Goal: Task Accomplishment & Management: Complete application form

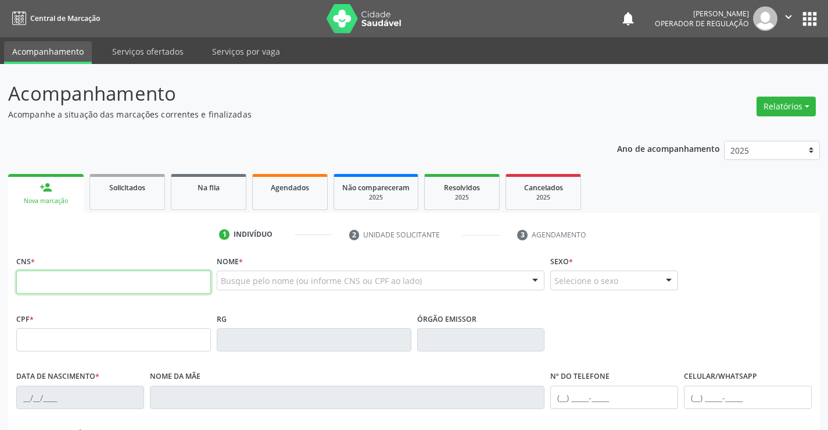
click at [63, 284] on input "text" at bounding box center [113, 281] width 195 height 23
type input "708 2006 9746 6742"
type input "007804594"
type input "25/08/2018"
type input "(71) 9254-9490"
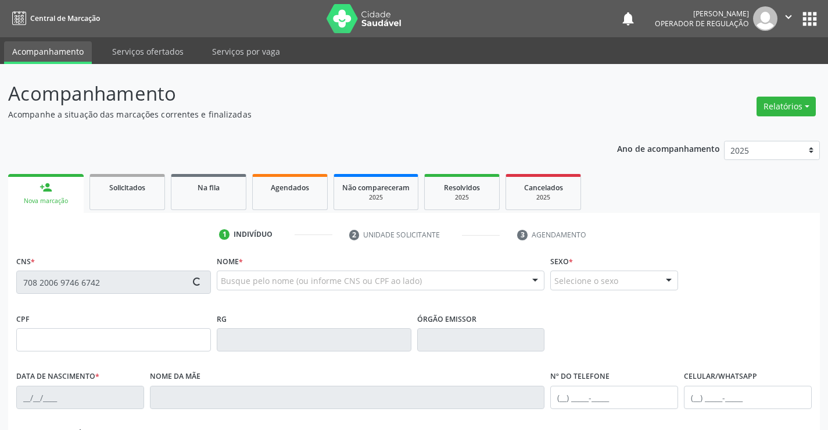
type input "(71) 9254-9490"
type input "106.323.165-51"
type input "S/N"
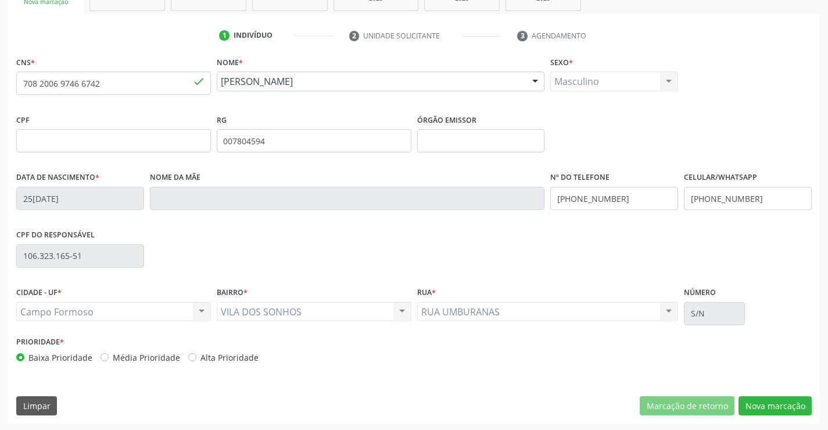
scroll to position [201, 0]
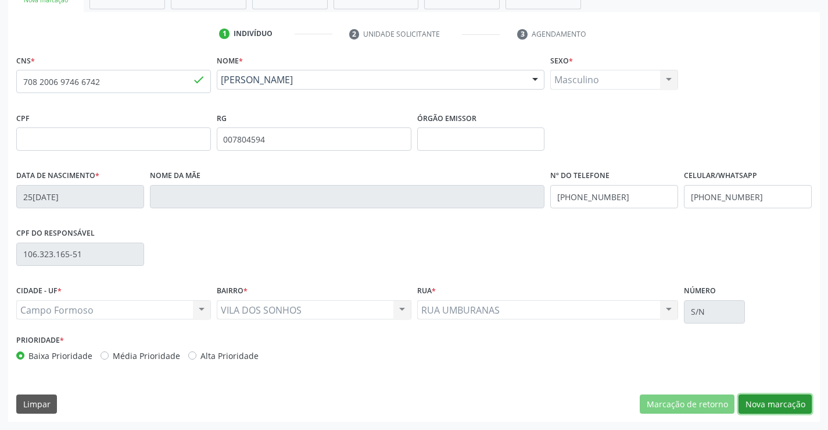
click at [759, 408] on button "Nova marcação" at bounding box center [775, 404] width 73 height 20
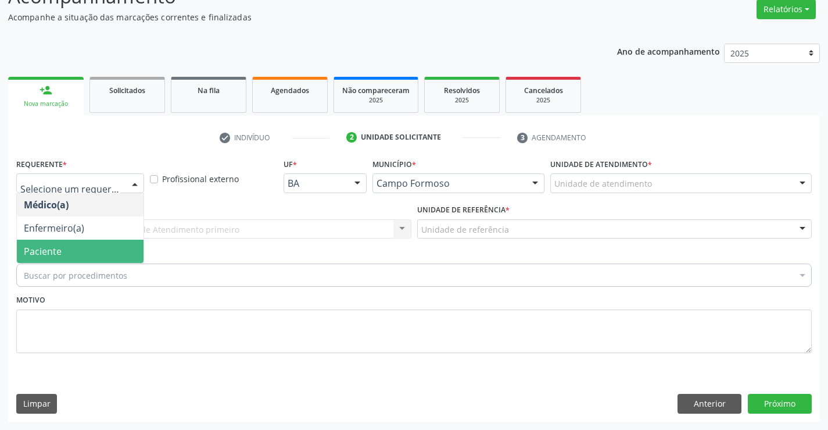
click at [60, 249] on span "Paciente" at bounding box center [43, 251] width 38 height 13
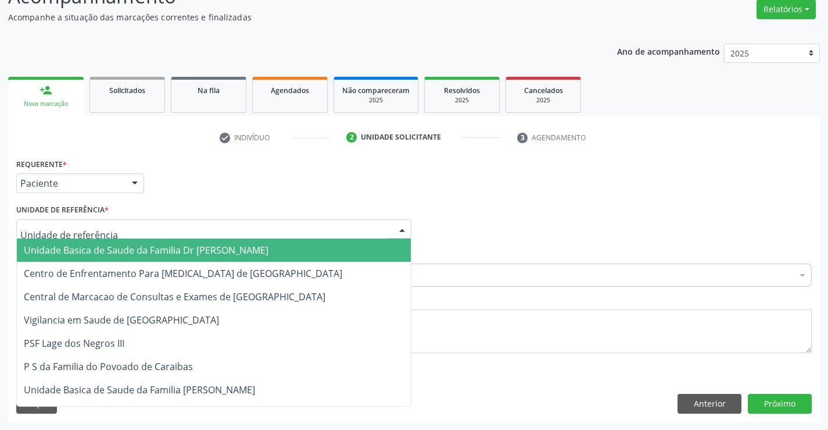
click at [67, 248] on span "Unidade Basica de Saude da Familia Dr [PERSON_NAME]" at bounding box center [146, 250] width 245 height 13
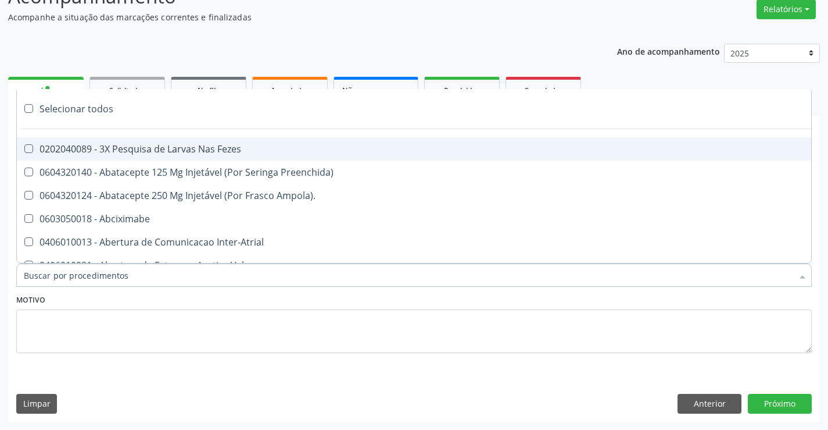
type input "g"
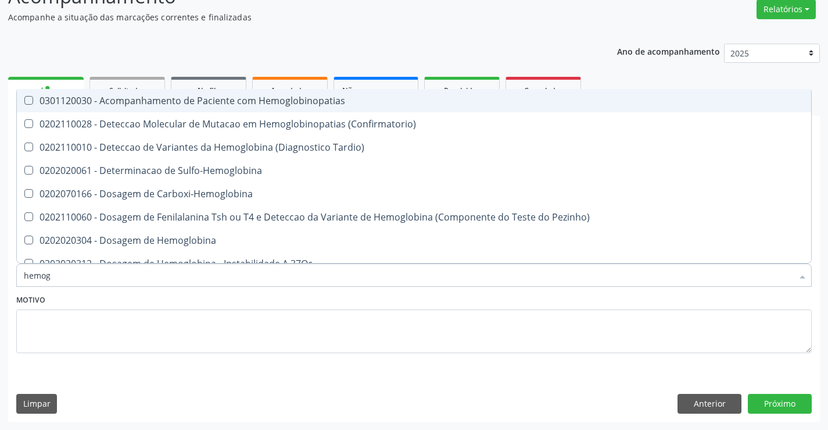
type input "hemogr"
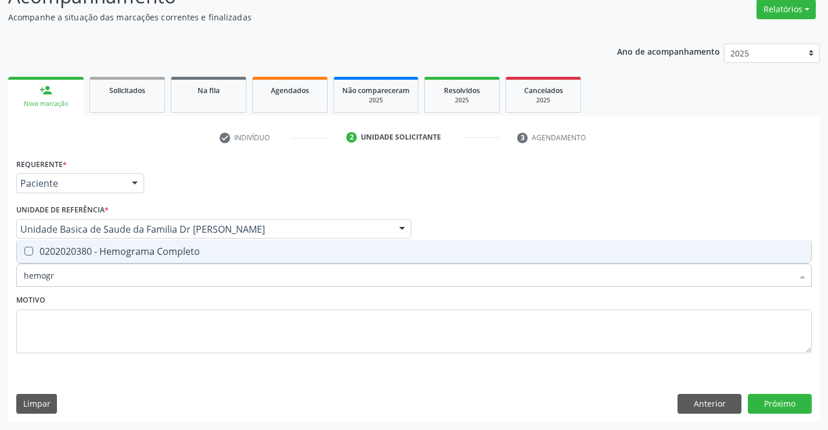
click at [75, 252] on div "0202020380 - Hemograma Completo" at bounding box center [414, 250] width 781 height 9
checkbox Completo "true"
type input "hemogr"
click at [49, 287] on div "Item de agendamento * hemogr Desfazer seleção 0202020380 - Hemograma Completo N…" at bounding box center [414, 268] width 802 height 45
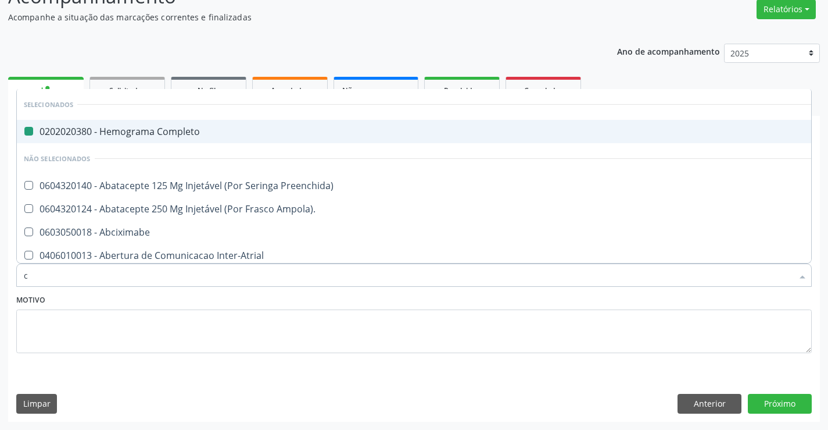
type input "ca"
checkbox Completo "false"
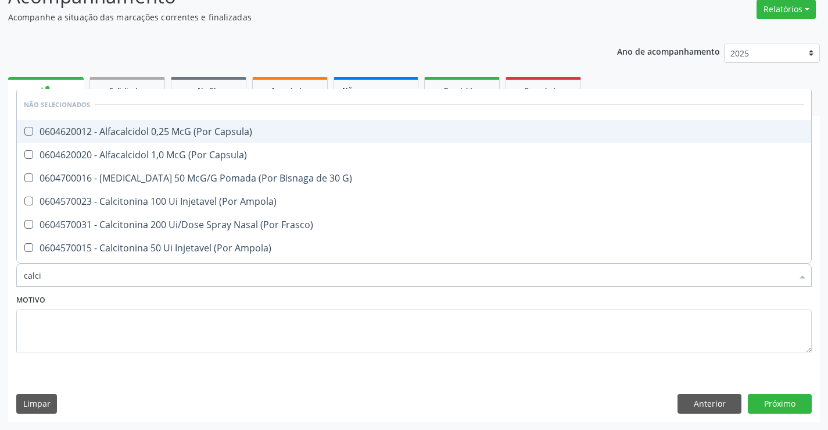
type input "calcio"
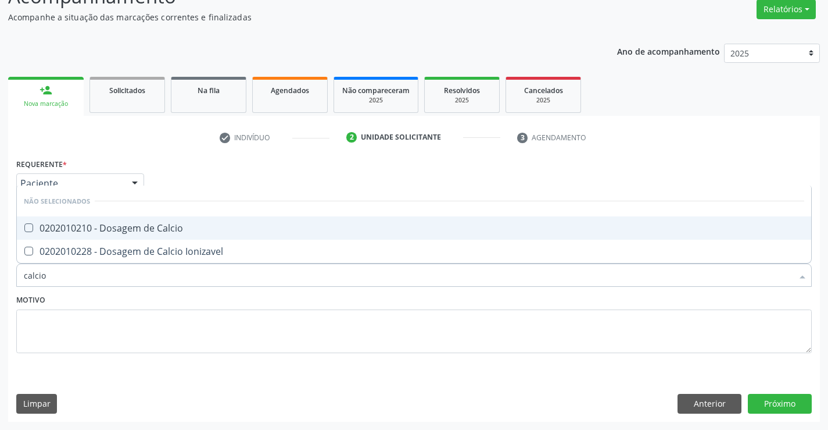
click at [115, 223] on div "0202010210 - Dosagem de Calcio" at bounding box center [414, 227] width 781 height 9
checkbox Calcio "true"
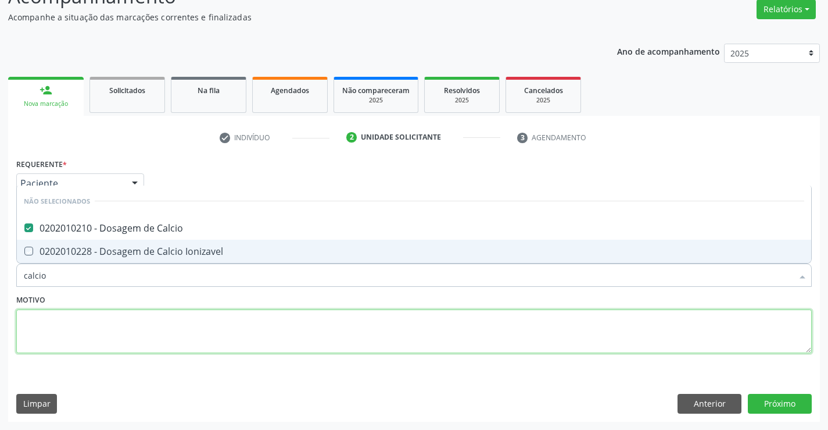
click at [89, 324] on textarea at bounding box center [414, 331] width 796 height 44
checkbox Ionizavel "true"
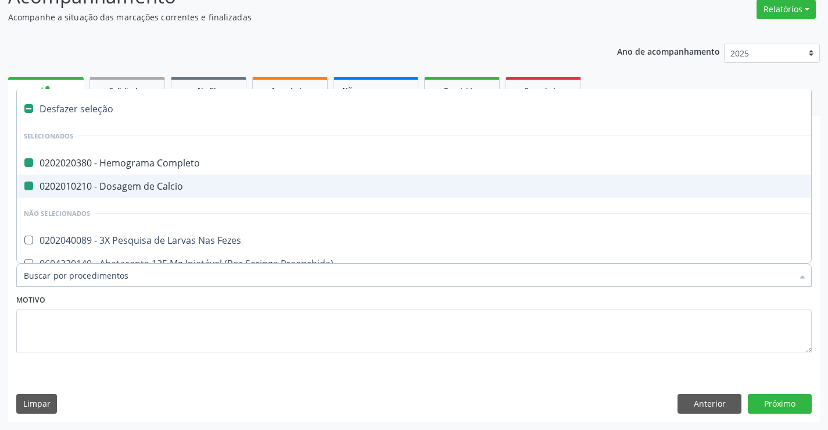
type input "u"
checkbox Completo "false"
checkbox Calcio "false"
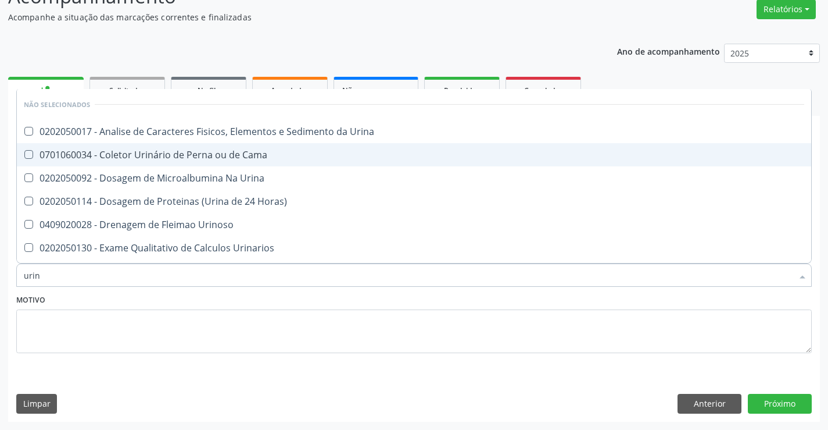
type input "urina"
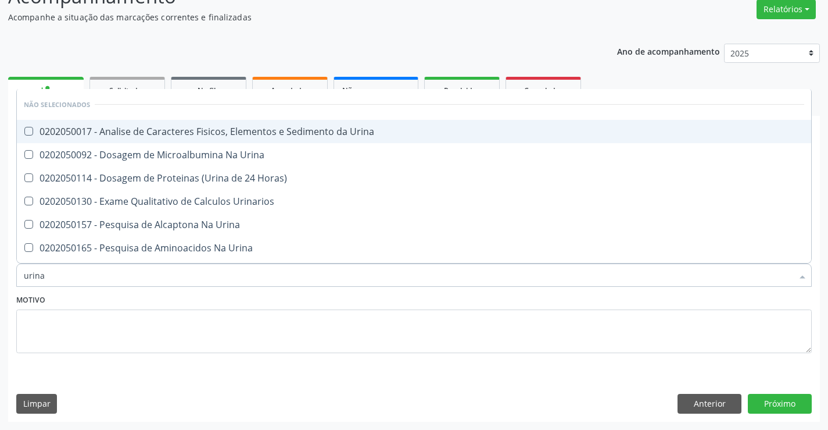
click at [136, 133] on div "0202050017 - Analise de Caracteres Fisicos, Elementos e Sedimento da Urina" at bounding box center [414, 131] width 781 height 9
checkbox Urina "true"
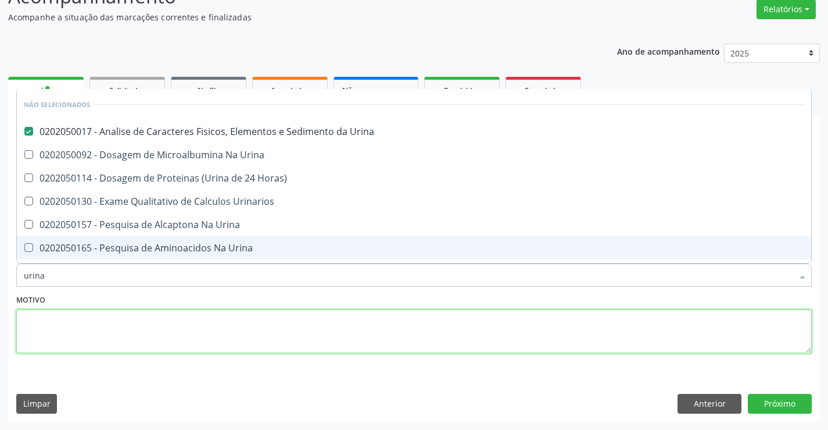
click at [108, 311] on textarea at bounding box center [414, 331] width 796 height 44
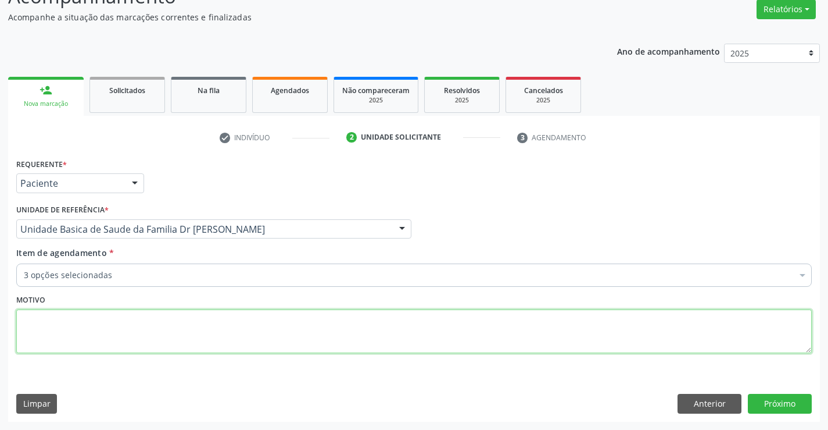
checkbox Calcio "true"
checkbox Urina "true"
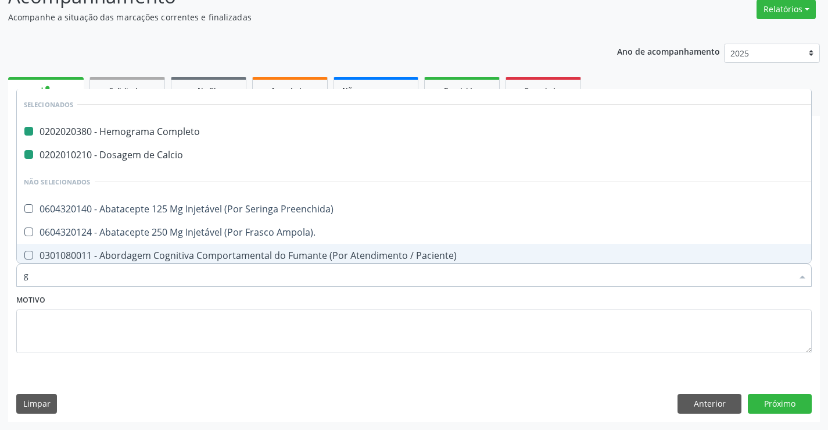
type input "gl"
checkbox Completo "false"
checkbox Calcio "false"
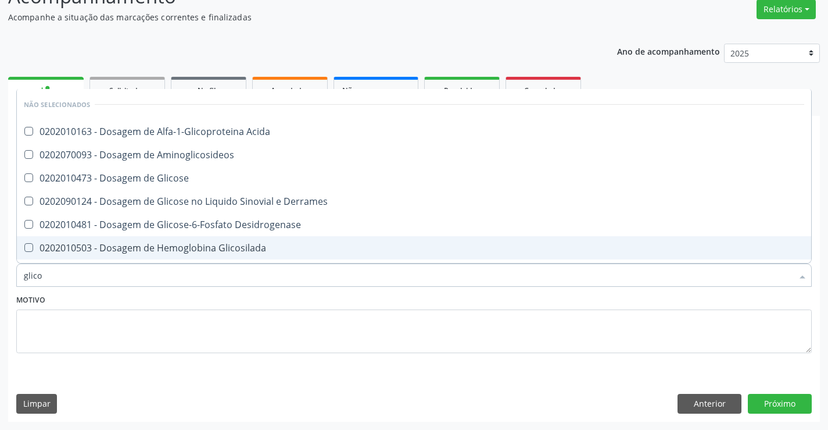
type input "glicos"
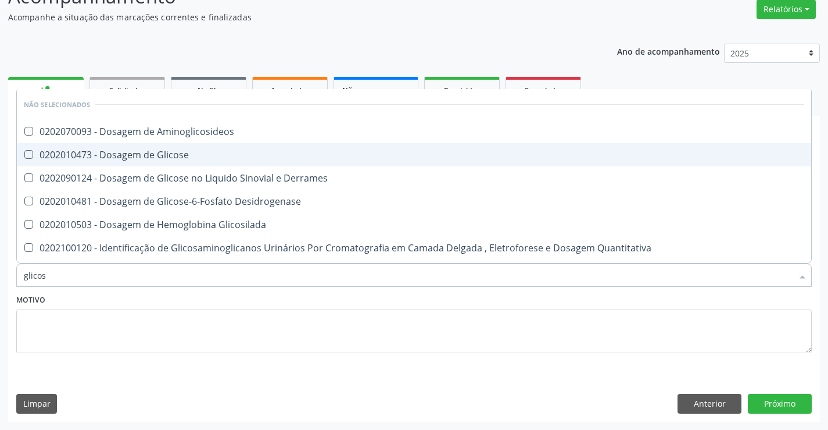
click at [137, 159] on div "0202010473 - Dosagem de Glicose" at bounding box center [414, 154] width 781 height 9
checkbox Glicose "true"
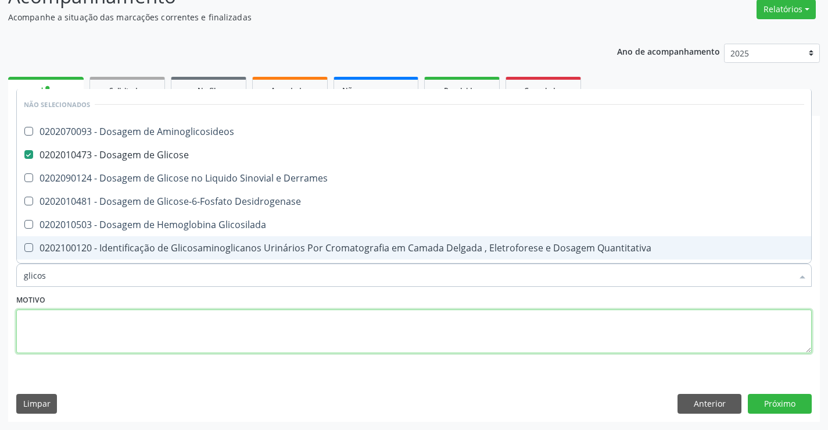
click at [117, 338] on textarea at bounding box center [414, 331] width 796 height 44
checkbox Aminoglicosideos "true"
checkbox Desidrogenase "true"
checkbox Derrames "true"
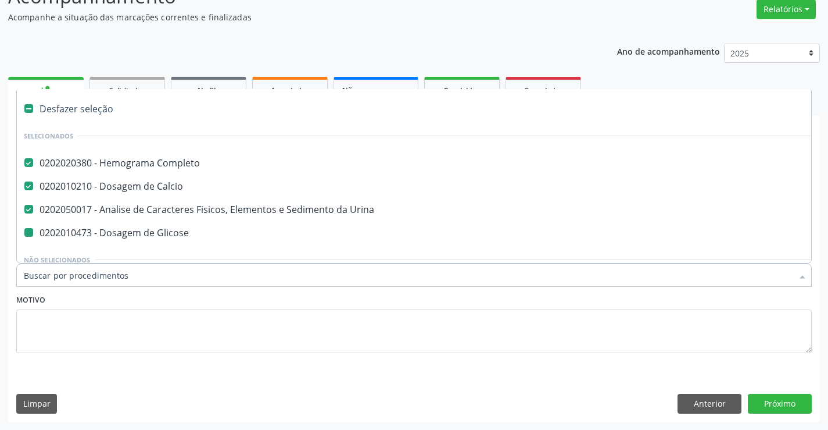
type input "t"
checkbox Glicose "false"
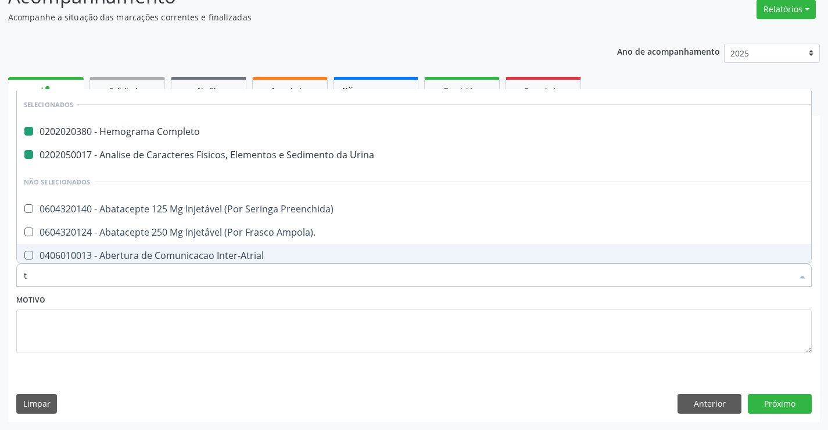
type input "tg"
checkbox Completo "false"
checkbox Urina "false"
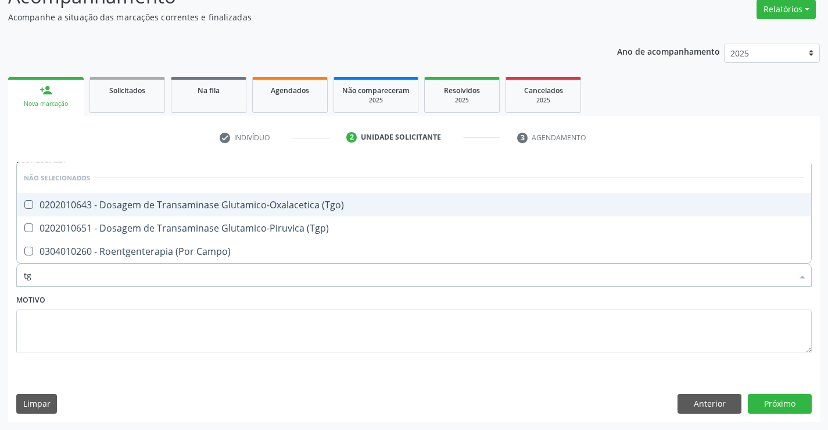
click at [146, 205] on div "0202010643 - Dosagem de Transaminase Glutamico-Oxalacetica (Tgo)" at bounding box center [414, 204] width 781 height 9
checkbox \(Tgo\) "true"
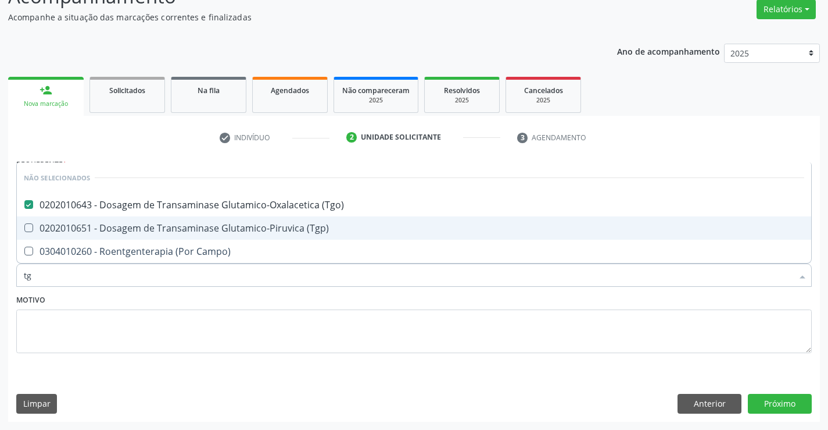
click at [146, 226] on div "0202010651 - Dosagem de Transaminase Glutamico-Piruvica (Tgp)" at bounding box center [414, 227] width 781 height 9
checkbox \(Tgp\) "true"
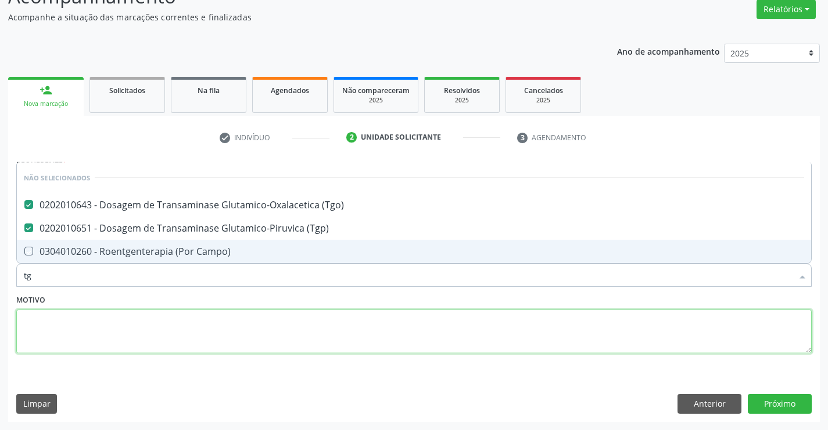
click at [119, 319] on textarea at bounding box center [414, 331] width 796 height 44
checkbox Campo\) "true"
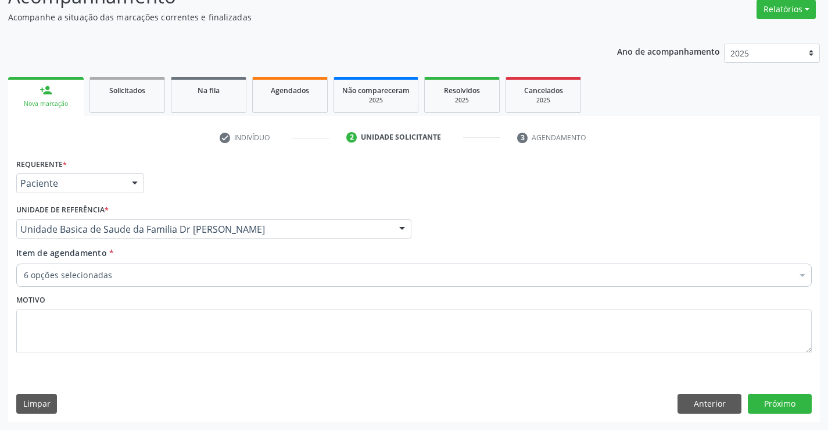
click at [124, 286] on div "6 opções selecionadas" at bounding box center [414, 274] width 796 height 23
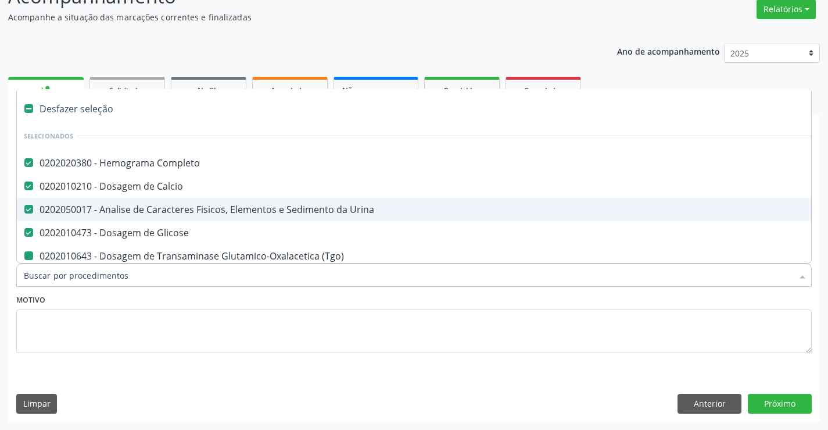
type input "u"
checkbox \(Tgo\) "false"
checkbox \(Tgp\) "false"
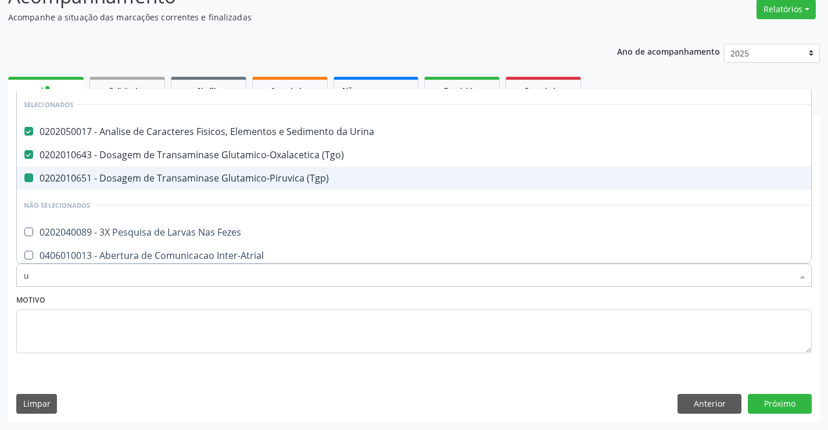
type input "ur"
checkbox \(Tgp\) "false"
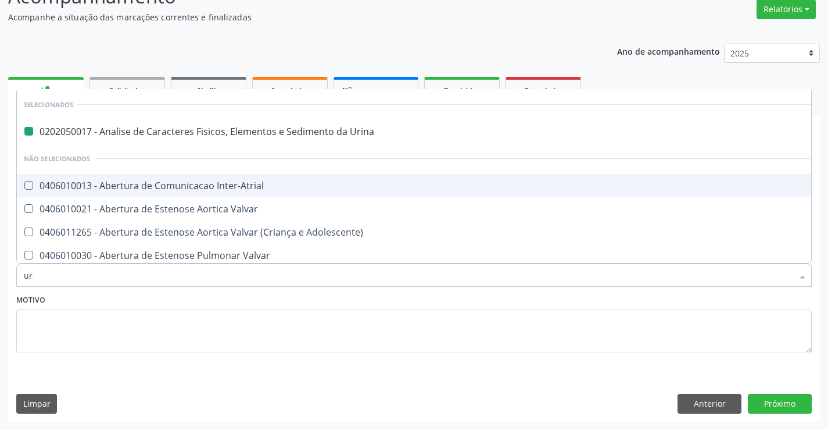
type input "ure"
checkbox Urina "false"
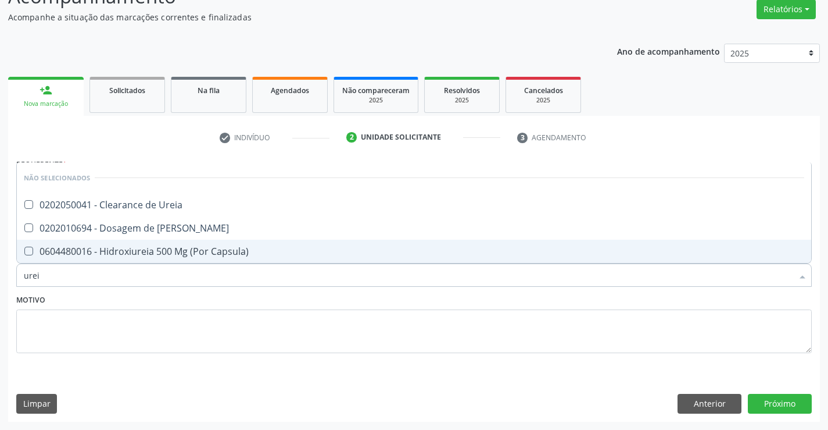
type input "ureia"
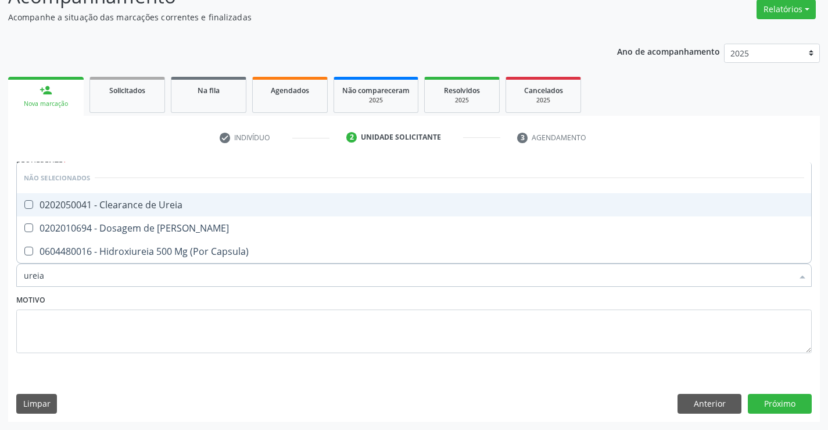
click at [141, 214] on span "0202050041 - Clearance de Ureia" at bounding box center [414, 204] width 795 height 23
click at [140, 203] on div "0202050041 - Clearance de Ureia" at bounding box center [414, 204] width 781 height 9
checkbox Ureia "false"
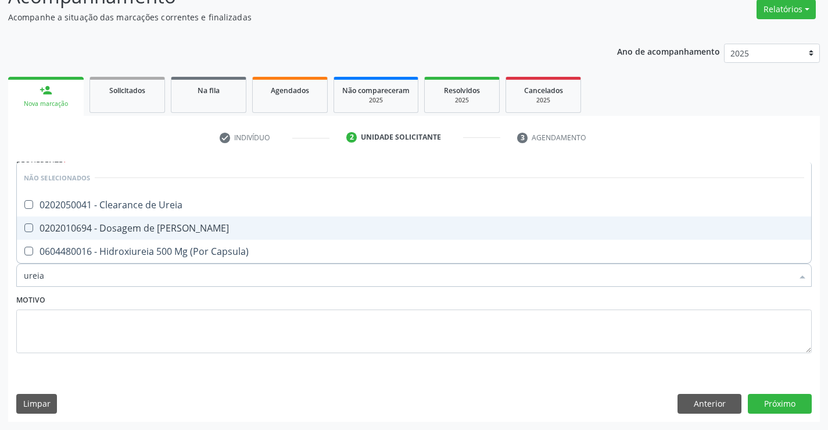
click at [137, 232] on div "0202010694 - Dosagem de [PERSON_NAME]" at bounding box center [414, 227] width 781 height 9
checkbox Ureia "true"
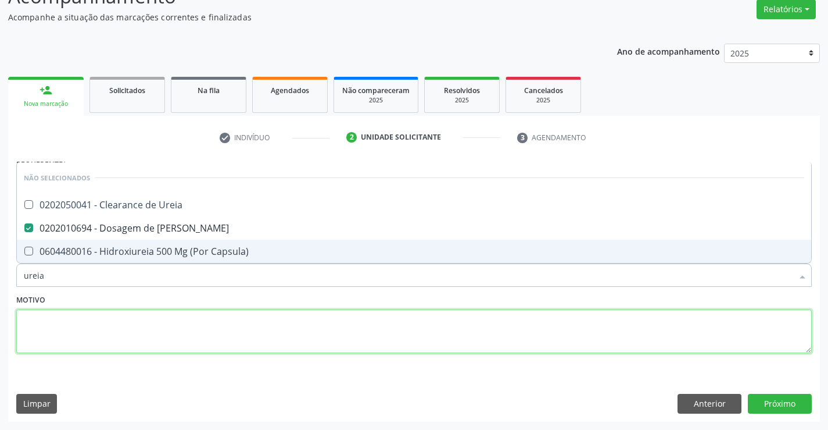
click at [115, 313] on textarea at bounding box center [414, 331] width 796 height 44
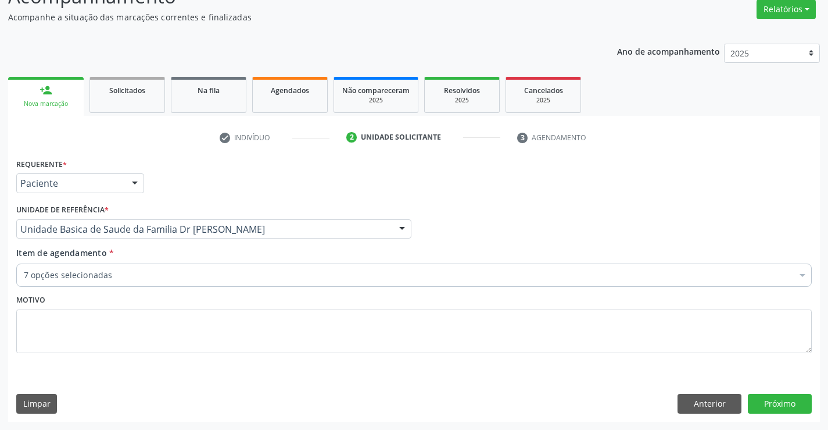
click at [115, 284] on div "7 opções selecionadas" at bounding box center [414, 274] width 796 height 23
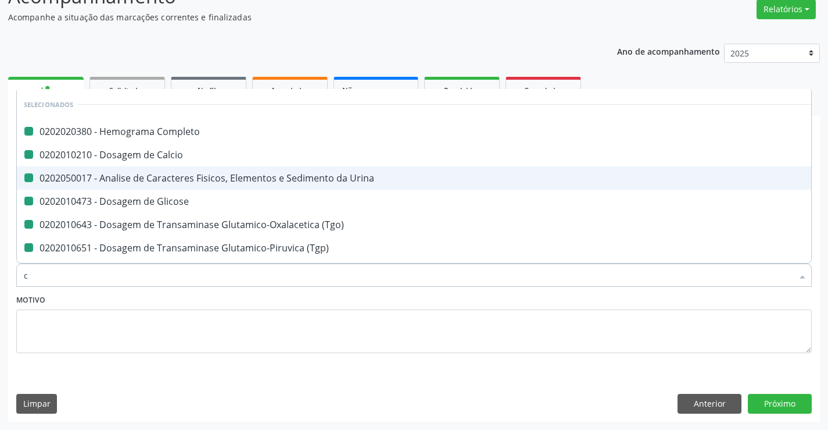
type input "cr"
checkbox Completo "false"
checkbox Urina "false"
checkbox Calcio "false"
checkbox Glicose "false"
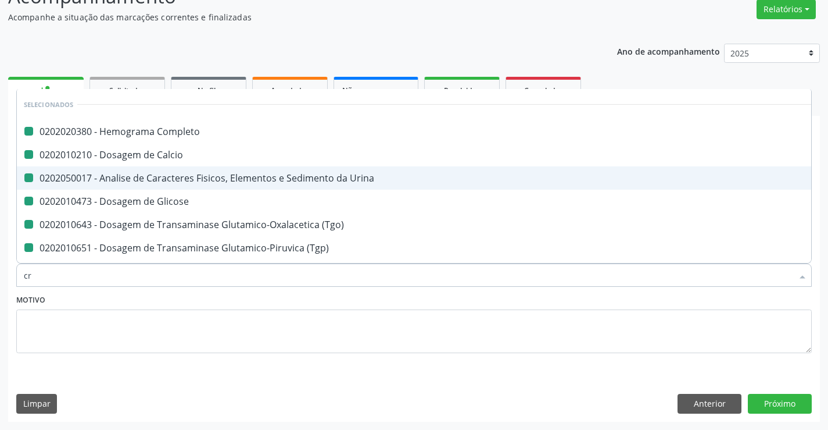
checkbox \(Tgo\) "false"
checkbox \(Tgp\) "false"
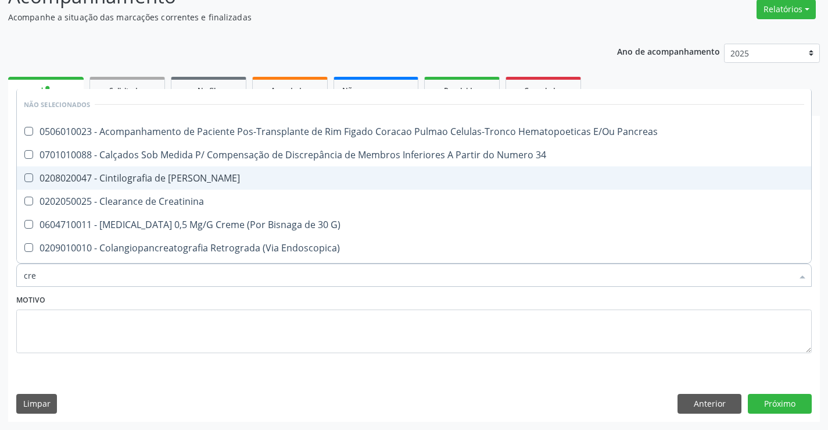
type input "crea"
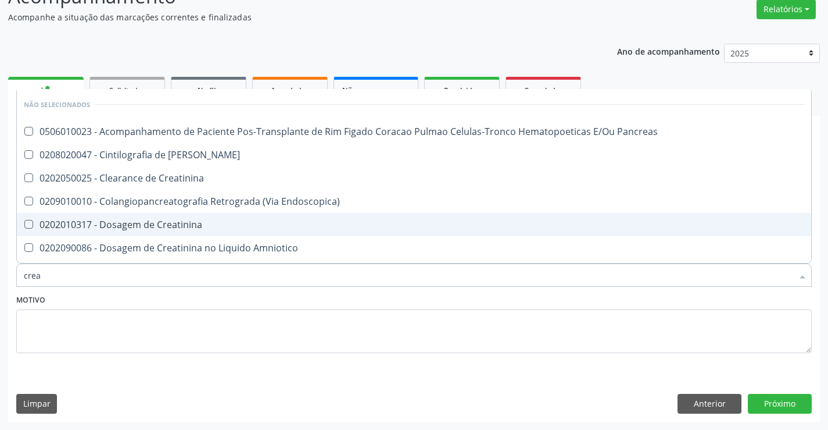
click at [170, 225] on div "0202010317 - Dosagem de Creatinina" at bounding box center [414, 224] width 781 height 9
checkbox Creatinina "true"
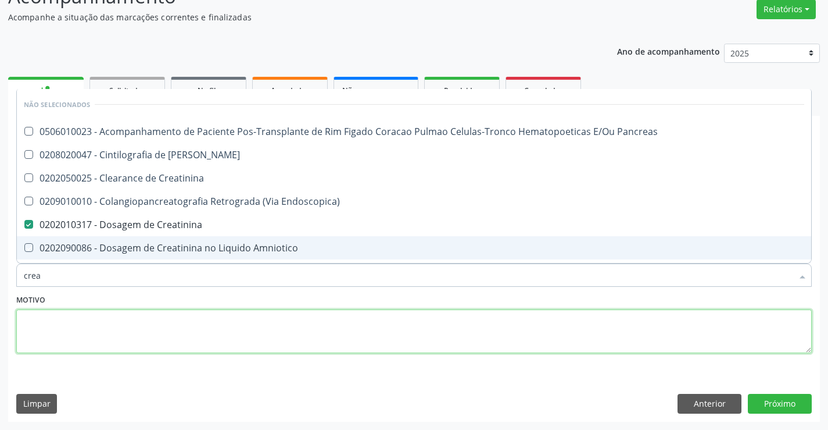
click at [124, 321] on textarea at bounding box center [414, 331] width 796 height 44
checkbox Pancreas "true"
checkbox Creatinina "true"
checkbox Pancreas "true"
checkbox Endoscopica\) "true"
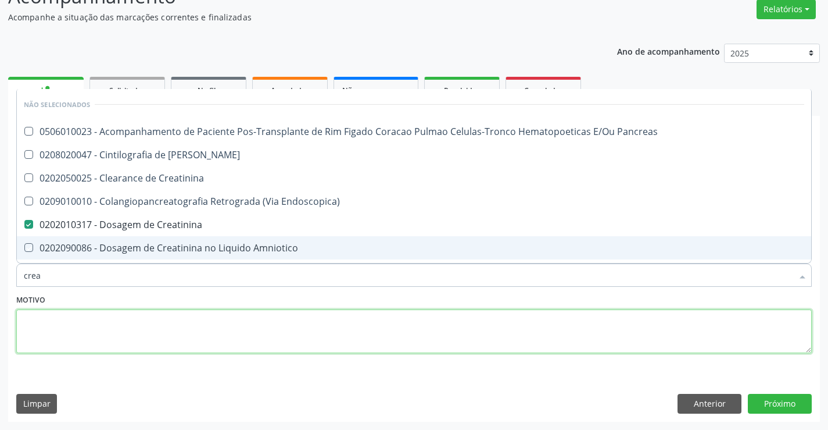
checkbox Amniotico "true"
checkbox Mb "true"
checkbox \(Cpk\) "true"
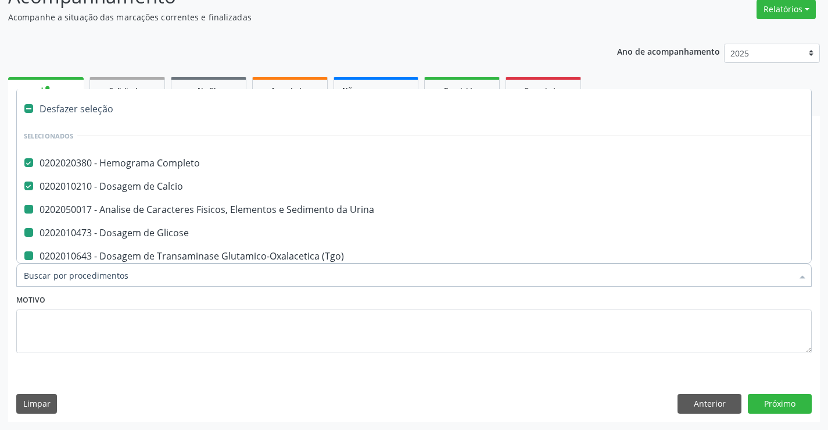
type input "f"
checkbox Urina "false"
checkbox Glicose "false"
checkbox \(Tgo\) "false"
checkbox \(Tgp\) "false"
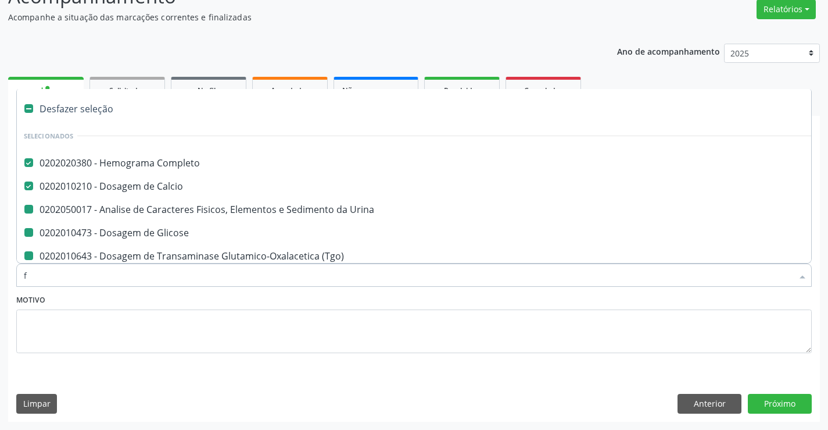
checkbox Creatinina "false"
checkbox Ureia "false"
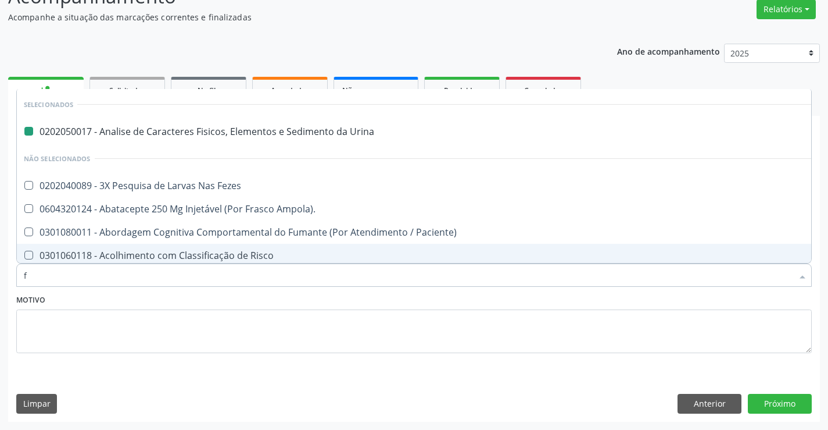
type input "fe"
checkbox Urina "false"
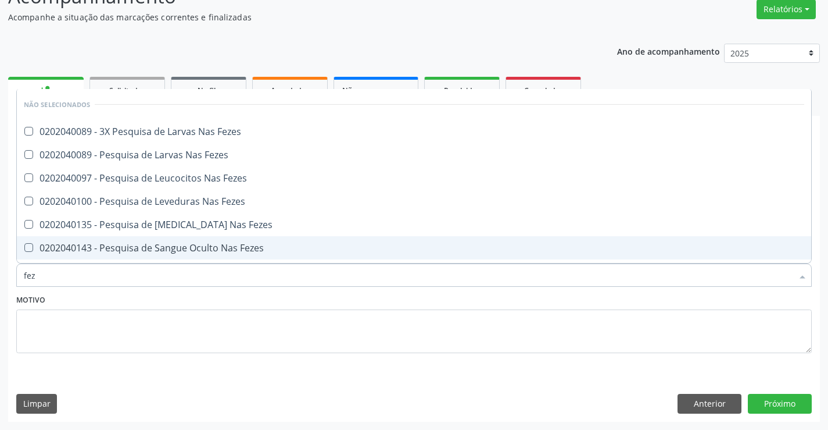
type input "feze"
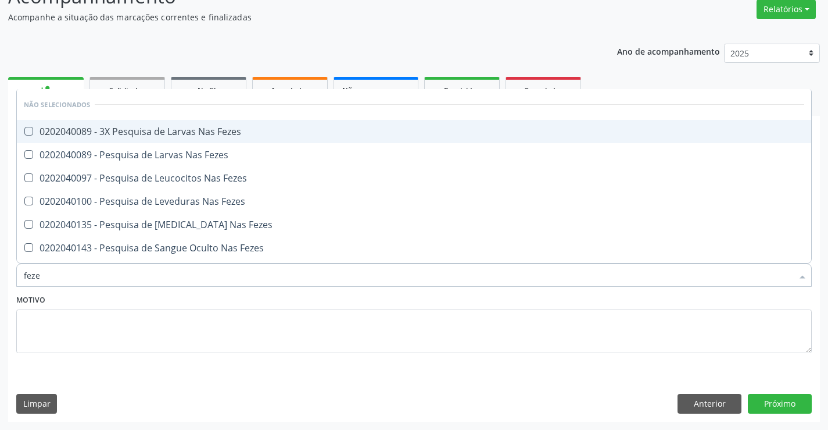
click at [166, 140] on span "0202040089 - 3X Pesquisa de Larvas Nas Fezes" at bounding box center [414, 131] width 795 height 23
checkbox Fezes "true"
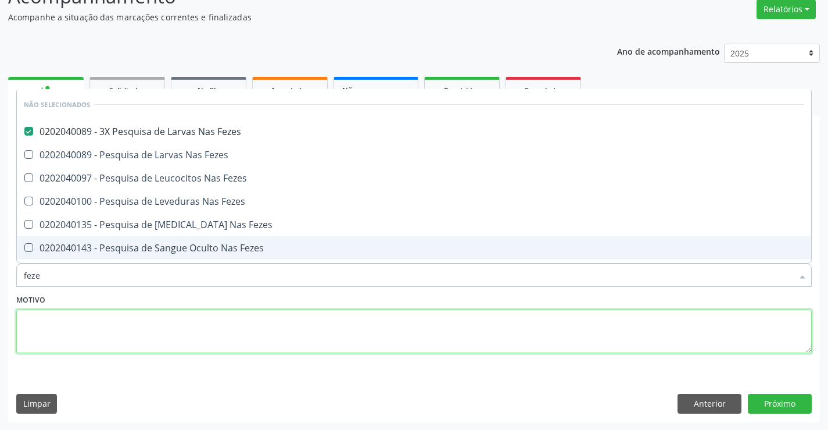
click at [137, 331] on textarea at bounding box center [414, 331] width 796 height 44
checkbox Fezes "true"
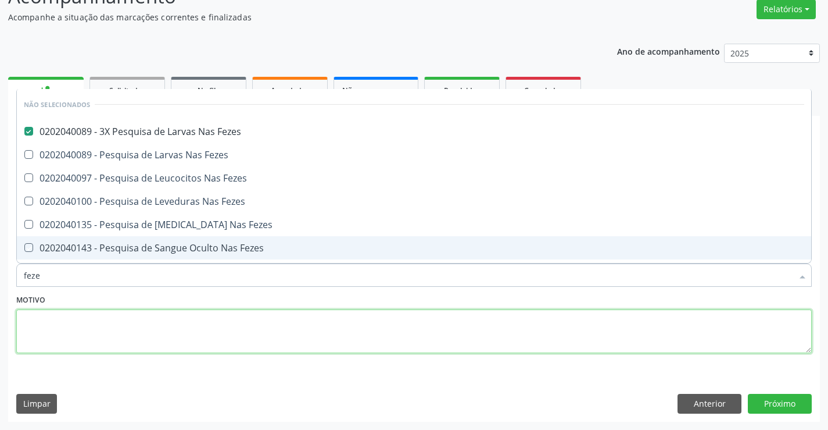
checkbox Fezes "true"
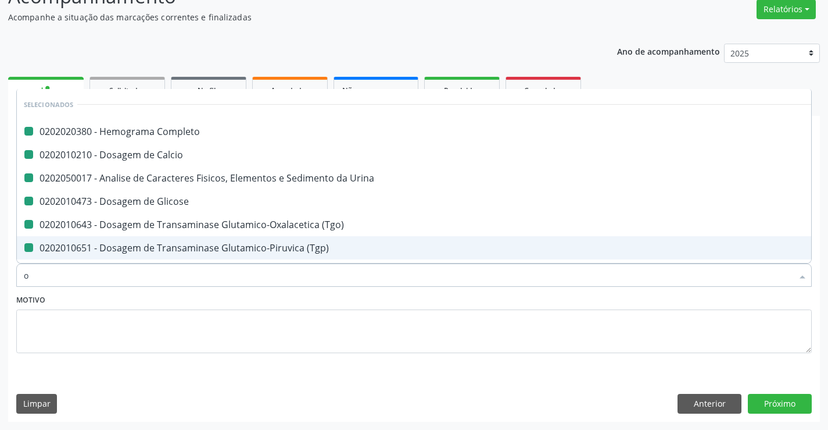
type input "ov"
checkbox Completo "false"
checkbox Urina "false"
checkbox Glicose "false"
checkbox \(Tgo\) "false"
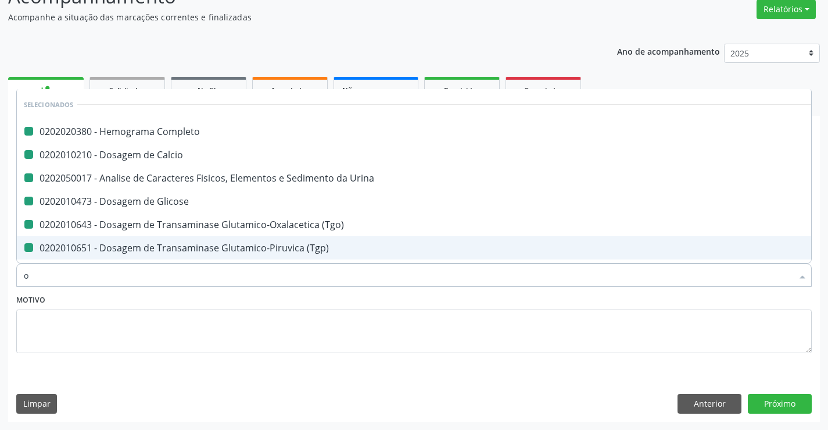
checkbox \(Tgp\) "false"
checkbox Creatinina "false"
checkbox Ureia "false"
checkbox Calcio "false"
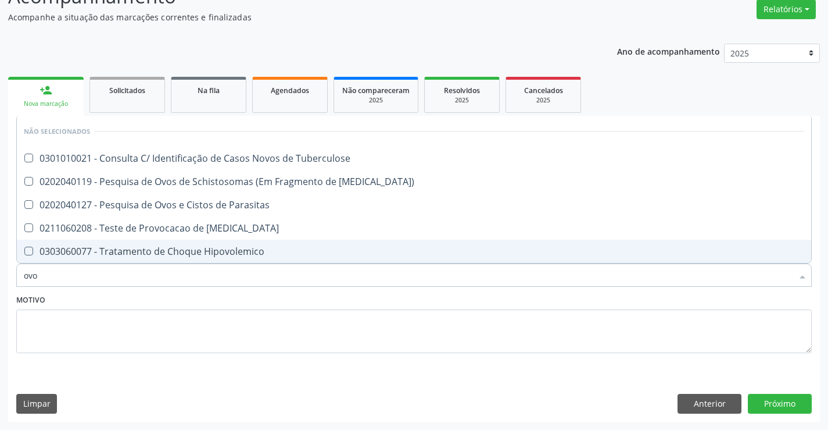
type input "ovos"
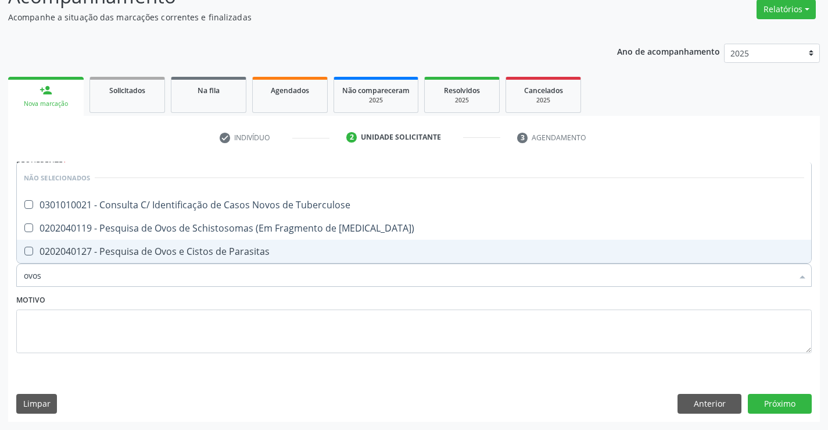
click at [144, 255] on div "0202040127 - Pesquisa de Ovos e Cistos de Parasitas" at bounding box center [414, 250] width 781 height 9
checkbox Parasitas "true"
click at [764, 404] on button "Próximo" at bounding box center [780, 404] width 64 height 20
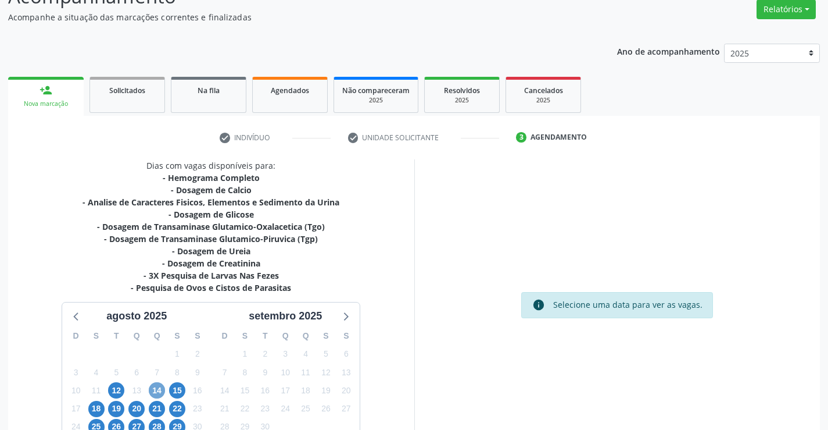
click at [159, 389] on span "14" at bounding box center [157, 390] width 16 height 16
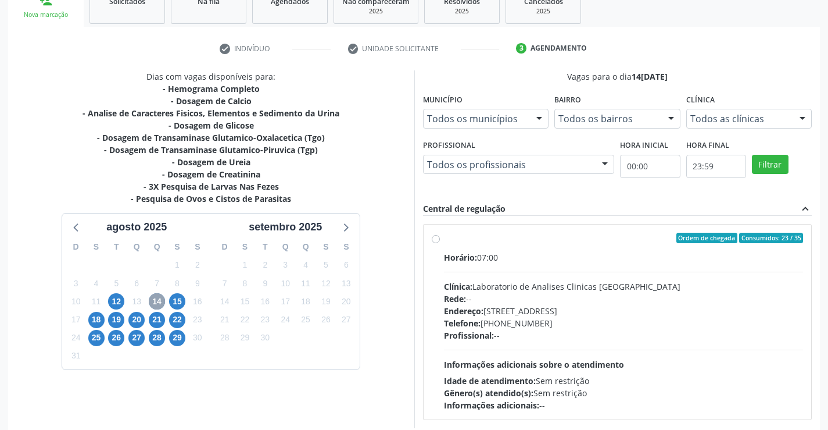
scroll to position [244, 0]
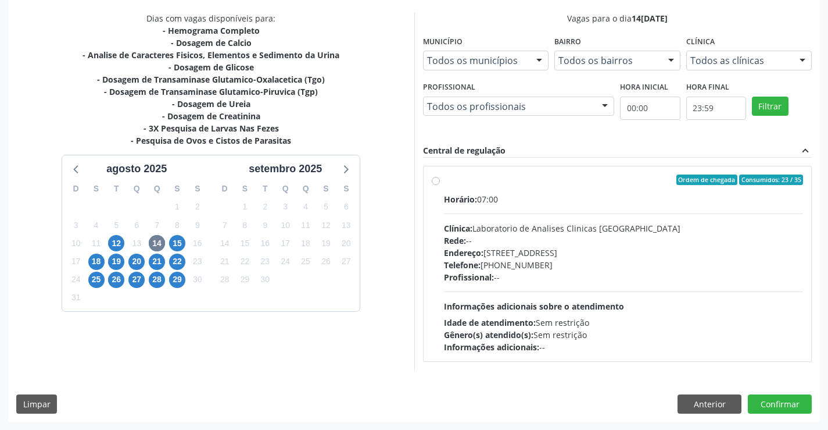
click at [444, 182] on label "Ordem de chegada Consumidos: 23 / 35 Horário: 07:00 Clínica: Laboratorio de Ana…" at bounding box center [624, 263] width 360 height 178
click at [437, 182] on input "Ordem de chegada Consumidos: 23 / 35 Horário: 07:00 Clínica: Laboratorio de Ana…" at bounding box center [436, 179] width 8 height 10
radio input "true"
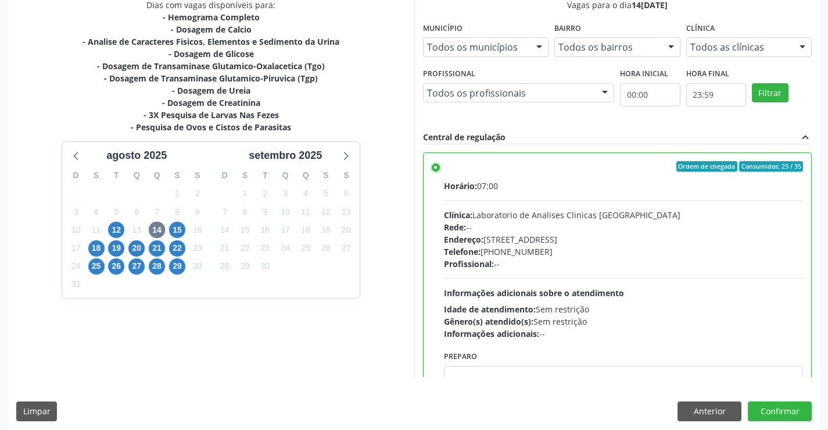
scroll to position [265, 0]
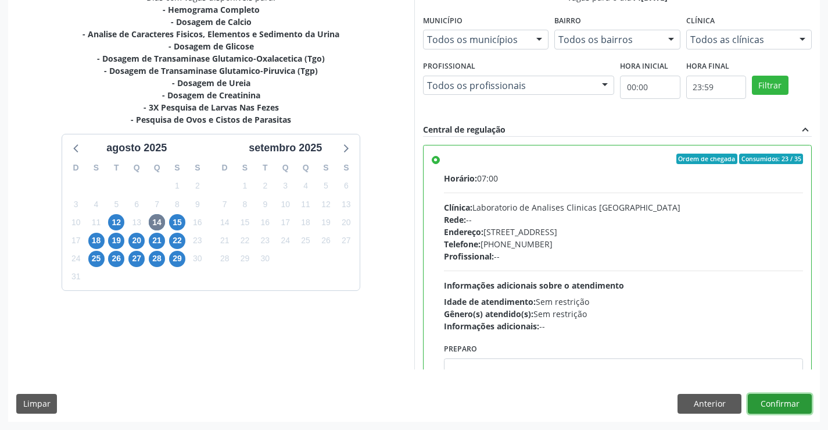
click at [780, 399] on button "Confirmar" at bounding box center [780, 404] width 64 height 20
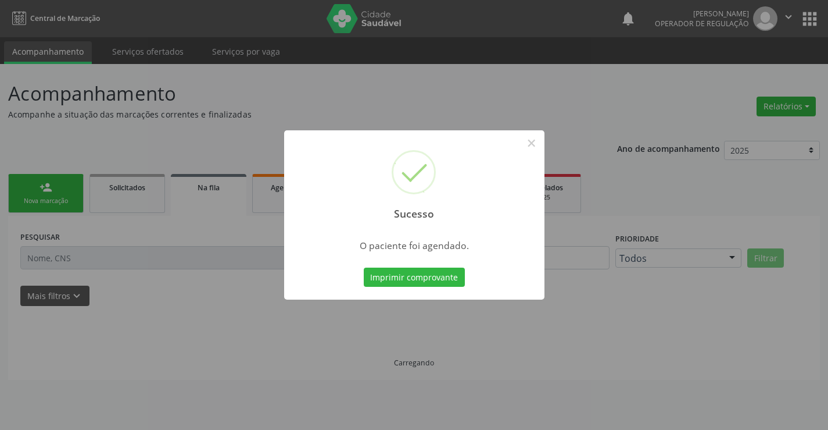
scroll to position [0, 0]
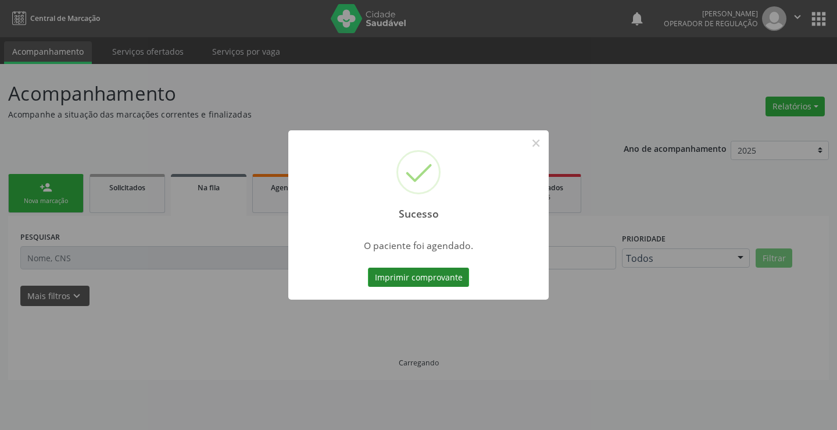
click at [414, 276] on button "Imprimir comprovante" at bounding box center [418, 277] width 101 height 20
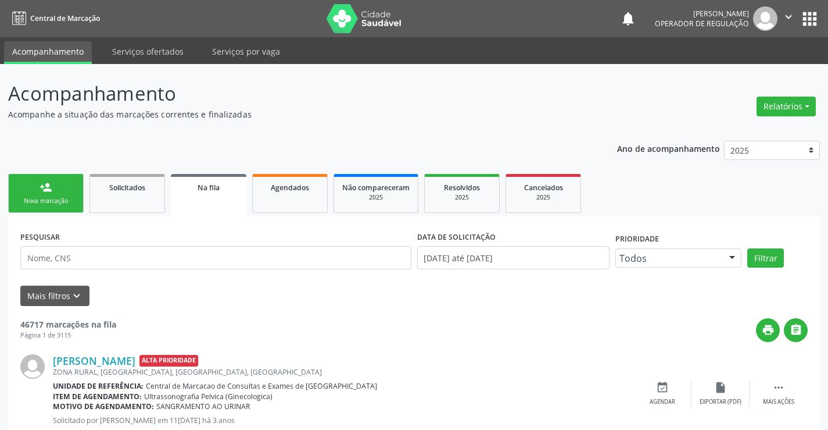
click at [61, 195] on link "person_add Nova marcação" at bounding box center [46, 193] width 76 height 39
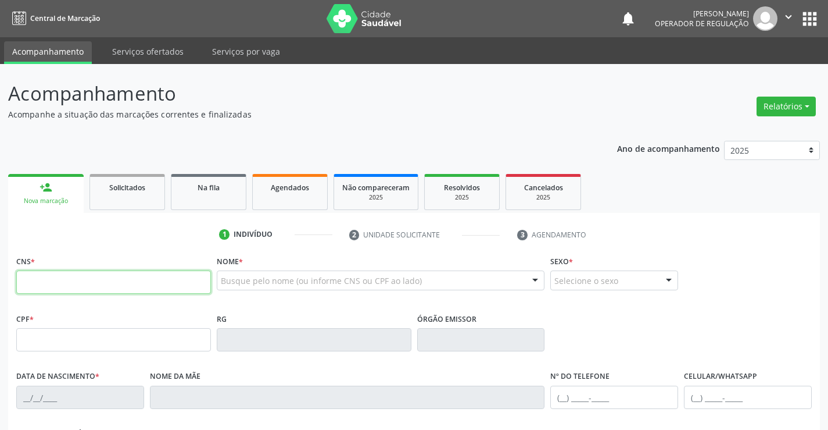
click at [70, 277] on input "text" at bounding box center [113, 281] width 195 height 23
type input "700 4011 6122 4050"
type input "64060469"
type input "01/06/1950"
type input "(74) 99194-5206"
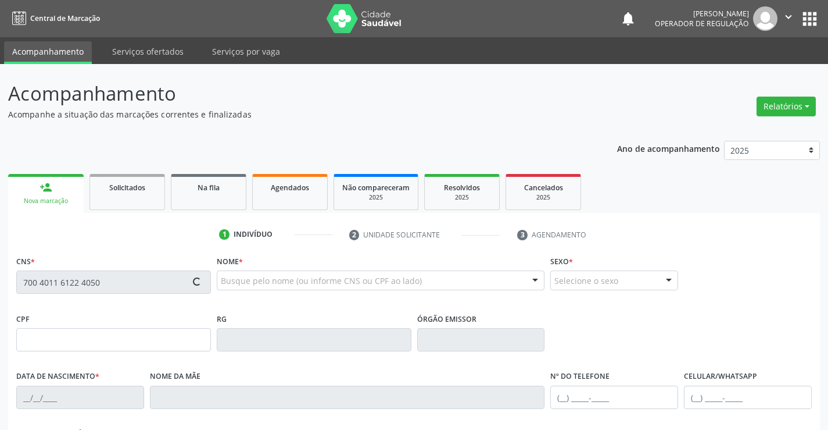
type input "(74) 99115-2184"
type input "SN"
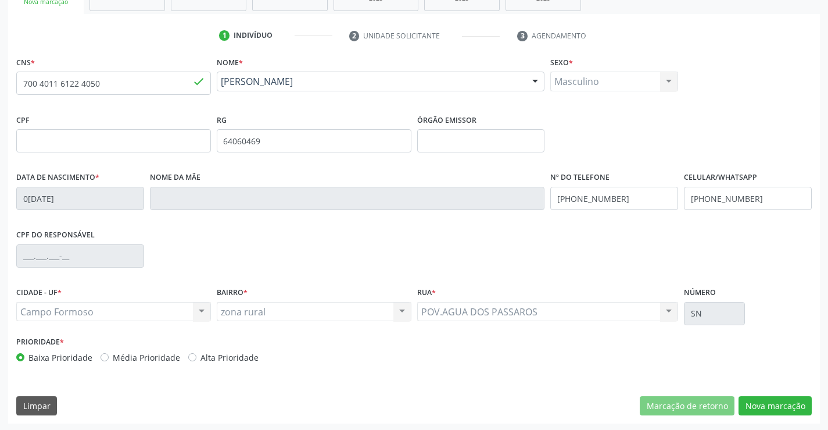
scroll to position [201, 0]
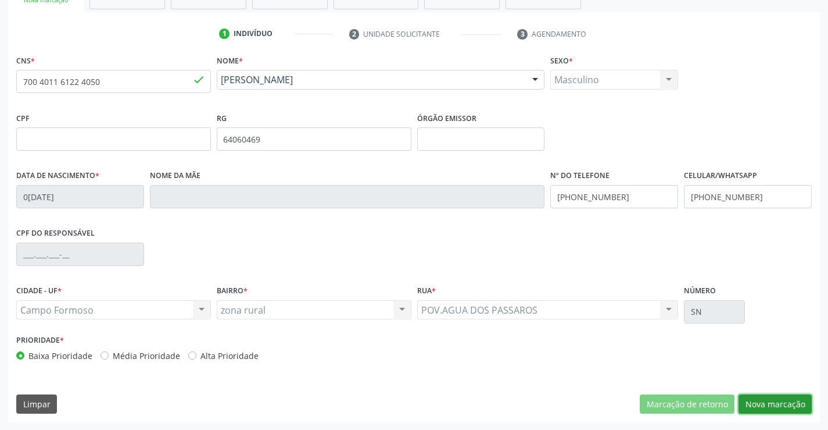
click at [765, 400] on button "Nova marcação" at bounding box center [775, 404] width 73 height 20
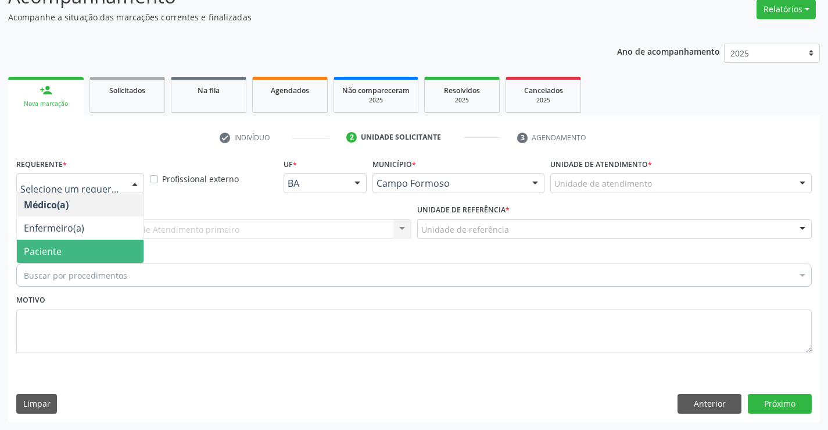
click at [42, 245] on span "Paciente" at bounding box center [43, 251] width 38 height 13
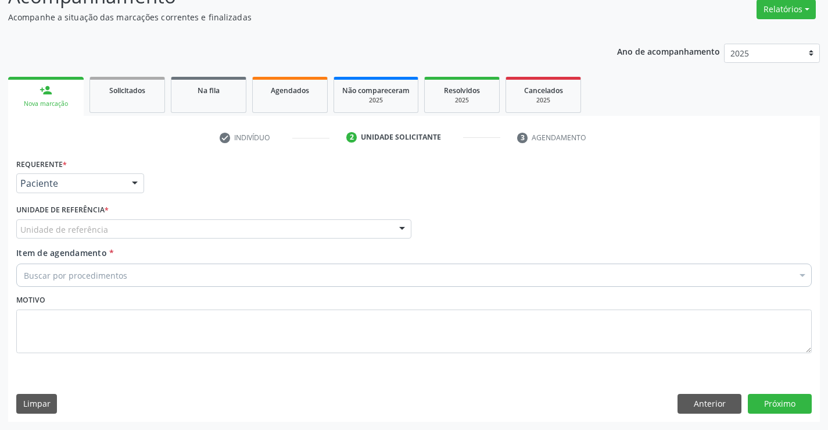
click at [48, 237] on div "Unidade de referência" at bounding box center [213, 229] width 395 height 20
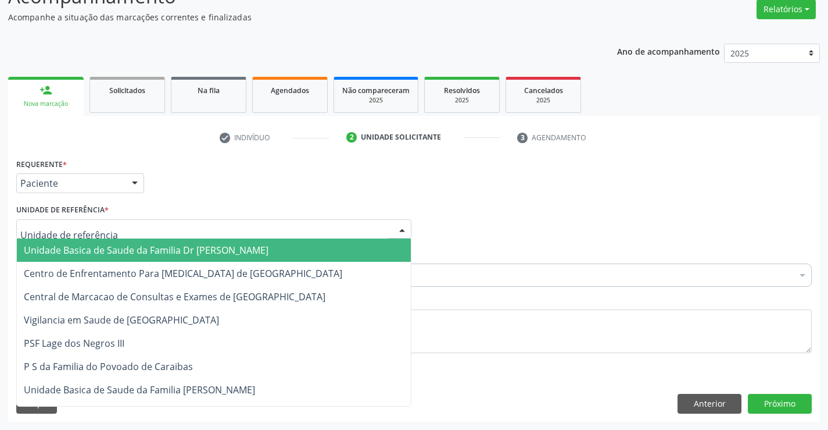
click at [49, 246] on span "Unidade Basica de Saude da Familia Dr [PERSON_NAME]" at bounding box center [146, 250] width 245 height 13
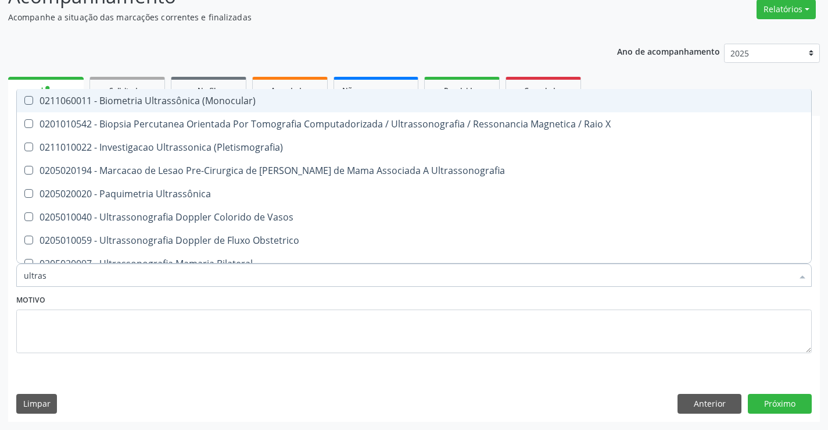
type input "ultrass"
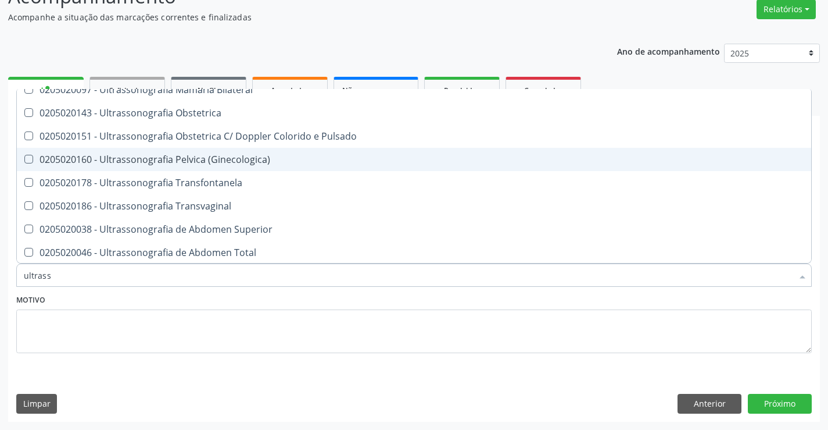
scroll to position [174, 0]
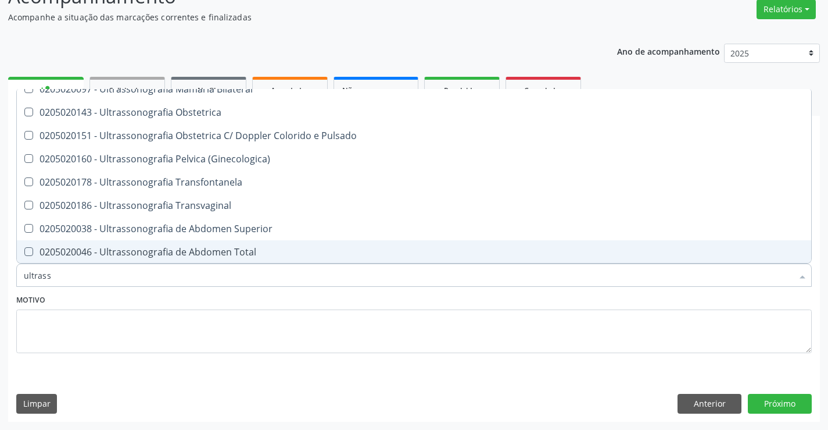
click at [251, 247] on div "0205020046 - Ultrassonografia de Abdomen Total" at bounding box center [414, 251] width 781 height 9
checkbox Total "true"
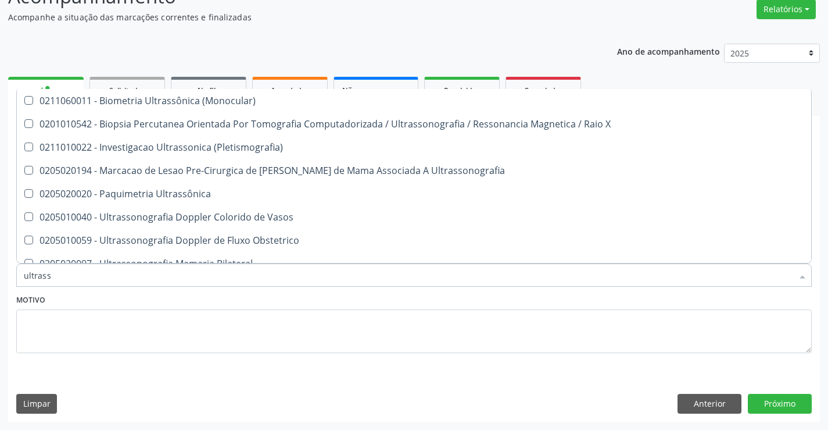
scroll to position [174, 0]
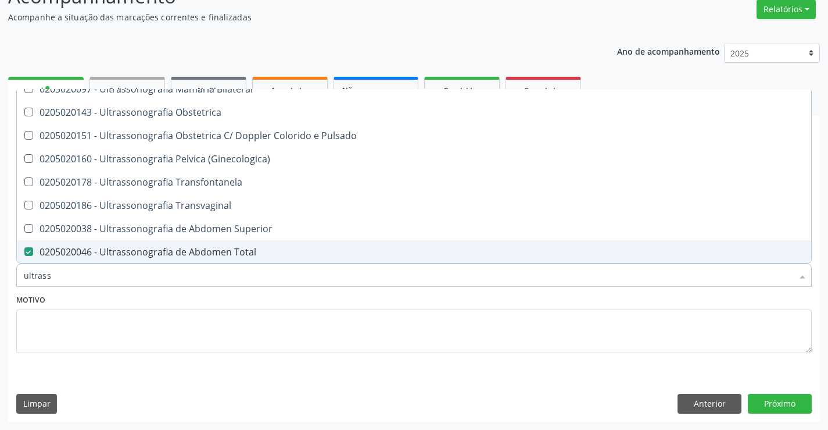
type input "ultrass"
click at [178, 339] on textarea at bounding box center [414, 331] width 796 height 44
checkbox X "true"
checkbox Total "false"
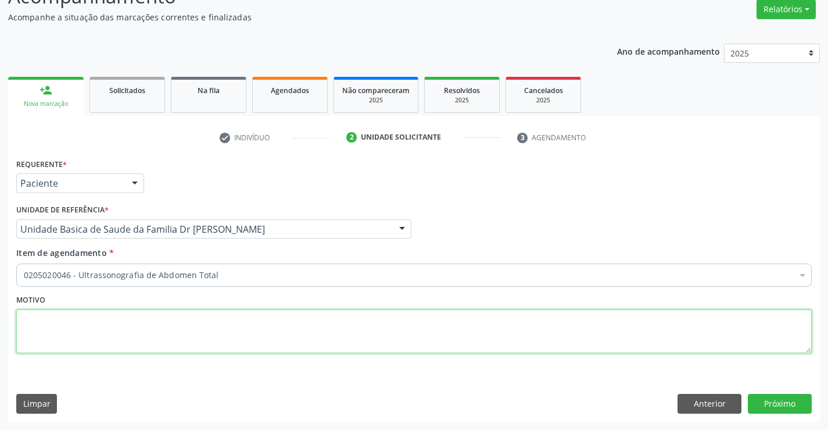
scroll to position [0, 0]
click at [82, 281] on div "0205020046 - Ultrassonografia de Abdomen Total" at bounding box center [414, 274] width 796 height 23
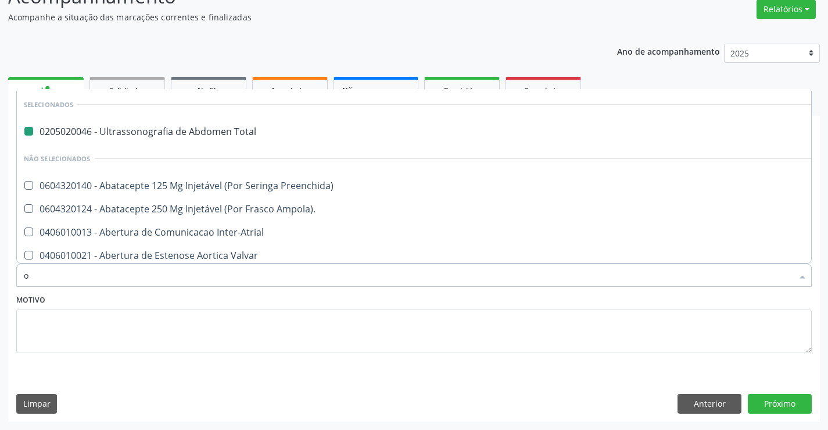
type input "ou"
checkbox Total "false"
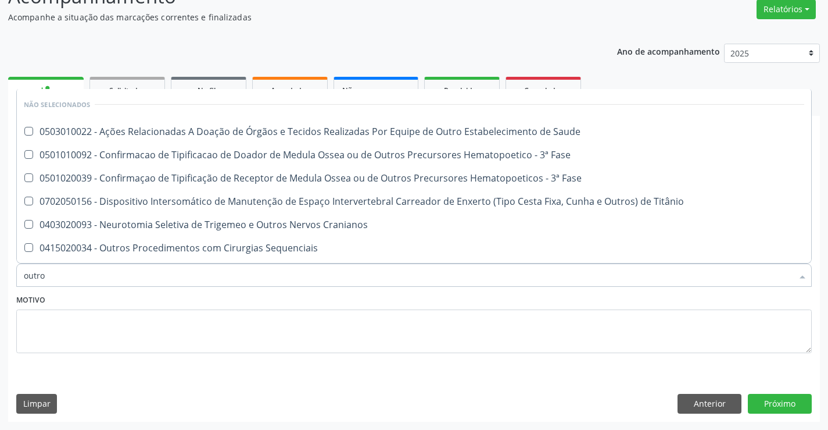
type input "outros"
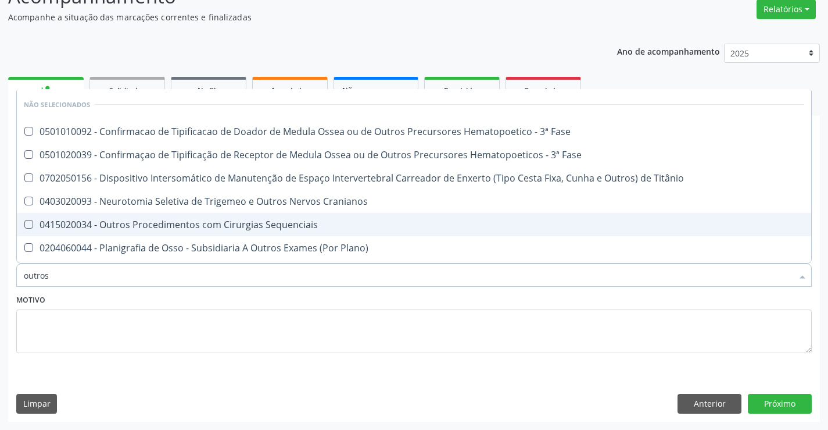
click at [153, 224] on div "0415020034 - Outros Procedimentos com Cirurgias Sequenciais" at bounding box center [414, 224] width 781 height 9
checkbox Sequenciais "true"
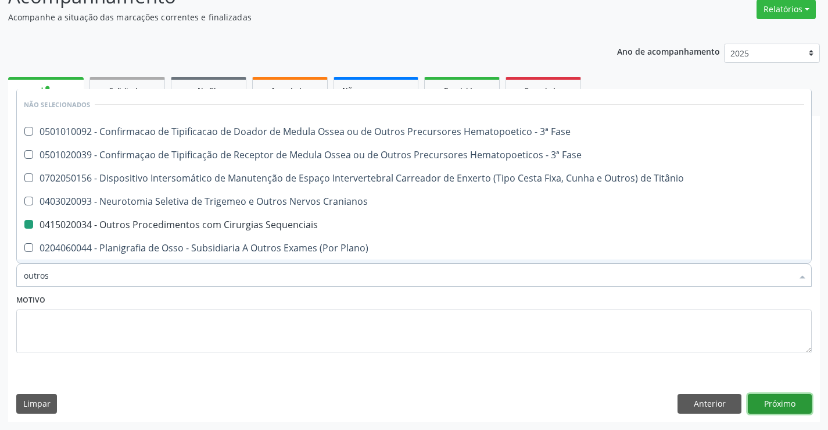
click at [781, 402] on button "Próximo" at bounding box center [780, 404] width 64 height 20
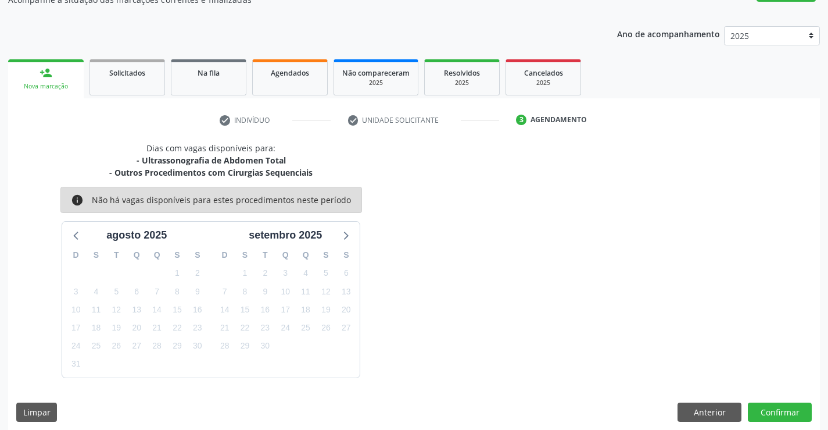
scroll to position [123, 0]
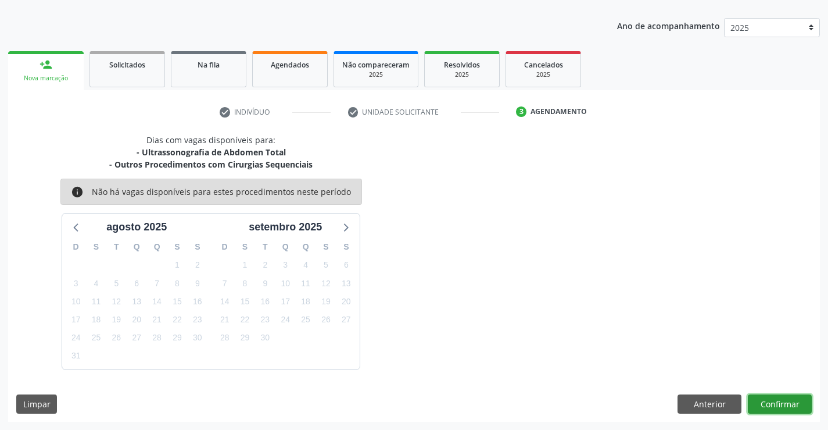
click at [781, 402] on button "Confirmar" at bounding box center [780, 404] width 64 height 20
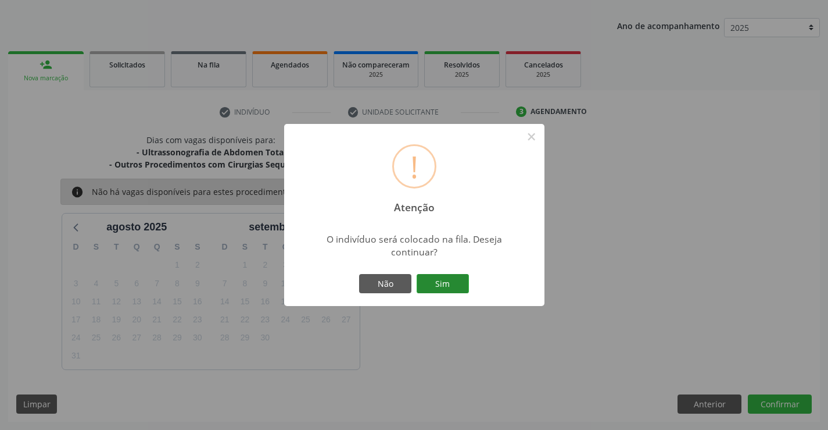
click at [442, 277] on button "Sim" at bounding box center [443, 284] width 52 height 20
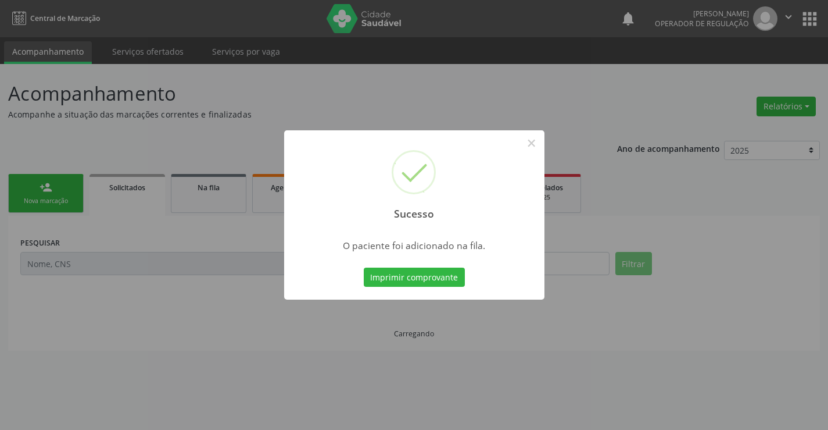
scroll to position [0, 0]
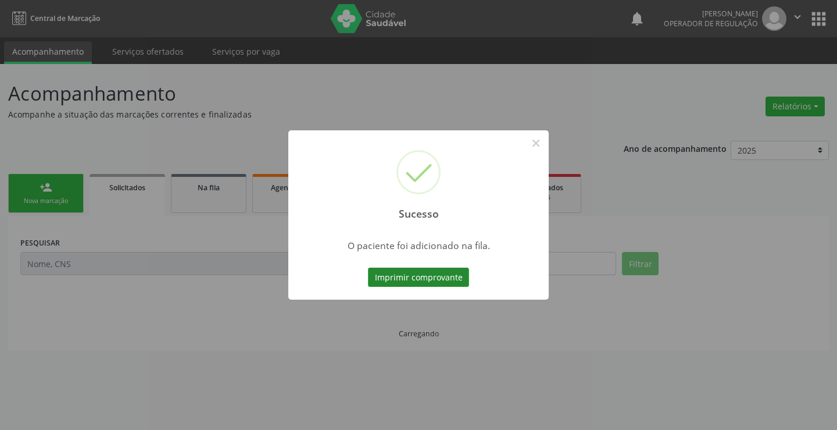
click at [449, 280] on button "Imprimir comprovante" at bounding box center [418, 277] width 101 height 20
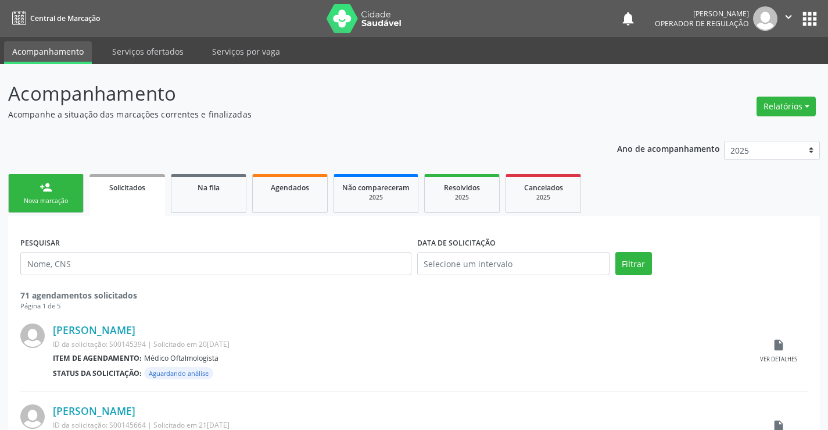
click at [63, 192] on link "person_add Nova marcação" at bounding box center [46, 193] width 76 height 39
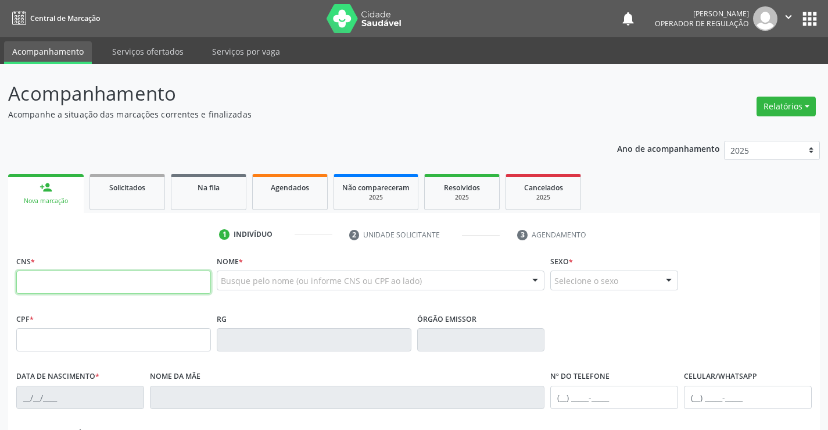
click at [94, 278] on input "text" at bounding box center [113, 281] width 195 height 23
type input "704 0013 4704 1068"
type input "2283907616"
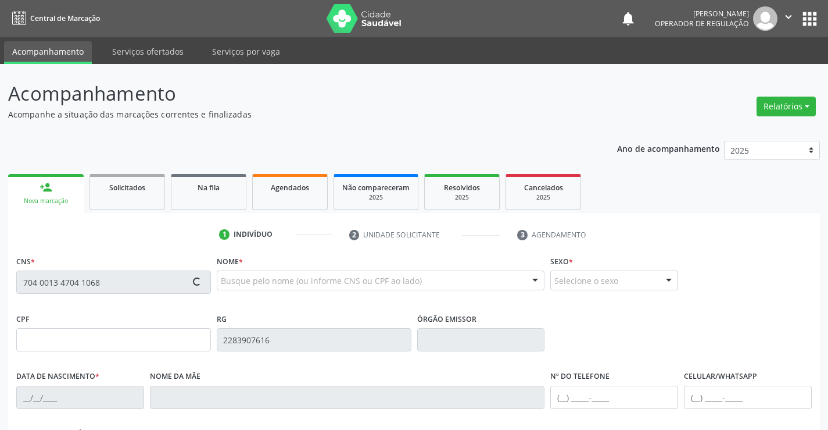
type input "30/06/2011"
type input "S/N"
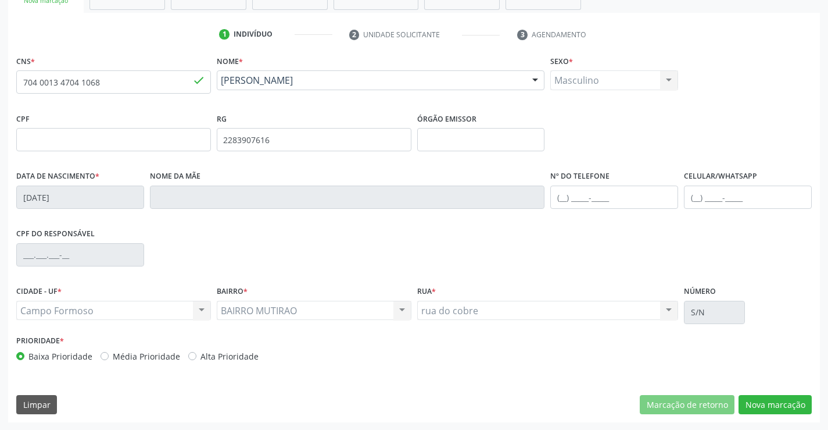
scroll to position [201, 0]
click at [777, 395] on button "Nova marcação" at bounding box center [775, 404] width 73 height 20
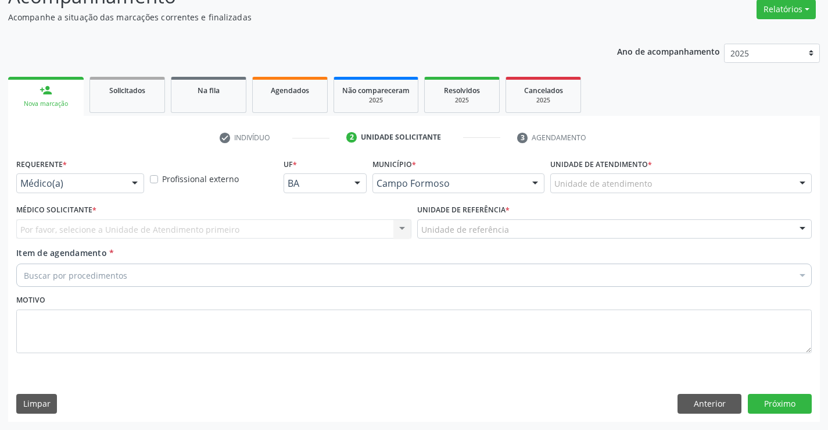
scroll to position [97, 0]
click at [67, 191] on div at bounding box center [80, 183] width 128 height 20
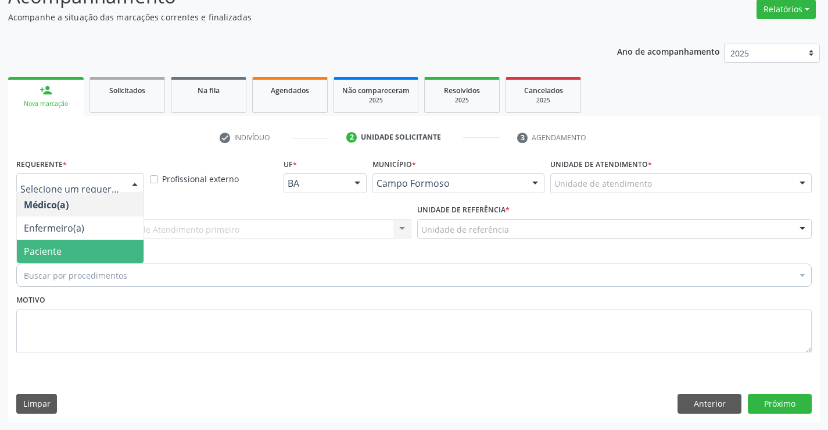
click at [49, 252] on span "Paciente" at bounding box center [43, 251] width 38 height 13
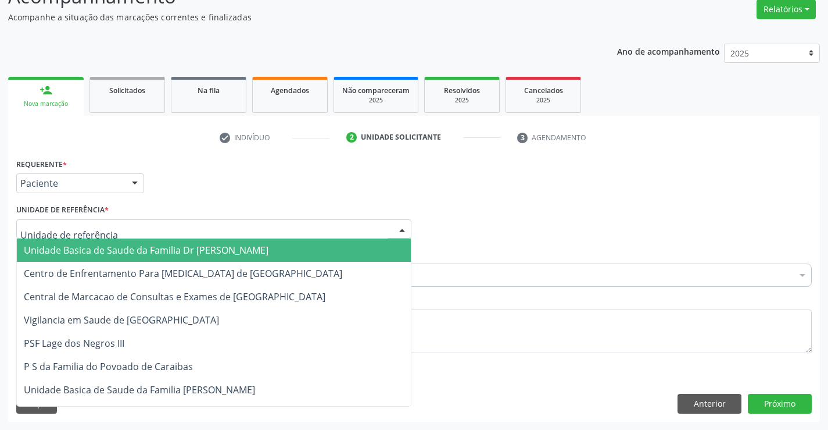
click at [65, 249] on span "Unidade Basica de Saude da Familia Dr [PERSON_NAME]" at bounding box center [146, 250] width 245 height 13
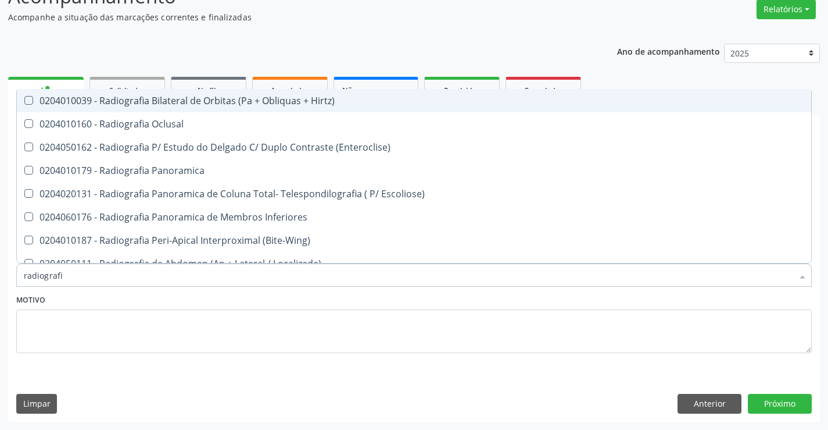
type input "radiografia"
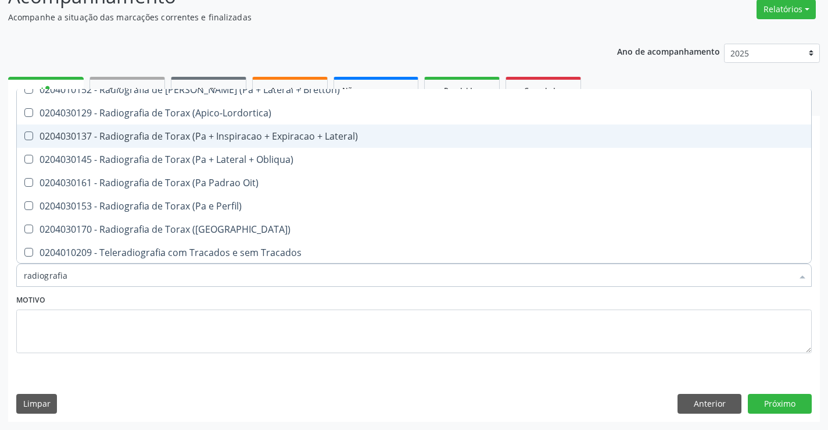
scroll to position [1477, 0]
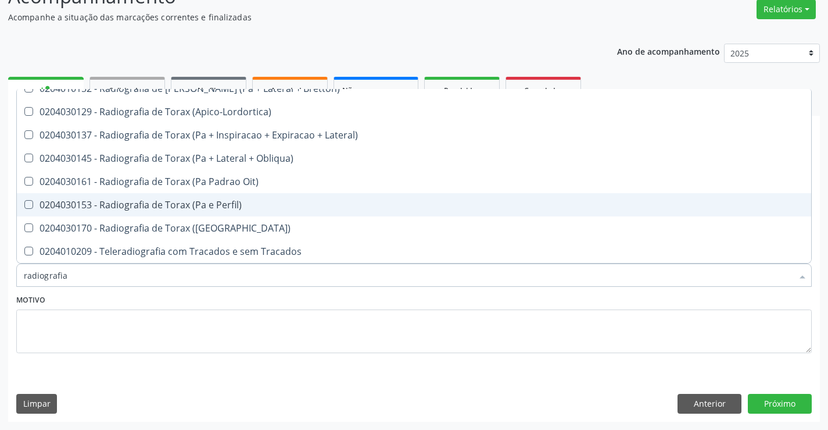
click at [212, 202] on div "0204030153 - Radiografia de Torax (Pa e Perfil)" at bounding box center [414, 204] width 781 height 9
checkbox Perfil\) "true"
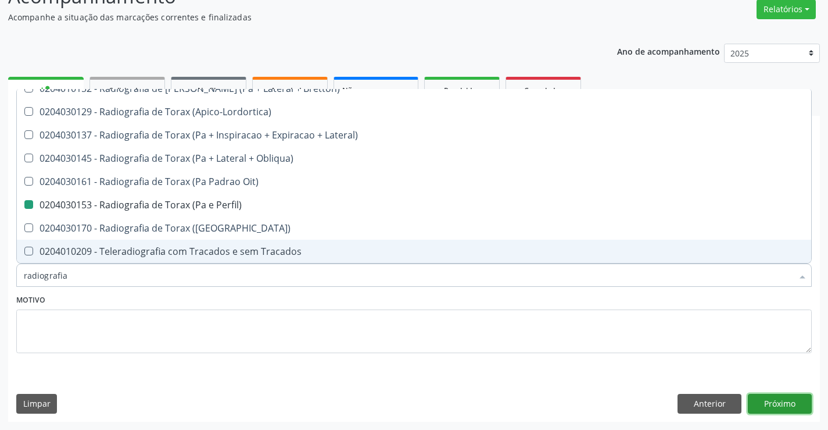
click at [773, 407] on button "Próximo" at bounding box center [780, 404] width 64 height 20
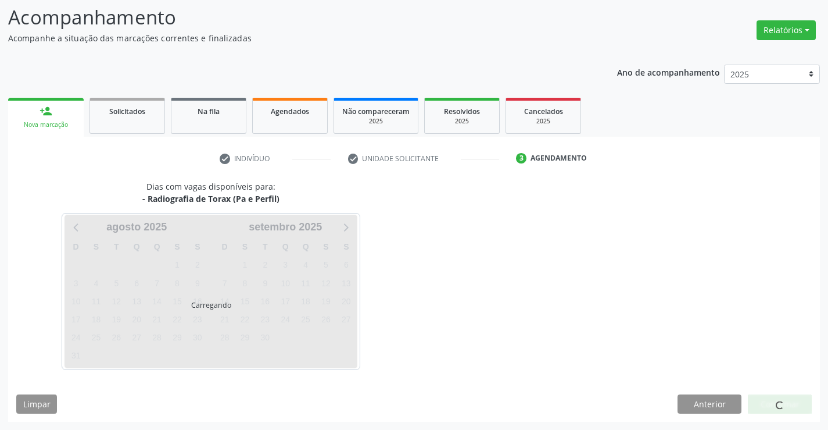
scroll to position [0, 0]
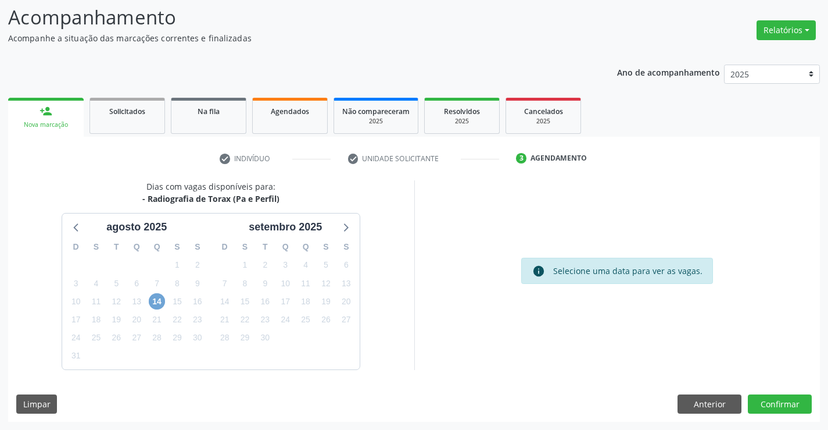
click at [161, 298] on span "14" at bounding box center [157, 301] width 16 height 16
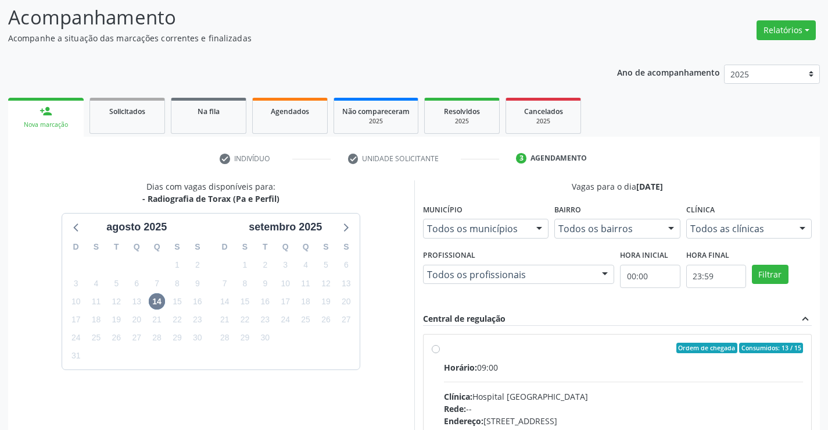
click at [444, 351] on label "Ordem de chegada Consumidos: 13 / 15 Horário: 09:00 Clínica: Hospital Sao Franc…" at bounding box center [624, 431] width 360 height 178
click at [436, 351] on input "Ordem de chegada Consumidos: 13 / 15 Horário: 09:00 Clínica: Hospital Sao Franc…" at bounding box center [436, 347] width 8 height 10
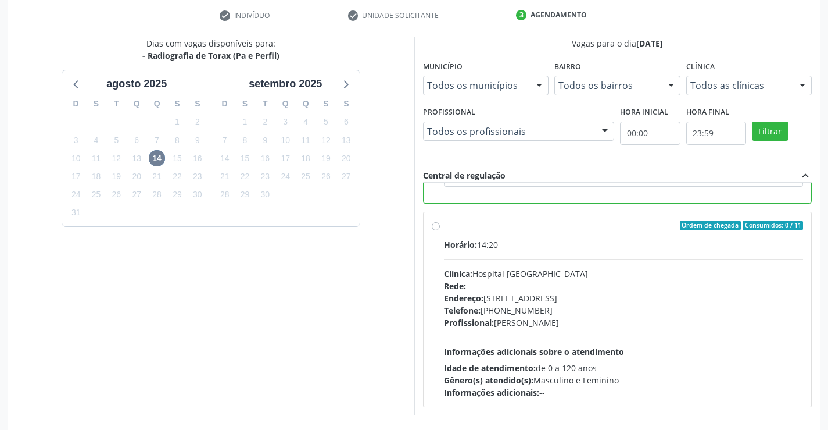
scroll to position [251, 0]
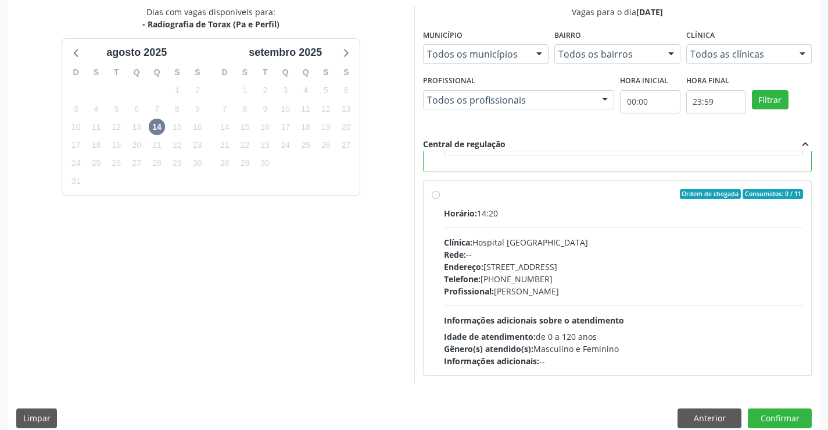
click at [444, 196] on label "Ordem de chegada Consumidos: 0 / 11 Horário: 14:20 Clínica: Hospital Sao Franci…" at bounding box center [624, 278] width 360 height 178
click at [435, 196] on input "Ordem de chegada Consumidos: 0 / 11 Horário: 14:20 Clínica: Hospital Sao Franci…" at bounding box center [436, 194] width 8 height 10
radio input "false"
radio input "true"
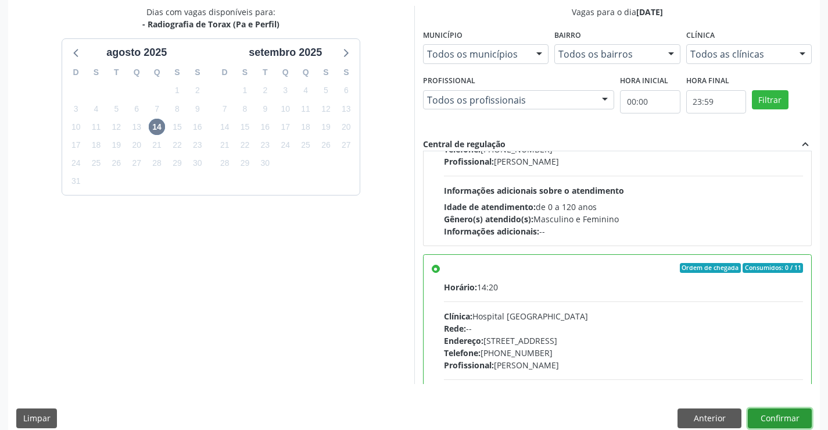
click at [769, 417] on button "Confirmar" at bounding box center [780, 418] width 64 height 20
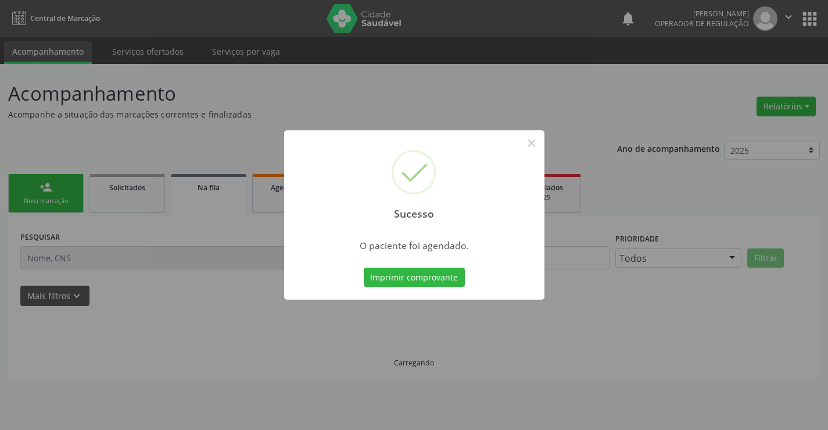
scroll to position [0, 0]
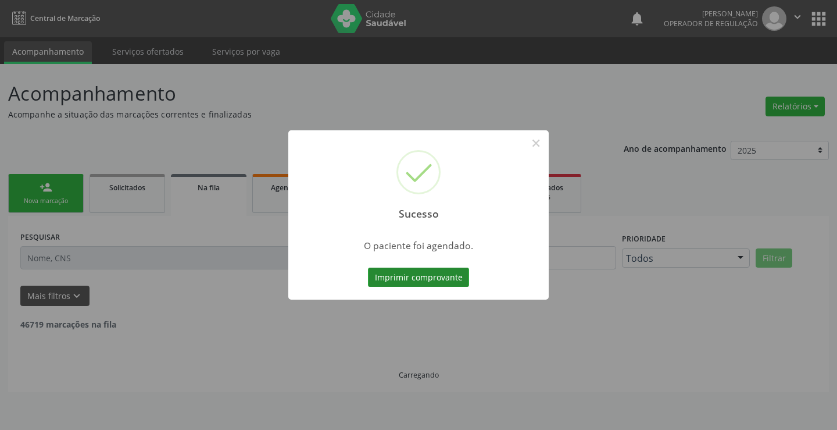
click at [411, 273] on button "Imprimir comprovante" at bounding box center [418, 277] width 101 height 20
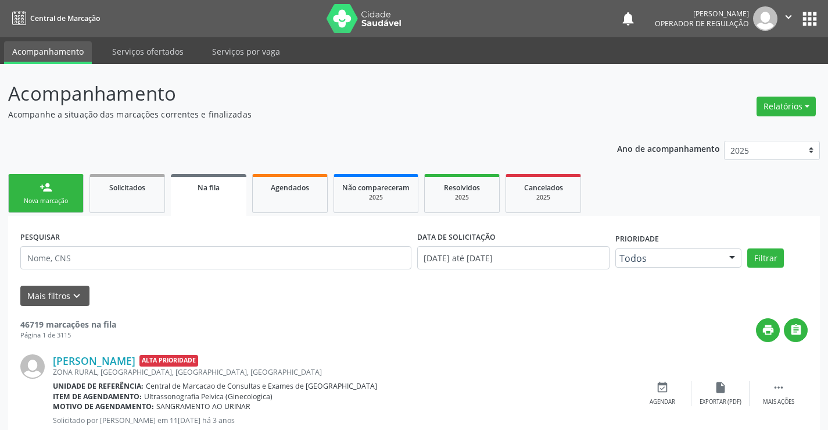
click at [60, 191] on link "person_add Nova marcação" at bounding box center [46, 193] width 76 height 39
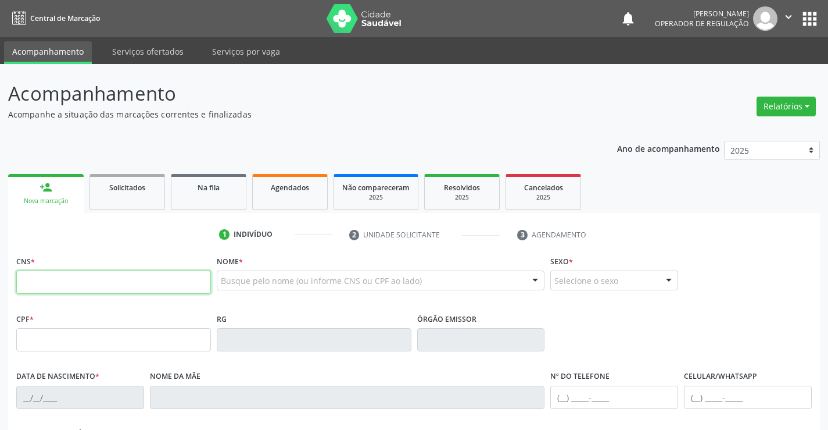
click at [106, 281] on input "text" at bounding box center [113, 281] width 195 height 23
type input "700 0066 5387 1902"
type input "09/11/2020"
type input "(71) 98500-2593"
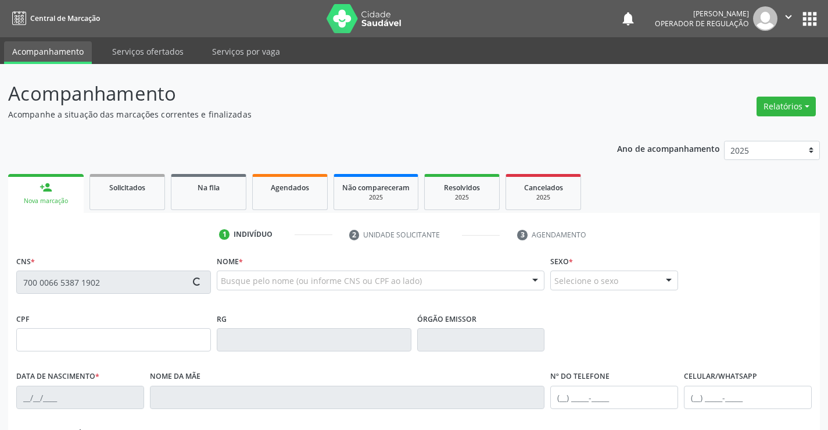
type input "S/N"
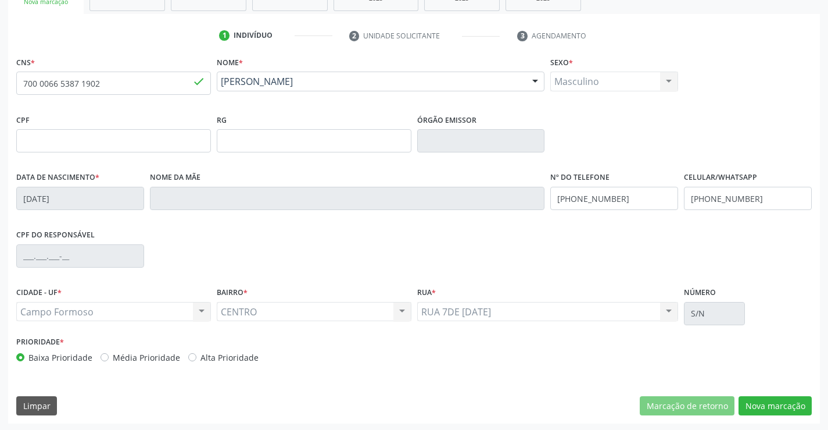
scroll to position [201, 0]
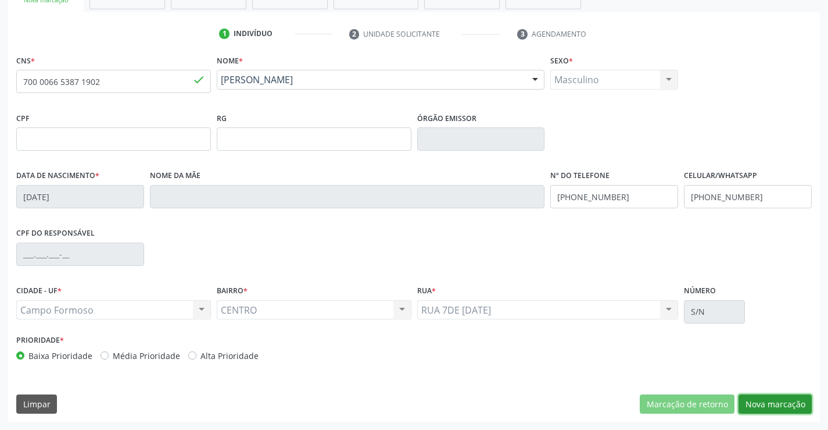
click at [779, 406] on button "Nova marcação" at bounding box center [775, 404] width 73 height 20
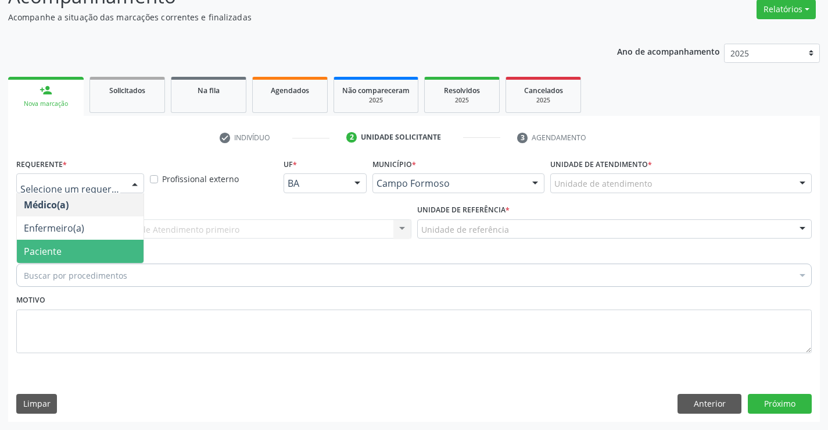
click at [31, 249] on span "Paciente" at bounding box center [43, 251] width 38 height 13
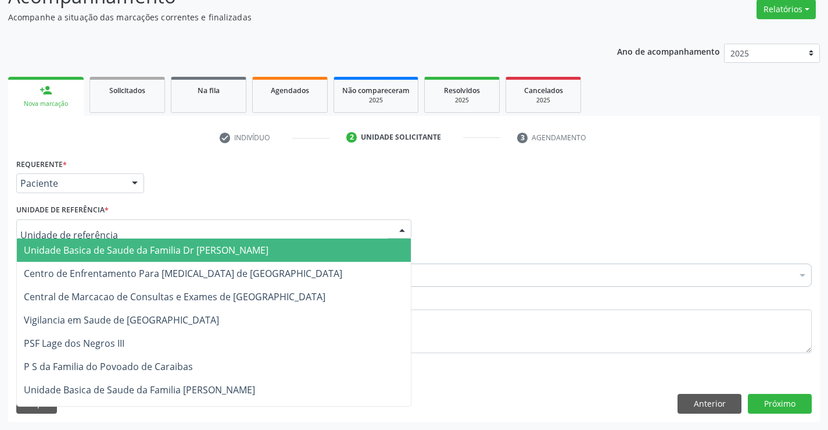
click at [47, 244] on span "Unidade Basica de Saude da Familia Dr [PERSON_NAME]" at bounding box center [146, 250] width 245 height 13
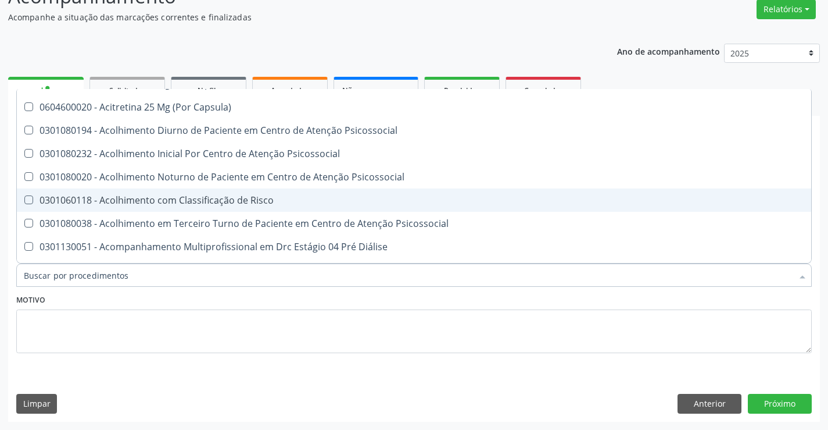
scroll to position [407, 0]
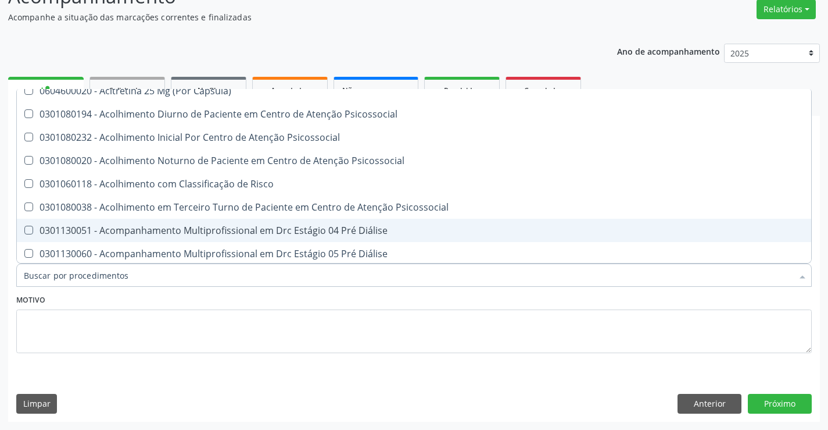
click at [59, 278] on input "Item de agendamento *" at bounding box center [408, 274] width 769 height 23
drag, startPoint x: 290, startPoint y: 335, endPoint x: 260, endPoint y: 327, distance: 31.3
click at [290, 335] on textarea at bounding box center [414, 331] width 796 height 44
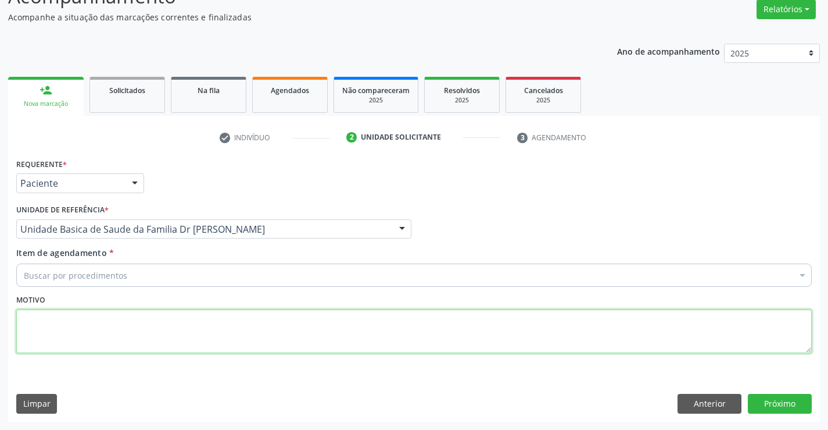
scroll to position [0, 0]
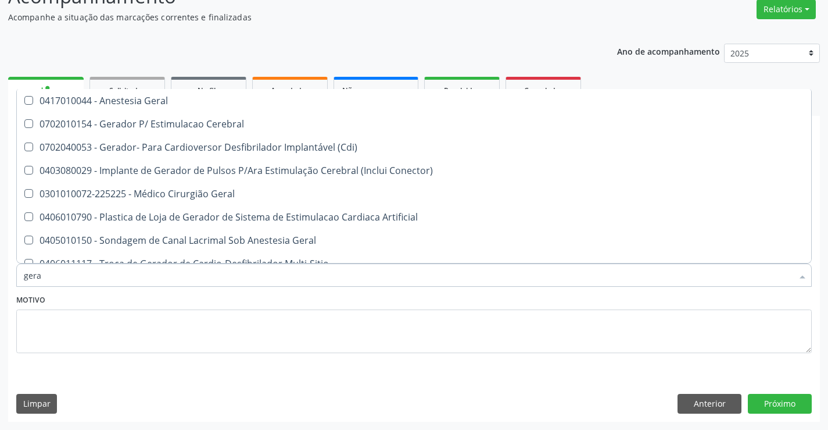
type input "geral"
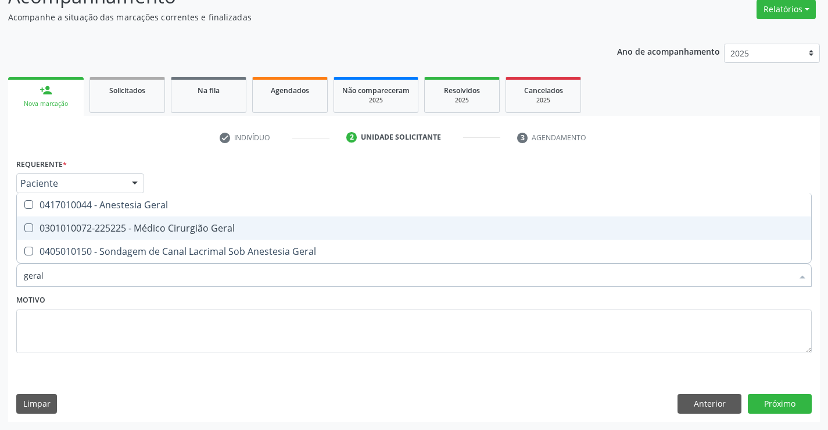
click at [149, 223] on div "0301010072-225225 - Médico Cirurgião Geral" at bounding box center [414, 227] width 781 height 9
checkbox Geral "true"
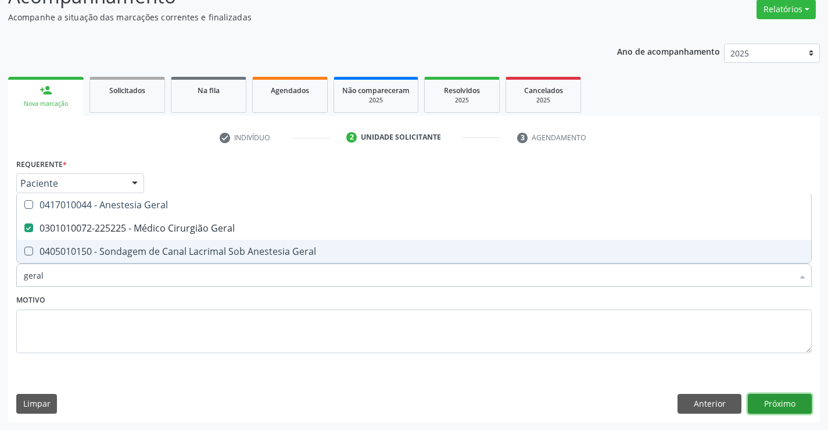
click at [792, 402] on button "Próximo" at bounding box center [780, 404] width 64 height 20
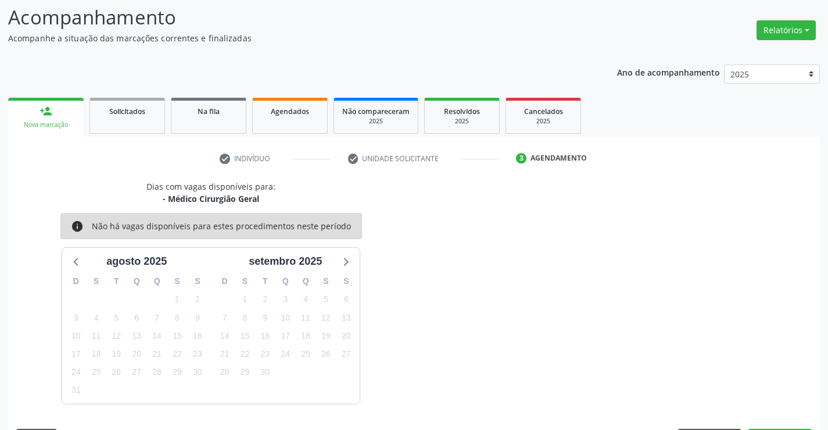
scroll to position [97, 0]
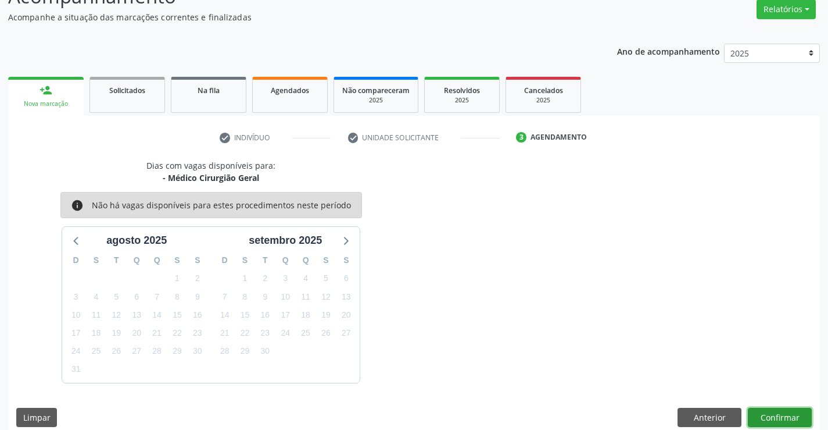
click at [761, 414] on button "Confirmar" at bounding box center [780, 417] width 64 height 20
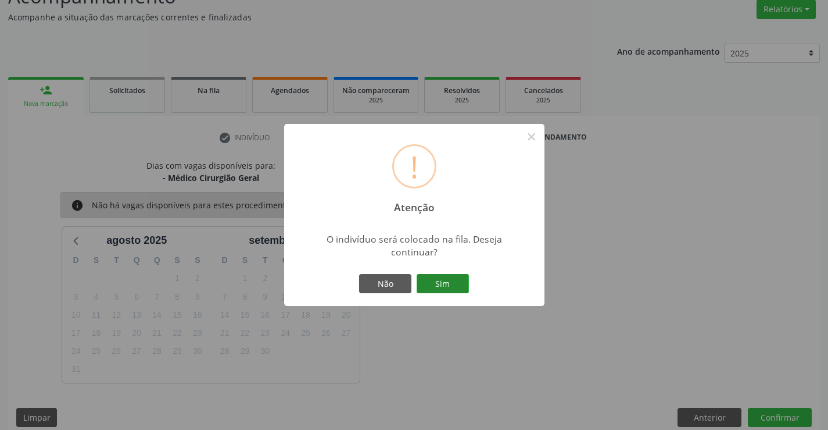
click at [457, 282] on button "Sim" at bounding box center [443, 284] width 52 height 20
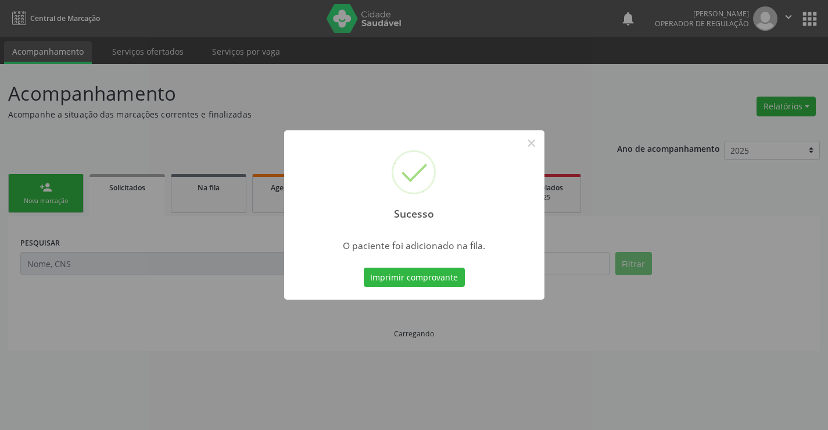
scroll to position [0, 0]
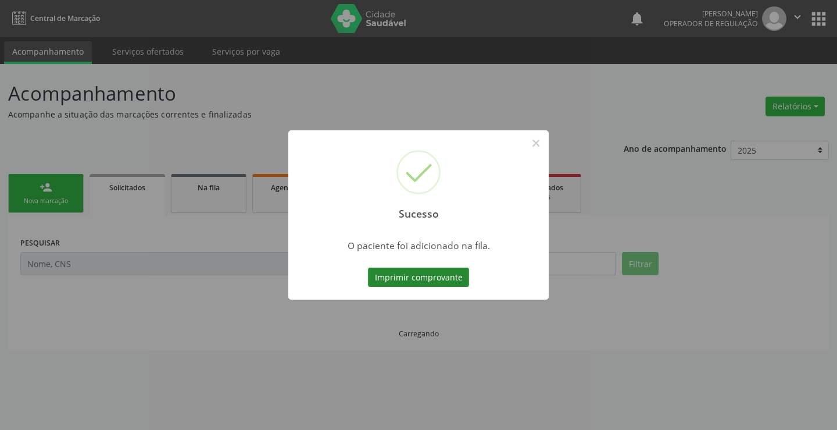
click at [421, 275] on button "Imprimir comprovante" at bounding box center [418, 277] width 101 height 20
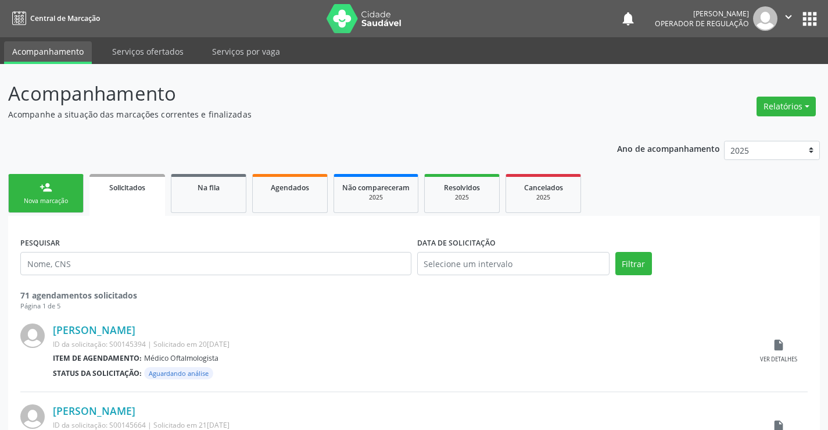
click at [66, 197] on div "Nova marcação" at bounding box center [46, 200] width 58 height 9
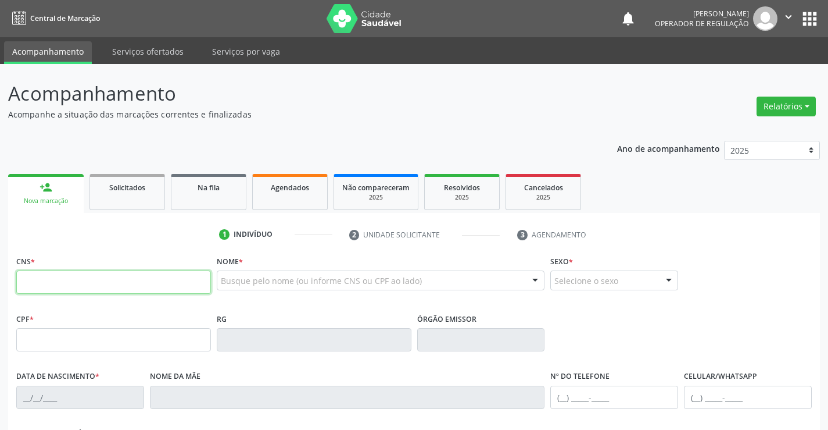
click at [81, 283] on input "text" at bounding box center [113, 281] width 195 height 23
type input "700 0066 5387 1902"
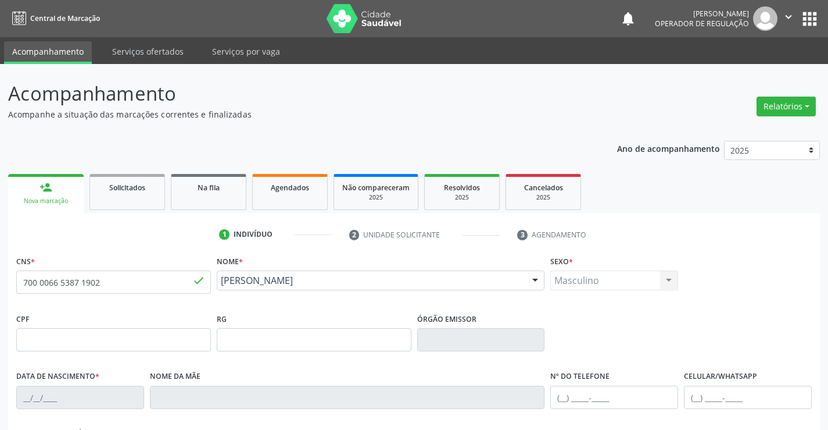
type input "09/11/2020"
type input "(71) 98500-2593"
type input "S/N"
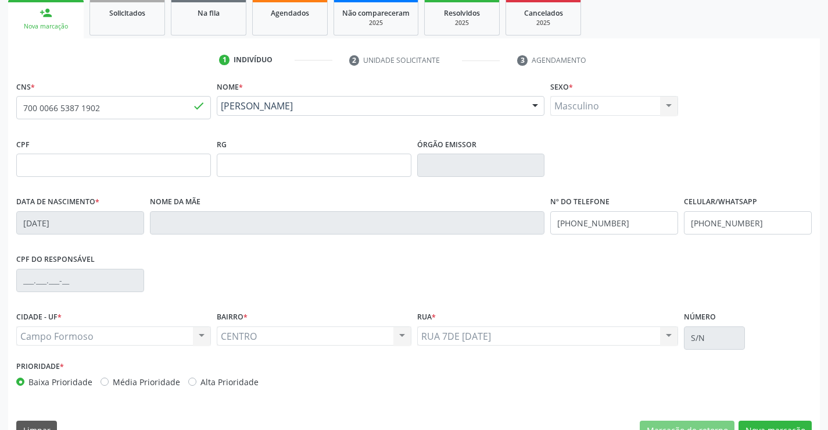
scroll to position [201, 0]
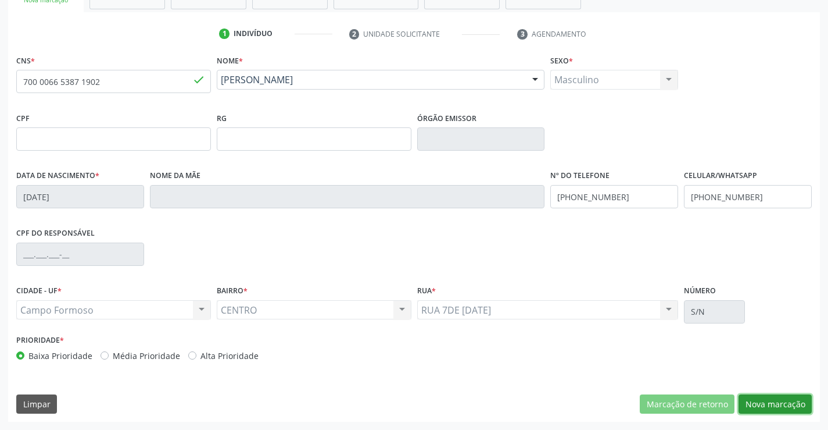
click at [778, 403] on button "Nova marcação" at bounding box center [775, 404] width 73 height 20
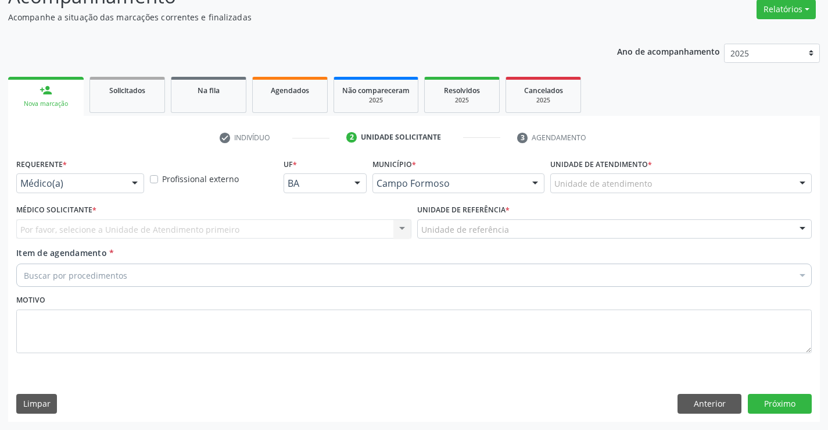
scroll to position [97, 0]
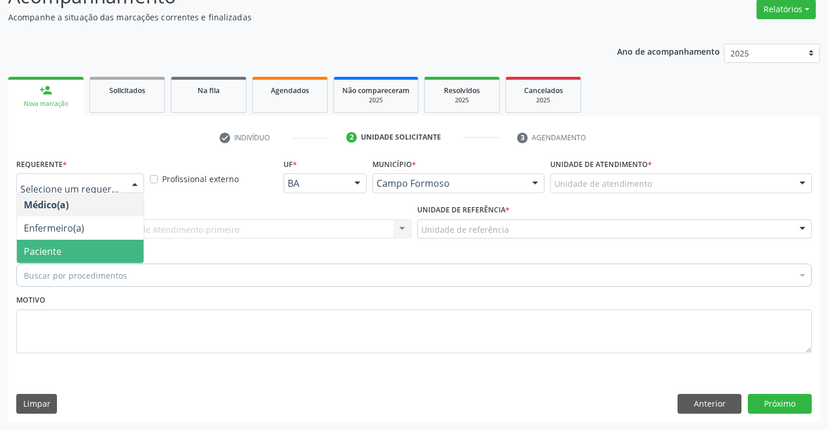
click at [65, 247] on span "Paciente" at bounding box center [80, 250] width 127 height 23
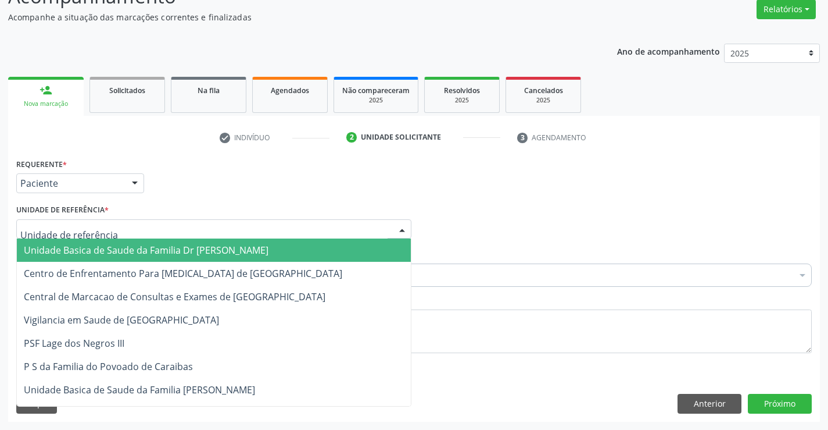
click at [63, 254] on span "Unidade Basica de Saude da Familia Dr [PERSON_NAME]" at bounding box center [146, 250] width 245 height 13
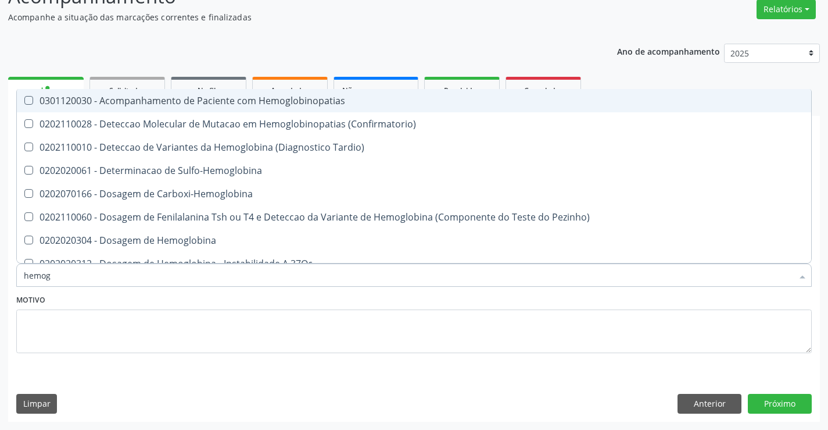
type input "hemogr"
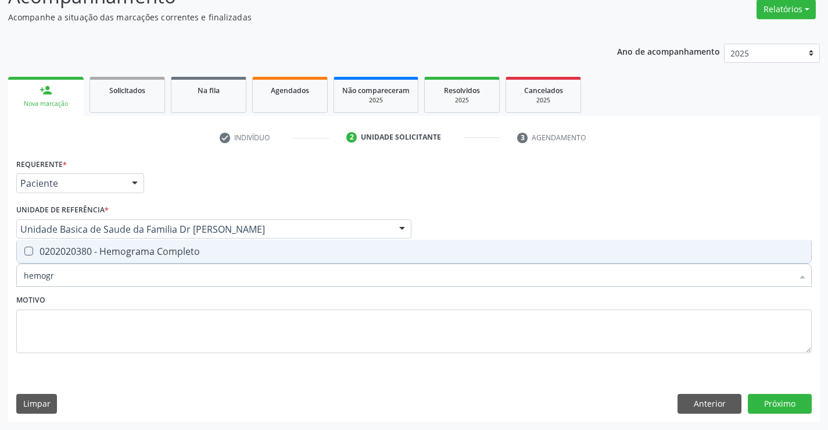
click at [90, 255] on div "0202020380 - Hemograma Completo" at bounding box center [414, 250] width 781 height 9
checkbox Completo "true"
type input "hemogr"
click at [75, 320] on textarea at bounding box center [414, 331] width 796 height 44
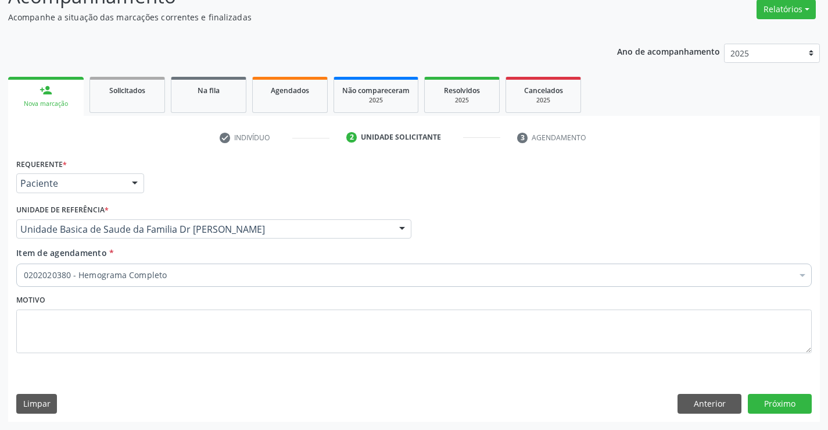
click at [86, 268] on div "0202020380 - Hemograma Completo" at bounding box center [414, 274] width 796 height 23
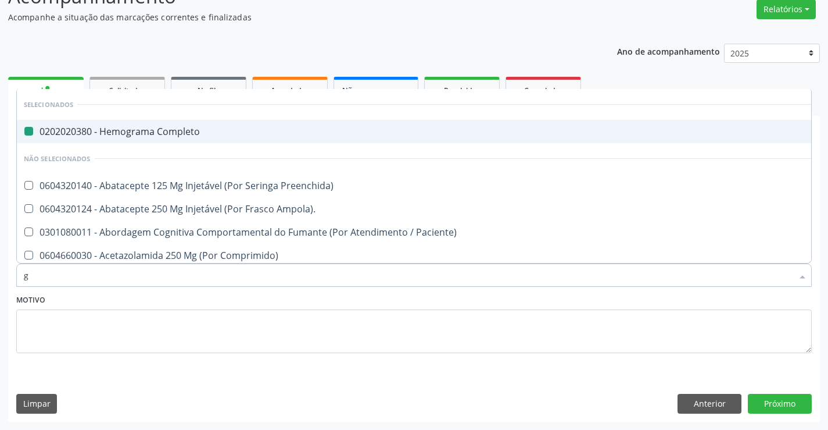
type input "gl"
checkbox Completo "false"
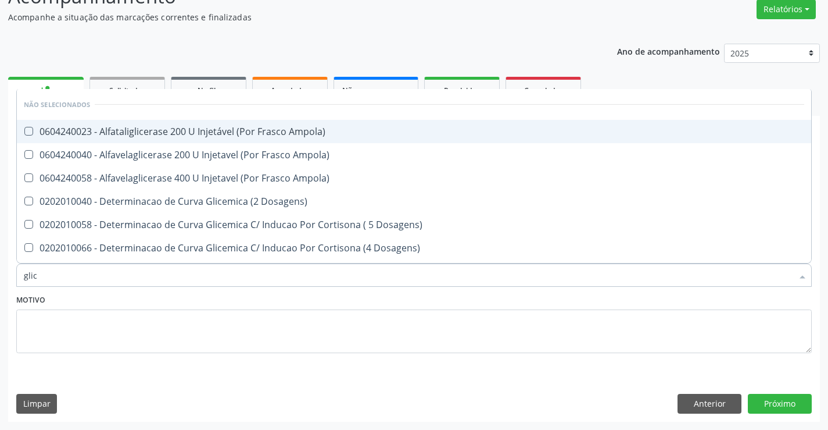
type input "glico"
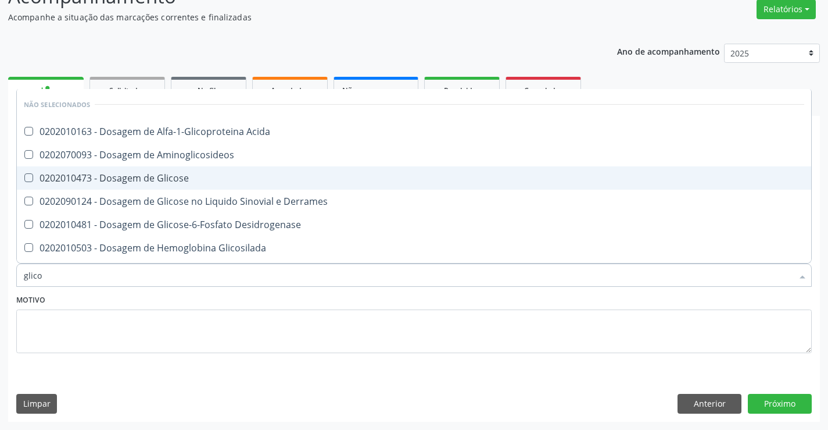
click at [151, 180] on div "0202010473 - Dosagem de Glicose" at bounding box center [414, 177] width 781 height 9
checkbox Glicose "true"
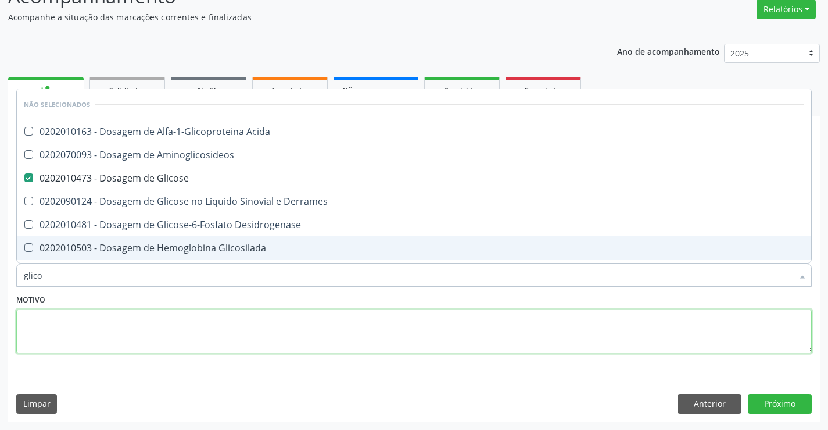
click at [120, 316] on textarea at bounding box center [414, 331] width 796 height 44
checkbox Acida "true"
checkbox Aminoglicosideos "true"
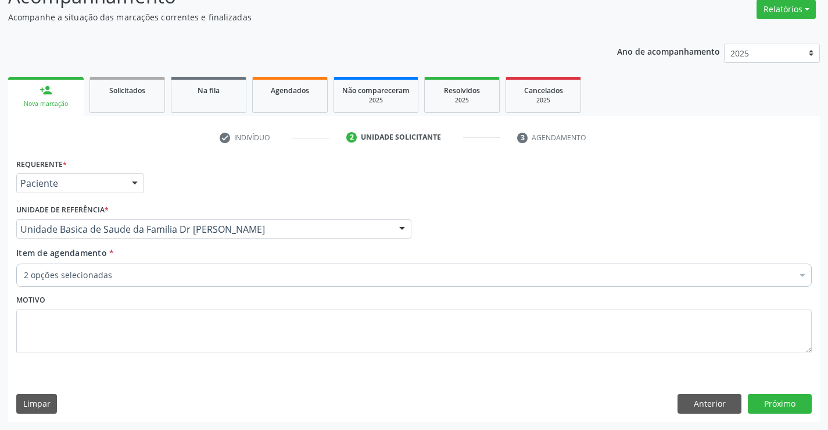
click at [117, 282] on div "2 opções selecionadas" at bounding box center [414, 274] width 796 height 23
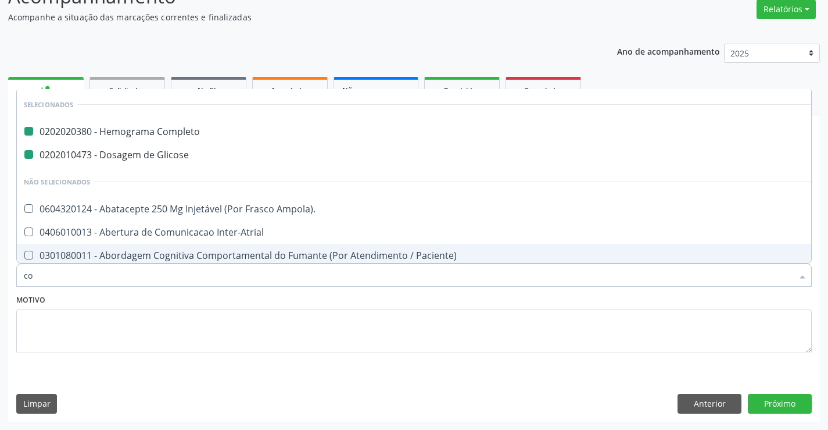
type input "col"
checkbox Completo "false"
checkbox Glicose "false"
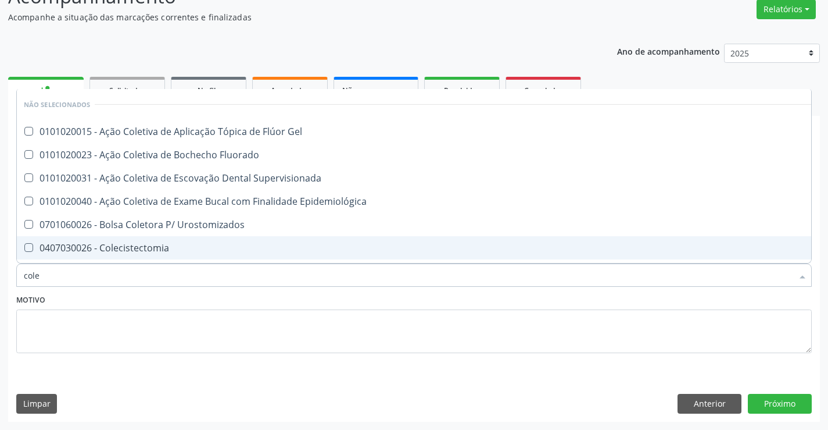
type input "coles"
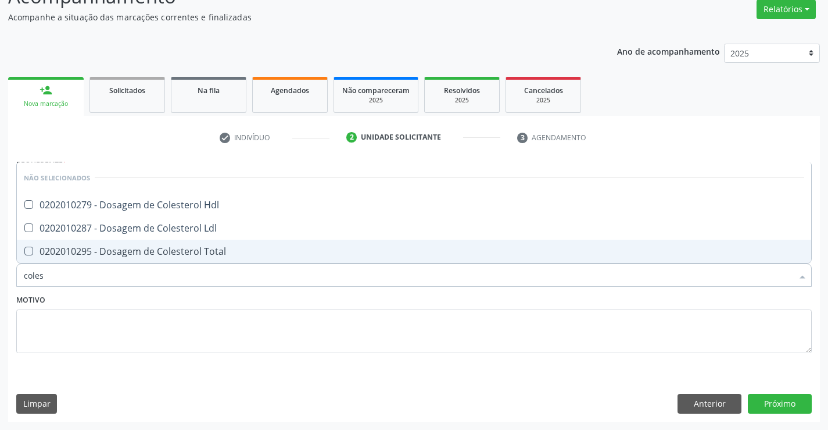
click at [119, 255] on div "0202010295 - Dosagem de Colesterol Total" at bounding box center [414, 250] width 781 height 9
checkbox Total "true"
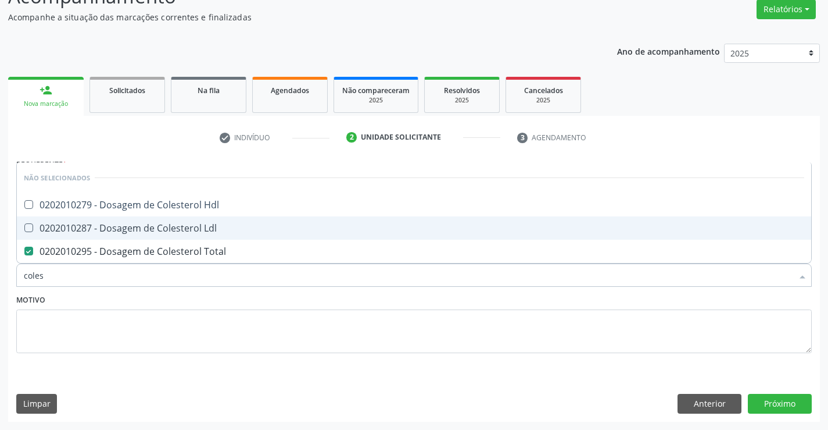
click at [120, 226] on div "0202010287 - Dosagem de Colesterol Ldl" at bounding box center [414, 227] width 781 height 9
checkbox Ldl "true"
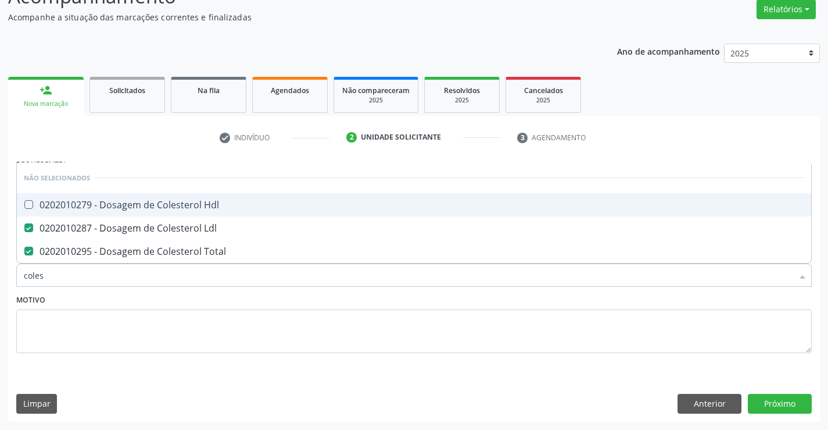
click at [123, 208] on div "0202010279 - Dosagem de Colesterol Hdl" at bounding box center [414, 204] width 781 height 9
checkbox Hdl "true"
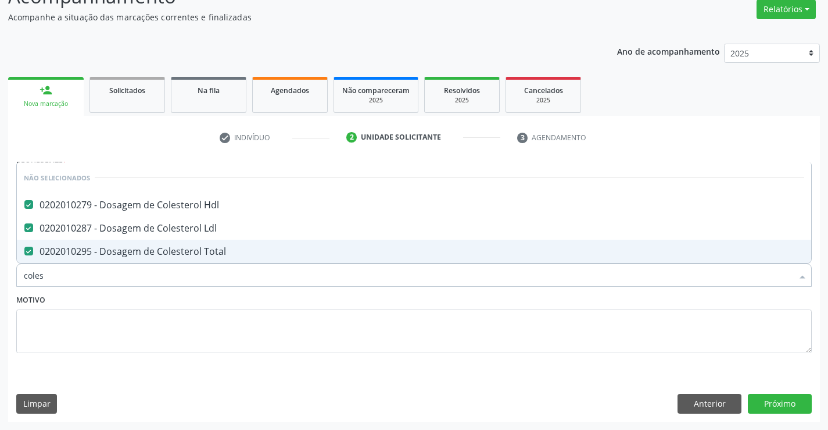
type input "coles"
click at [119, 301] on div "Motivo" at bounding box center [414, 322] width 796 height 62
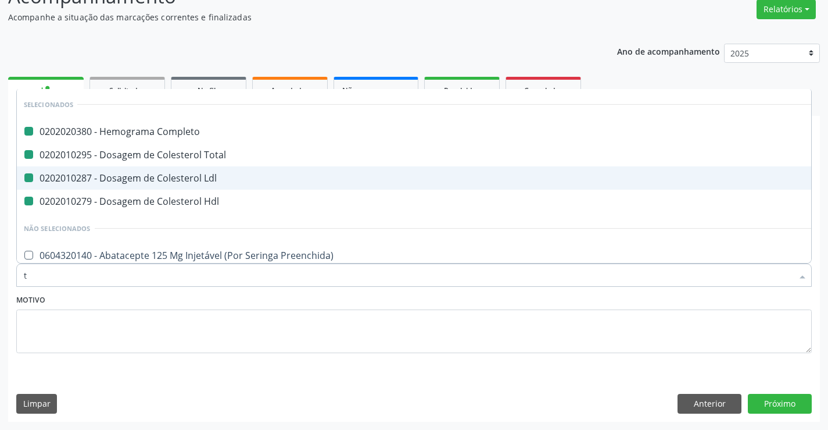
type input "tr"
checkbox Completo "false"
checkbox Total "false"
checkbox Ldl "false"
checkbox Hdl "false"
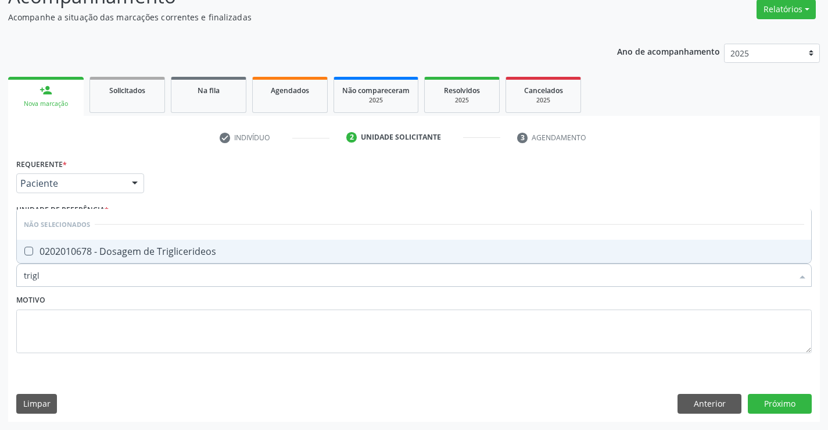
type input "trigli"
click at [105, 254] on div "0202010678 - Dosagem de Triglicerideos" at bounding box center [414, 250] width 781 height 9
checkbox Triglicerideos "true"
click at [101, 331] on textarea at bounding box center [414, 331] width 796 height 44
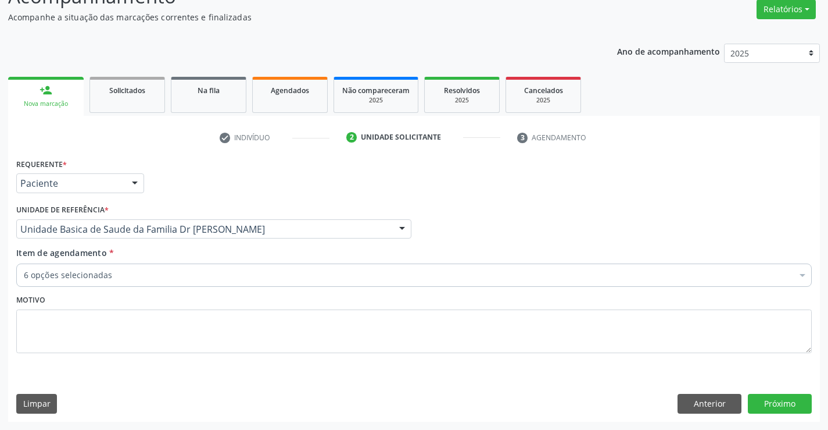
click at [112, 281] on div "6 opções selecionadas" at bounding box center [414, 274] width 796 height 23
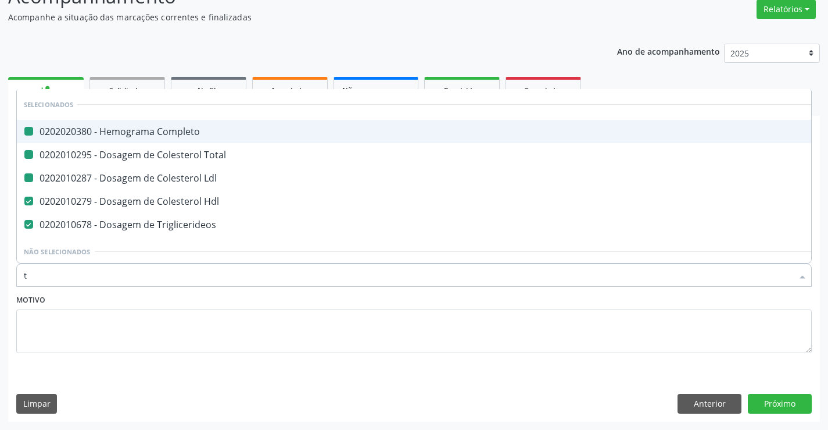
type input "tg"
checkbox Completo "false"
checkbox Total "false"
checkbox Ldl "false"
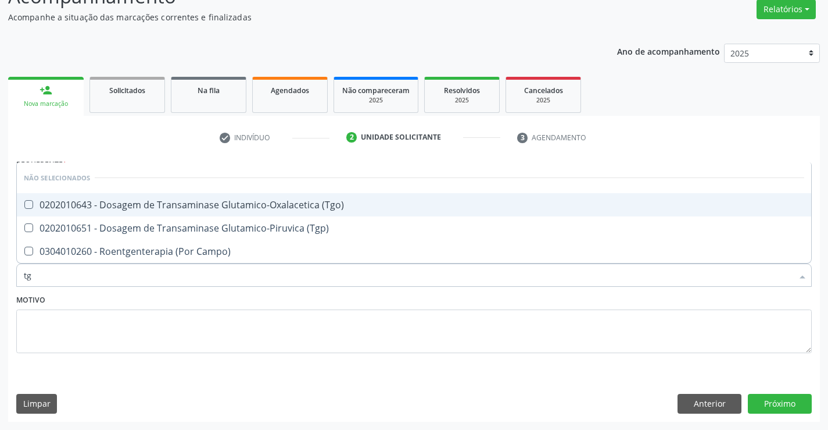
click at [173, 207] on div "0202010643 - Dosagem de Transaminase Glutamico-Oxalacetica (Tgo)" at bounding box center [414, 204] width 781 height 9
checkbox \(Tgo\) "true"
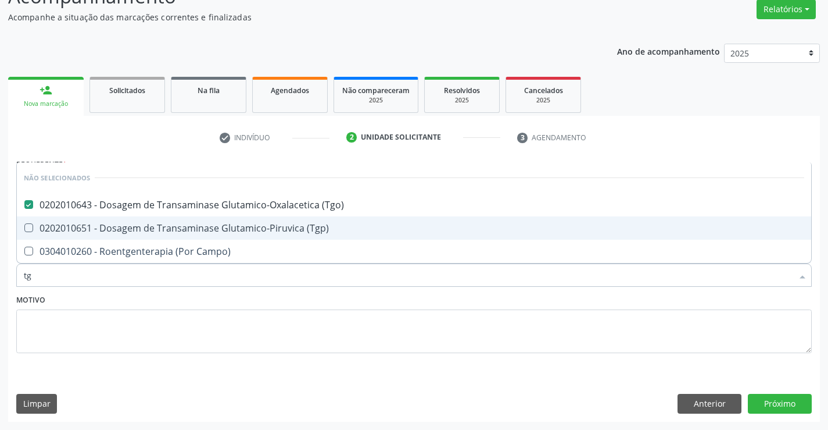
click at [167, 224] on div "0202010651 - Dosagem de Transaminase Glutamico-Piruvica (Tgp)" at bounding box center [414, 227] width 781 height 9
checkbox \(Tgp\) "true"
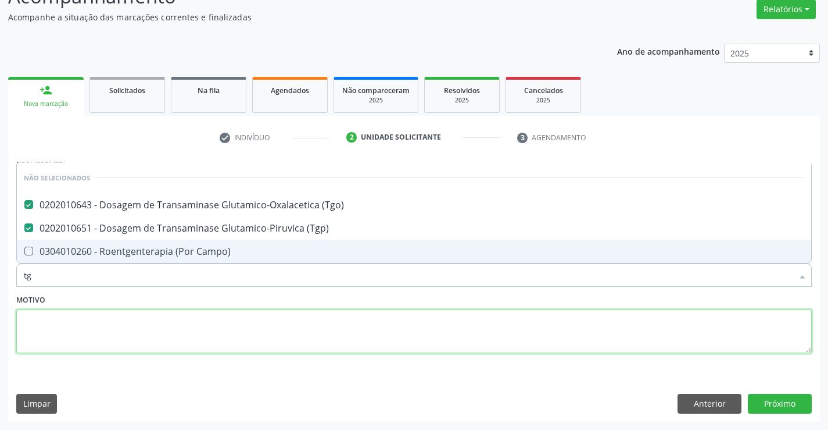
click at [134, 309] on textarea at bounding box center [414, 331] width 796 height 44
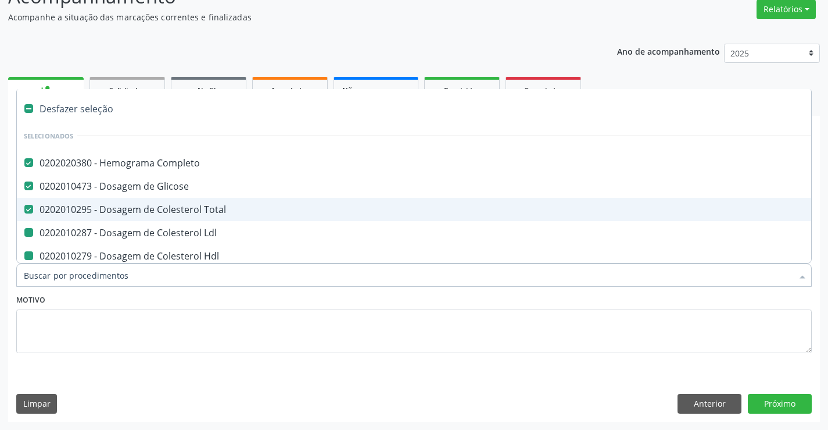
type input "u"
checkbox Ldl "false"
checkbox Hdl "false"
checkbox Triglicerideos "false"
checkbox \(Tgo\) "false"
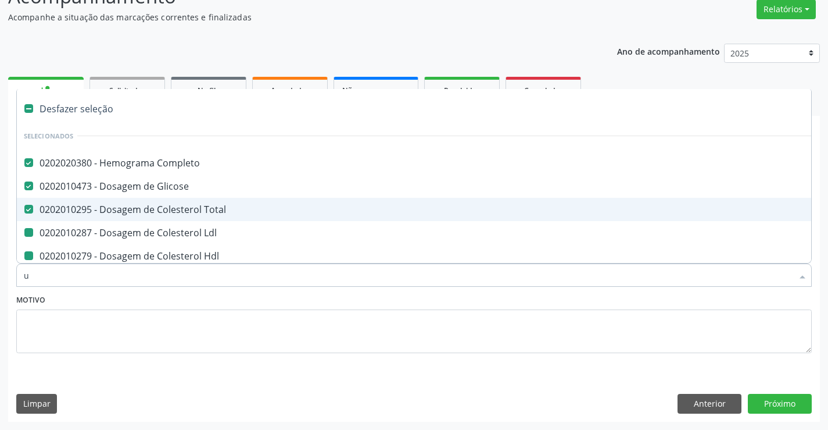
checkbox \(Tgp\) "false"
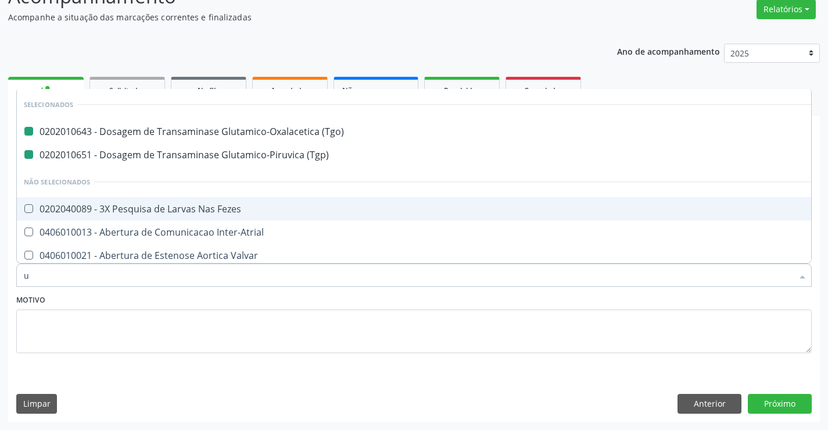
type input "ur"
checkbox \(Tgo\) "false"
checkbox \(Tgp\) "false"
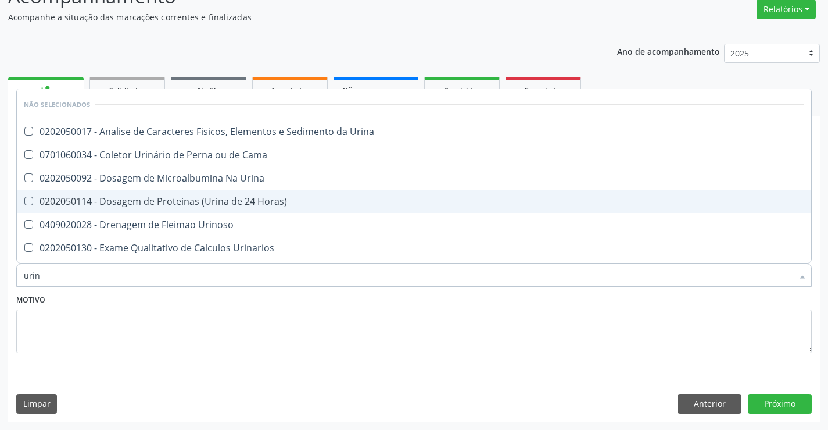
type input "urina"
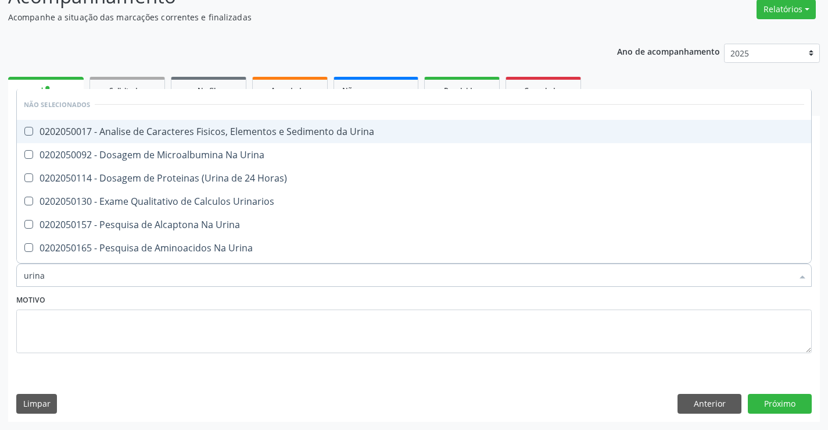
click at [159, 127] on div "0202050017 - Analise de Caracteres Fisicos, Elementos e Sedimento da Urina" at bounding box center [414, 131] width 781 height 9
checkbox Urina "true"
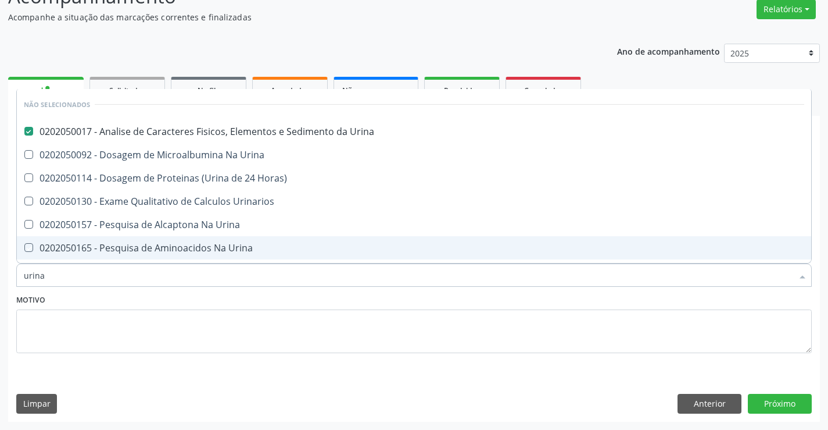
click at [144, 297] on div "Motivo" at bounding box center [414, 322] width 796 height 62
checkbox Urina "true"
checkbox Urinarios "true"
checkbox Urina "true"
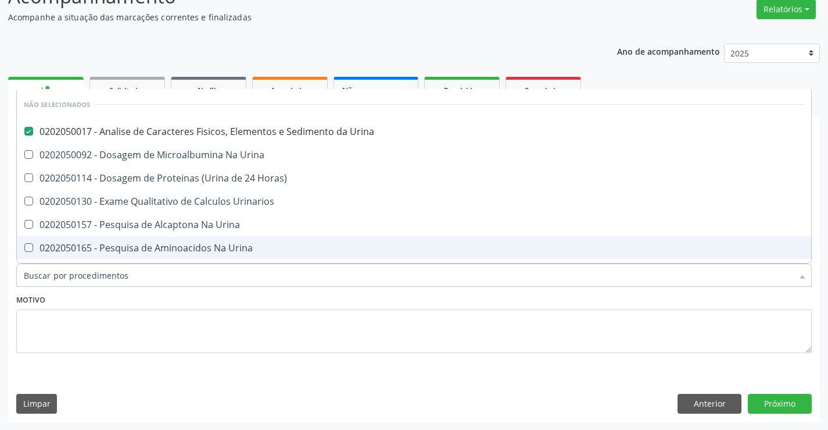
checkbox Urina "true"
checkbox Horas\) "true"
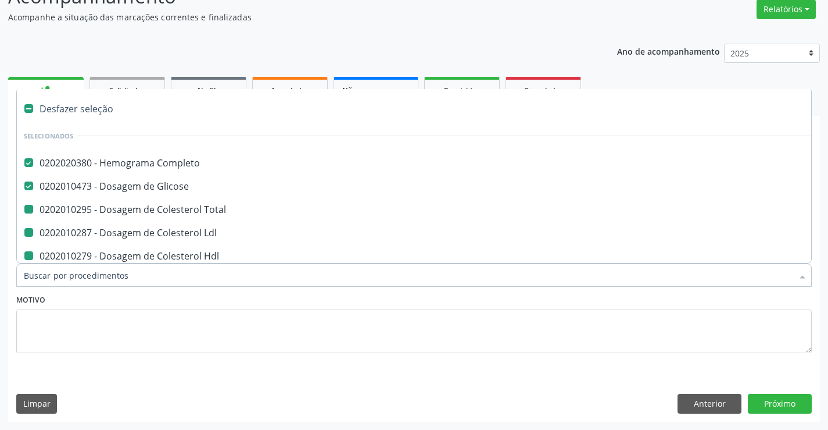
type input "f"
checkbox Ldl "false"
checkbox Hdl "false"
checkbox Triglicerideos "false"
checkbox \(Tgo\) "false"
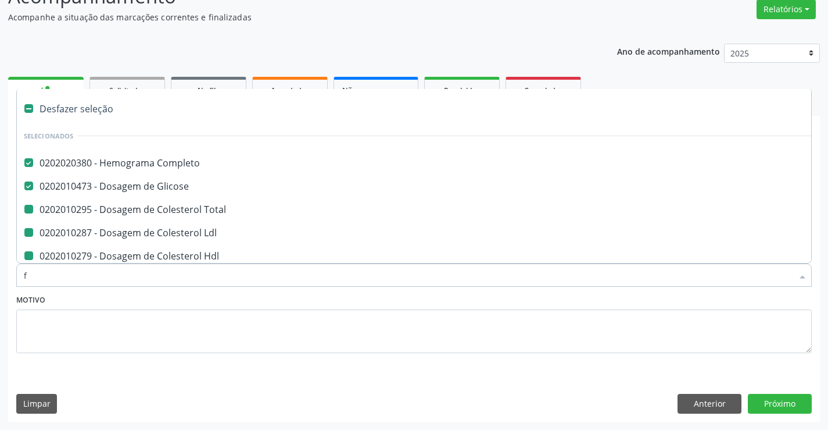
checkbox \(Tgp\) "false"
checkbox Urina "false"
checkbox Total "false"
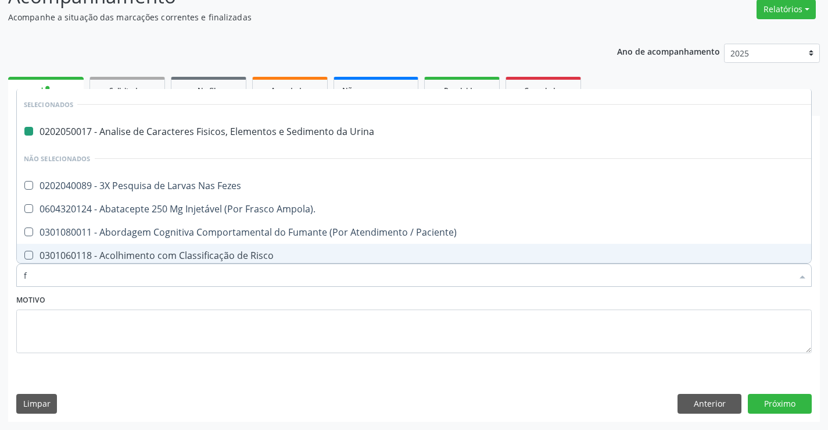
type input "fe"
checkbox Urina "false"
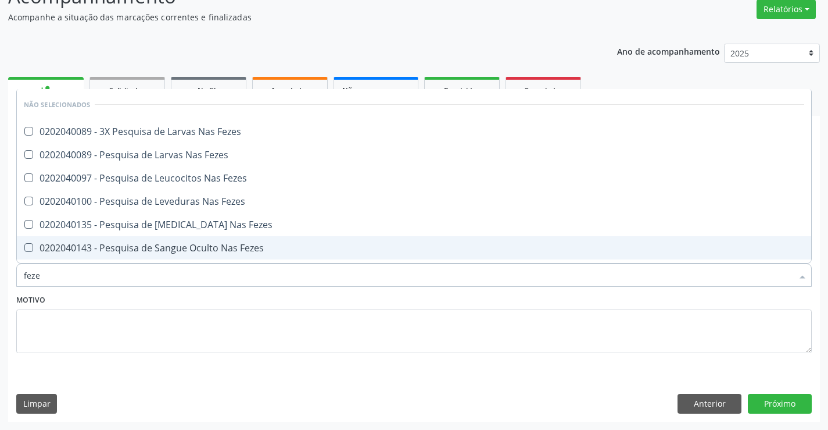
type input "fezes"
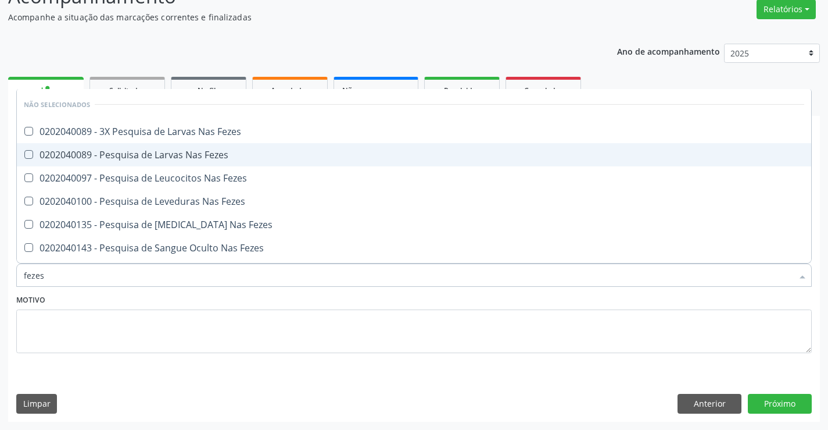
click at [176, 156] on div "0202040089 - Pesquisa de Larvas Nas Fezes" at bounding box center [414, 154] width 781 height 9
checkbox Fezes "true"
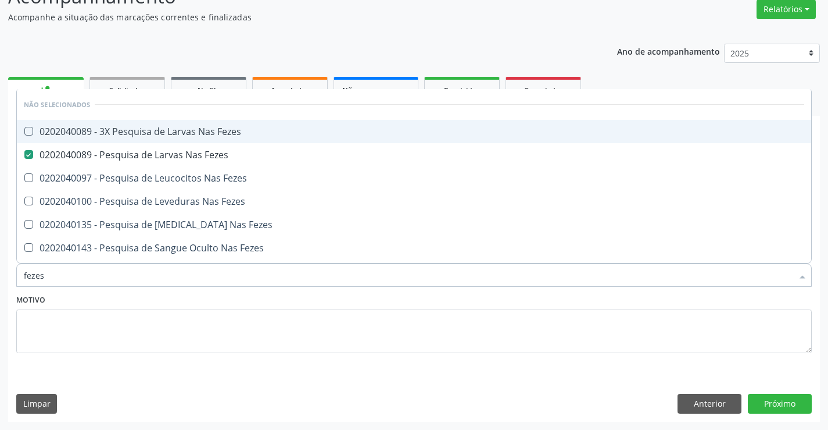
click at [183, 135] on div "0202040089 - 3X Pesquisa de Larvas Nas Fezes" at bounding box center [414, 131] width 781 height 9
checkbox Fezes "true"
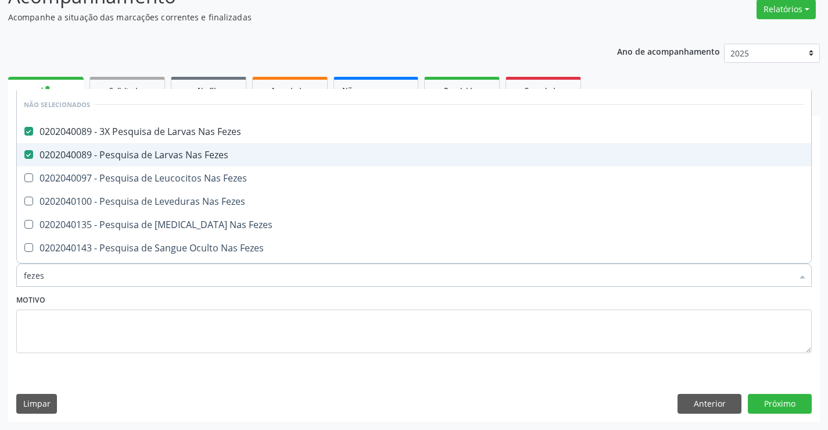
click at [179, 150] on div "0202040089 - Pesquisa de Larvas Nas Fezes" at bounding box center [414, 154] width 781 height 9
checkbox Fezes "false"
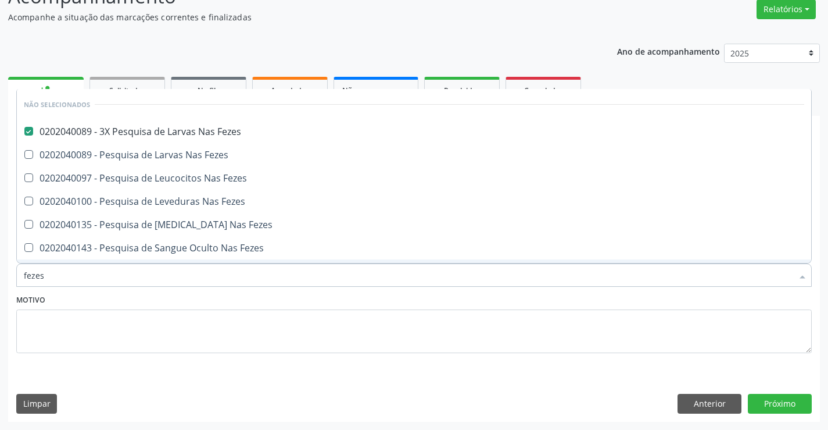
click at [170, 283] on input "fezes" at bounding box center [408, 274] width 769 height 23
click at [142, 328] on textarea at bounding box center [414, 331] width 796 height 44
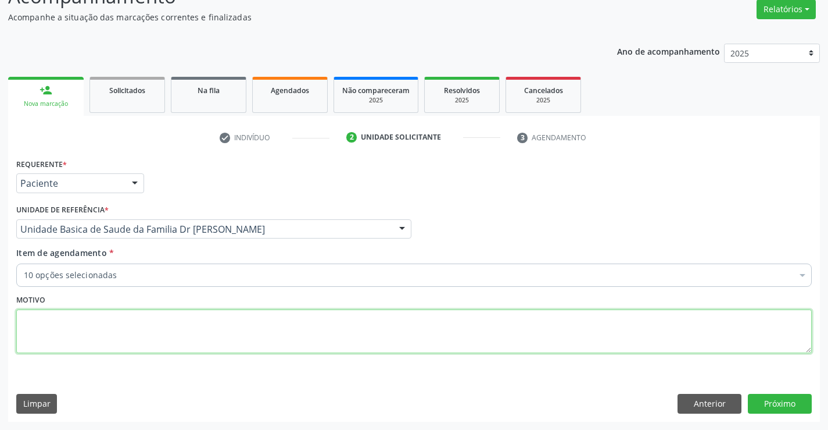
checkbox Ldl "true"
checkbox Hdl "true"
checkbox Triglicerideos "true"
checkbox \(Tgo\) "true"
checkbox \(Tgp\) "true"
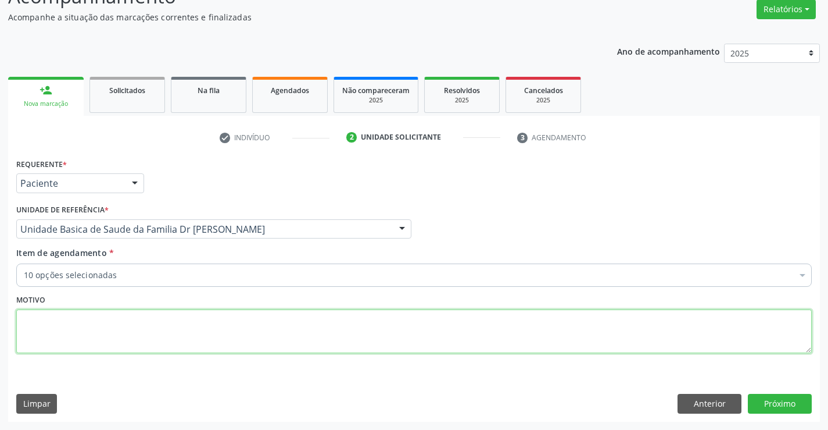
checkbox Urina "true"
checkbox Total "true"
checkbox Glicose "true"
click at [129, 282] on div "10 opções selecionadas" at bounding box center [414, 274] width 796 height 23
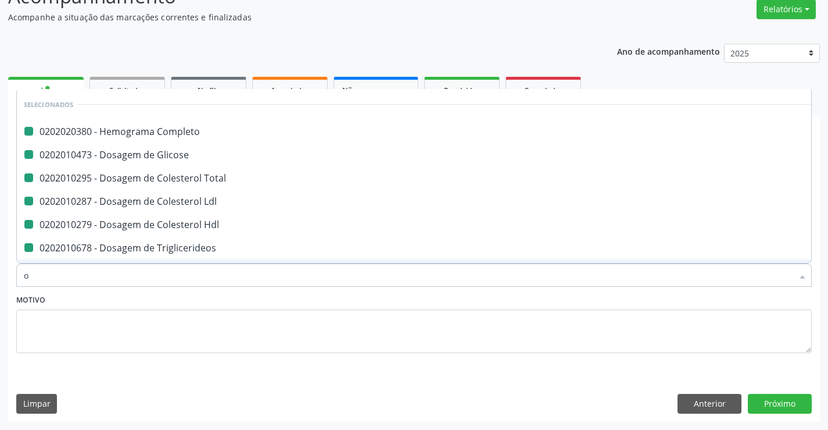
type input "ov"
checkbox Completo "false"
checkbox Ldl "false"
checkbox Hdl "false"
checkbox Triglicerideos "false"
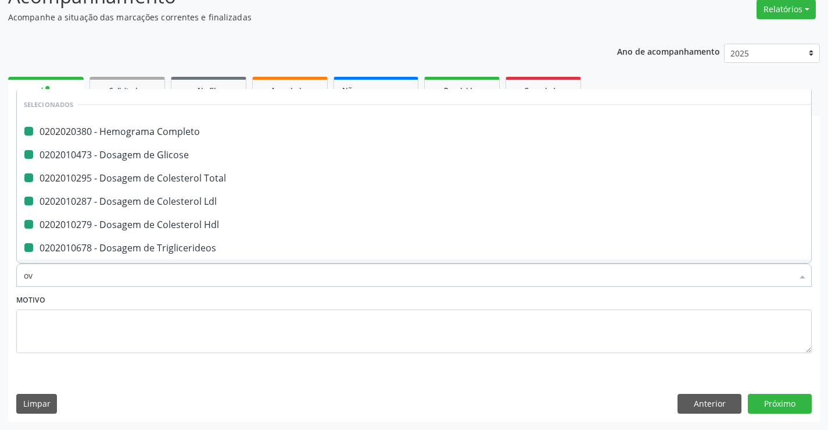
checkbox \(Tgo\) "false"
checkbox \(Tgp\) "false"
checkbox Urina "false"
checkbox Total "false"
checkbox Glicose "false"
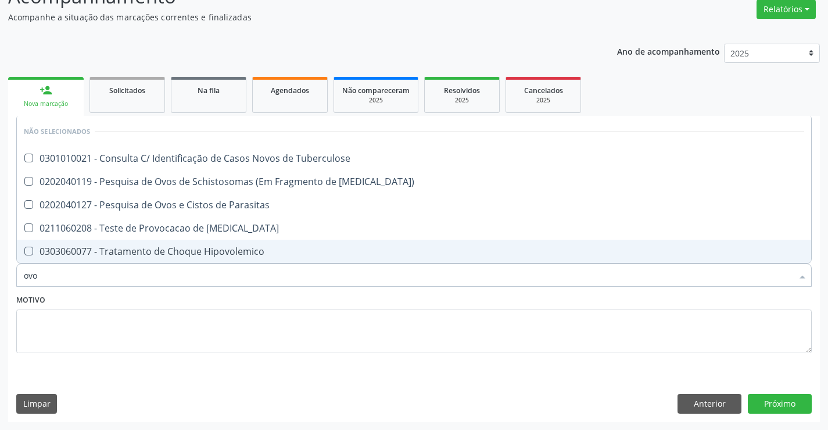
type input "ovos"
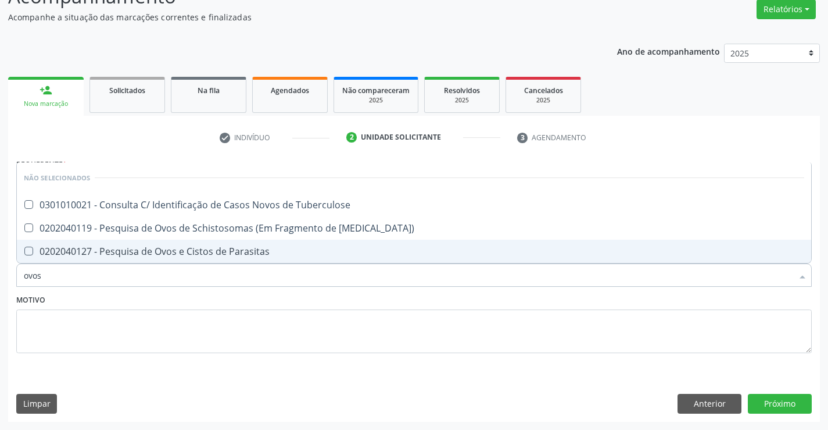
click at [160, 261] on span "0202040127 - Pesquisa de Ovos e Cistos de Parasitas" at bounding box center [414, 250] width 795 height 23
checkbox Parasitas "true"
click at [156, 302] on div "Motivo" at bounding box center [414, 322] width 796 height 62
checkbox Tuberculose "true"
checkbox Mucosa\) "true"
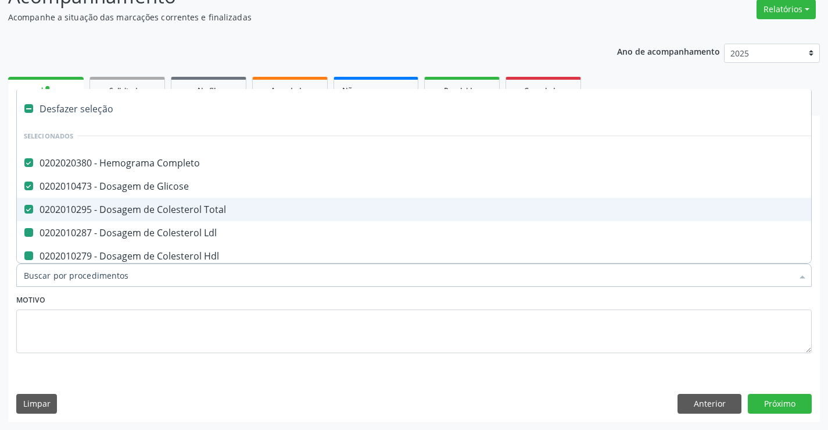
type input "f"
checkbox Ldl "false"
checkbox Hdl "false"
checkbox Triglicerideos "false"
checkbox \(Tgo\) "false"
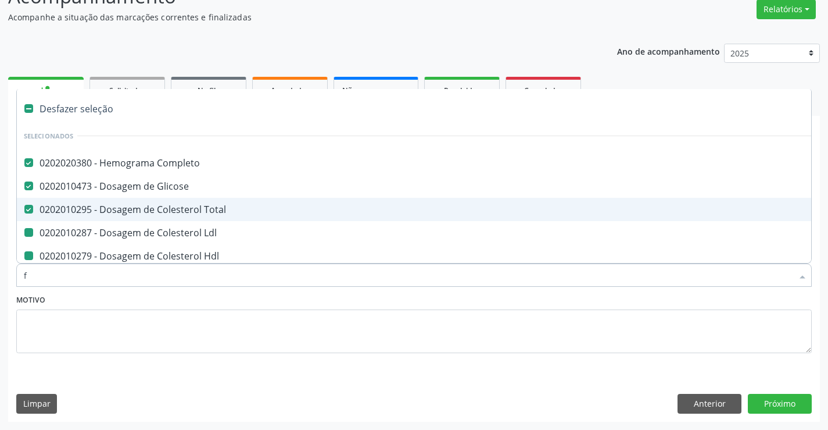
checkbox \(Tgp\) "false"
checkbox Urina "false"
checkbox Fezes "false"
checkbox Parasitas "false"
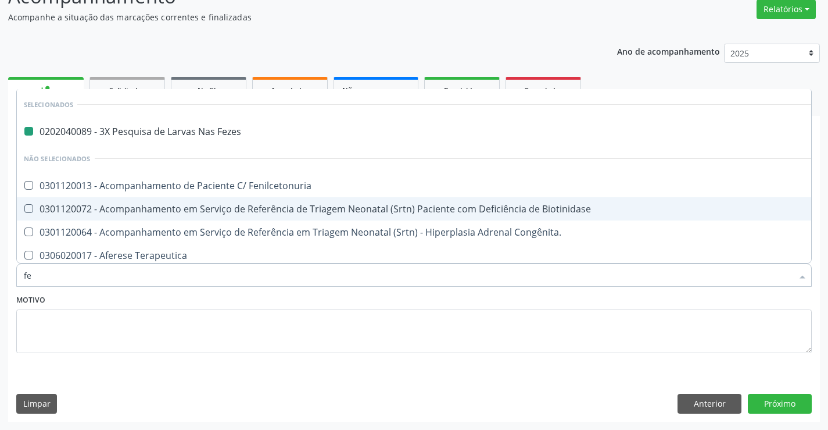
type input "fer"
checkbox Fezes "false"
type input "ferr"
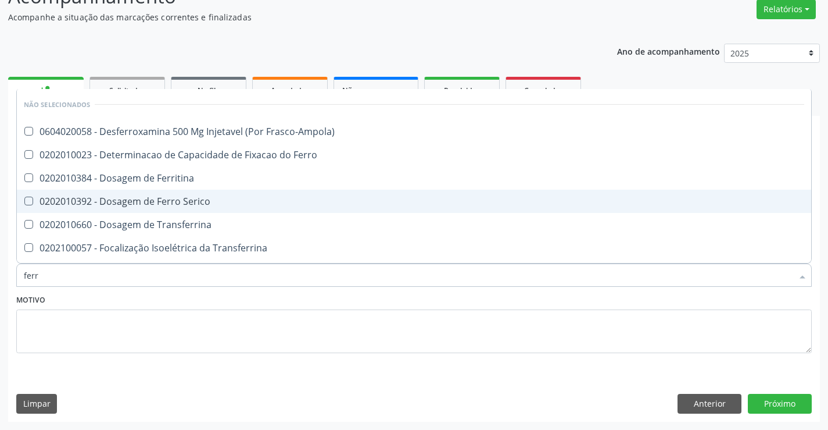
click at [200, 205] on div "0202010392 - Dosagem de Ferro Serico" at bounding box center [414, 200] width 781 height 9
checkbox Serico "true"
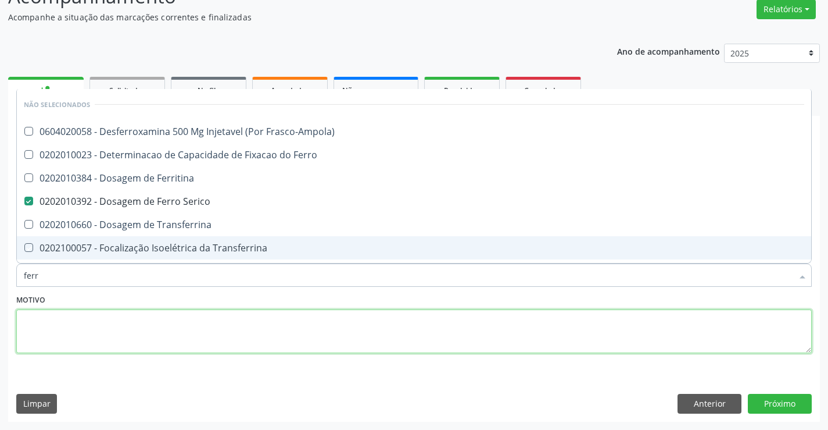
click at [180, 321] on textarea at bounding box center [414, 331] width 796 height 44
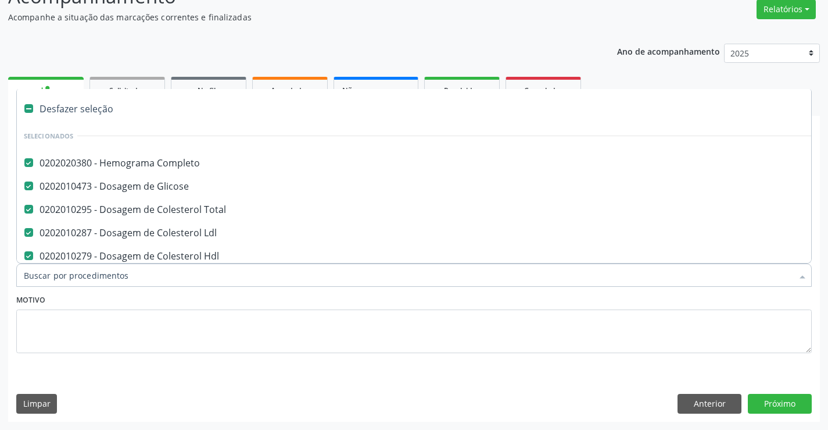
type input "u"
checkbox \(Tgo\) "false"
checkbox \(Tgp\) "false"
checkbox Urina "false"
checkbox Fezes "false"
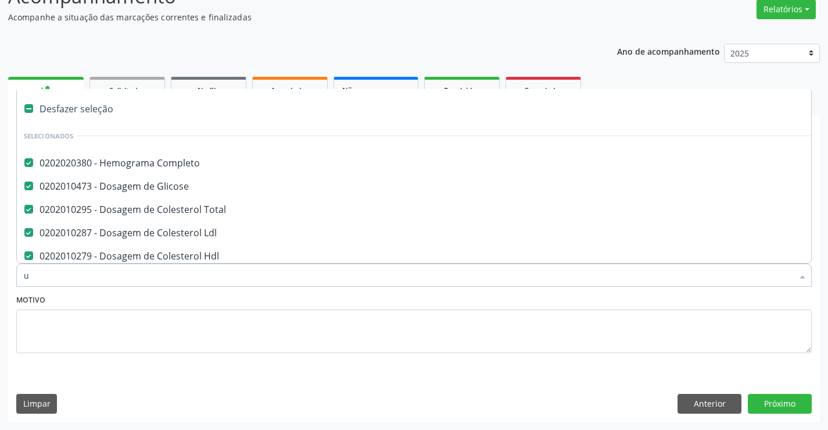
checkbox Parasitas "false"
checkbox Serico "false"
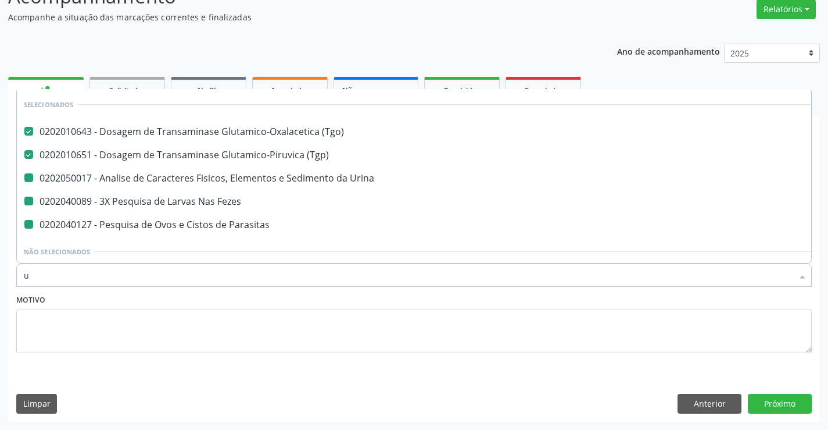
type input "ur"
checkbox Fezes "false"
checkbox Parasitas "false"
checkbox Urina "false"
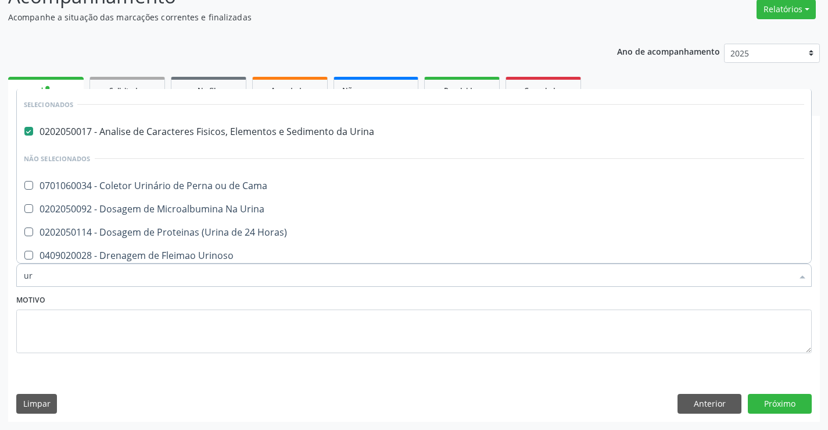
type input "u"
checkbox Urina "true"
checkbox Horas\) "true"
checkbox Urinarios "true"
checkbox Quantitativa "true"
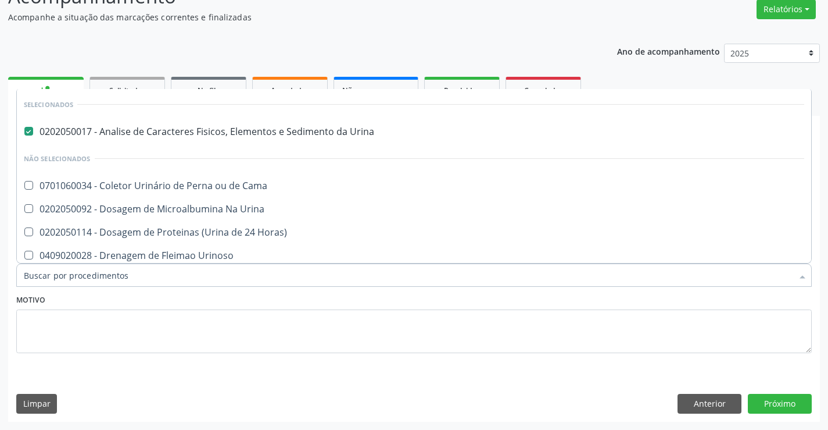
checkbox Cama "true"
checkbox Delgada\) "true"
checkbox Urina "true"
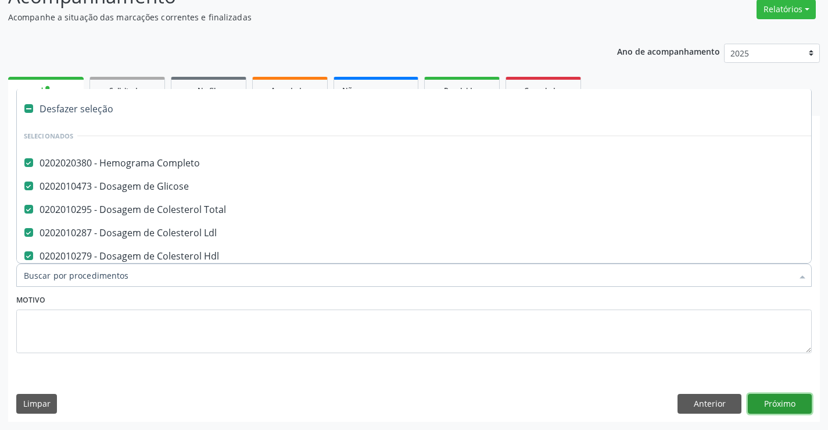
click at [791, 406] on button "Próximo" at bounding box center [780, 404] width 64 height 20
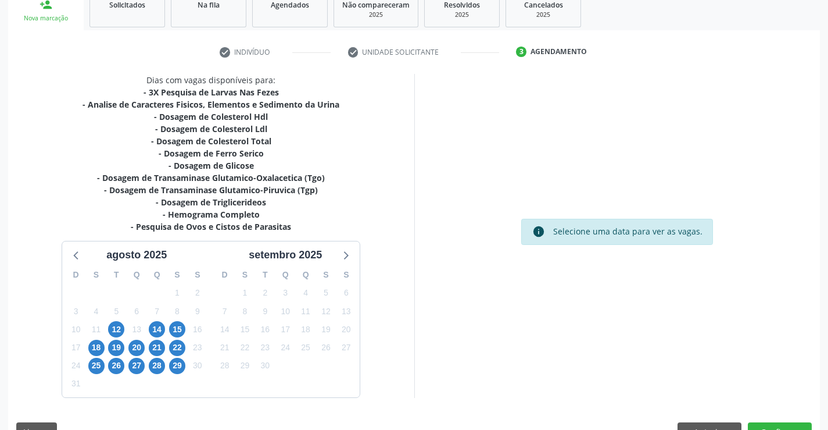
scroll to position [210, 0]
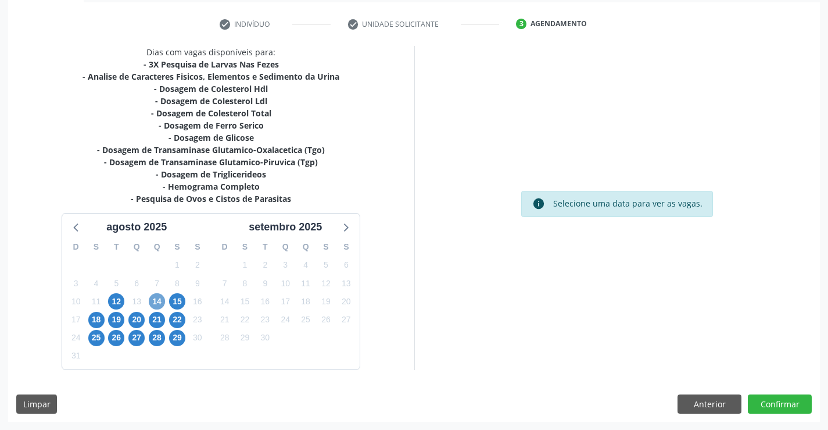
click at [159, 301] on span "14" at bounding box center [157, 301] width 16 height 16
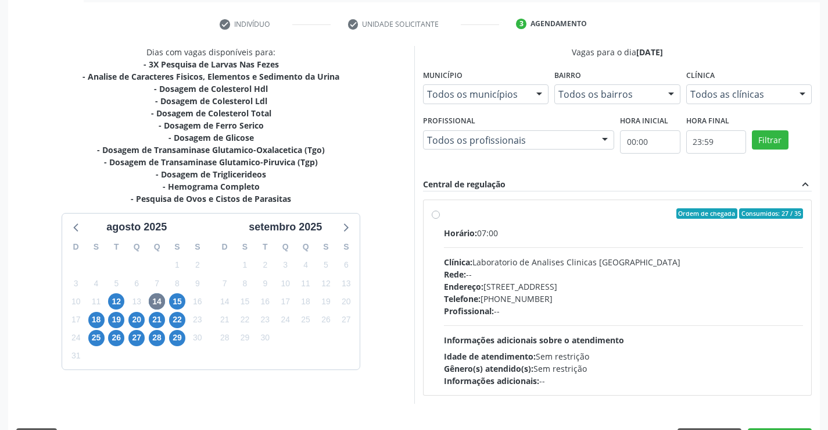
click at [444, 213] on label "Ordem de chegada Consumidos: 27 / 35 Horário: 07:00 Clínica: Laboratorio de Ana…" at bounding box center [624, 297] width 360 height 178
click at [434, 213] on input "Ordem de chegada Consumidos: 27 / 35 Horário: 07:00 Clínica: Laboratorio de Ana…" at bounding box center [436, 213] width 8 height 10
radio input "true"
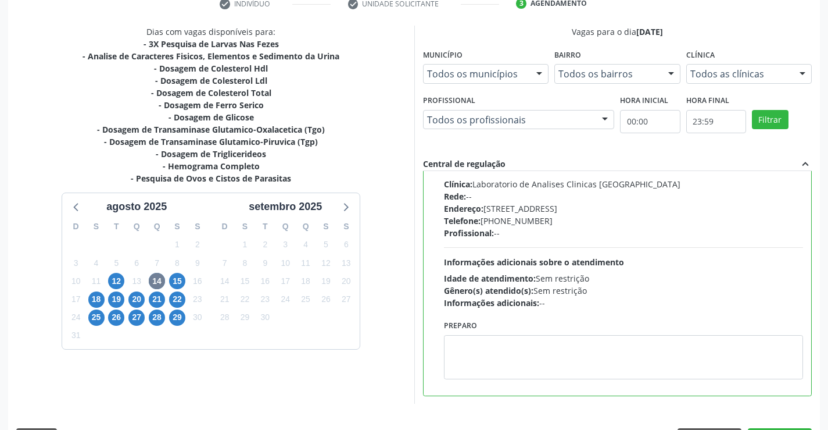
scroll to position [265, 0]
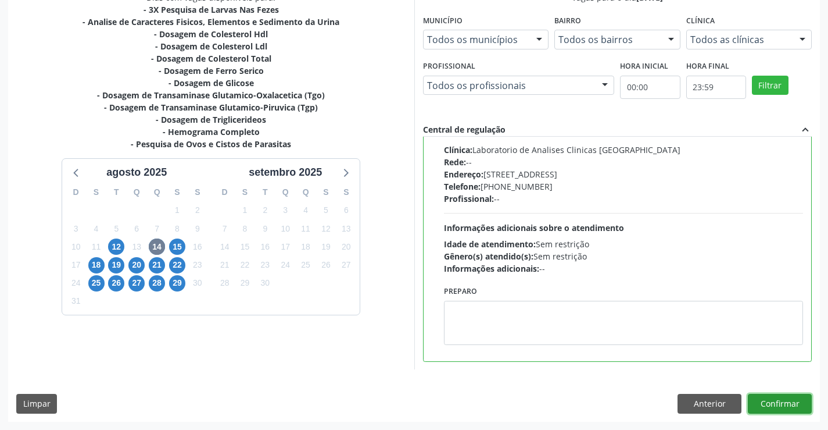
click at [763, 400] on button "Confirmar" at bounding box center [780, 404] width 64 height 20
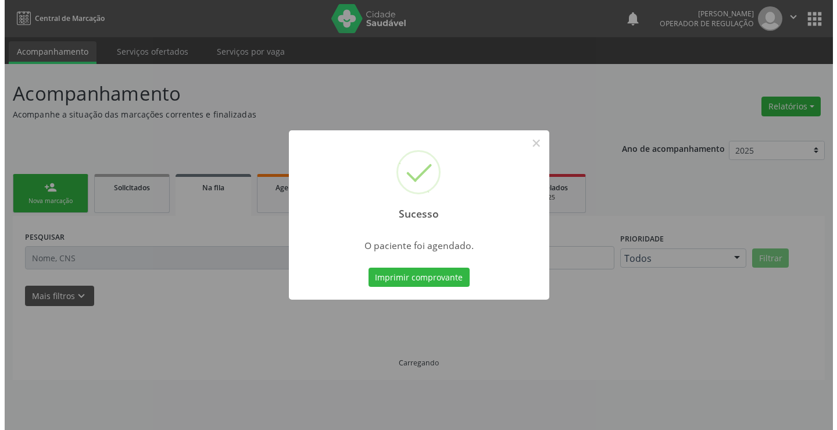
scroll to position [0, 0]
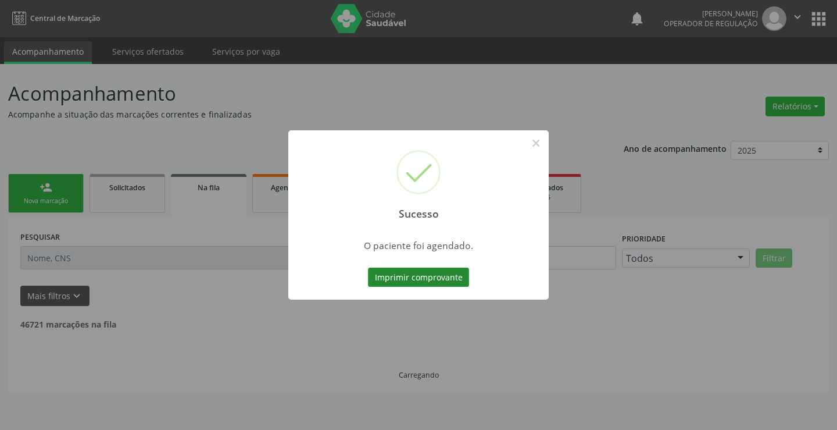
click at [440, 275] on button "Imprimir comprovante" at bounding box center [418, 277] width 101 height 20
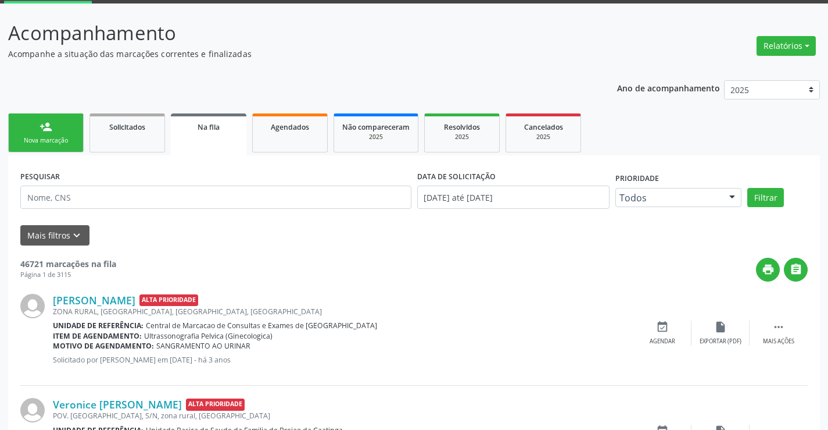
scroll to position [58, 0]
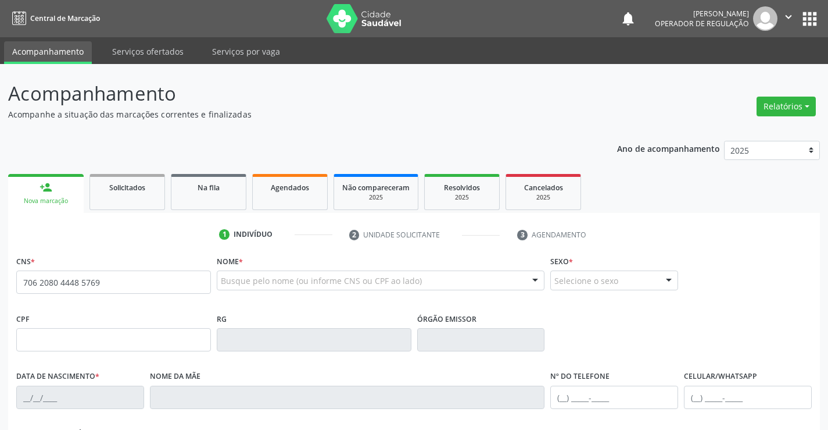
type input "706 2080 4448 5769"
type input "2133735135"
type input "15/04/2010"
type input "(74) 98149-1779"
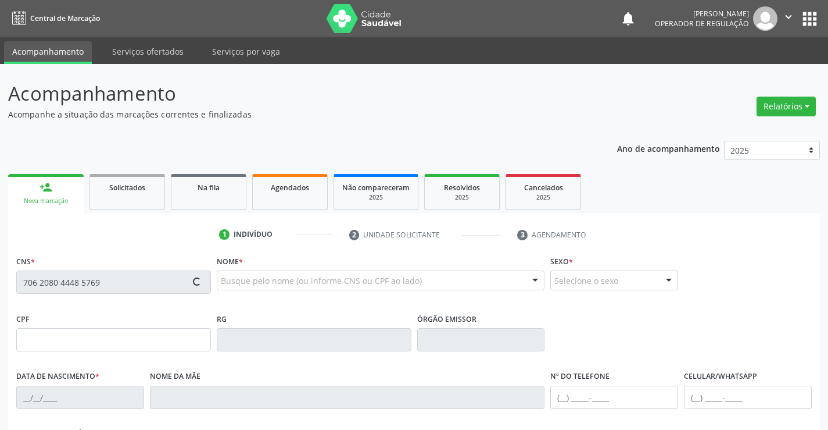
type input "065.920.645-52"
type input "109"
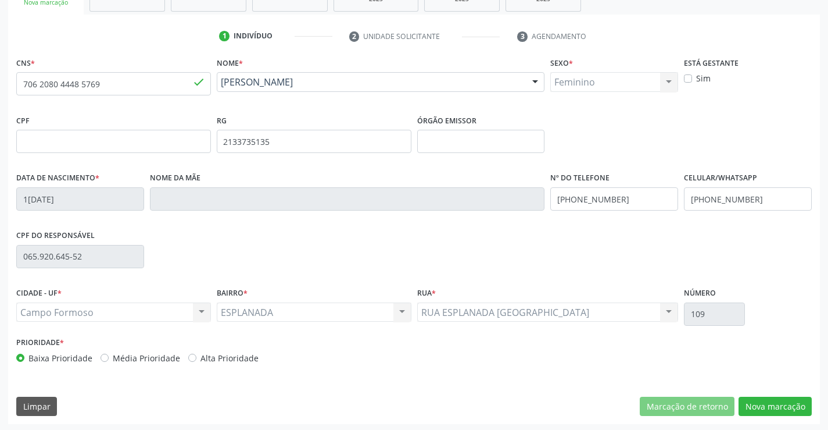
scroll to position [201, 0]
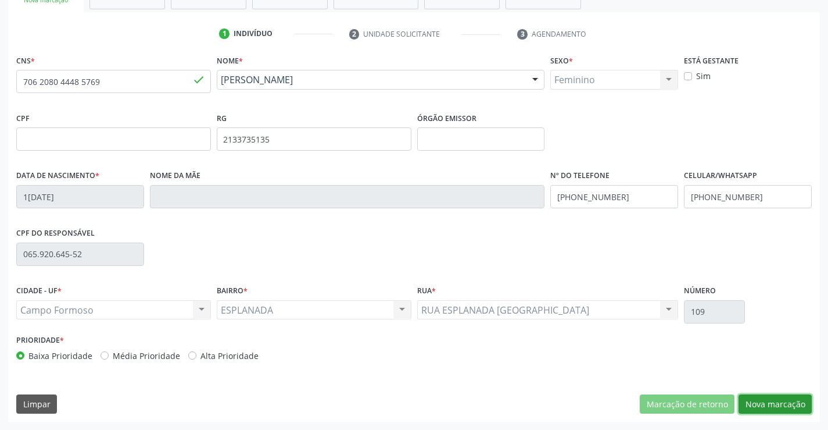
click at [777, 400] on button "Nova marcação" at bounding box center [775, 404] width 73 height 20
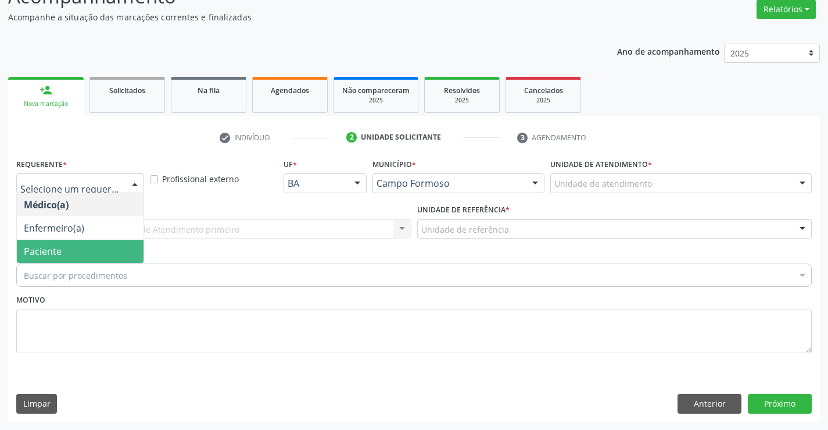
click at [59, 252] on span "Paciente" at bounding box center [43, 251] width 38 height 13
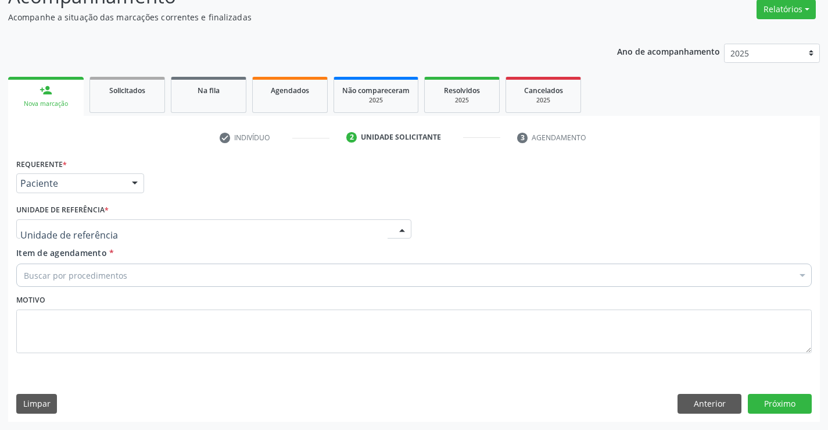
click at [67, 235] on div at bounding box center [213, 229] width 395 height 20
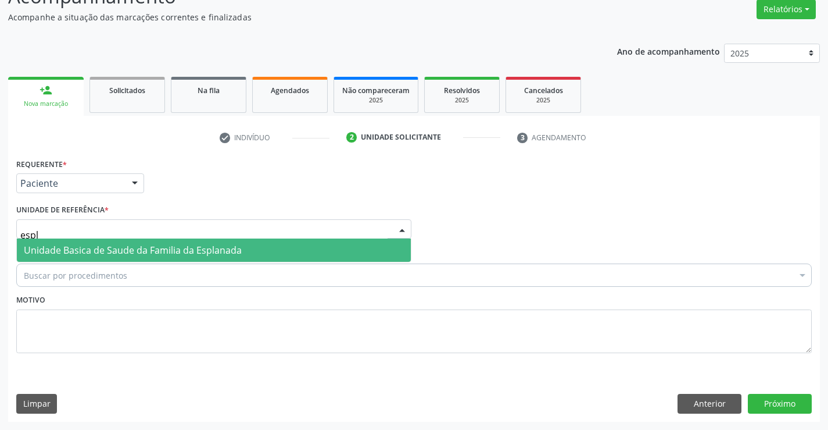
type input "espla"
click at [71, 246] on span "Unidade Basica de Saude da Familia da Esplanada" at bounding box center [133, 250] width 218 height 13
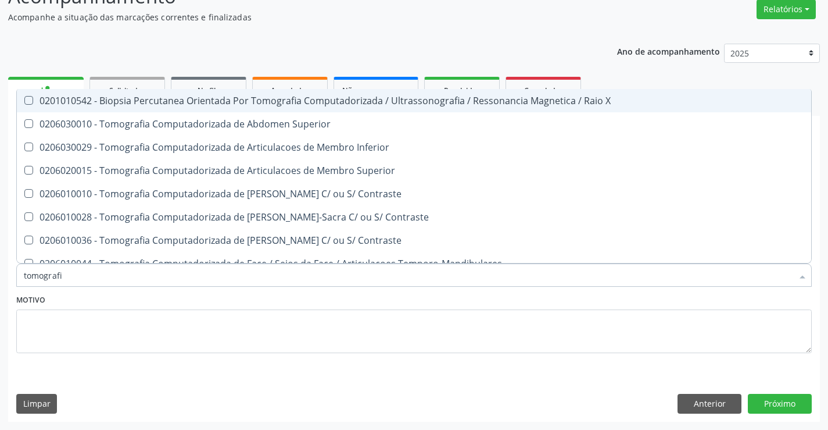
type input "tomografia"
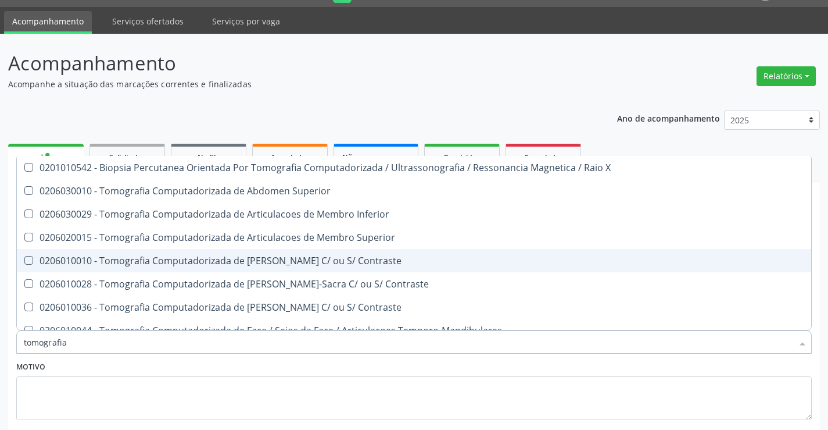
scroll to position [0, 0]
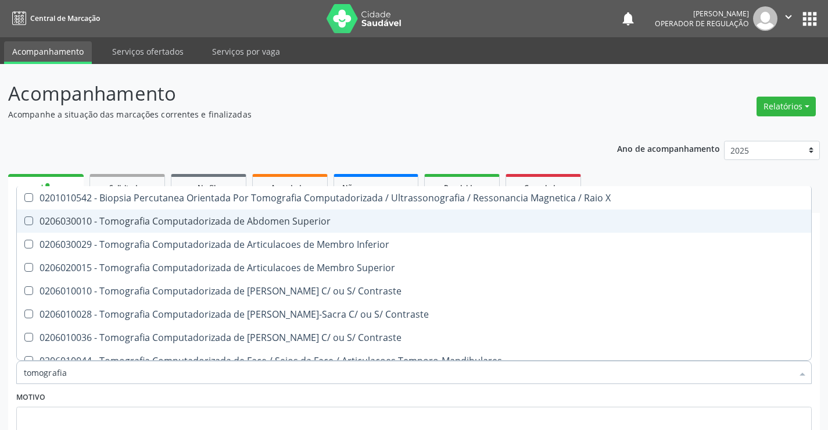
click at [334, 219] on div "0206030010 - Tomografia Computadorizada de Abdomen Superior" at bounding box center [414, 220] width 781 height 9
checkbox Superior "true"
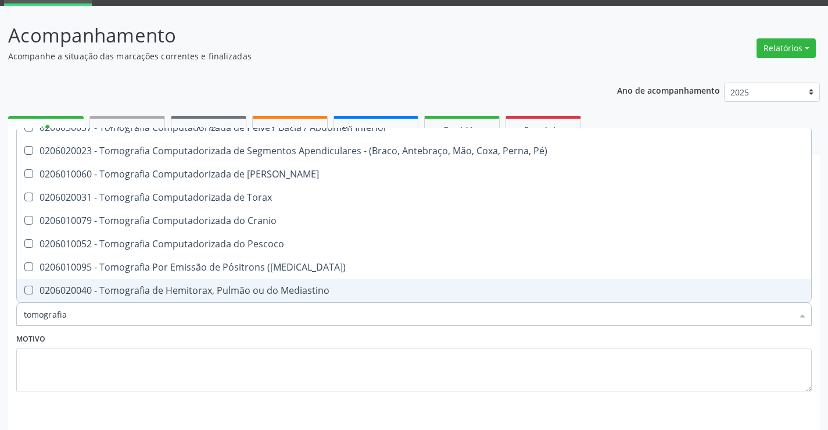
scroll to position [97, 0]
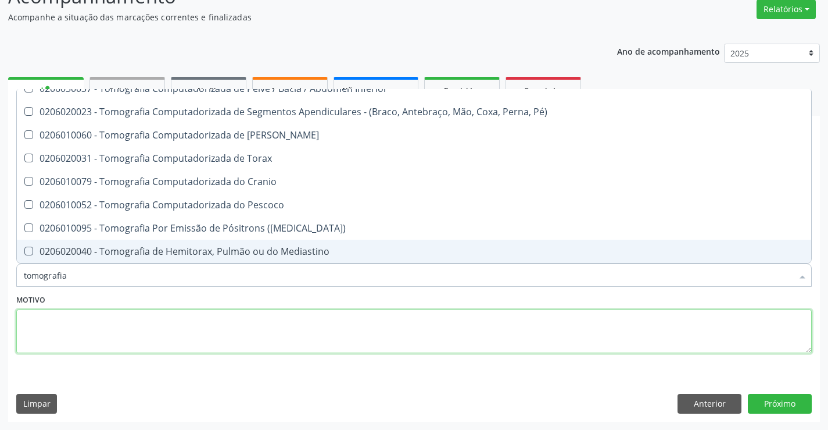
click at [293, 332] on textarea at bounding box center [414, 331] width 796 height 44
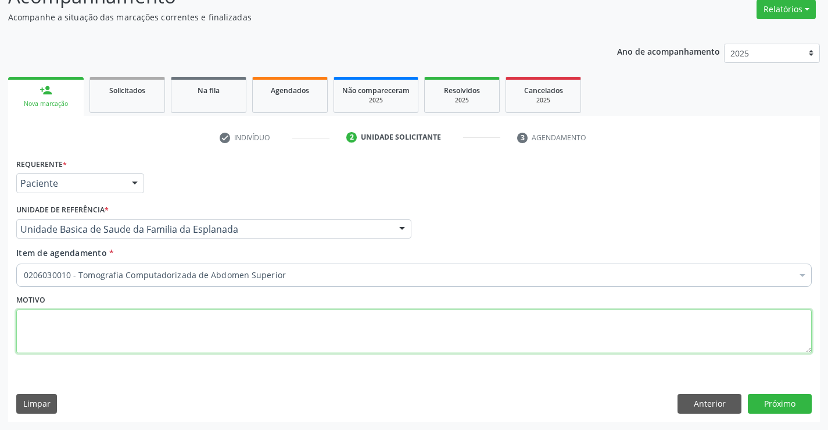
scroll to position [0, 0]
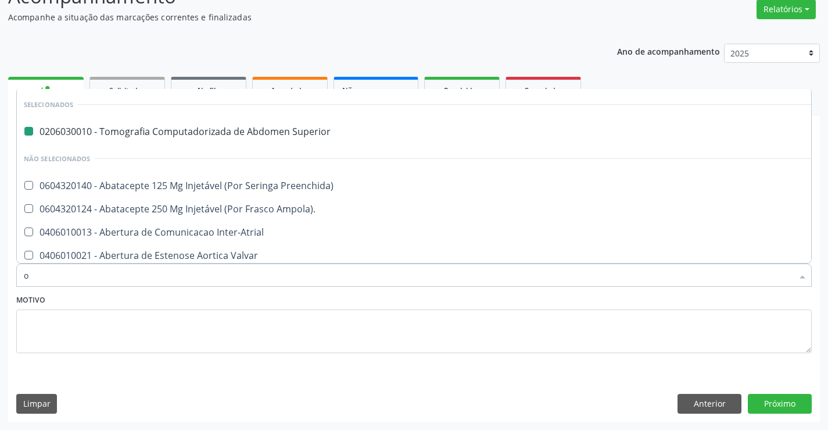
type input "of"
checkbox Superior "false"
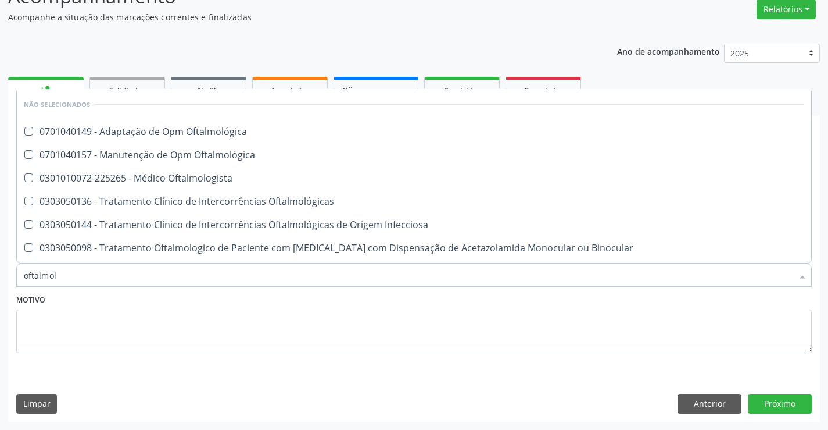
type input "oftalmolo"
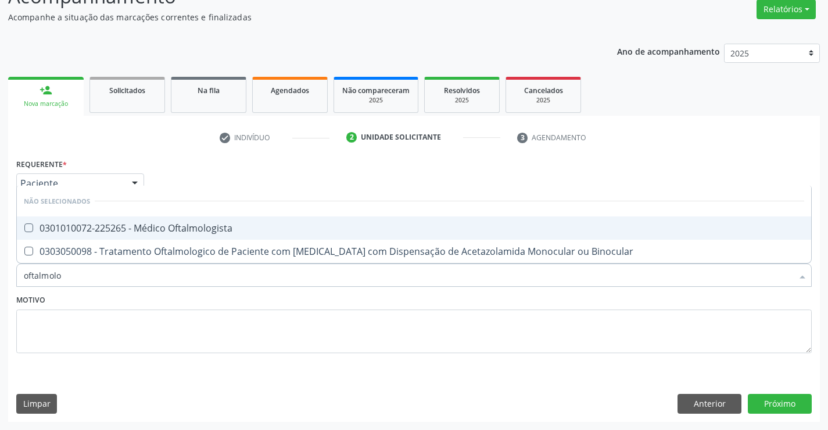
click at [167, 229] on div "0301010072-225265 - Médico Oftalmologista" at bounding box center [414, 227] width 781 height 9
checkbox Oftalmologista "true"
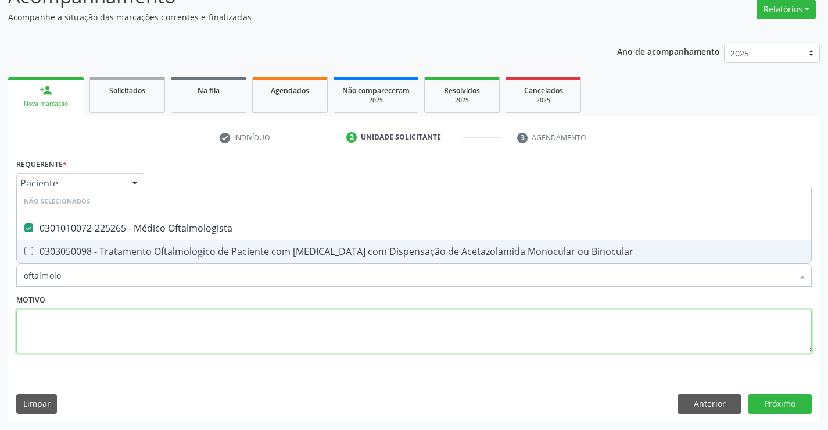
click at [116, 324] on textarea at bounding box center [414, 331] width 796 height 44
checkbox Binocular "true"
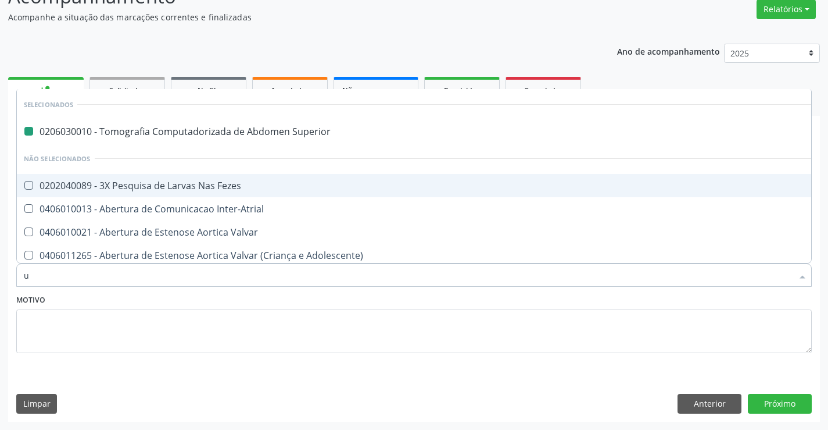
type input "ul"
checkbox Superior "false"
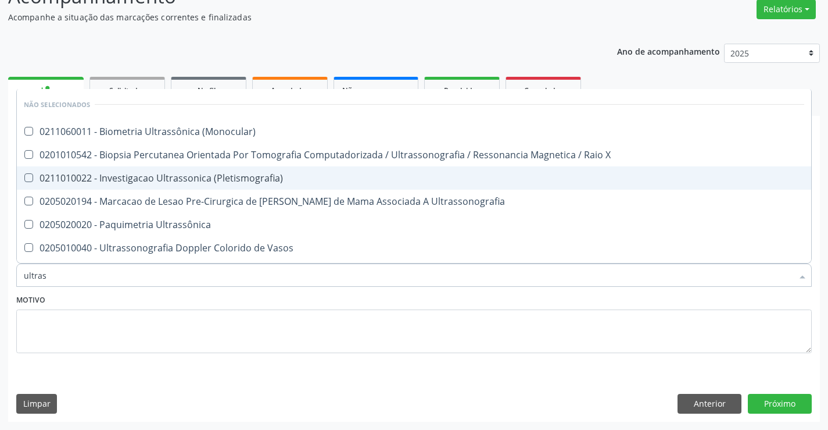
type input "ultrass"
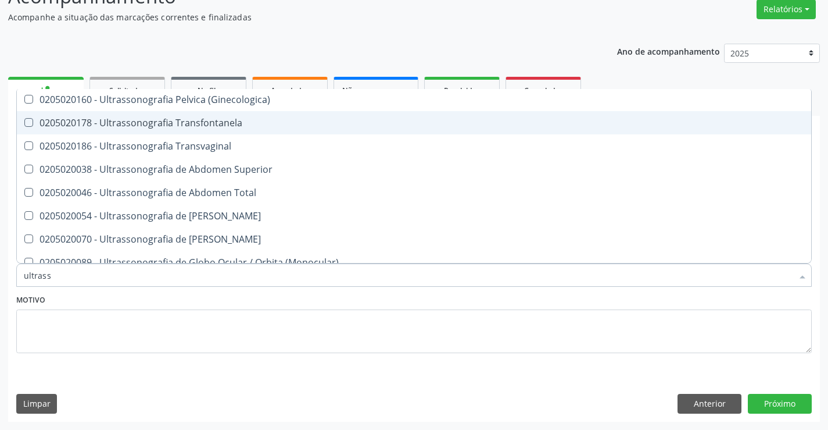
scroll to position [291, 0]
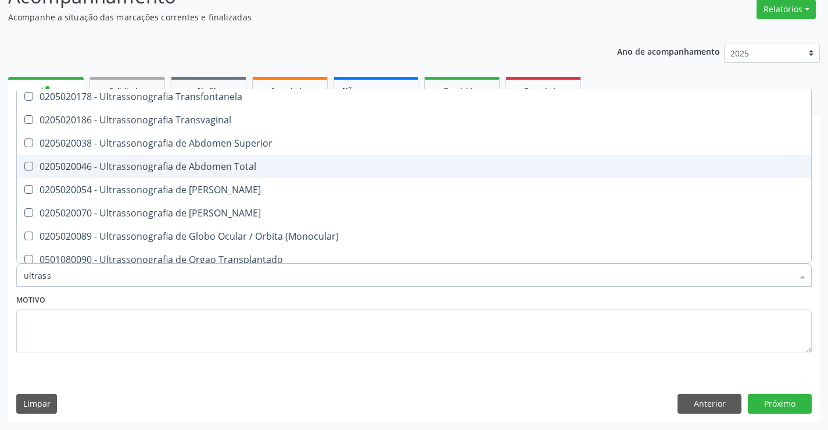
click at [270, 170] on div "0205020046 - Ultrassonografia de Abdomen Total" at bounding box center [414, 166] width 781 height 9
checkbox Total "true"
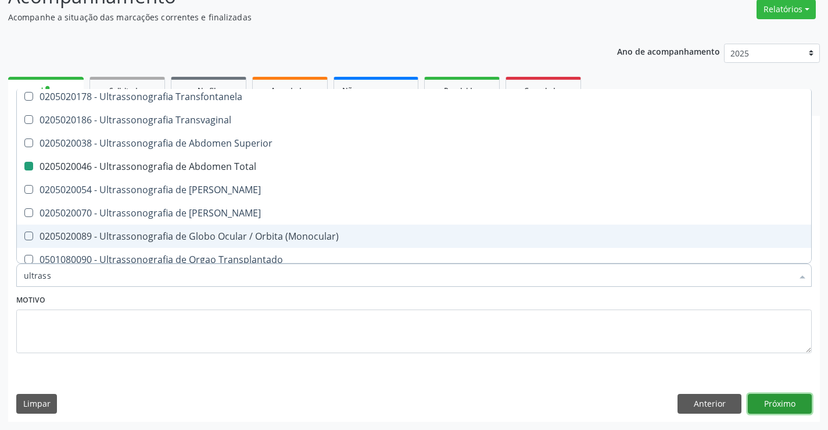
click at [784, 403] on button "Próximo" at bounding box center [780, 404] width 64 height 20
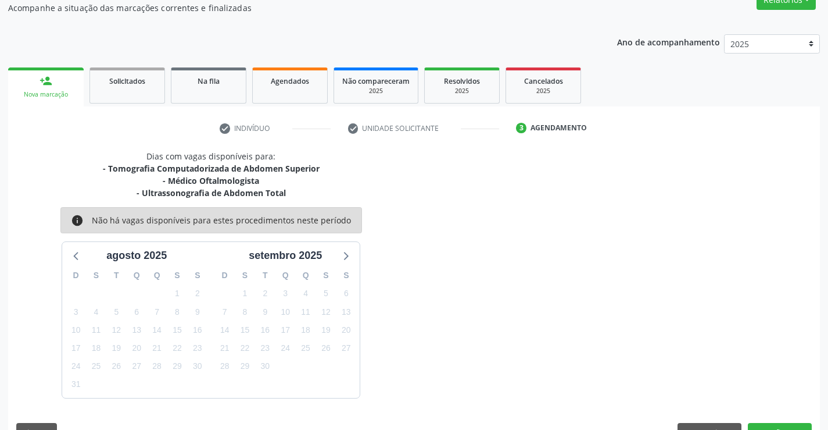
scroll to position [135, 0]
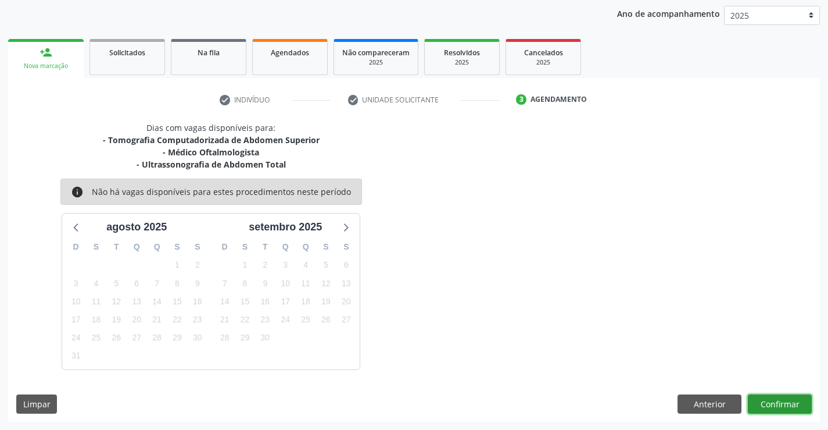
click at [793, 401] on button "Confirmar" at bounding box center [780, 404] width 64 height 20
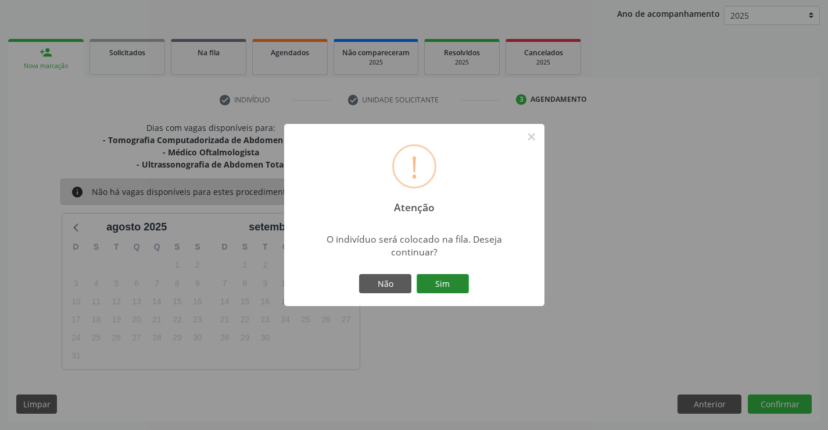
click at [438, 276] on button "Sim" at bounding box center [443, 284] width 52 height 20
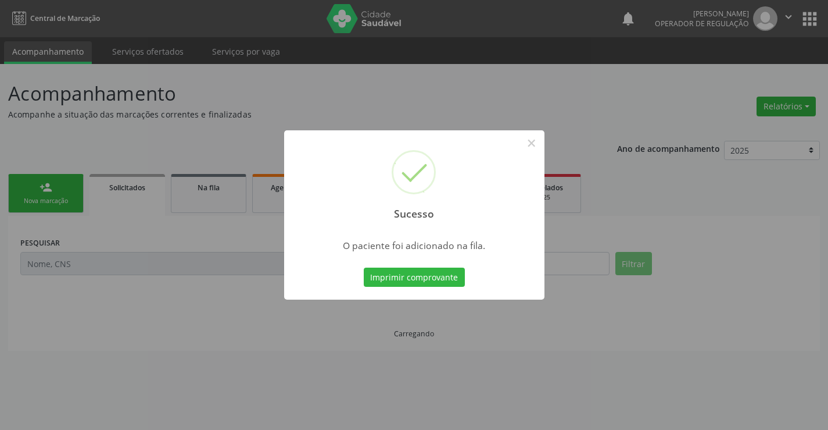
scroll to position [0, 0]
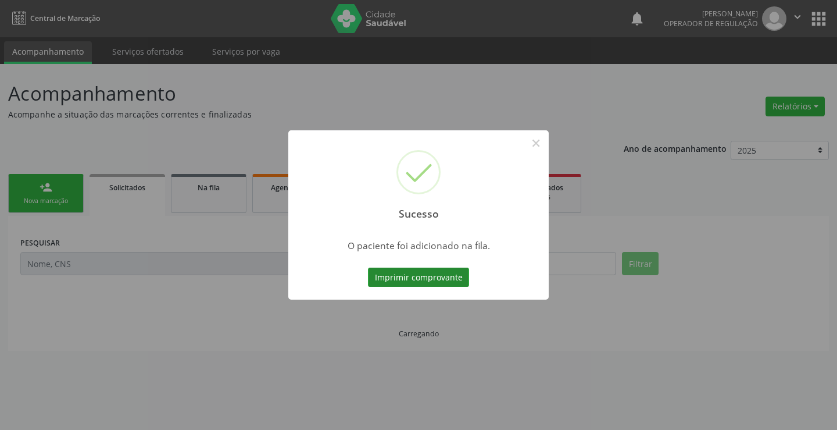
click at [453, 275] on button "Imprimir comprovante" at bounding box center [418, 277] width 101 height 20
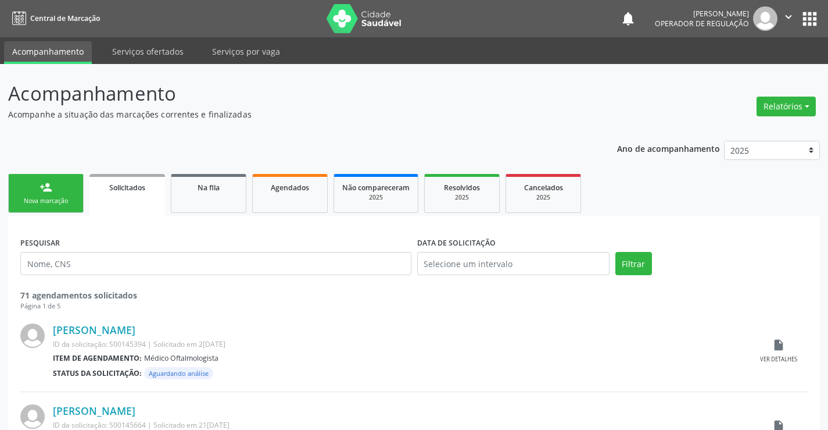
click at [40, 188] on div "person_add" at bounding box center [46, 187] width 13 height 13
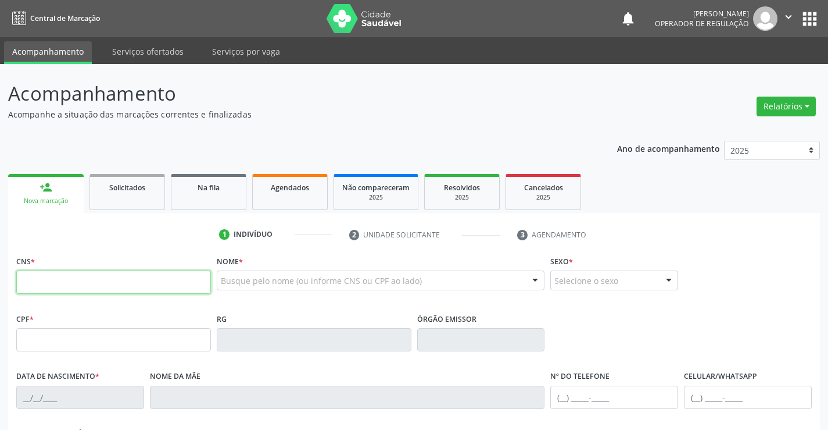
click at [175, 274] on input "text" at bounding box center [113, 281] width 195 height 23
type input "704 6036 0482 7223"
type input "05/10/2023"
type input "(74) 99194-4990"
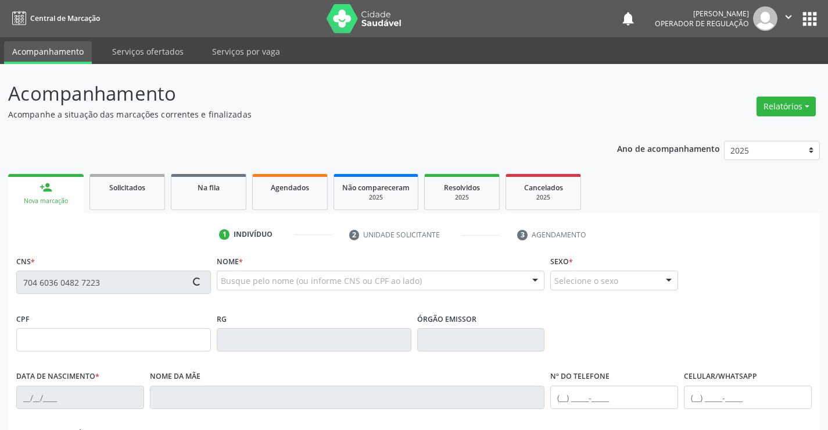
type input "004.503.085-53"
type input "SN"
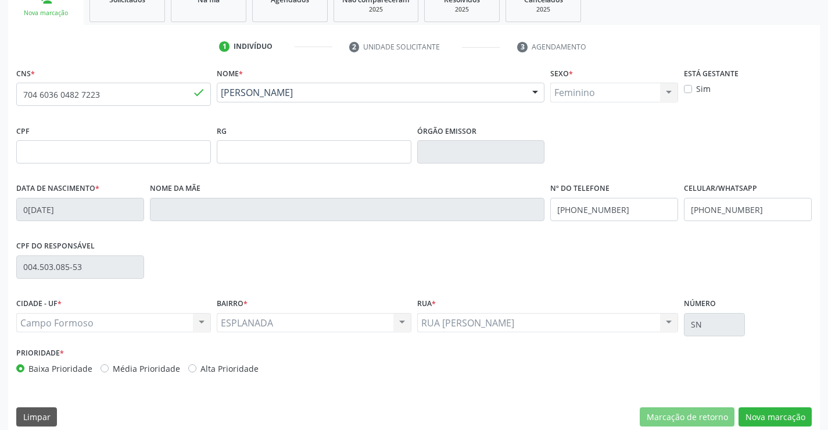
scroll to position [201, 0]
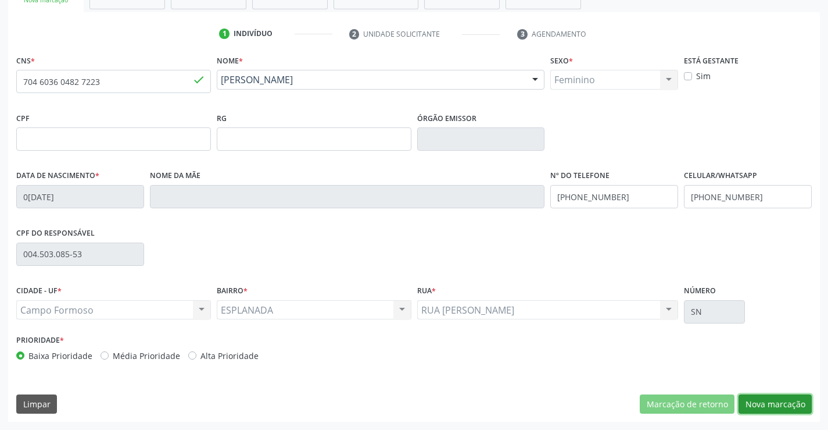
click at [761, 407] on button "Nova marcação" at bounding box center [775, 404] width 73 height 20
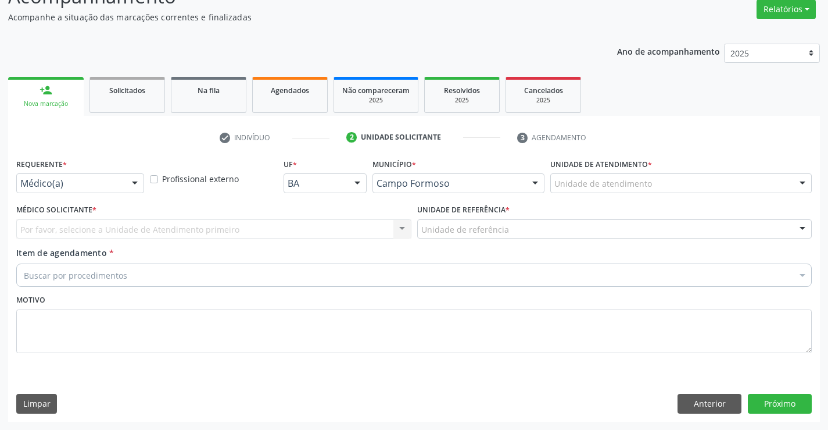
scroll to position [97, 0]
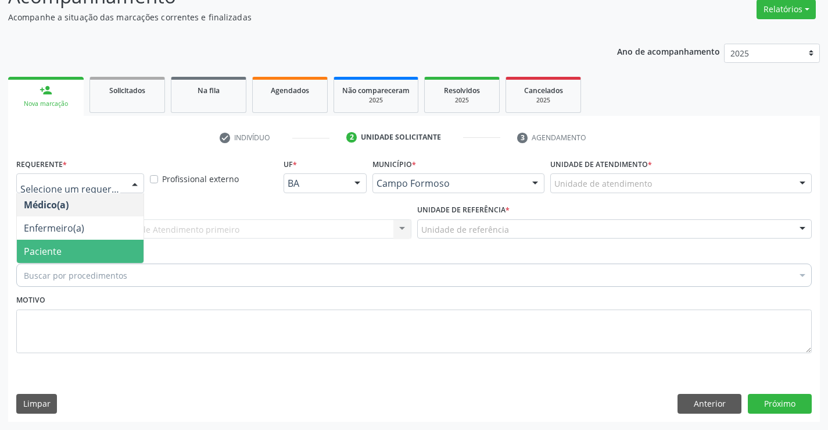
click at [26, 254] on span "Paciente" at bounding box center [43, 251] width 38 height 13
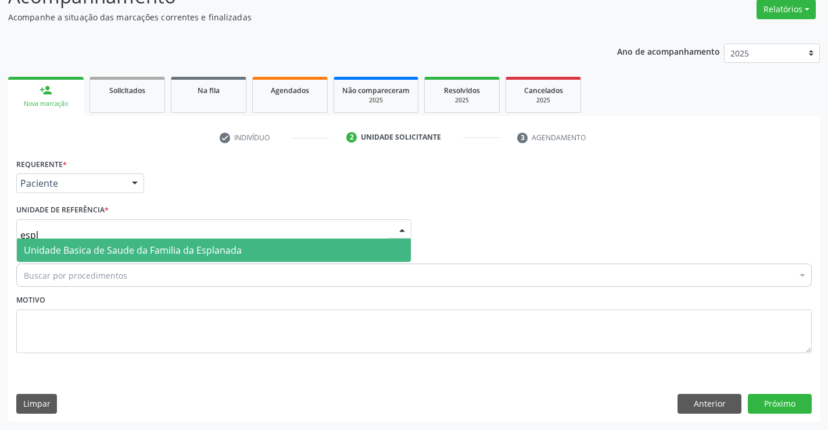
type input "espla"
click at [54, 243] on span "Unidade Basica de Saude da Familia da Esplanada" at bounding box center [214, 249] width 394 height 23
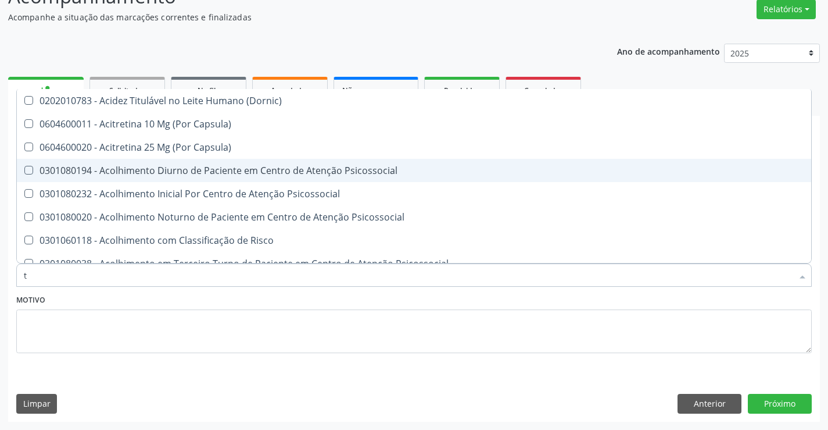
scroll to position [184, 0]
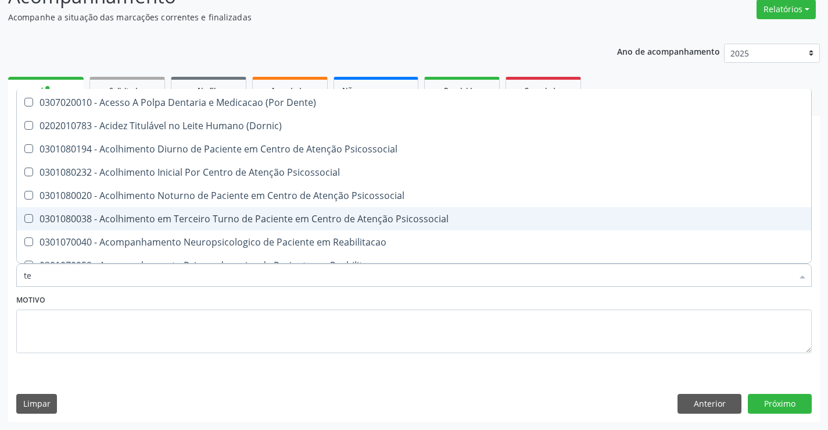
type input "teg"
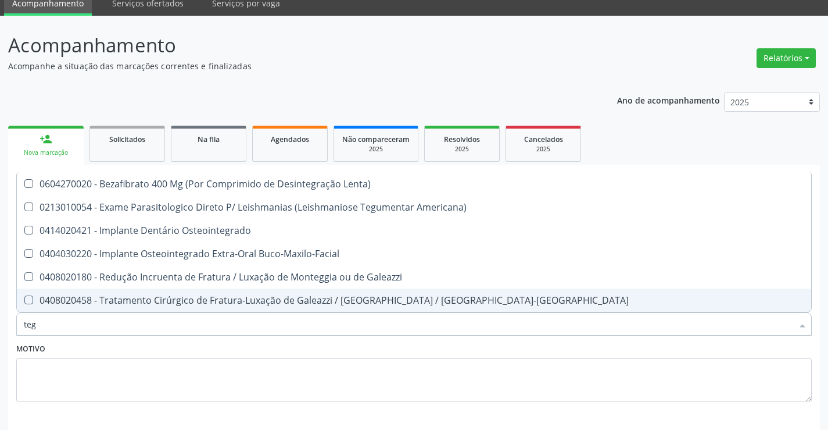
scroll to position [0, 0]
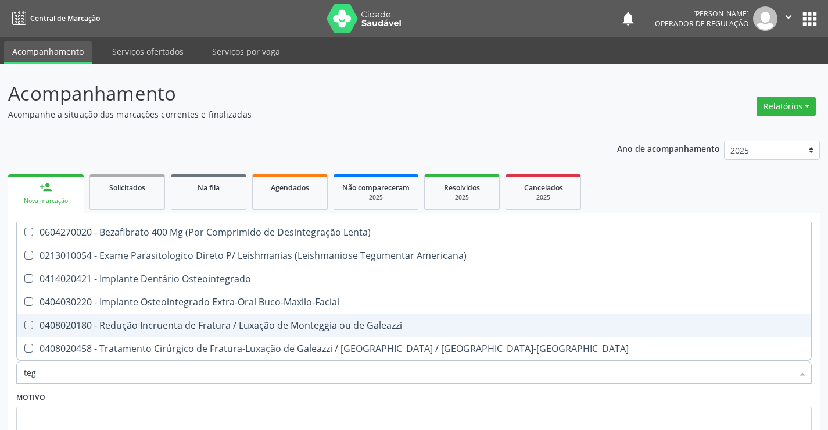
click at [590, 335] on span "0408020180 - Redução Incruenta de Fratura / Luxação de Monteggia ou de Galeazzi" at bounding box center [414, 324] width 795 height 23
checkbox Galeazzi "true"
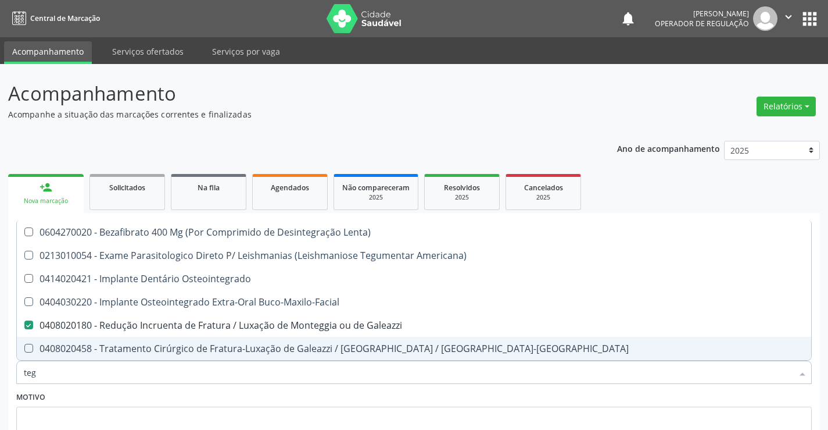
click at [62, 372] on input "teg" at bounding box center [408, 371] width 769 height 23
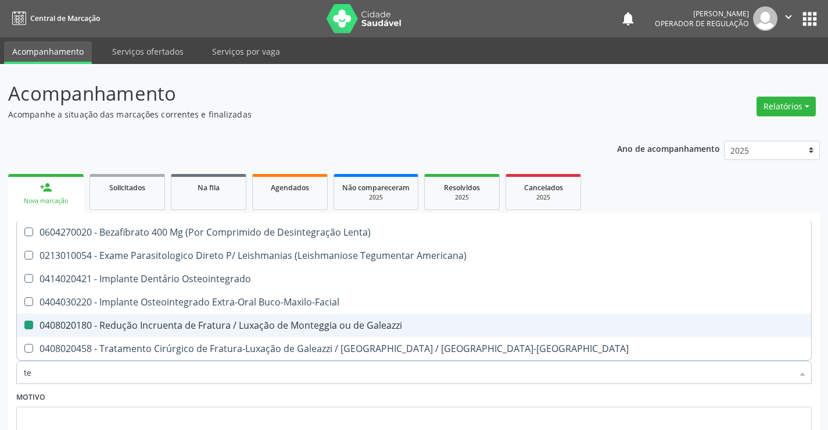
type input "t"
checkbox Galeazzi "false"
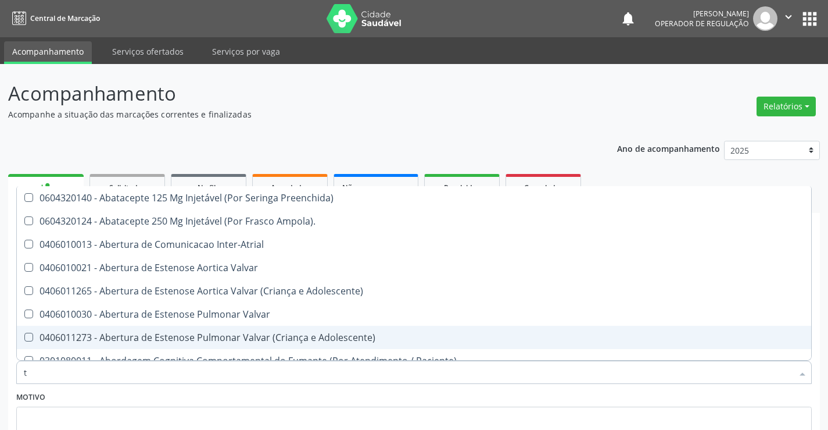
type input "tg"
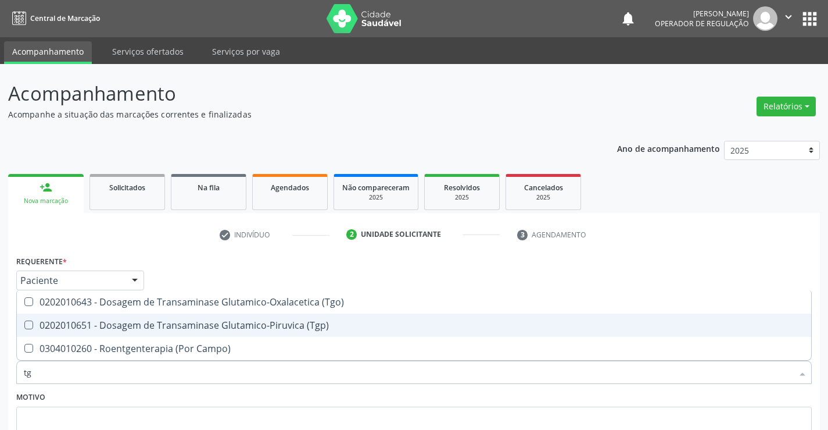
click at [96, 326] on div "0202010651 - Dosagem de Transaminase Glutamico-Piruvica (Tgp)" at bounding box center [414, 324] width 781 height 9
checkbox \(Tgp\) "true"
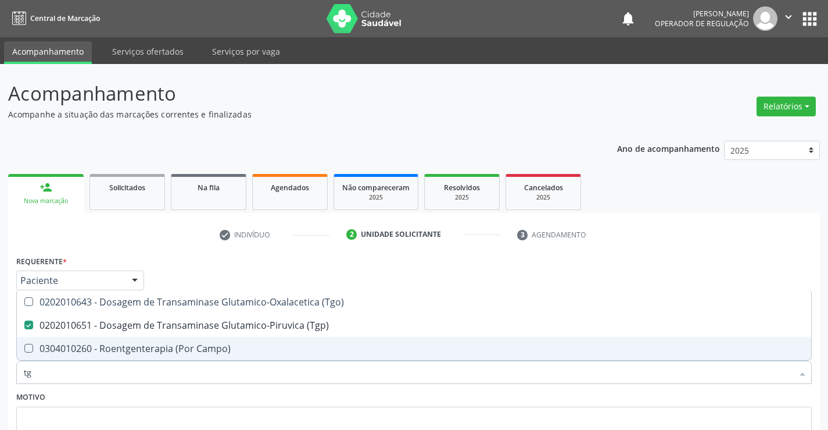
type input "tg"
click at [75, 405] on div "Motivo" at bounding box center [414, 419] width 796 height 62
checkbox Campo\) "true"
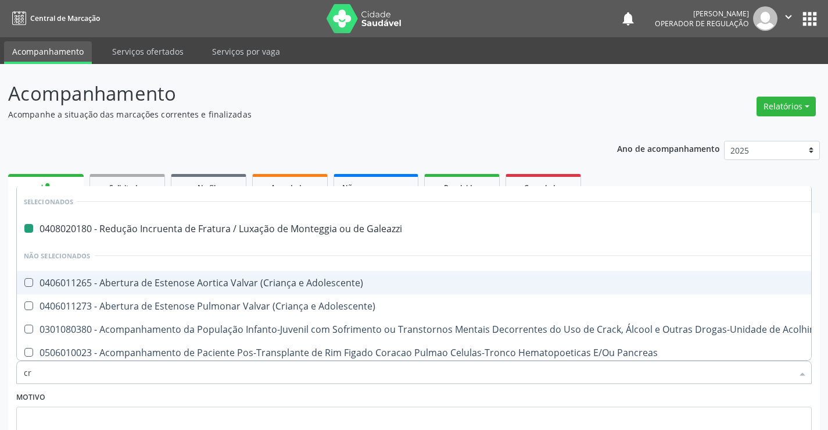
type input "cre"
checkbox Galeazzi "false"
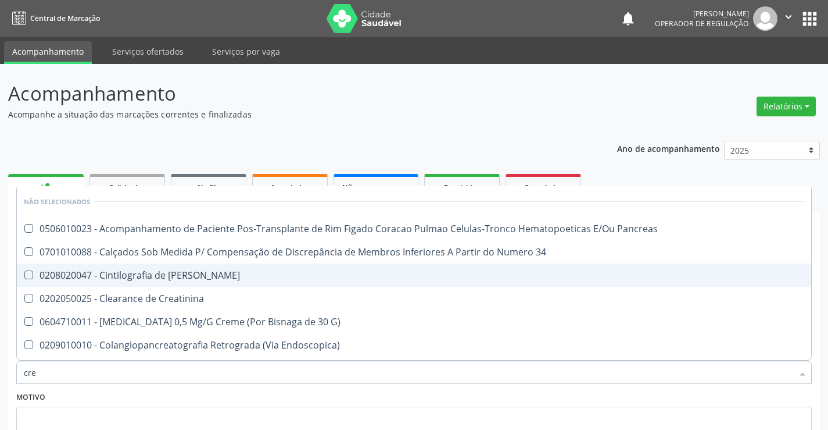
type input "crea"
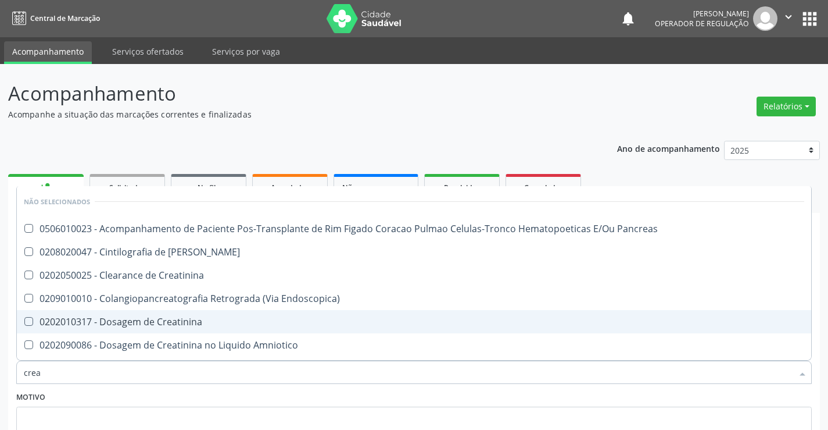
click at [114, 322] on div "0202010317 - Dosagem de Creatinina" at bounding box center [414, 321] width 781 height 9
checkbox Creatinina "true"
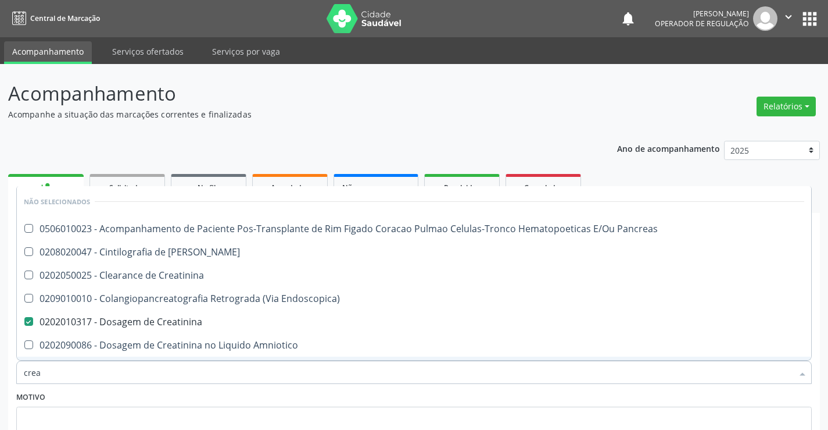
type input "crea"
click at [95, 388] on div "Motivo" at bounding box center [414, 419] width 796 height 62
checkbox Pancreas "true"
checkbox Creatinina "false"
checkbox Creatinina "true"
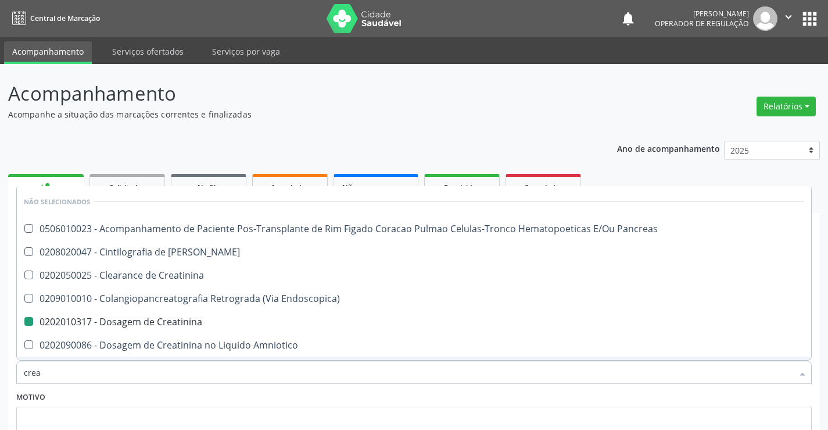
checkbox Pancreas "true"
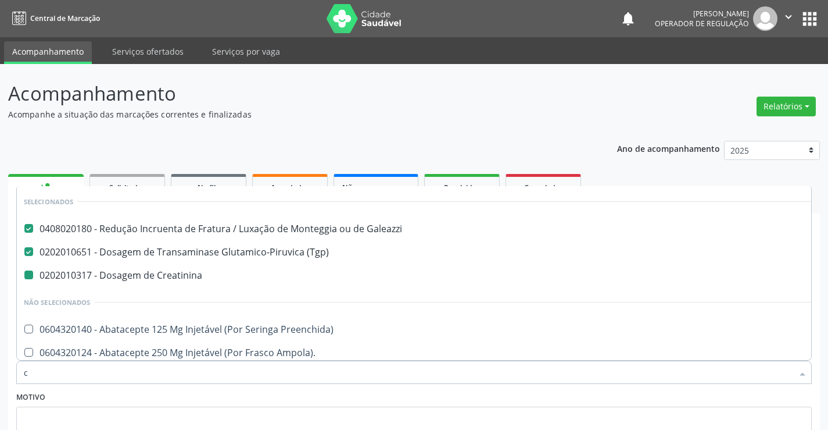
type input "co"
checkbox Creatinina "false"
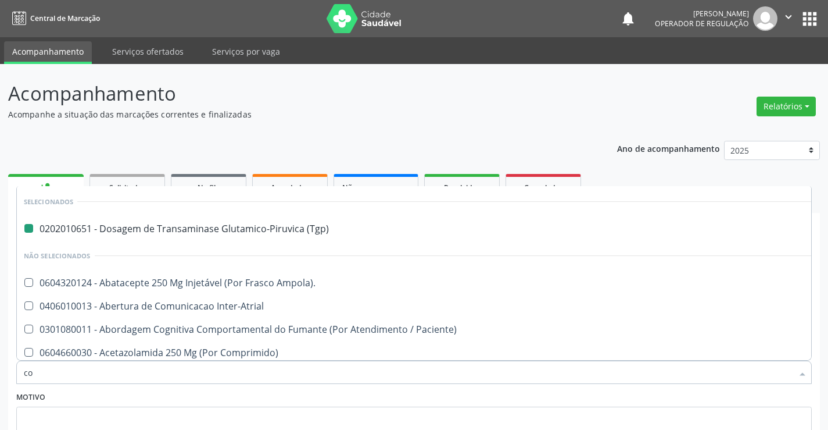
type input "col"
checkbox \(Tgp\) "false"
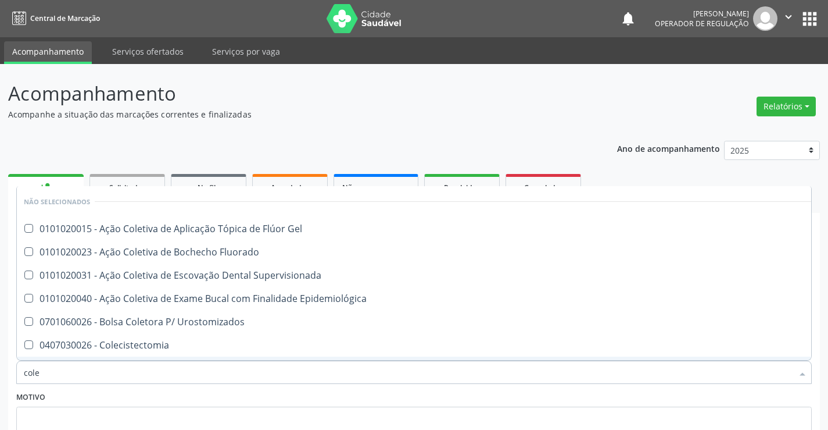
type input "coles"
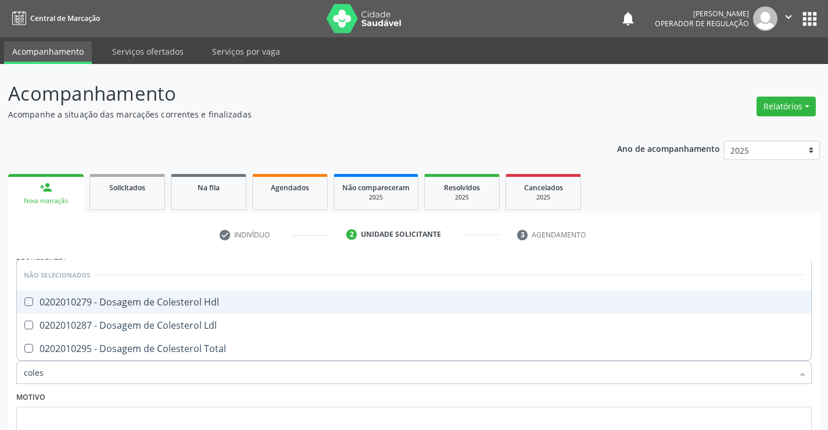
click at [33, 299] on div "0202010279 - Dosagem de Colesterol Hdl" at bounding box center [414, 301] width 781 height 9
checkbox Hdl "true"
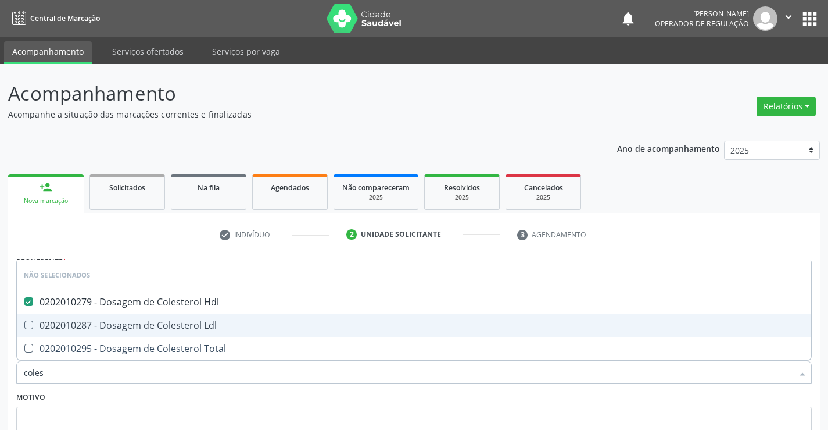
click at [27, 328] on Ldl at bounding box center [28, 324] width 9 height 9
click at [24, 328] on Ldl "checkbox" at bounding box center [21, 325] width 8 height 8
checkbox Ldl "true"
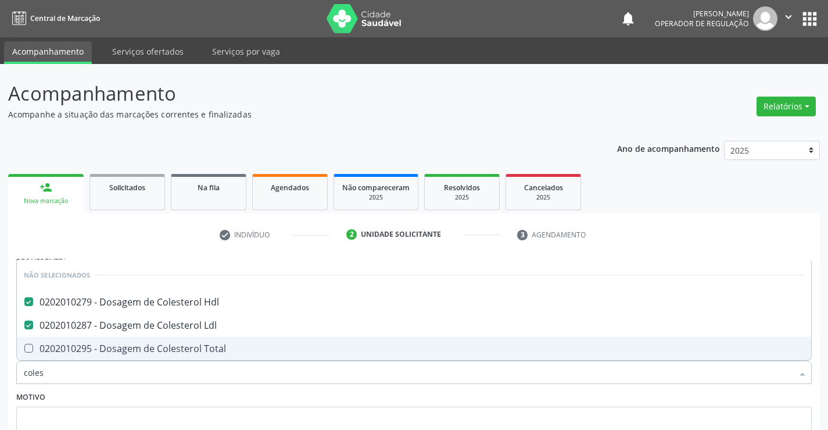
click at [26, 343] on span "0202010295 - Dosagem de Colesterol Total" at bounding box center [414, 348] width 795 height 23
checkbox Total "true"
type input "coles"
click at [76, 404] on div "Motivo" at bounding box center [414, 419] width 796 height 62
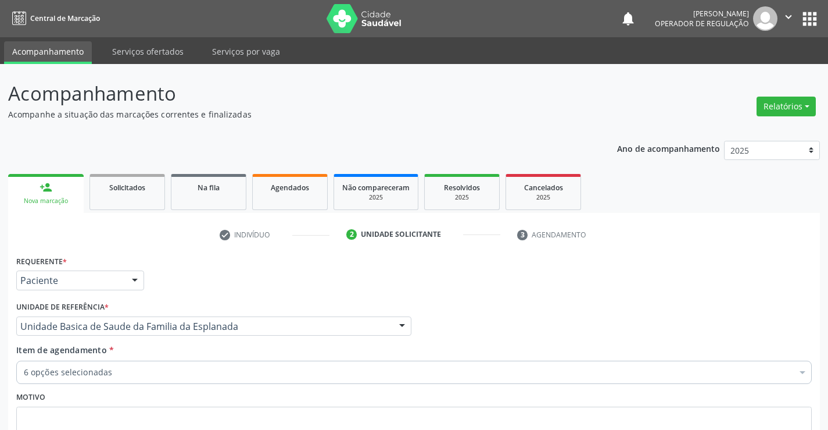
click at [74, 380] on div "6 opções selecionadas" at bounding box center [414, 371] width 796 height 23
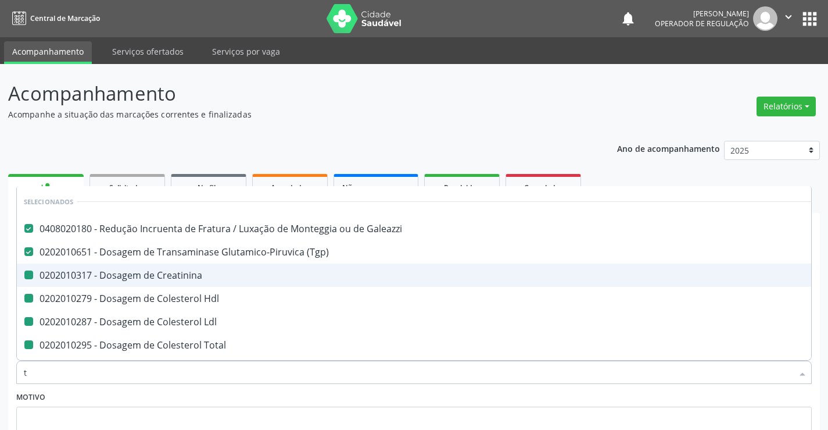
type input "tr"
checkbox Creatinina "false"
checkbox Hdl "false"
checkbox Ldl "false"
checkbox Total "false"
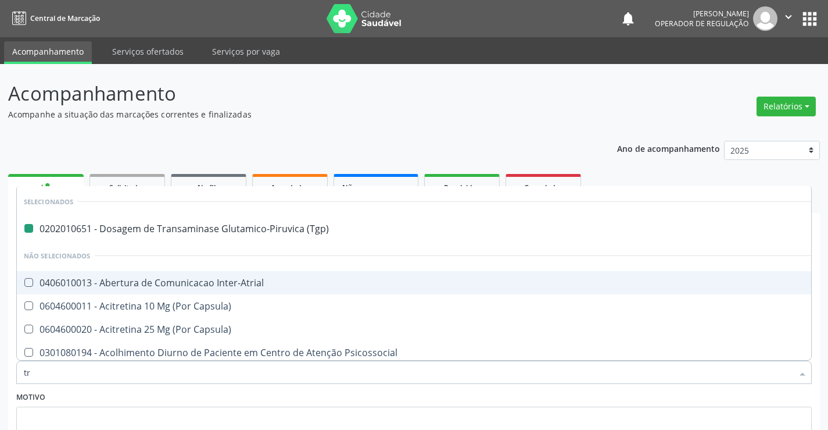
type input "tri"
checkbox \(Tgp\) "false"
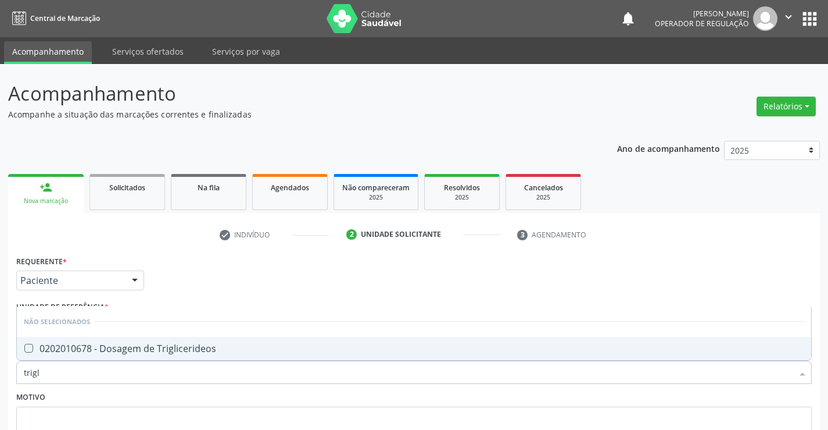
type input "trigli"
click at [87, 353] on div "0202010678 - Dosagem de Triglicerideos" at bounding box center [414, 348] width 781 height 9
checkbox Triglicerideos "true"
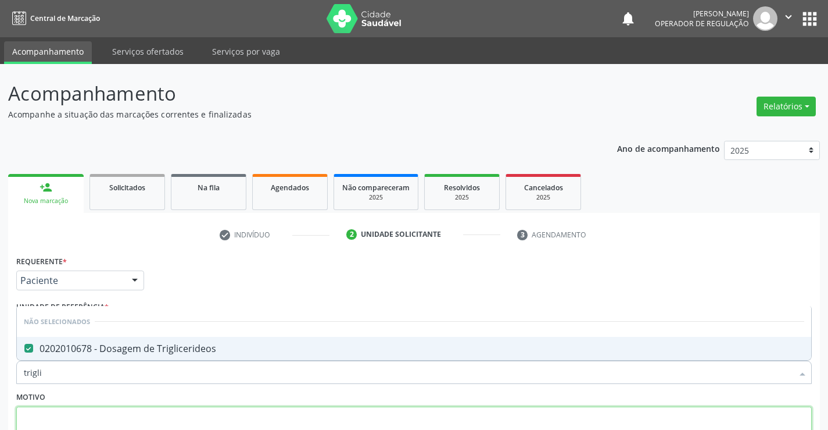
click at [72, 406] on textarea at bounding box center [414, 428] width 796 height 44
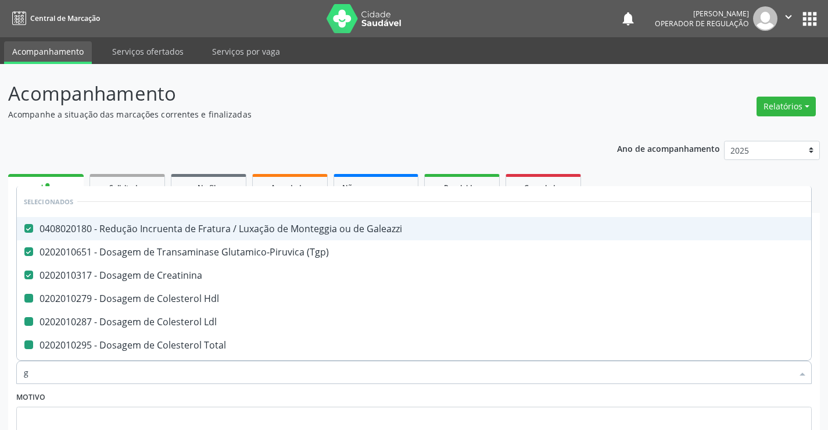
type input "gl"
checkbox Hdl "false"
checkbox Ldl "false"
checkbox Total "false"
checkbox Triglicerideos "false"
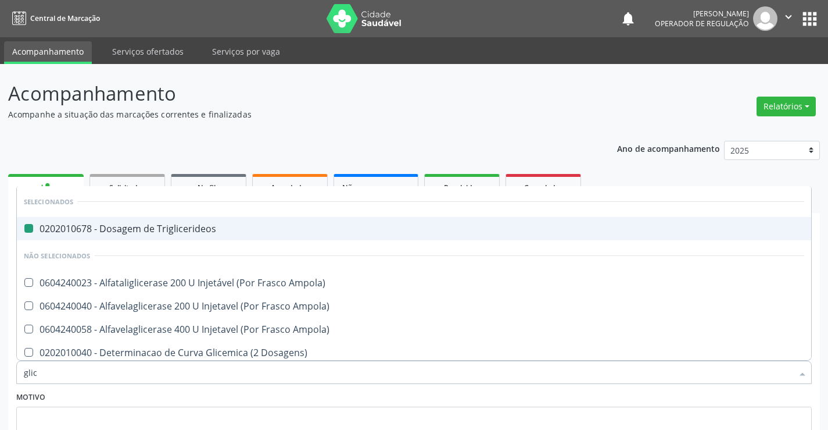
type input "glico"
checkbox Triglicerideos "false"
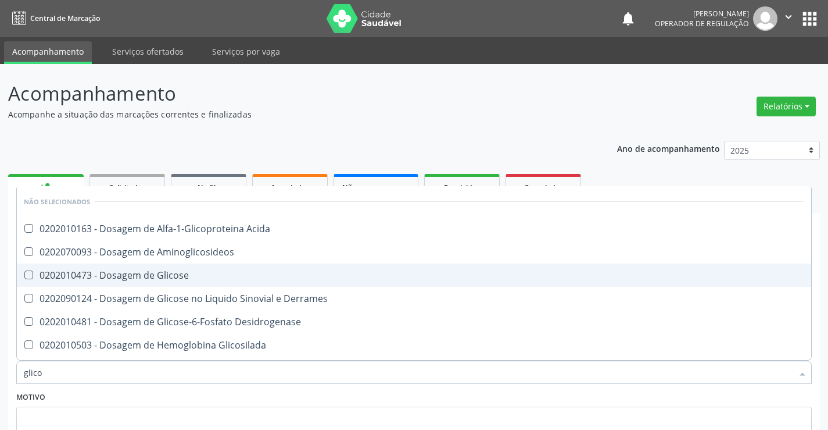
click at [116, 283] on span "0202010473 - Dosagem de Glicose" at bounding box center [414, 274] width 795 height 23
checkbox Glicose "true"
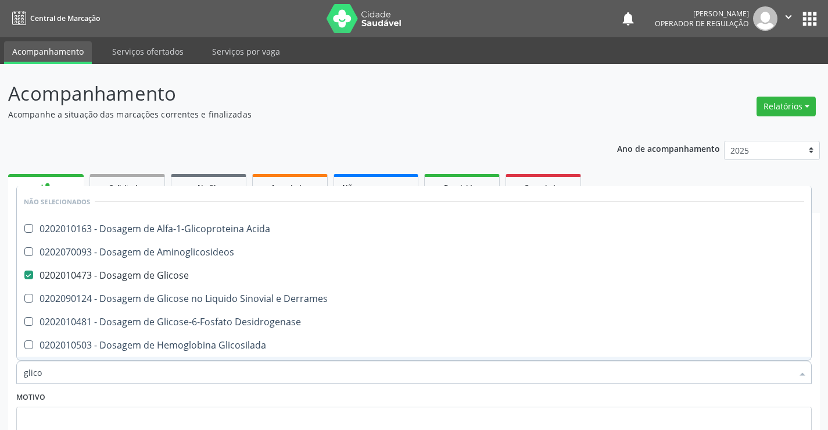
click at [92, 396] on div "Motivo" at bounding box center [414, 419] width 796 height 62
checkbox Acida "true"
checkbox Derrames "true"
checkbox Desidrogenase "true"
checkbox Glicosilada "true"
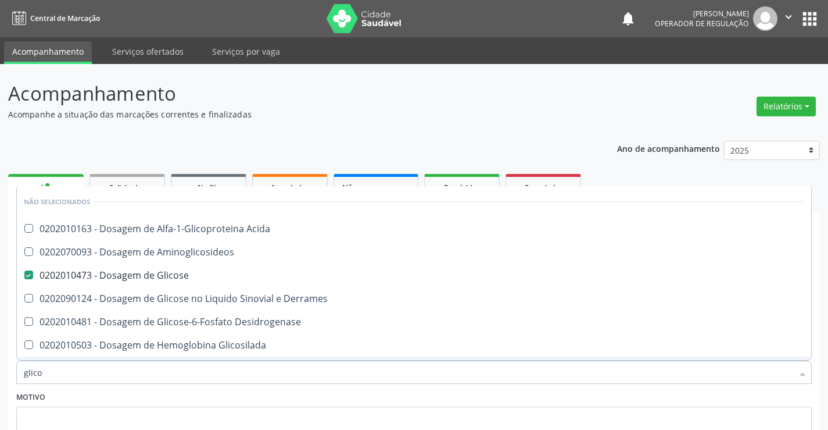
checkbox Quantitativa "true"
checkbox Urina "true"
checkbox Aminoglicosideos "true"
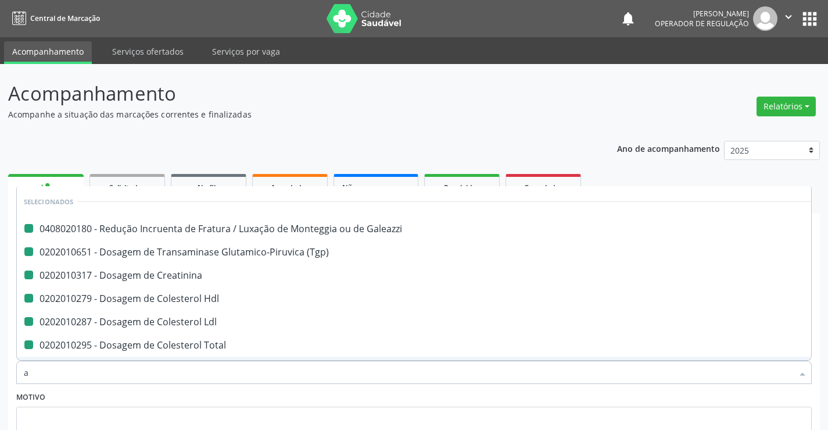
type input "ab"
checkbox Galeazzi "false"
checkbox Hdl "false"
checkbox Ldl "false"
checkbox Total "false"
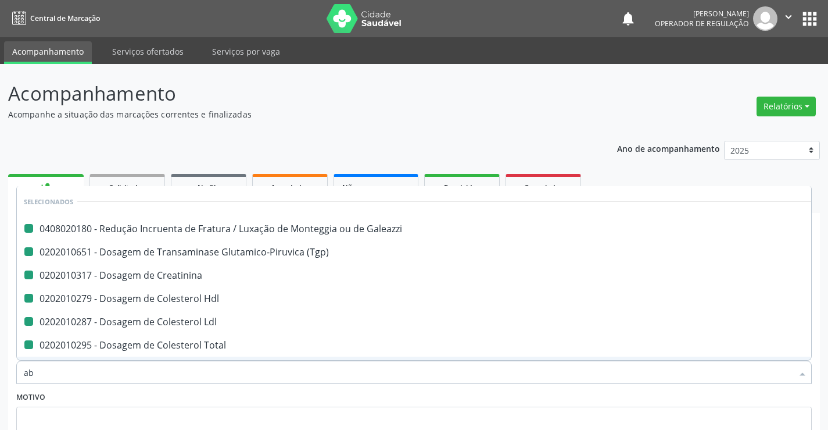
checkbox Triglicerideos "false"
checkbox Glicose "false"
checkbox Creatinina "false"
checkbox \(Tgp\) "false"
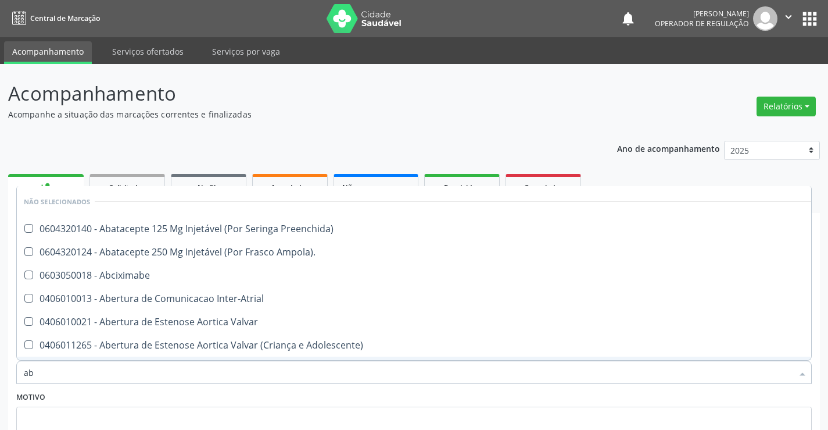
type input "abo"
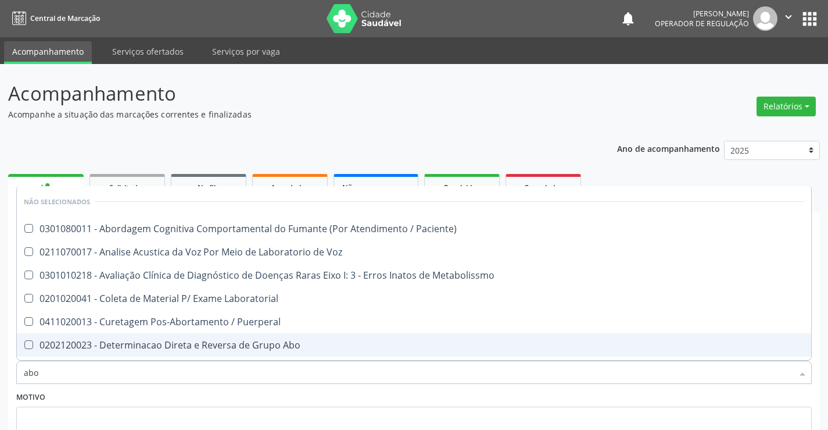
click at [155, 342] on div "0202120023 - Determinacao Direta e Reversa de Grupo Abo" at bounding box center [414, 344] width 781 height 9
checkbox Abo "true"
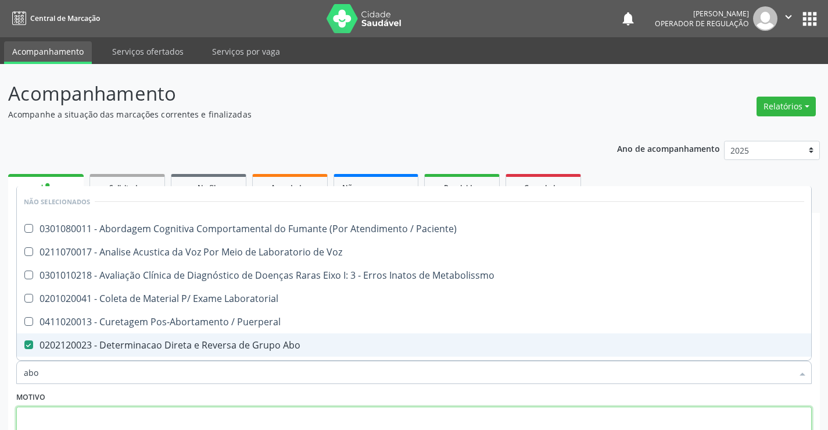
click at [151, 424] on textarea at bounding box center [414, 428] width 796 height 44
checkbox Paciente\) "true"
checkbox Laboratorial "true"
checkbox Puerperal "true"
checkbox Cocaina "true"
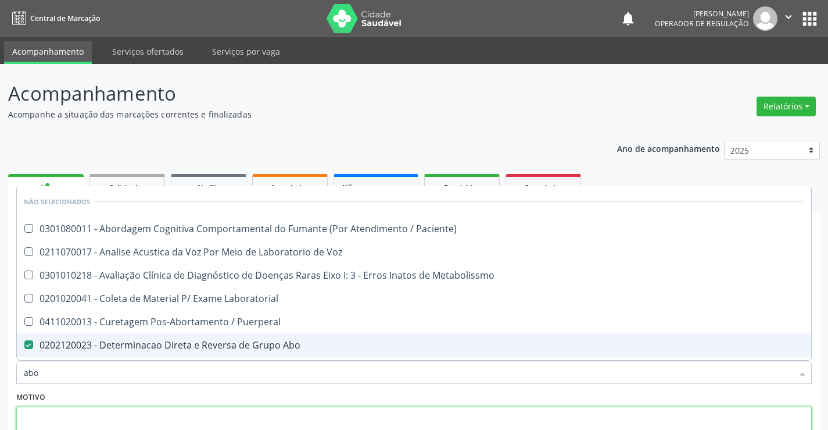
checkbox Metabolismo "true"
checkbox Metabolissmo "true"
checkbox Voz "true"
checkbox Metabolismo "true"
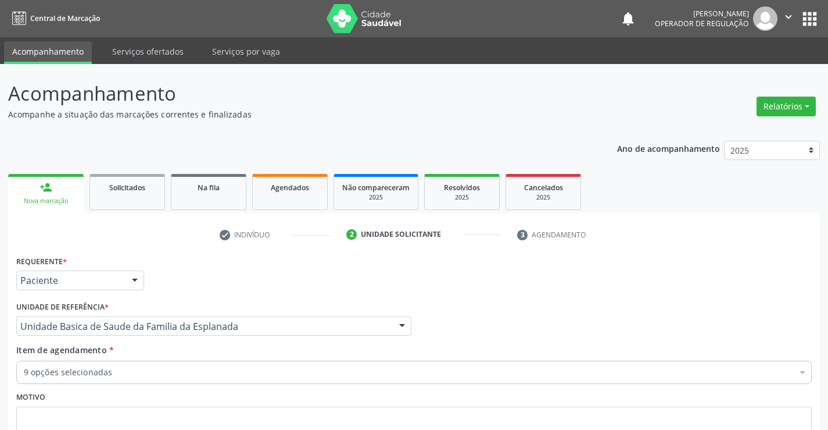
click at [144, 381] on div "9 opções selecionadas" at bounding box center [414, 371] width 796 height 23
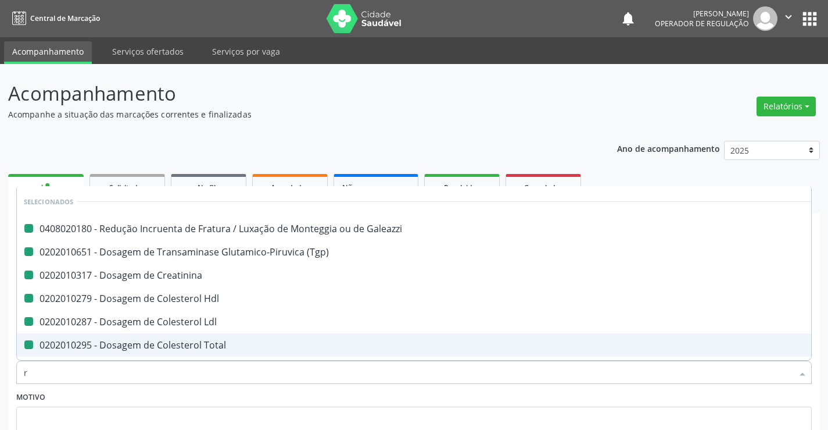
type input "rh"
checkbox Galeazzi "false"
checkbox Hdl "false"
checkbox Ldl "false"
checkbox Total "false"
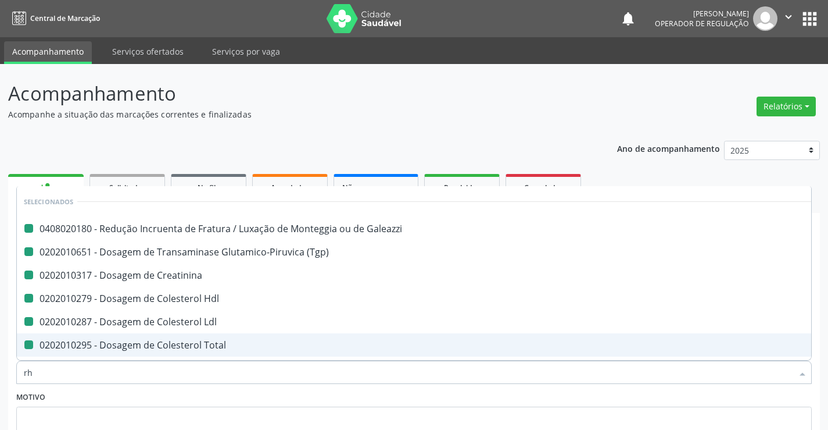
checkbox Creatinina "false"
checkbox \(Tgp\) "false"
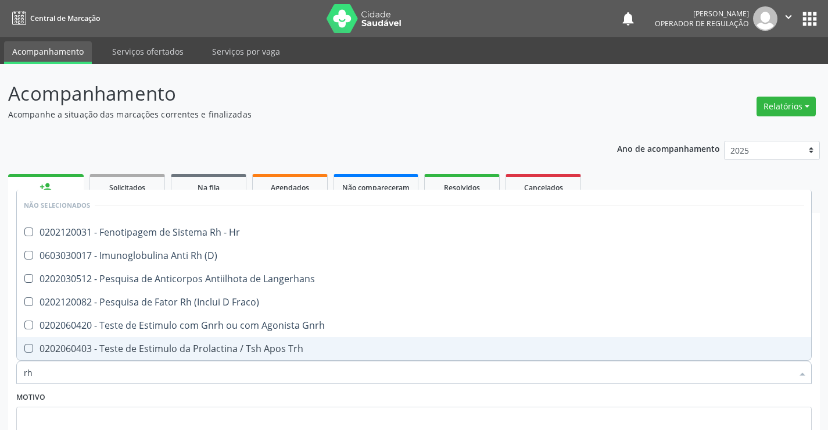
scroll to position [58, 0]
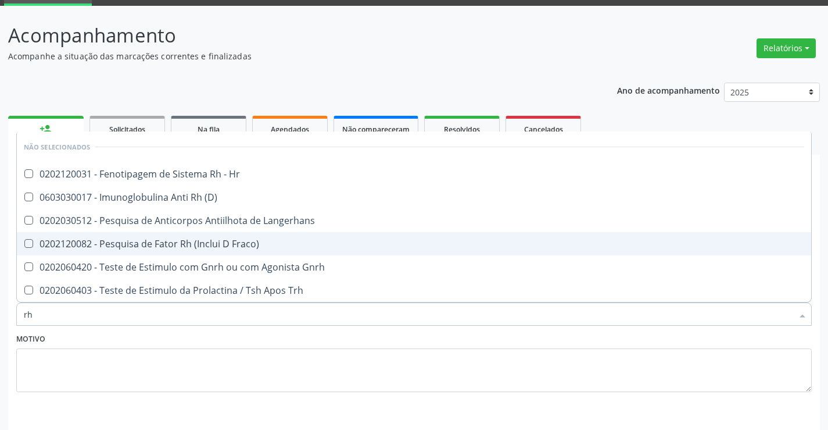
click at [216, 244] on div "0202120082 - Pesquisa de Fator Rh (Inclui D Fraco)" at bounding box center [414, 243] width 781 height 9
checkbox Fraco\) "true"
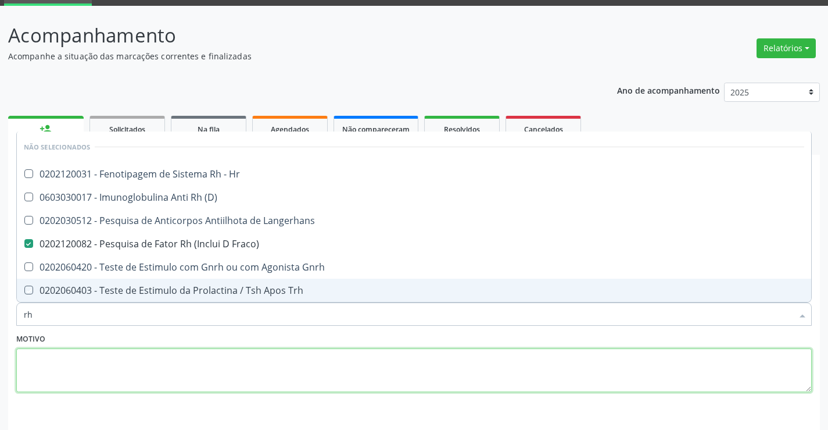
click at [95, 376] on textarea at bounding box center [414, 370] width 796 height 44
checkbox Hr "true"
checkbox Gnrh "true"
checkbox Trh "true"
checkbox Langerhans "true"
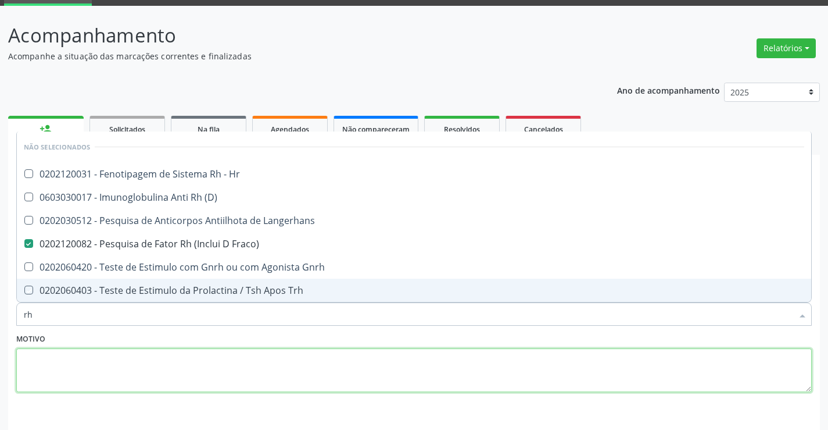
checkbox \(D\) "true"
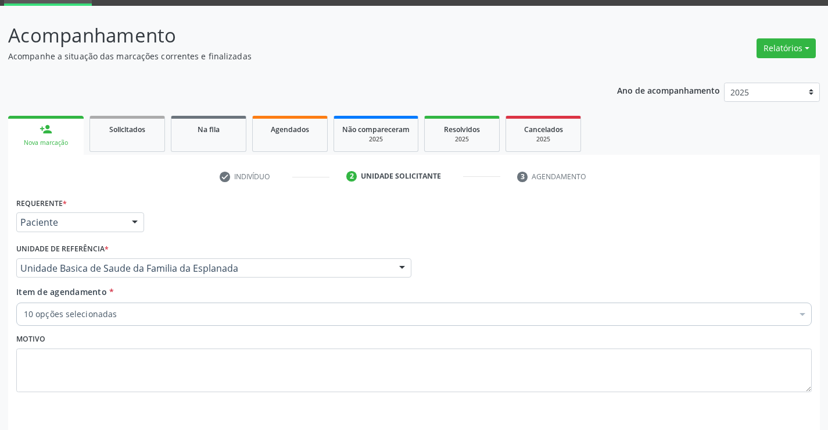
click at [107, 323] on div "10 opções selecionadas" at bounding box center [414, 313] width 796 height 23
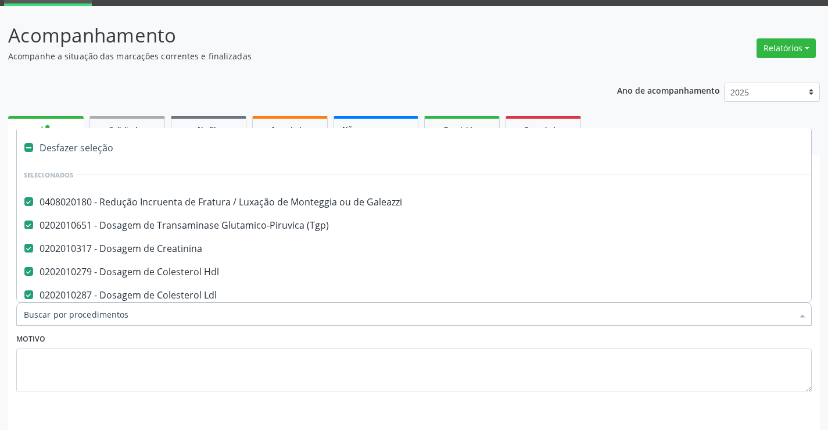
type input "u"
checkbox Total "false"
checkbox Triglicerideos "false"
checkbox Glicose "false"
checkbox Abo "false"
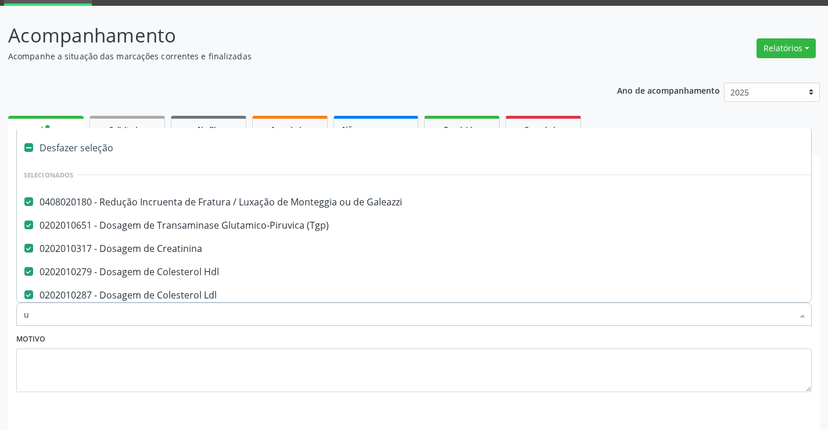
checkbox Fraco\) "false"
type input "ur"
checkbox Hdl "false"
checkbox Creatinina "false"
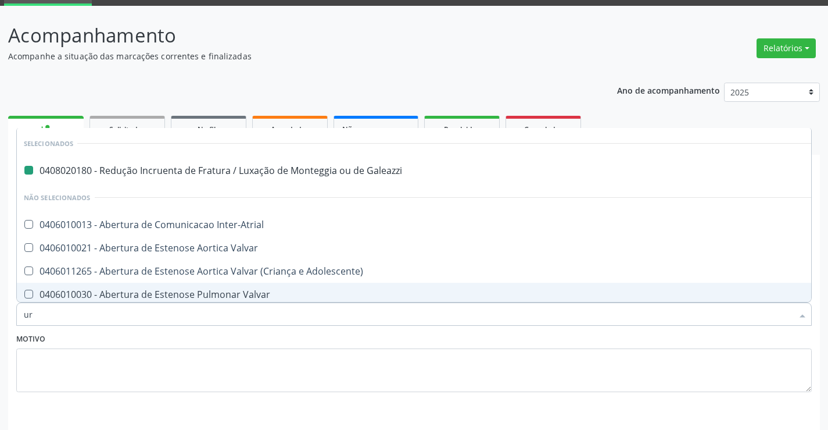
type input "uri"
checkbox Galeazzi "false"
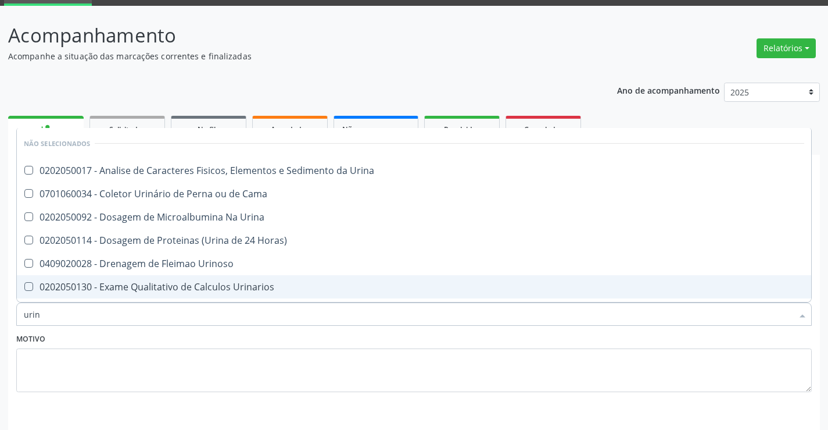
type input "urina"
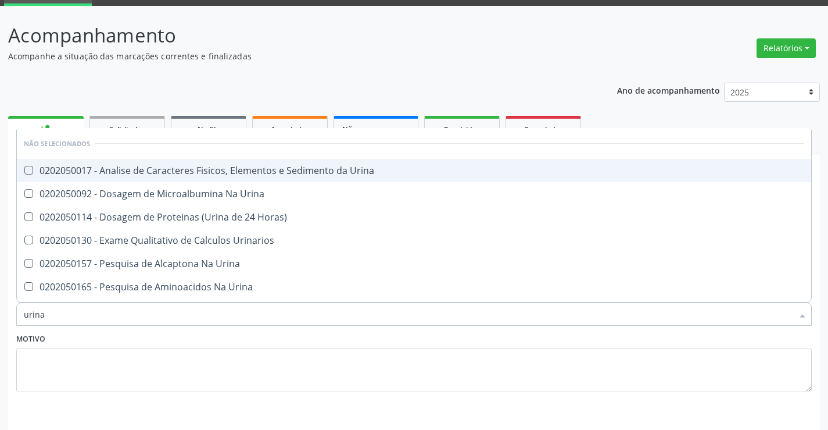
click at [177, 177] on span "0202050017 - Analise de Caracteres Fisicos, Elementos e Sedimento da Urina" at bounding box center [414, 170] width 795 height 23
checkbox Urina "true"
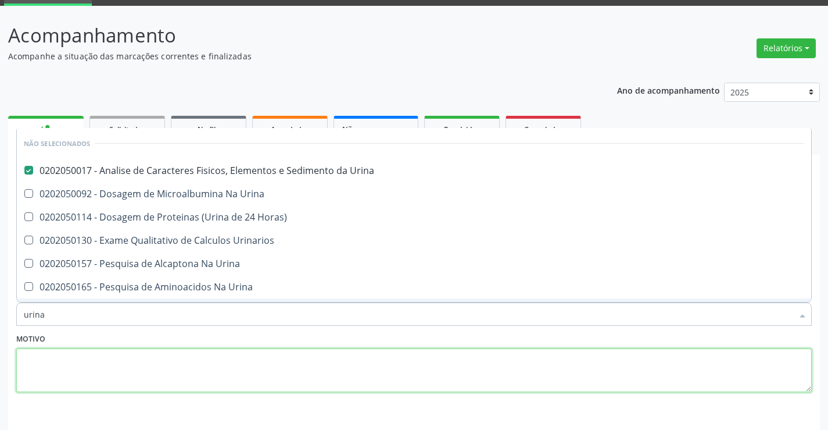
click at [143, 366] on textarea at bounding box center [414, 370] width 796 height 44
checkbox Urinarios "true"
checkbox Urina "true"
checkbox Horas\) "true"
checkbox Urina "true"
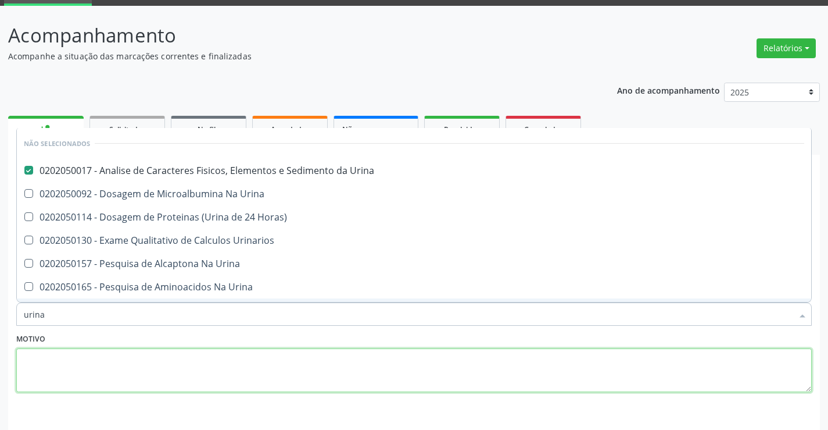
checkbox Urina "true"
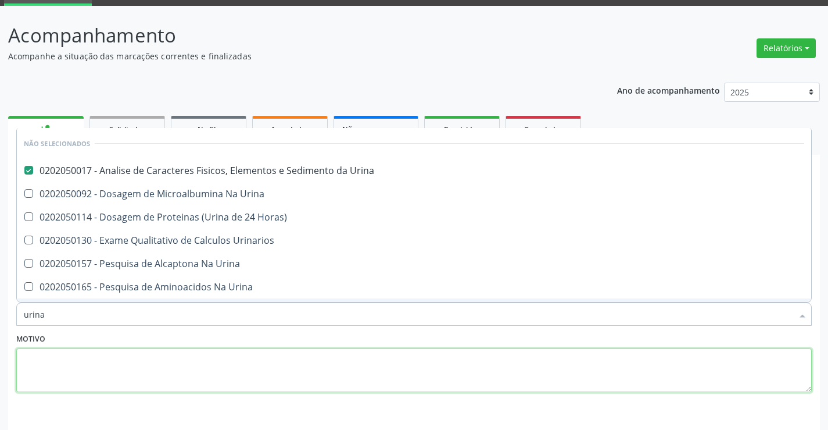
checkbox Urina "true"
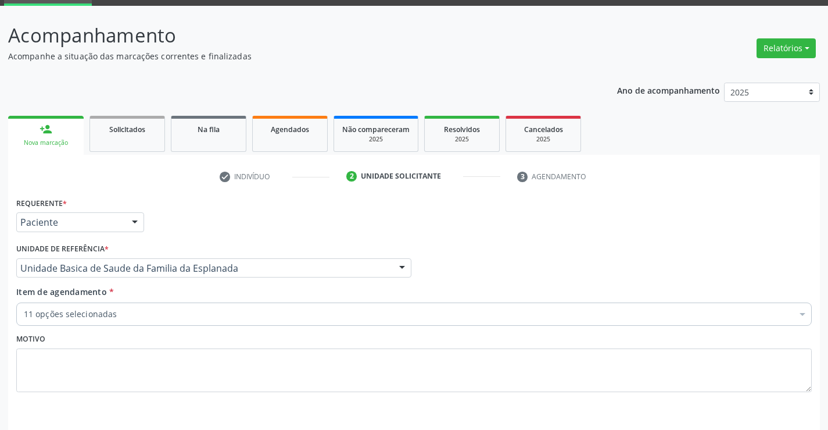
click at [135, 321] on div "11 opções selecionadas" at bounding box center [414, 313] width 796 height 23
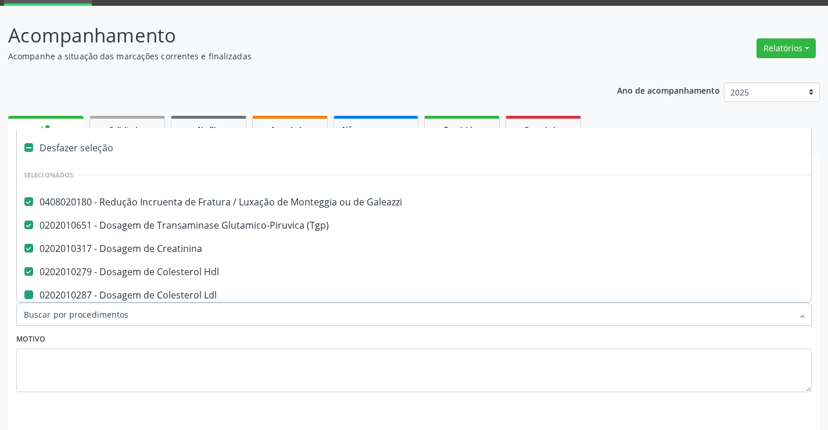
type input "f"
checkbox Total "false"
checkbox Triglicerideos "false"
checkbox Glicose "false"
checkbox Abo "false"
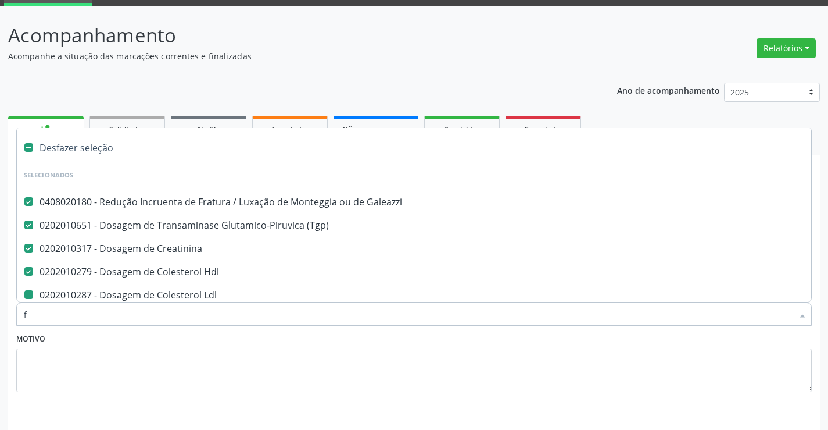
checkbox Fraco\) "false"
checkbox Ldl "false"
checkbox Urina "false"
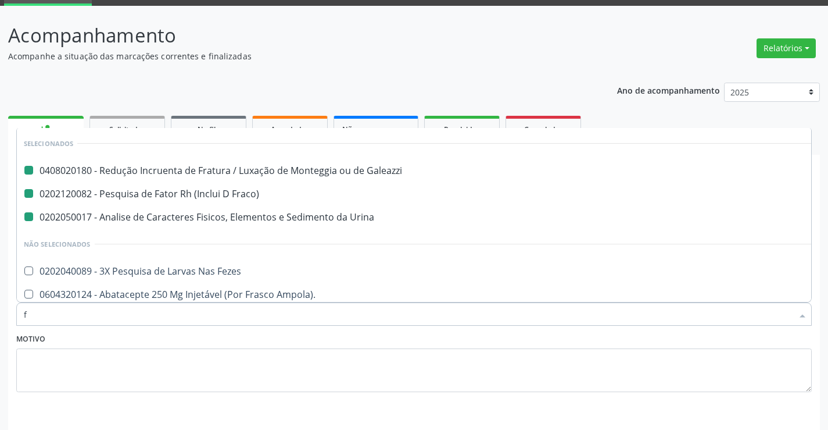
type input "fe"
checkbox Galeazzi "false"
checkbox Urina "false"
checkbox Fraco\) "false"
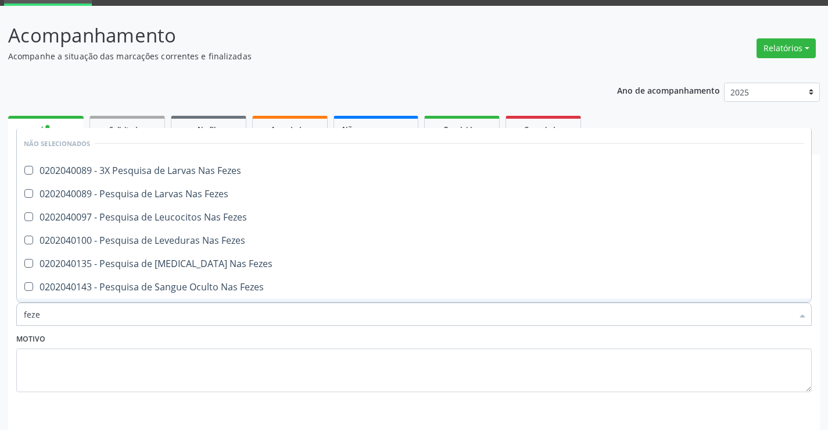
type input "fezes"
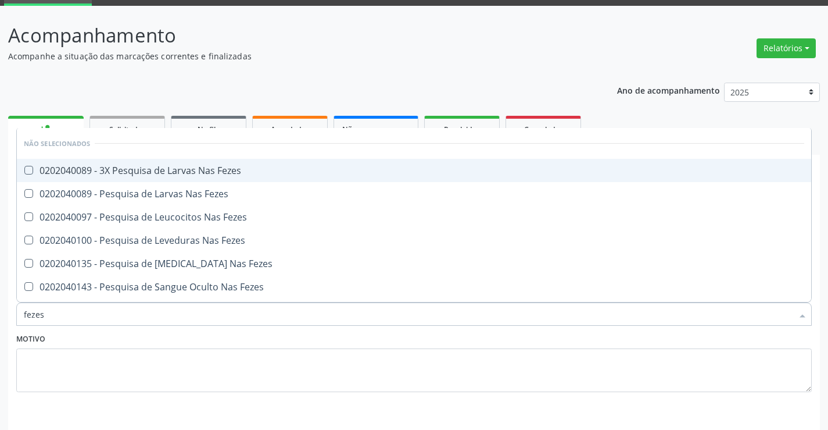
click at [184, 177] on span "0202040089 - 3X Pesquisa de Larvas Nas Fezes" at bounding box center [414, 170] width 795 height 23
checkbox Fezes "true"
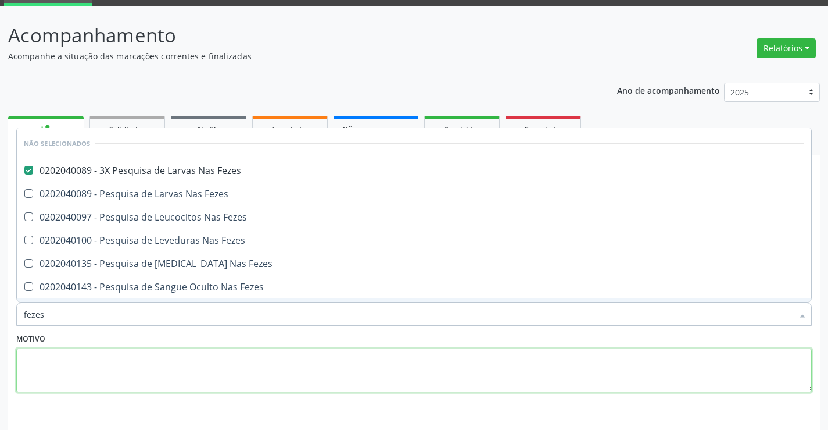
click at [153, 349] on textarea at bounding box center [414, 370] width 796 height 44
checkbox Fezes "true"
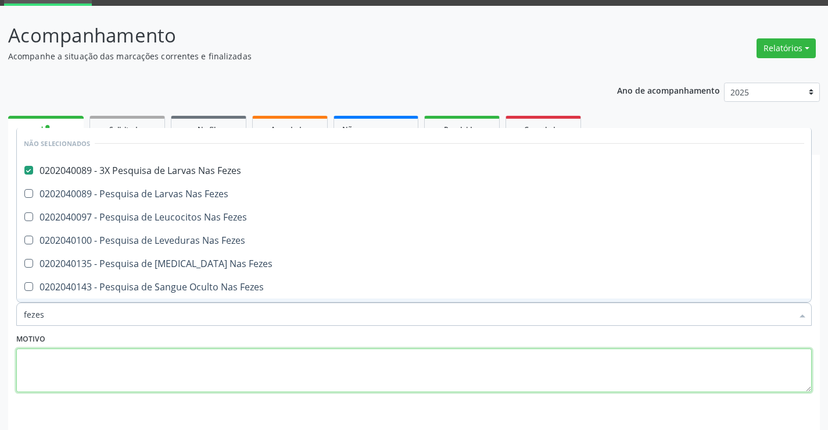
checkbox Fezes "true"
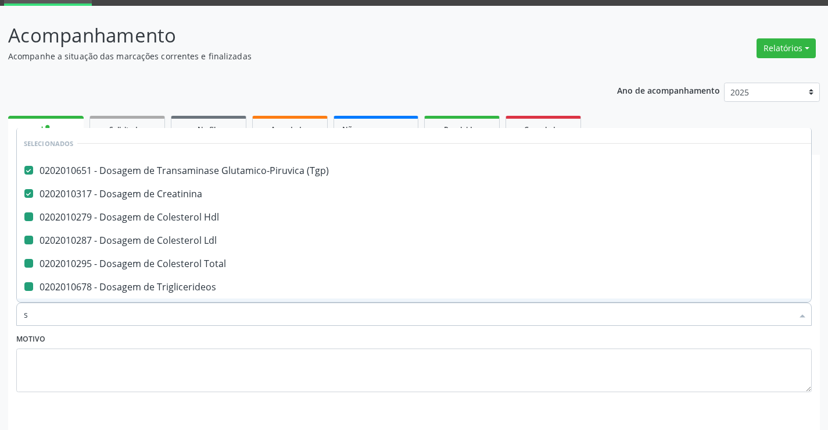
type input "si"
checkbox Triglicerideos "false"
checkbox Hdl "false"
checkbox Glicose "false"
checkbox Abo "false"
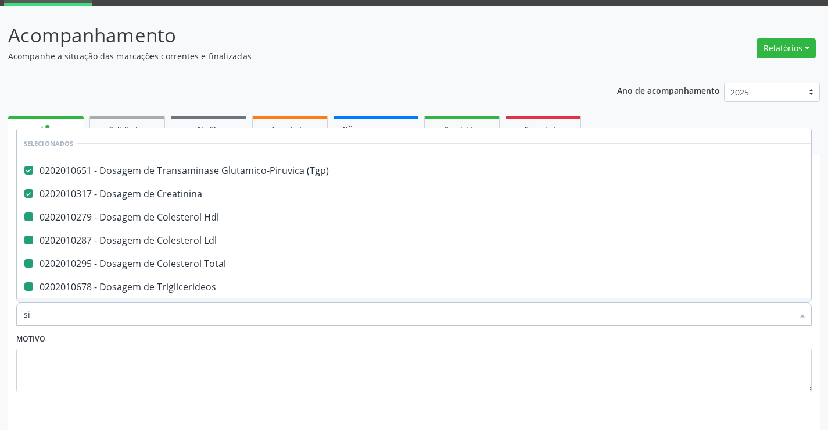
checkbox Fraco\) "false"
checkbox Total "false"
checkbox Ldl "false"
checkbox Urina "false"
checkbox Fezes "false"
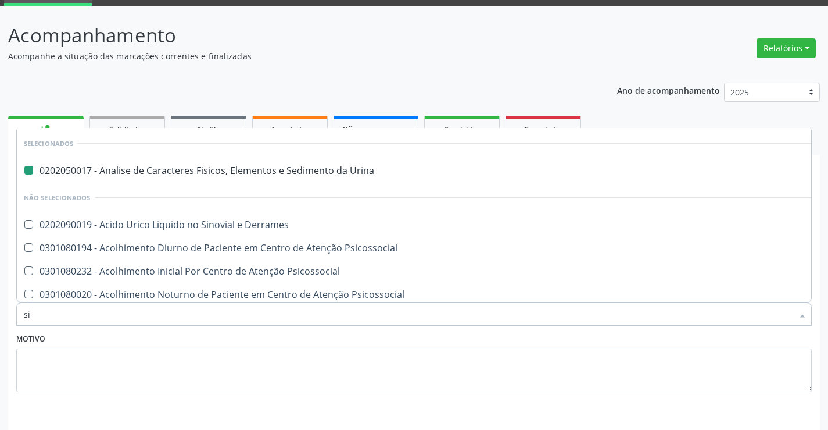
type input "sif"
checkbox Urina "false"
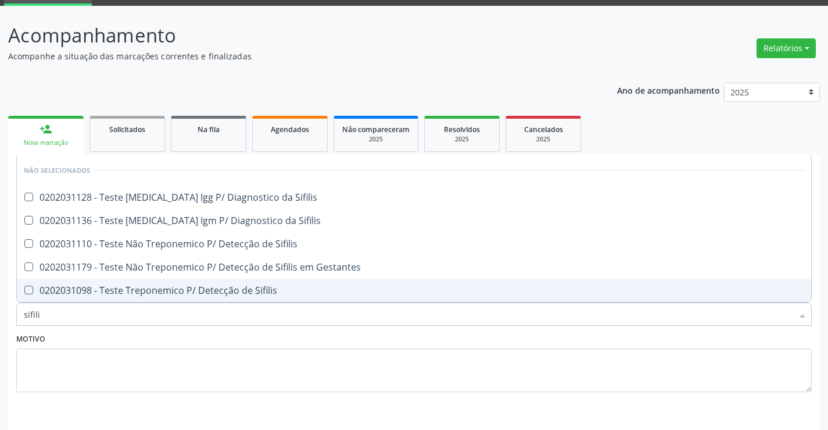
type input "sifilis"
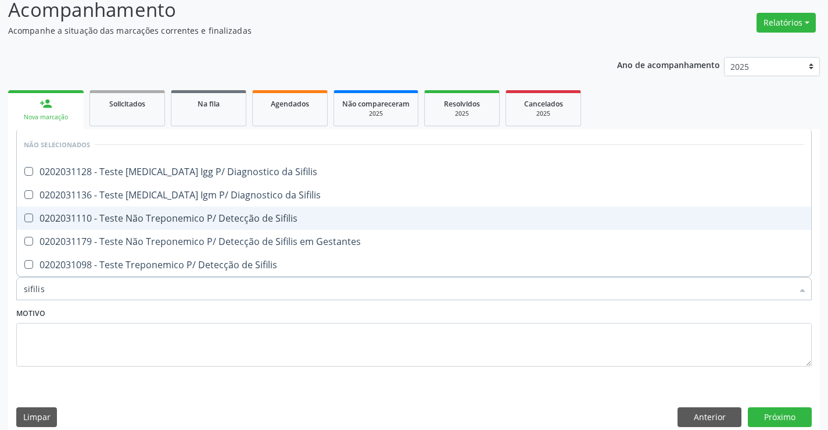
scroll to position [97, 0]
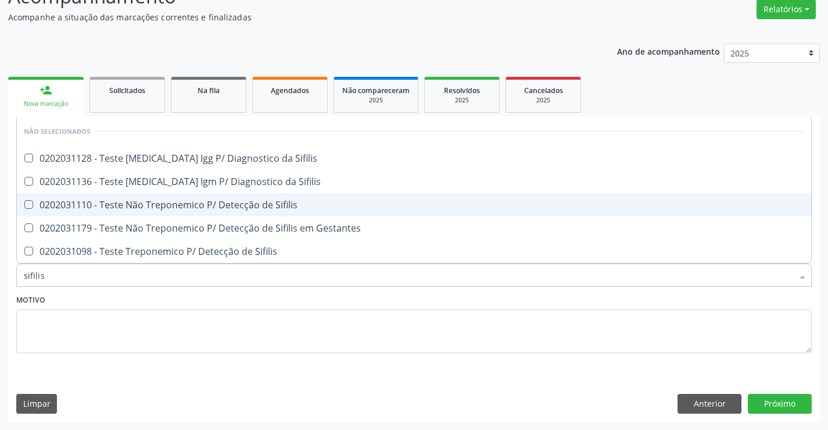
click at [212, 212] on span "0202031110 - Teste Não Treponemico P/ Detecção de Sifilis" at bounding box center [414, 204] width 795 height 23
checkbox Sifilis "true"
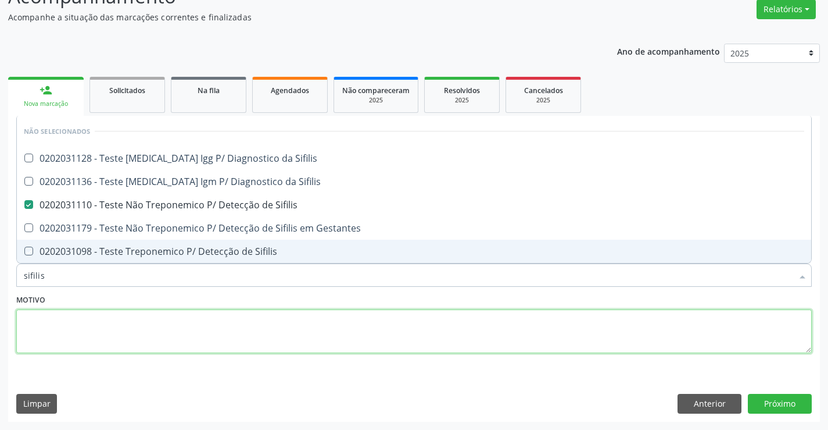
click at [476, 348] on textarea at bounding box center [414, 331] width 796 height 44
checkbox Sifilis "true"
checkbox Gestantes "true"
checkbox Sifilis "true"
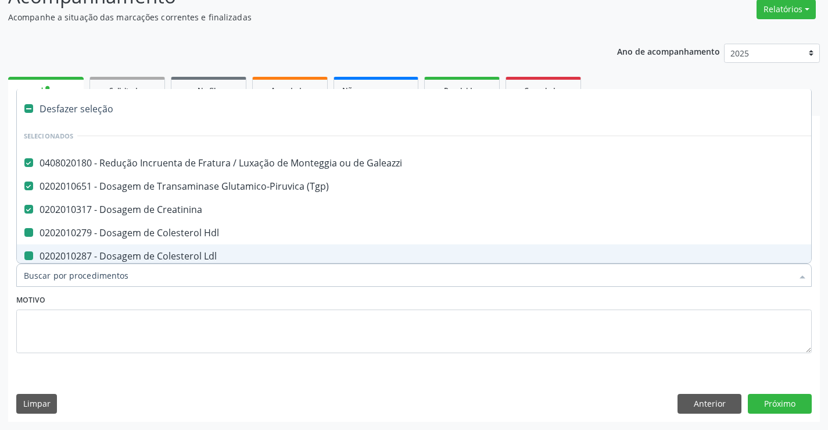
type input "h"
checkbox Ldl "false"
checkbox Hdl "false"
checkbox Total "false"
checkbox Triglicerideos "false"
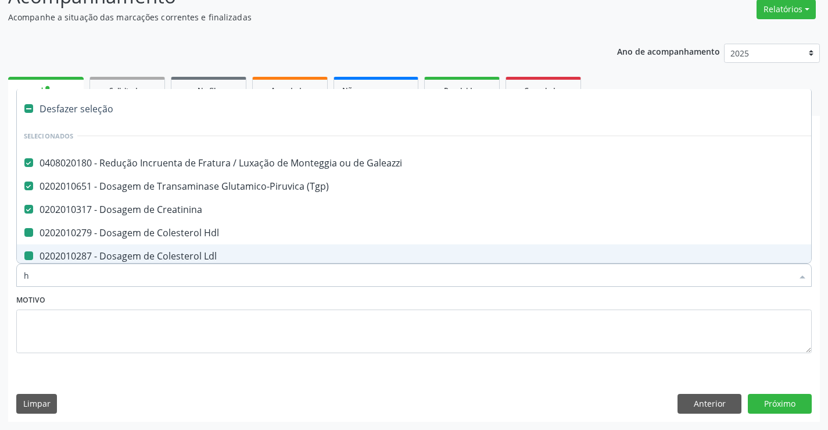
checkbox Glicose "false"
checkbox Abo "false"
checkbox Fraco\) "false"
checkbox Urina "false"
checkbox Fezes "false"
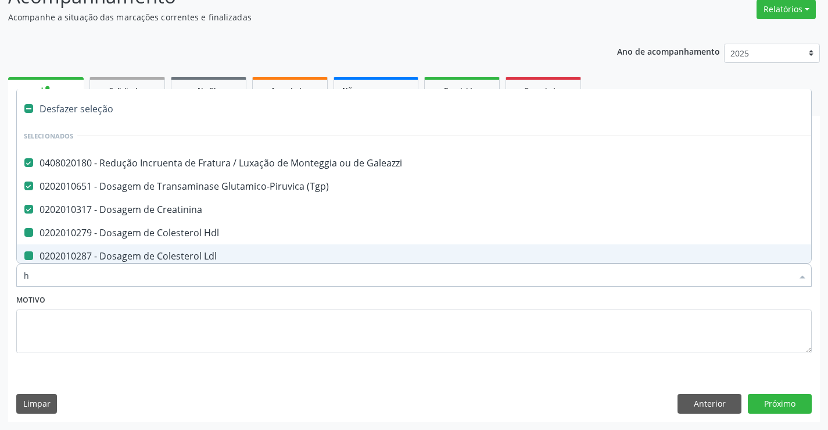
checkbox Sifilis "false"
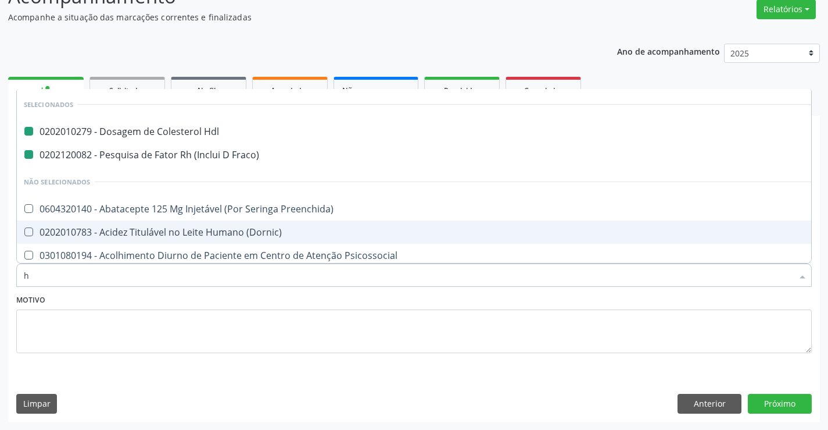
type input "he"
checkbox Hdl "false"
checkbox Fraco\) "false"
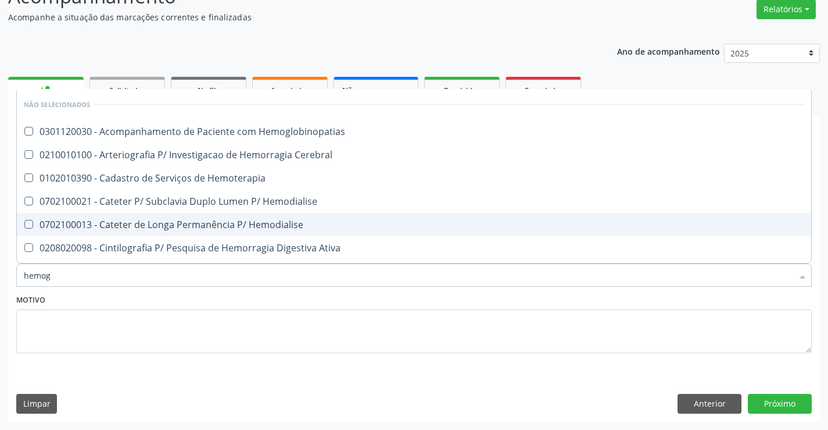
type input "hemogr"
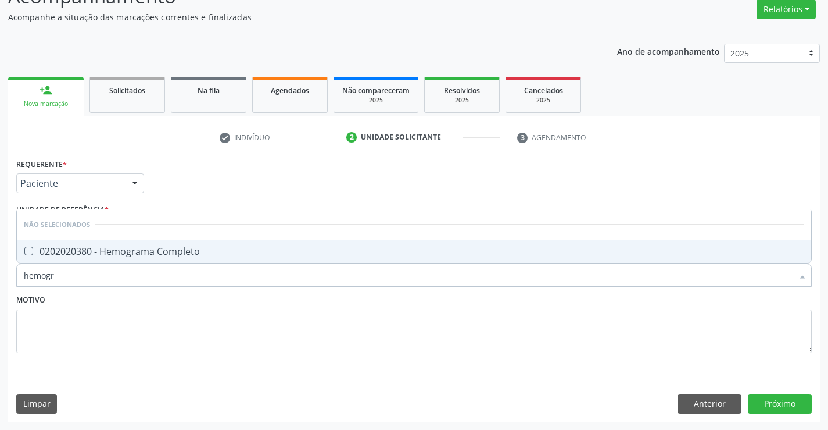
click at [237, 251] on div "0202020380 - Hemograma Completo" at bounding box center [414, 250] width 781 height 9
checkbox Completo "true"
click at [199, 341] on textarea at bounding box center [414, 331] width 796 height 44
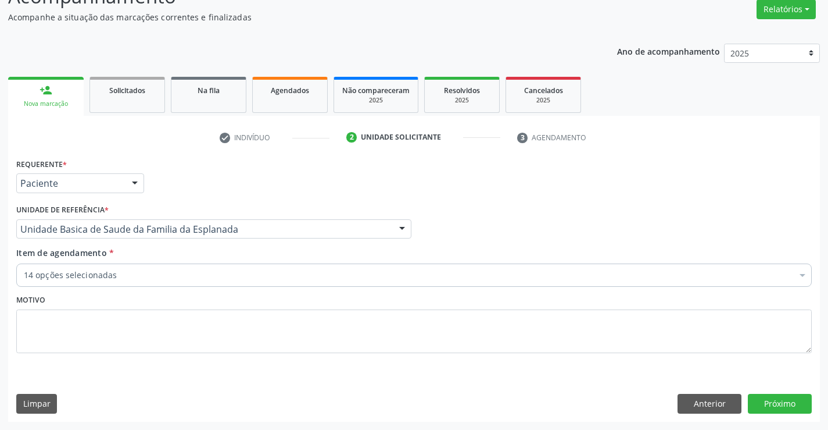
click at [190, 285] on div "14 opções selecionadas" at bounding box center [414, 274] width 796 height 23
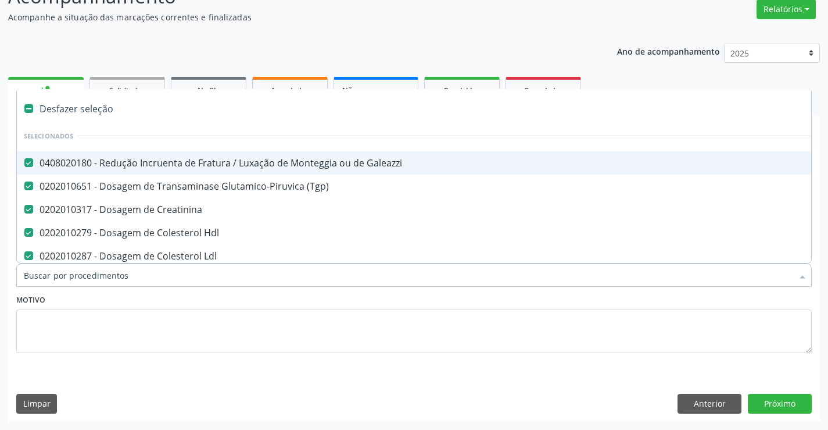
type input "f"
checkbox Triglicerideos "false"
checkbox Glicose "false"
checkbox Abo "false"
checkbox Fraco\) "false"
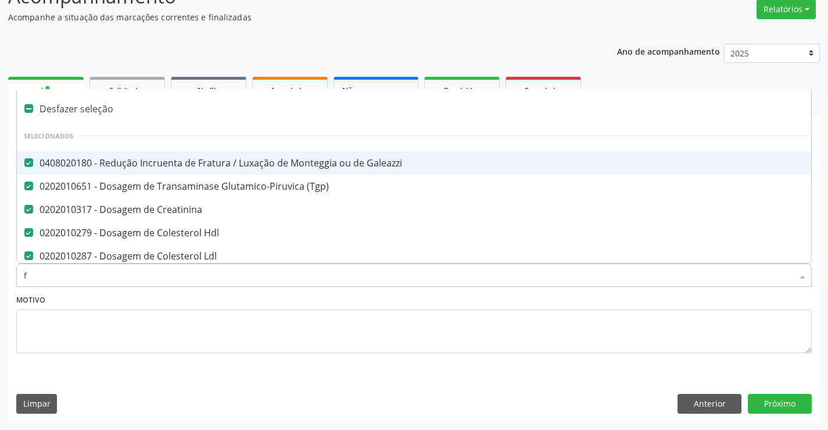
checkbox Urina "false"
checkbox Fezes "false"
checkbox Sifilis "false"
checkbox Completo "false"
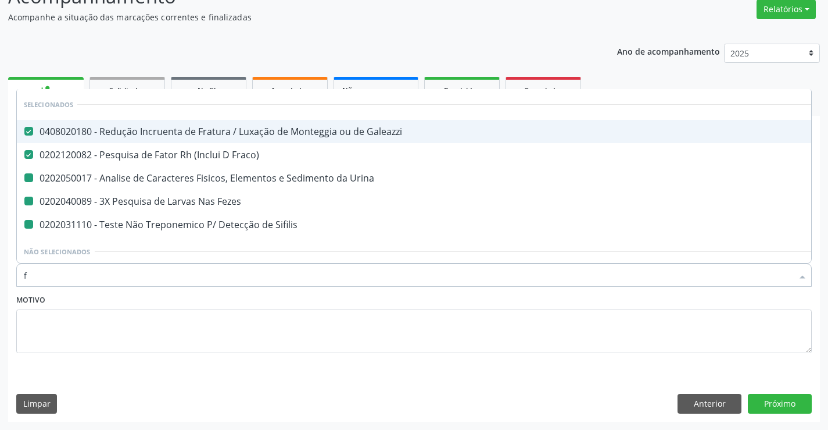
type input "fe"
checkbox Urina "false"
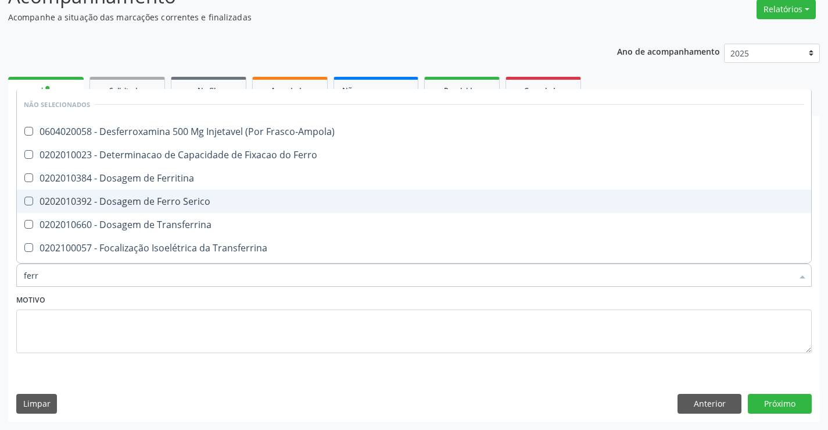
click at [238, 204] on div "0202010392 - Dosagem de Ferro Serico" at bounding box center [414, 200] width 781 height 9
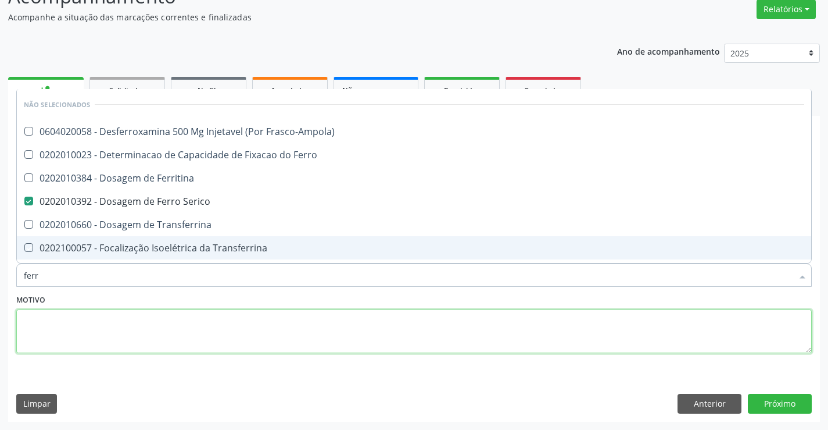
click at [209, 323] on textarea at bounding box center [414, 331] width 796 height 44
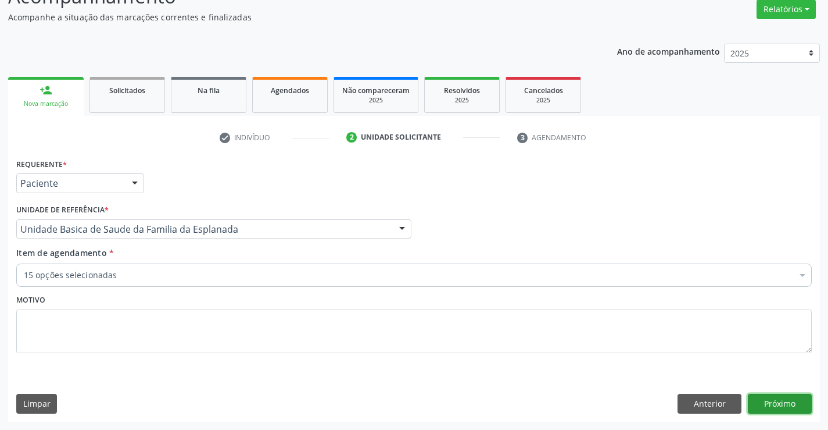
click at [778, 395] on button "Próximo" at bounding box center [780, 404] width 64 height 20
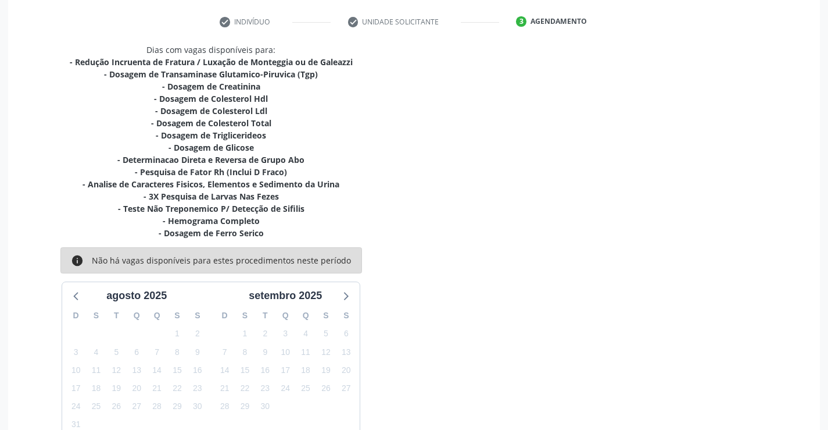
scroll to position [213, 0]
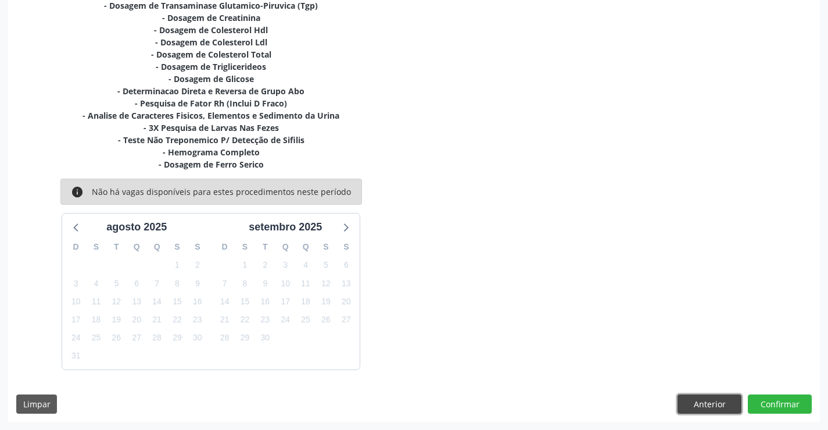
click at [707, 401] on button "Anterior" at bounding box center [710, 404] width 64 height 20
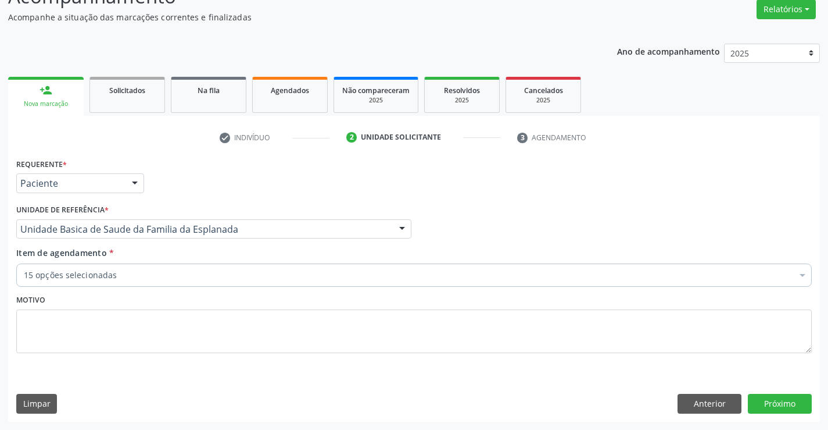
click at [204, 263] on div "Item de agendamento * 15 opções selecionadas Desfazer seleção Selecionados 0408…" at bounding box center [414, 264] width 796 height 37
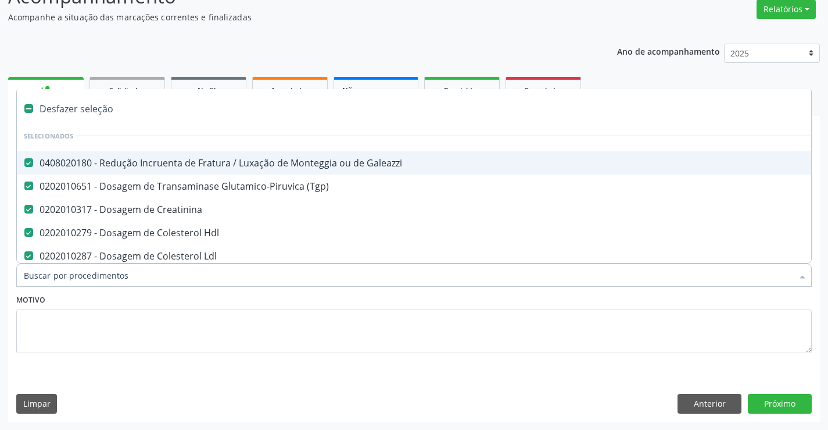
click at [152, 161] on div "0408020180 - Redução Incruenta de Fratura / Luxação de Monteggia ou de Galeazzi" at bounding box center [476, 162] width 905 height 9
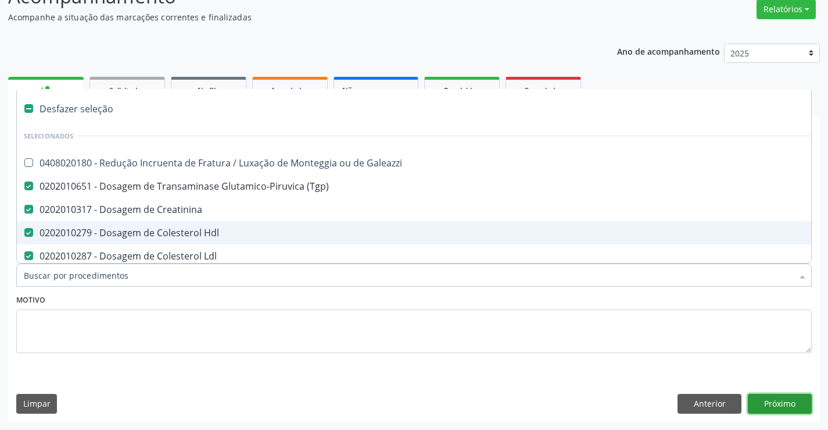
click at [799, 407] on button "Próximo" at bounding box center [780, 404] width 64 height 20
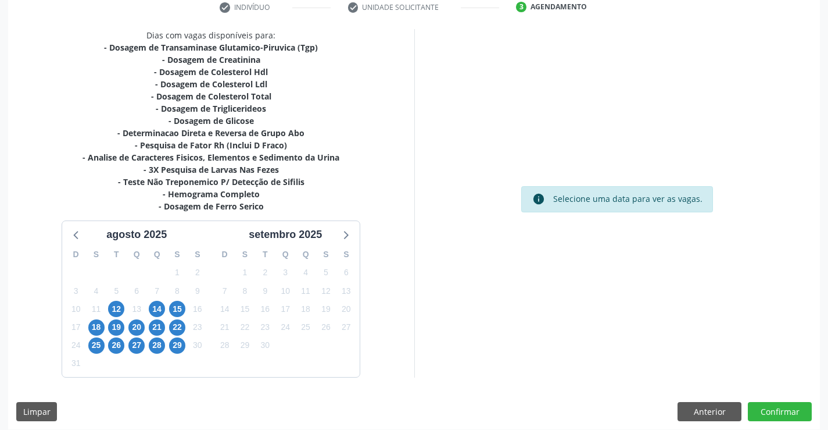
scroll to position [235, 0]
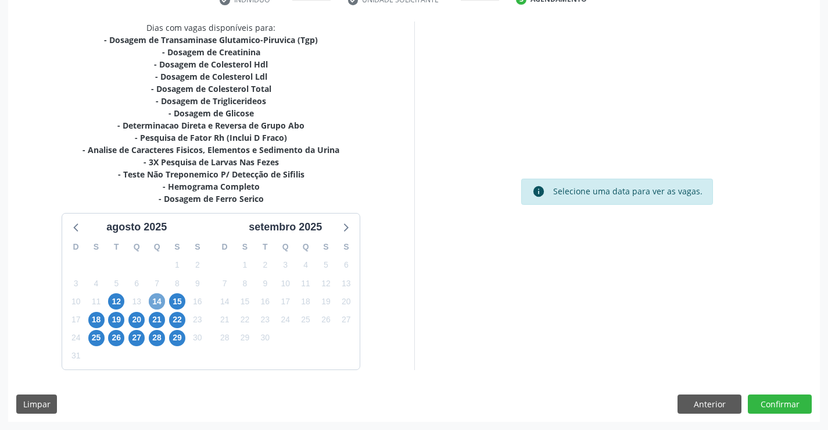
click at [153, 299] on span "14" at bounding box center [157, 301] width 16 height 16
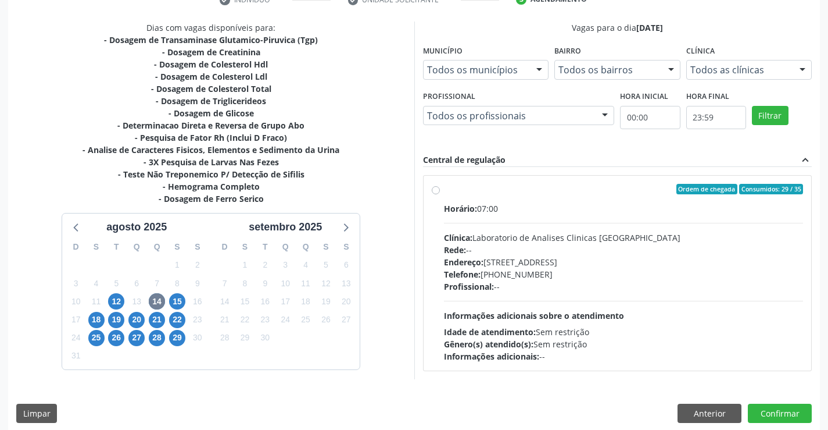
click at [444, 187] on label "Ordem de chegada Consumidos: 29 / 35 Horário: 07:00 Clínica: Laboratorio de Ana…" at bounding box center [624, 273] width 360 height 178
click at [435, 187] on input "Ordem de chegada Consumidos: 29 / 35 Horário: 07:00 Clínica: Laboratorio de Ana…" at bounding box center [436, 189] width 8 height 10
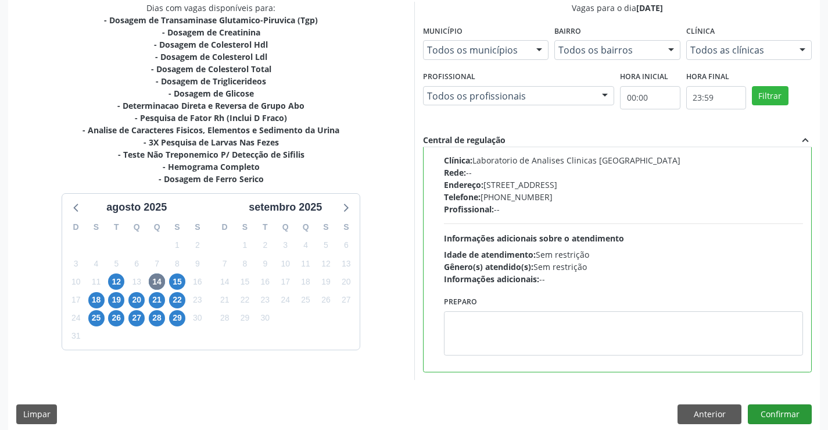
scroll to position [265, 0]
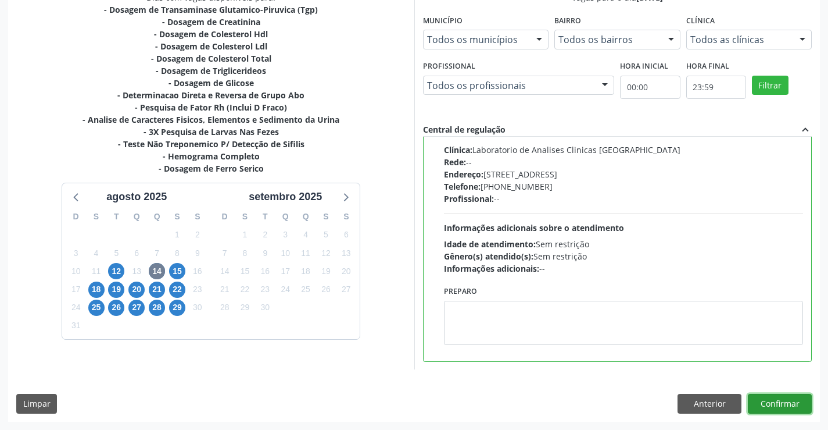
click at [785, 401] on button "Confirmar" at bounding box center [780, 404] width 64 height 20
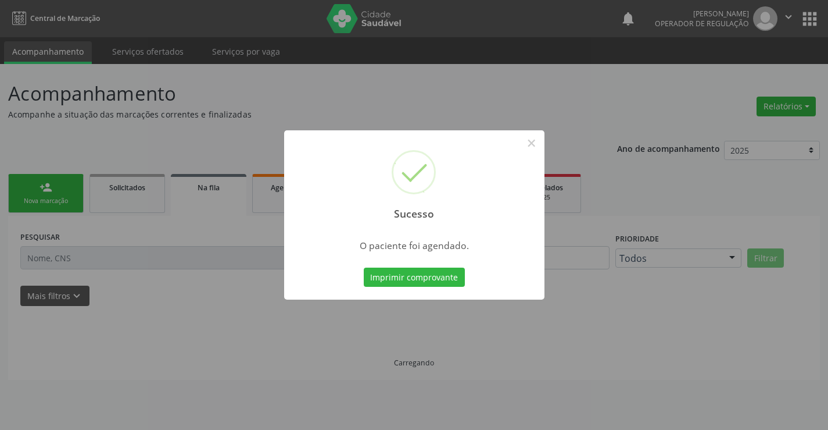
scroll to position [0, 0]
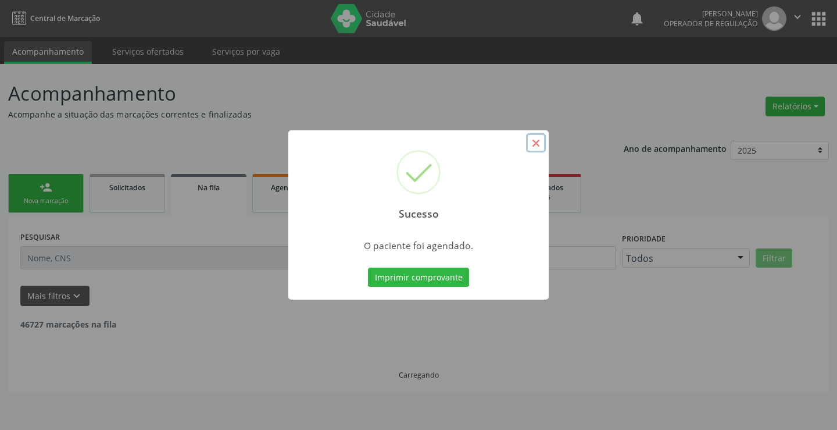
click at [537, 142] on button "×" at bounding box center [536, 143] width 20 height 20
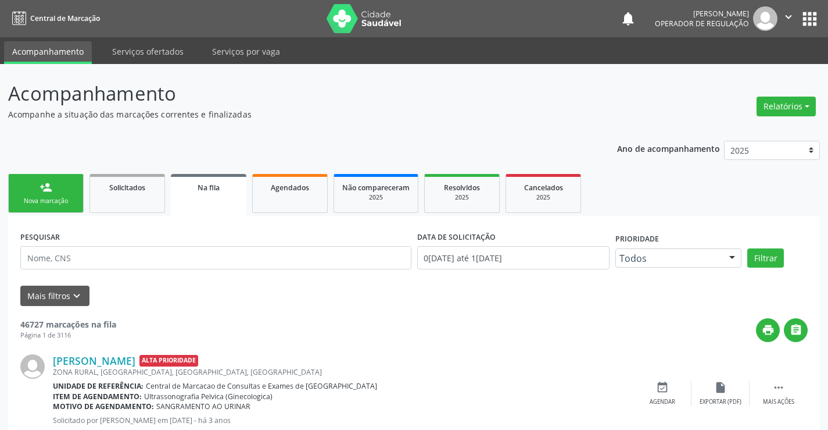
click at [63, 188] on link "person_add Nova marcação" at bounding box center [46, 193] width 76 height 39
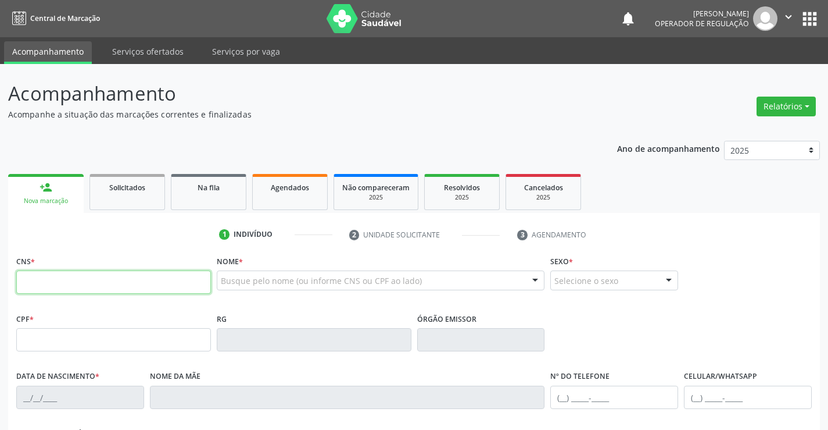
click at [116, 286] on input "text" at bounding box center [113, 281] width 195 height 23
type input "708 7091 0944 6196"
type input "[DATE]"
type input "[PHONE_NUMBER]"
type input "36"
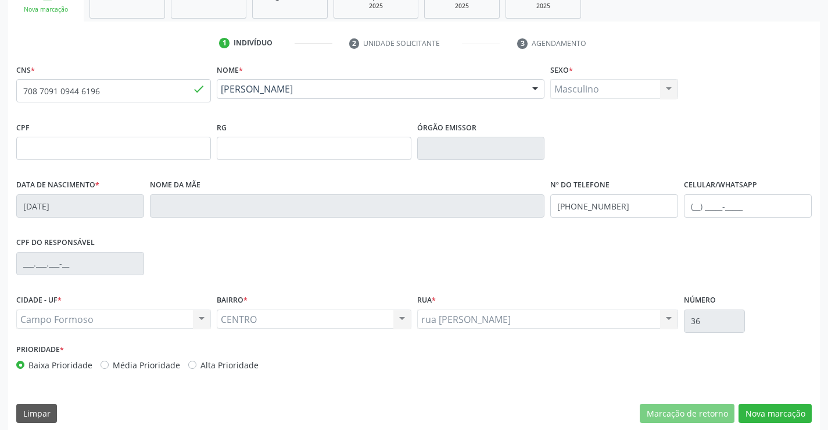
scroll to position [201, 0]
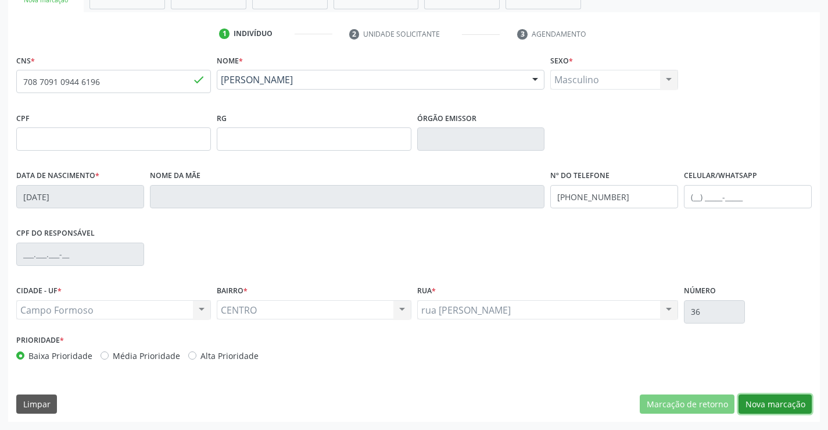
click at [770, 404] on button "Nova marcação" at bounding box center [775, 404] width 73 height 20
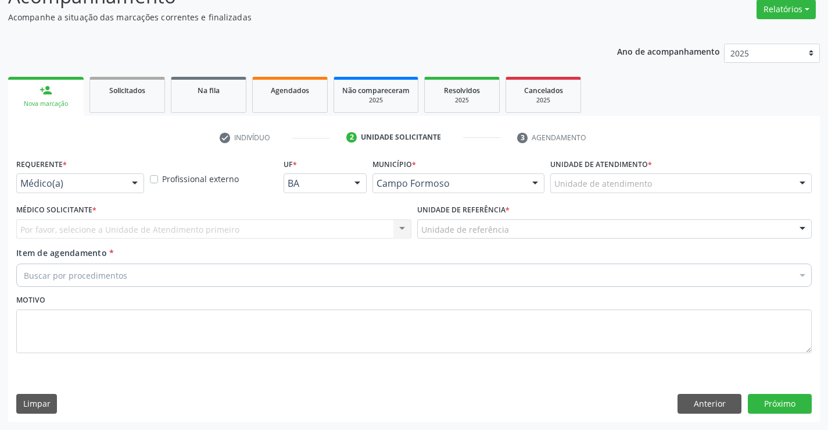
scroll to position [97, 0]
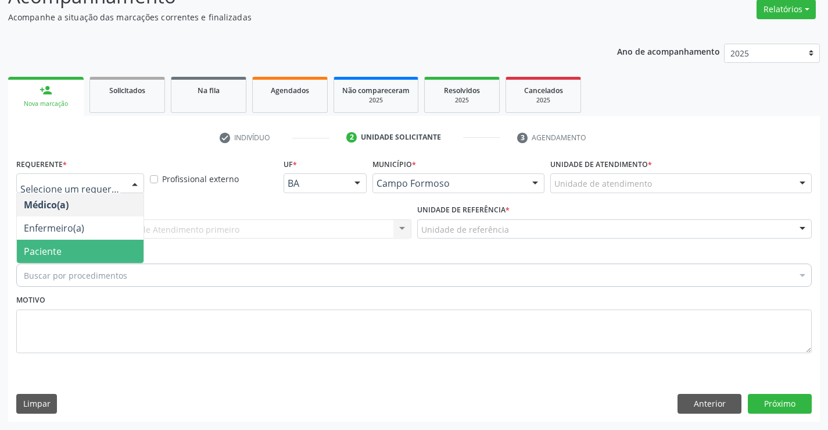
click at [31, 248] on span "Paciente" at bounding box center [43, 251] width 38 height 13
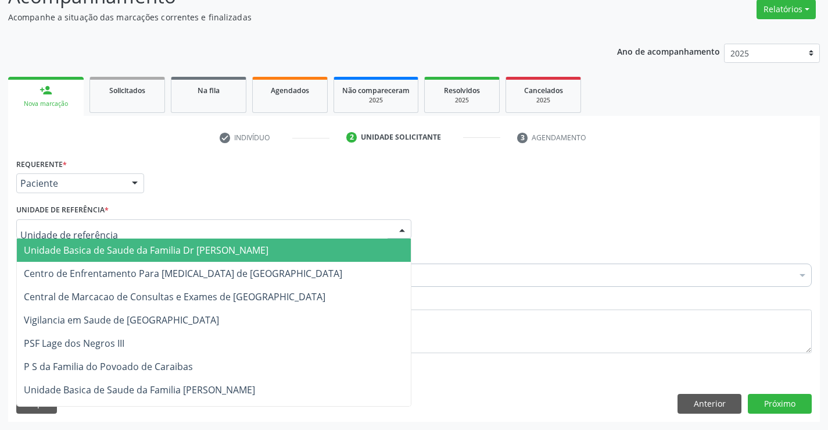
drag, startPoint x: 43, startPoint y: 257, endPoint x: 38, endPoint y: 278, distance: 22.1
click at [44, 257] on span "Unidade Basica de Saude da Familia Dr [PERSON_NAME]" at bounding box center [214, 249] width 394 height 23
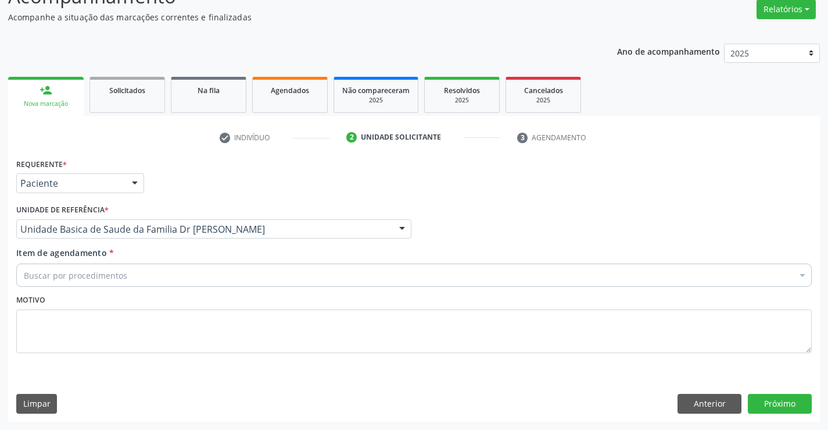
click at [35, 288] on div "Item de agendamento * Buscar por procedimentos Selecionar todos 0202040089 - 3X…" at bounding box center [414, 268] width 802 height 45
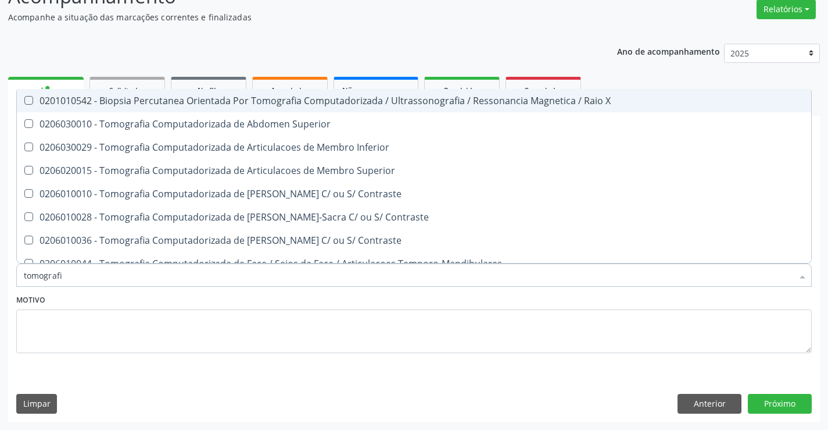
type input "tomografia"
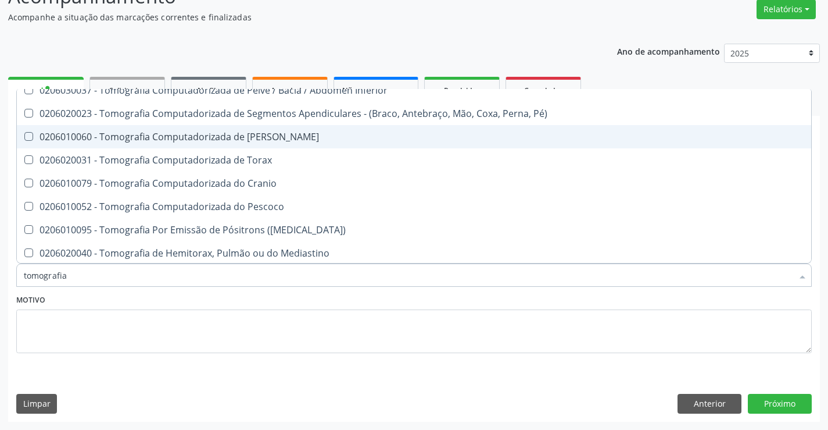
scroll to position [198, 0]
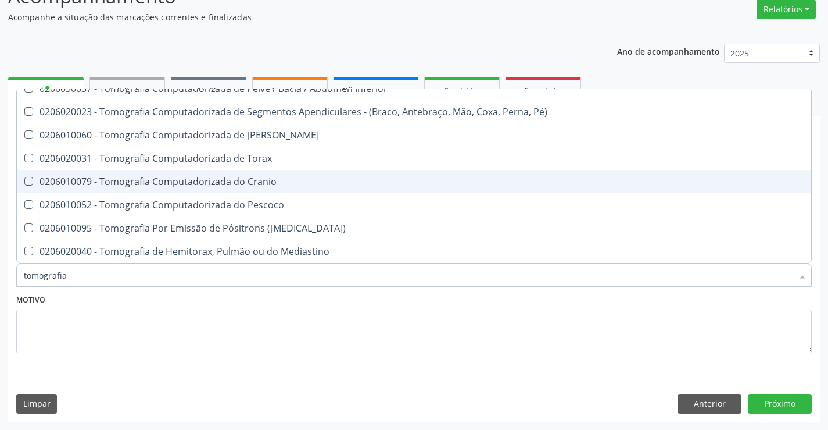
click at [271, 178] on div "0206010079 - Tomografia Computadorizada do Cranio" at bounding box center [414, 181] width 781 height 9
checkbox Cranio "true"
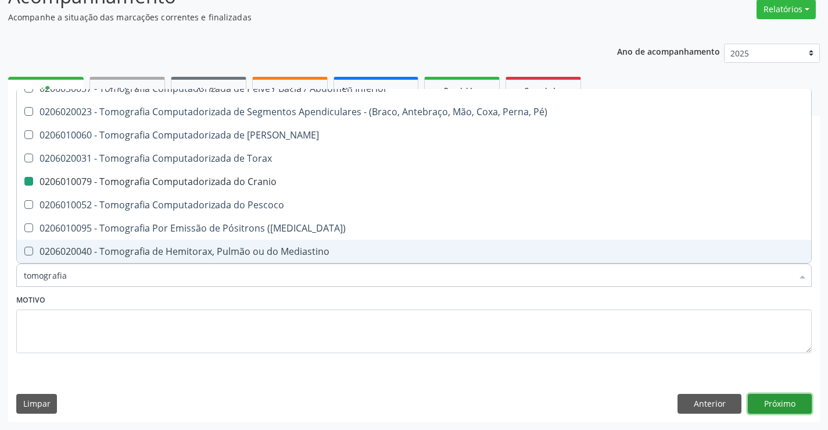
click at [767, 404] on button "Próximo" at bounding box center [780, 404] width 64 height 20
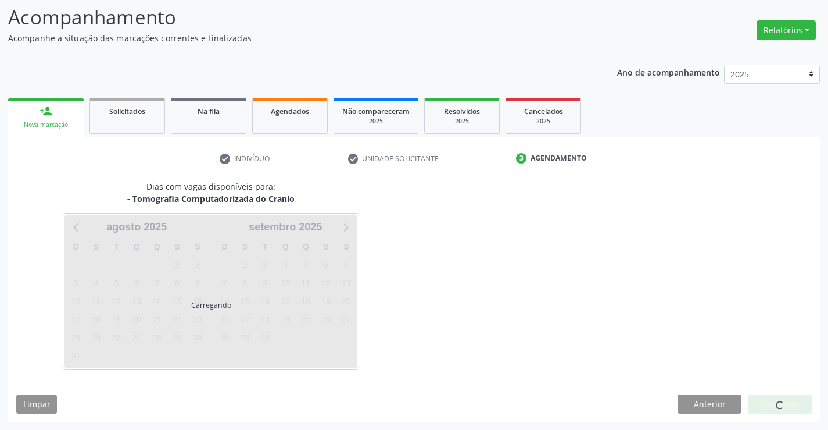
scroll to position [0, 0]
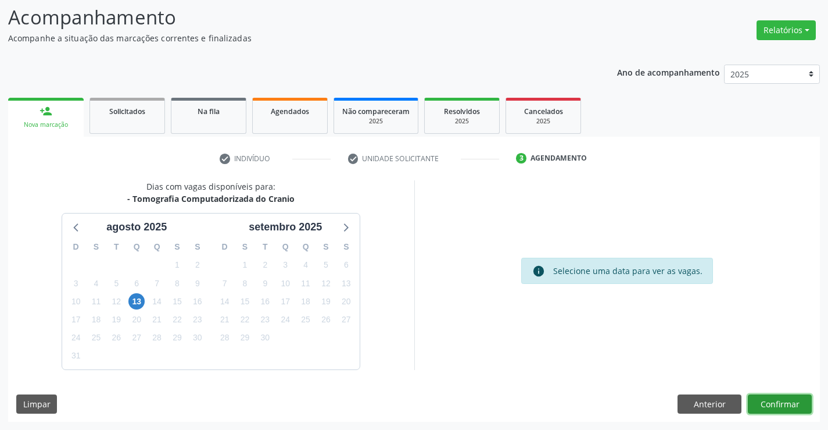
click at [771, 406] on button "Confirmar" at bounding box center [780, 404] width 64 height 20
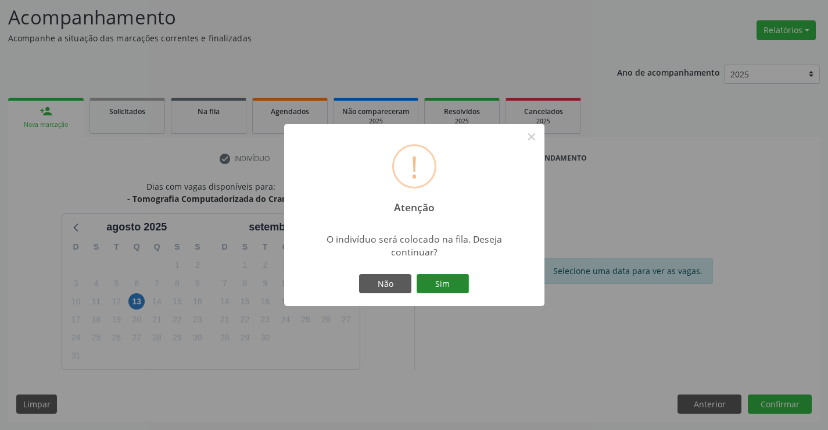
click at [452, 288] on button "Sim" at bounding box center [443, 284] width 52 height 20
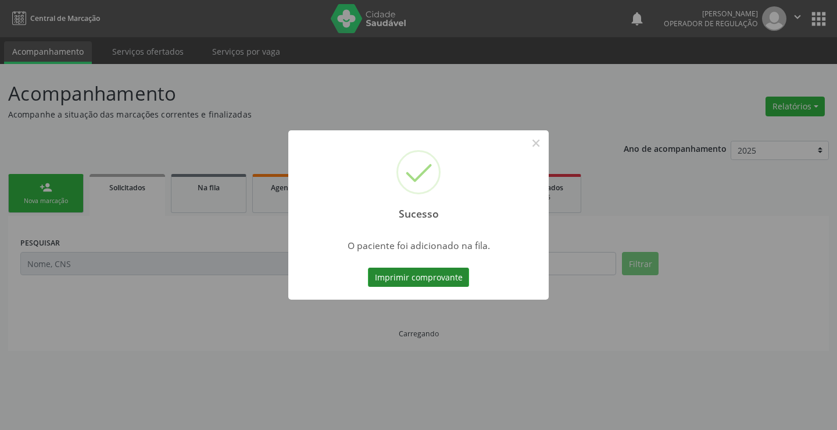
click at [453, 280] on button "Imprimir comprovante" at bounding box center [418, 277] width 101 height 20
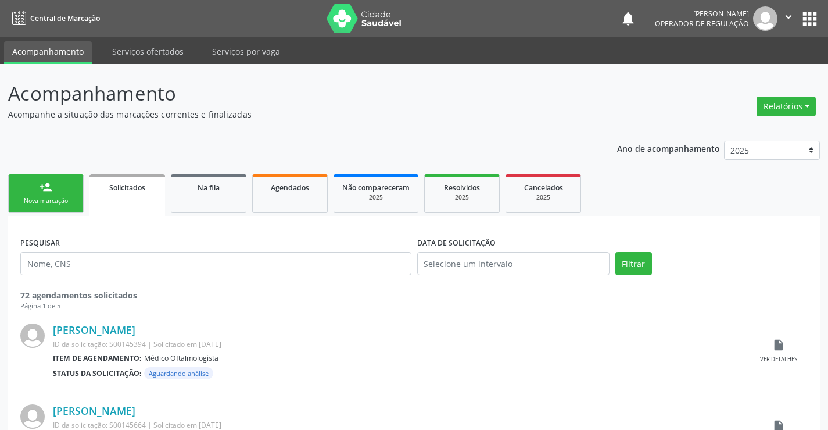
click at [79, 181] on link "person_add Nova marcação" at bounding box center [46, 193] width 76 height 39
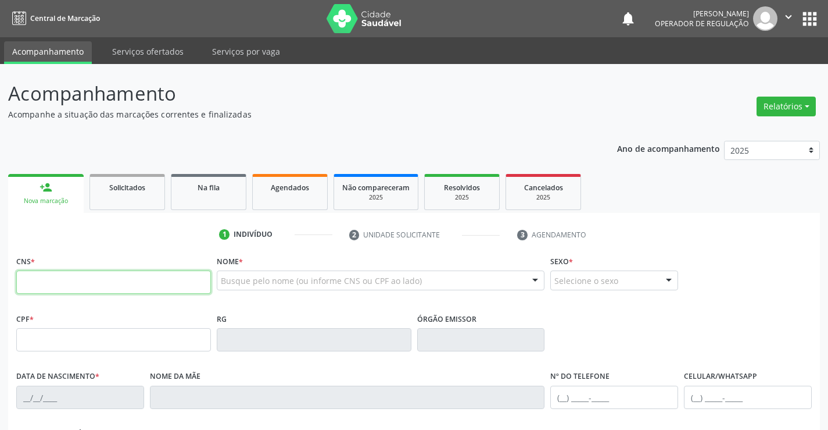
click at [73, 279] on input "text" at bounding box center [113, 281] width 195 height 23
type input "700 5011 3381 5553"
type input "0229892000"
type input "28/09/1945"
type input "(74) 99195-6731"
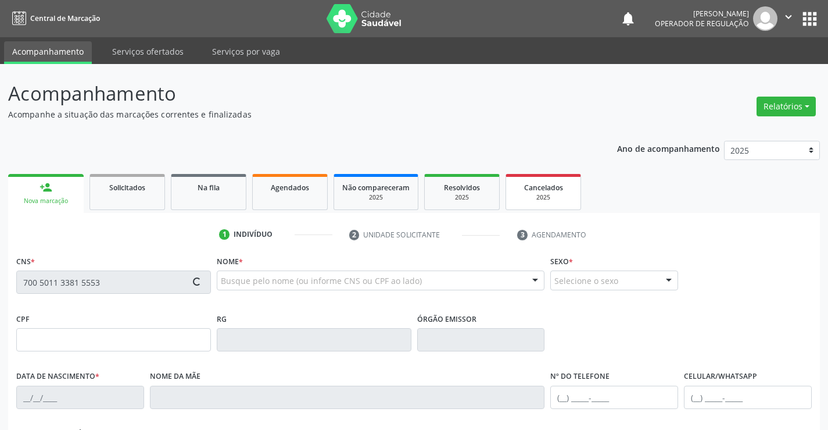
type input "S/N"
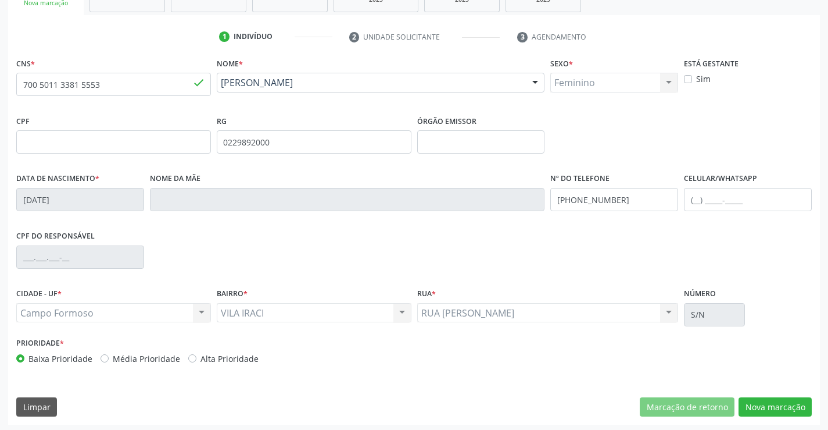
scroll to position [201, 0]
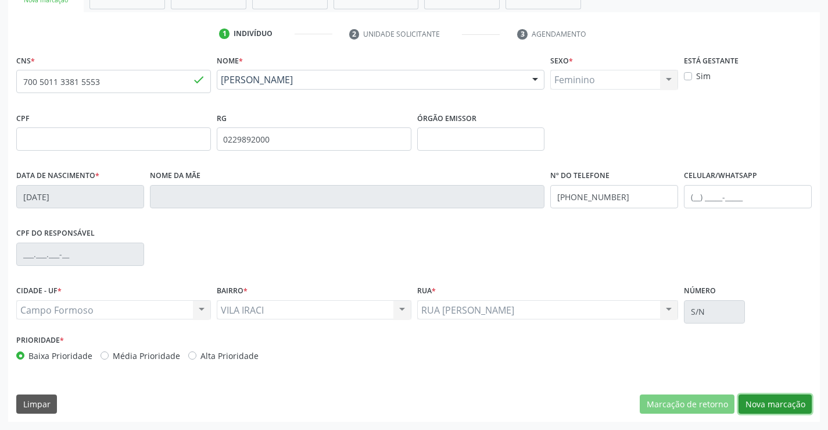
click at [772, 401] on button "Nova marcação" at bounding box center [775, 404] width 73 height 20
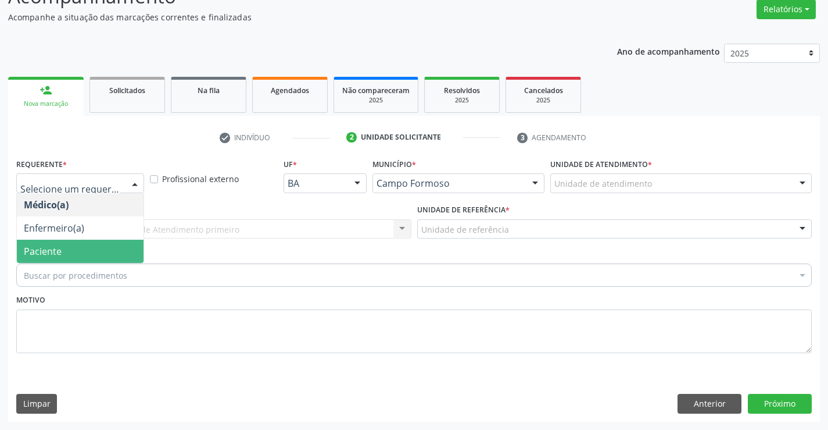
click at [41, 245] on span "Paciente" at bounding box center [43, 251] width 38 height 13
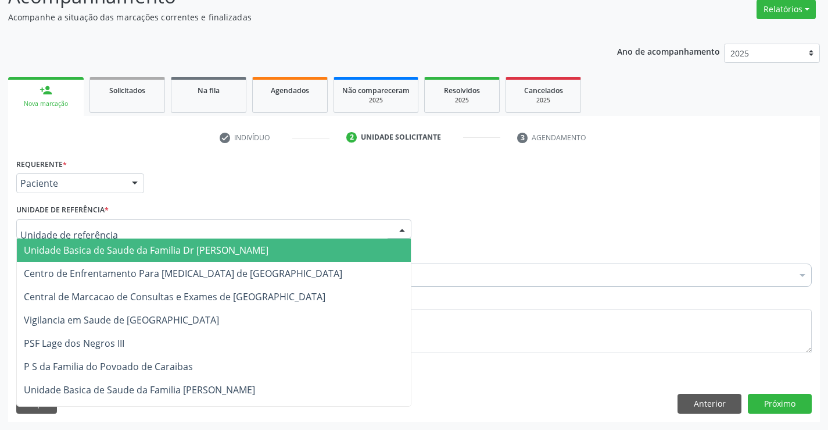
click at [46, 255] on span "Unidade Basica de Saude da Familia Dr [PERSON_NAME]" at bounding box center [146, 250] width 245 height 13
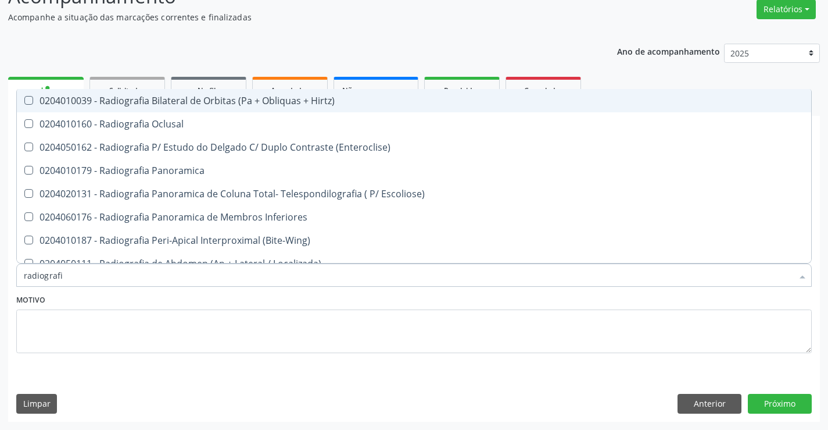
type input "radiografia"
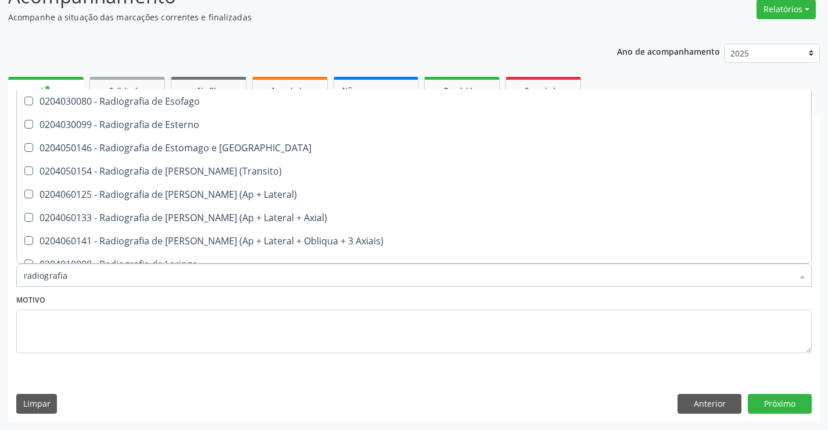
scroll to position [988, 0]
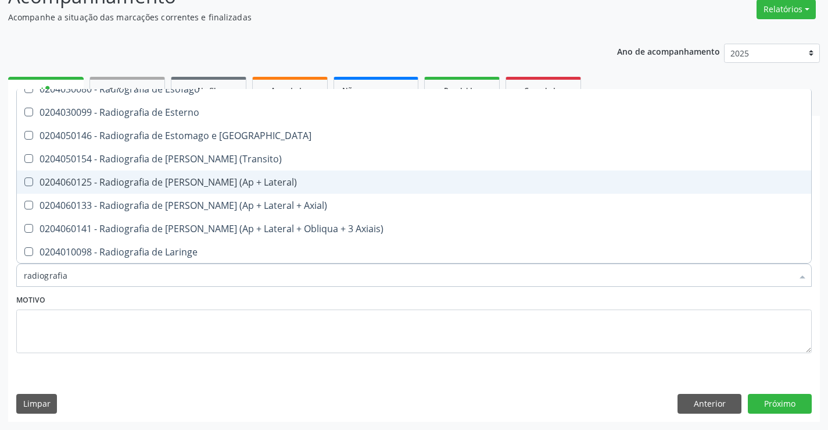
click at [194, 181] on div "0204060125 - Radiografia de Joelho (Ap + Lateral)" at bounding box center [414, 181] width 781 height 9
checkbox Lateral\) "true"
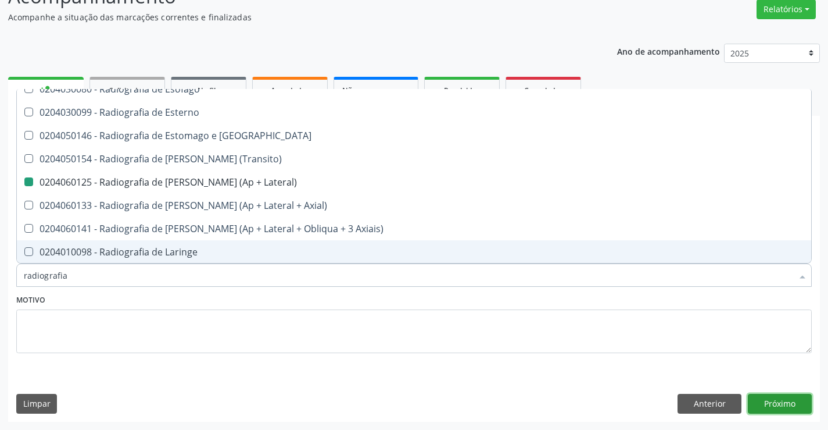
click at [764, 409] on button "Próximo" at bounding box center [780, 404] width 64 height 20
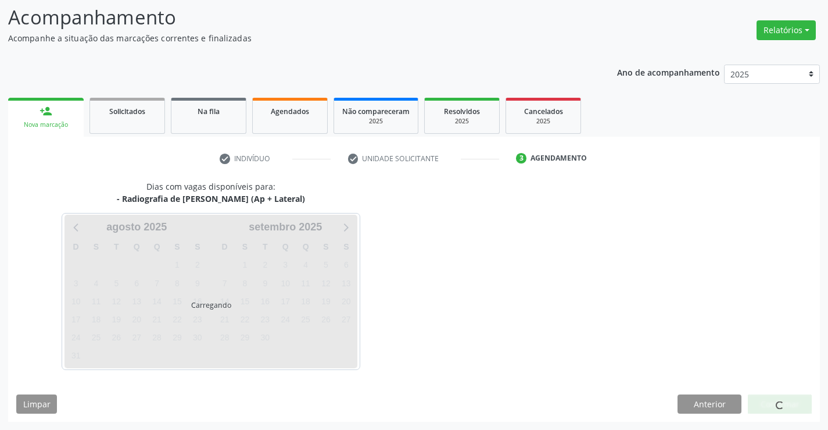
scroll to position [0, 0]
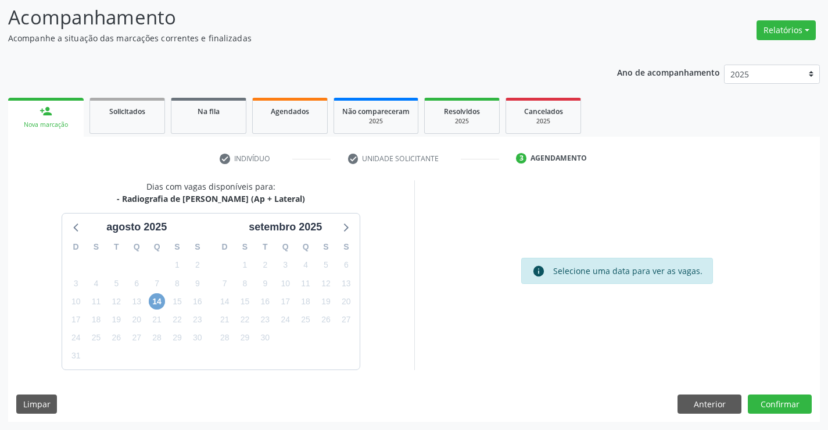
click at [158, 300] on span "14" at bounding box center [157, 301] width 16 height 16
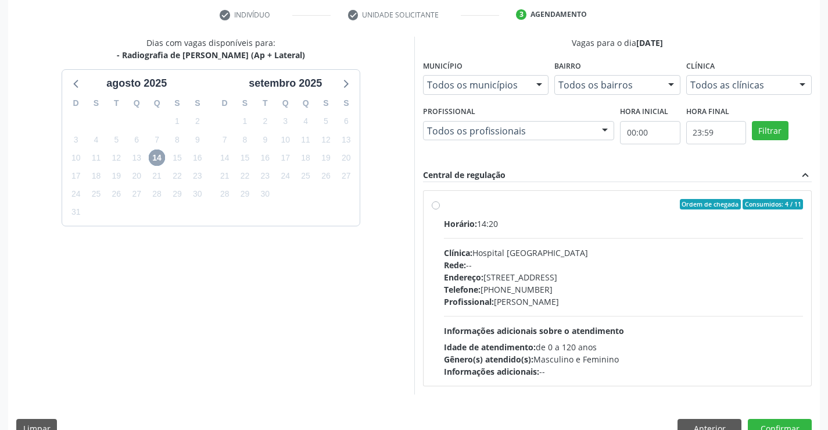
scroll to position [244, 0]
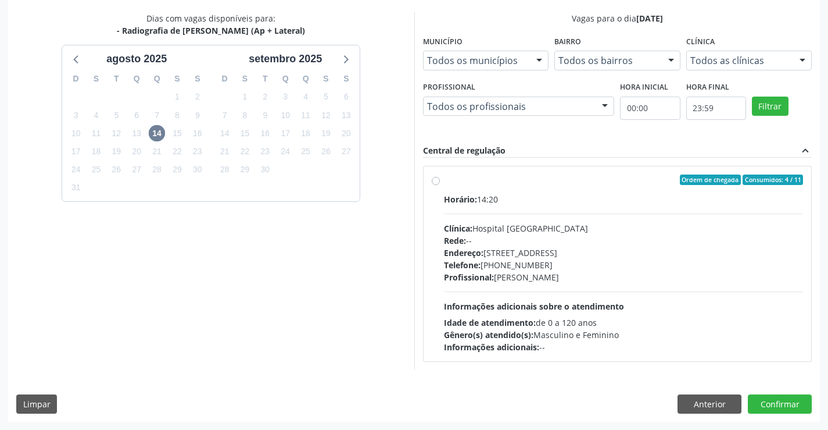
click at [444, 178] on label "Ordem de chegada Consumidos: 4 / 11 Horário: 14:20 Clínica: Hospital Sao Franci…" at bounding box center [624, 263] width 360 height 178
click at [435, 178] on input "Ordem de chegada Consumidos: 4 / 11 Horário: 14:20 Clínica: Hospital Sao Franci…" at bounding box center [436, 179] width 8 height 10
radio input "true"
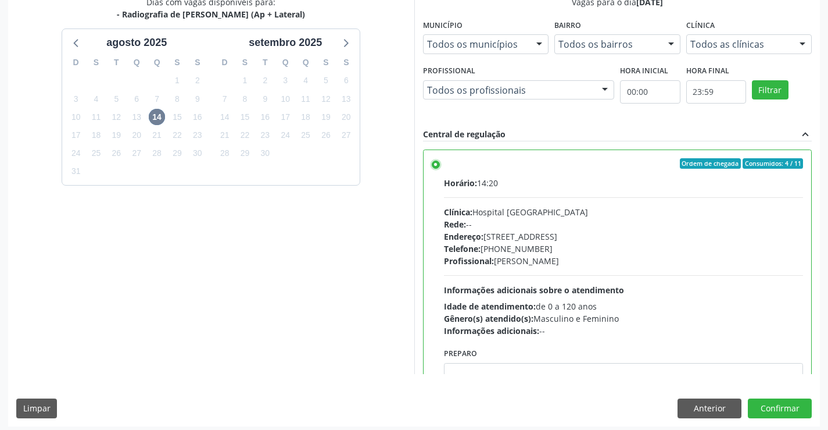
scroll to position [265, 0]
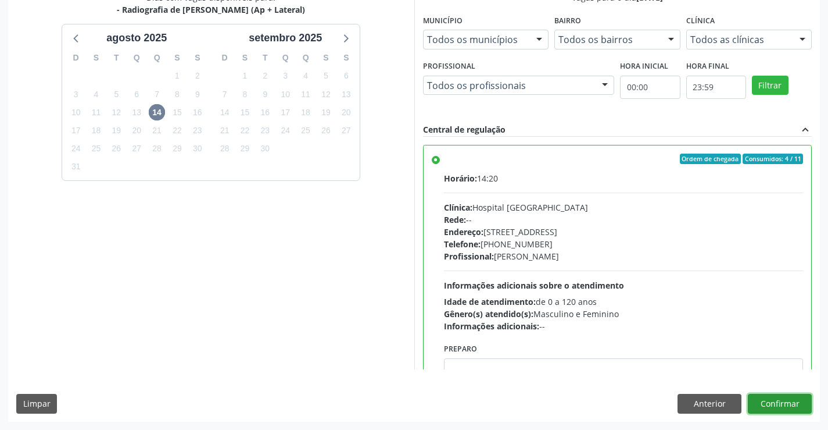
click at [793, 402] on button "Confirmar" at bounding box center [780, 404] width 64 height 20
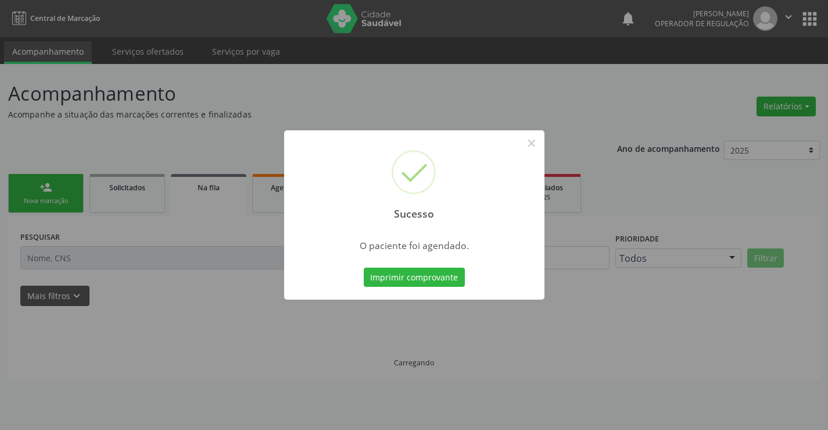
scroll to position [0, 0]
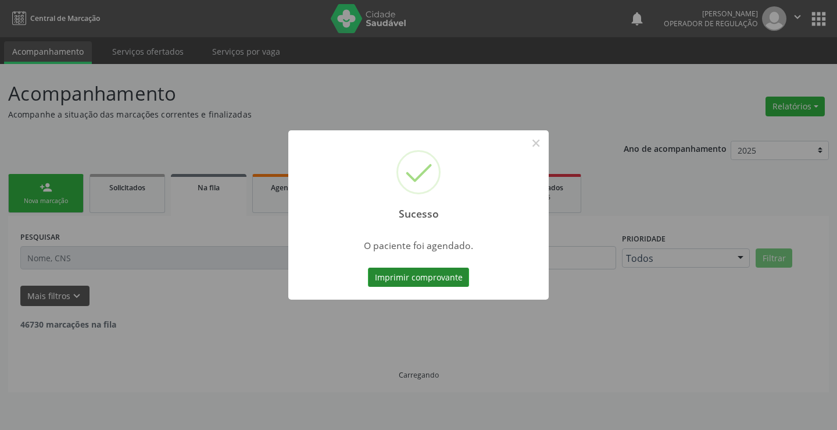
click at [426, 273] on button "Imprimir comprovante" at bounding box center [418, 277] width 101 height 20
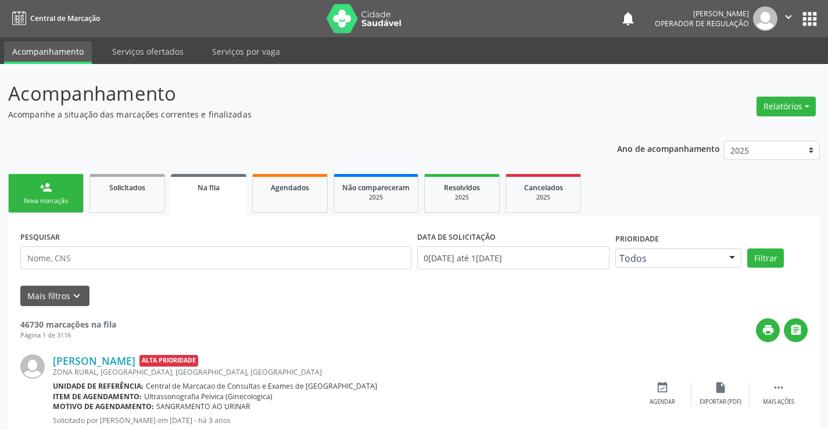
click at [67, 196] on div "Nova marcação" at bounding box center [46, 200] width 58 height 9
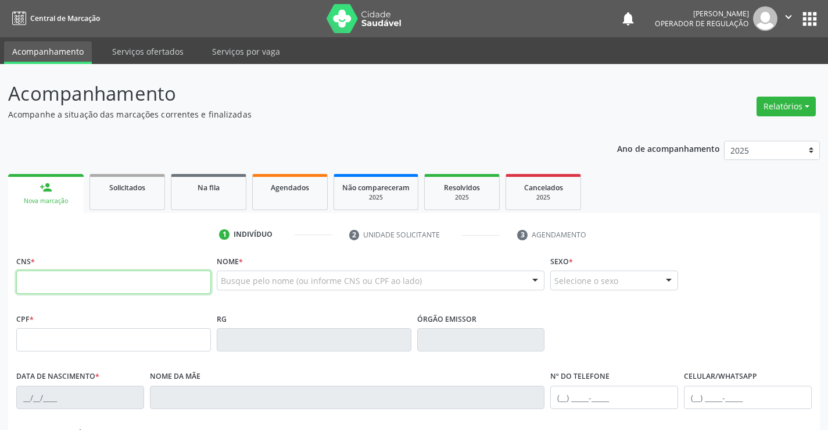
click at [103, 281] on input "text" at bounding box center [113, 281] width 195 height 23
type input "700 7069 5065 5574"
type input "2104498104"
type input "05/05/2000"
type input "(74) 99926-0679"
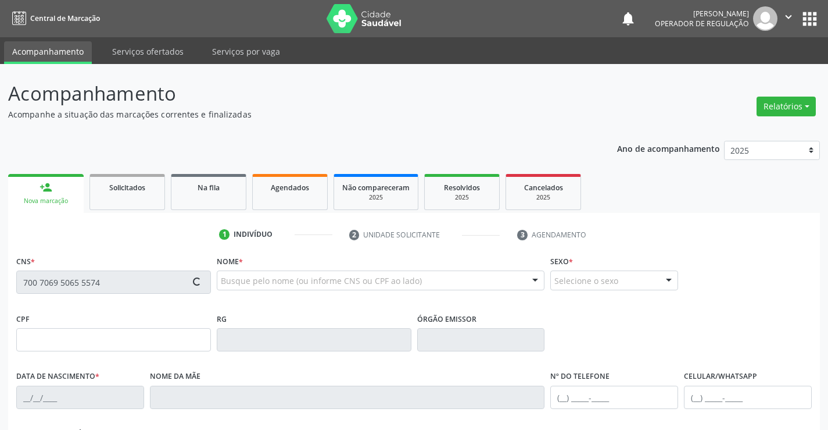
type input "(74) 99926-0679"
type input "S/N"
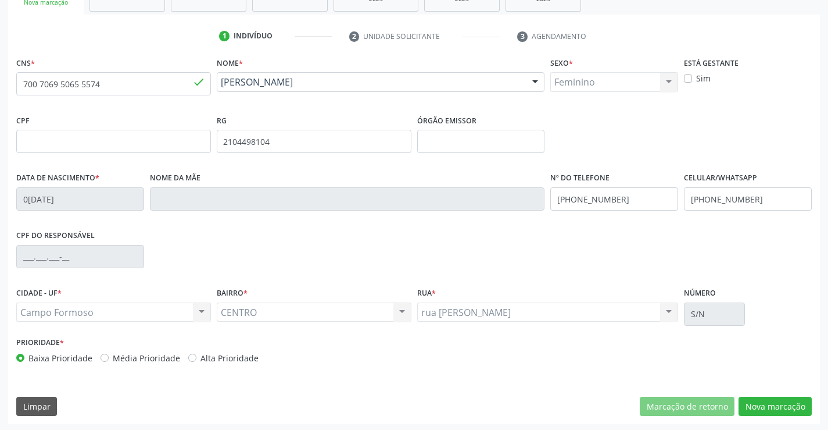
scroll to position [201, 0]
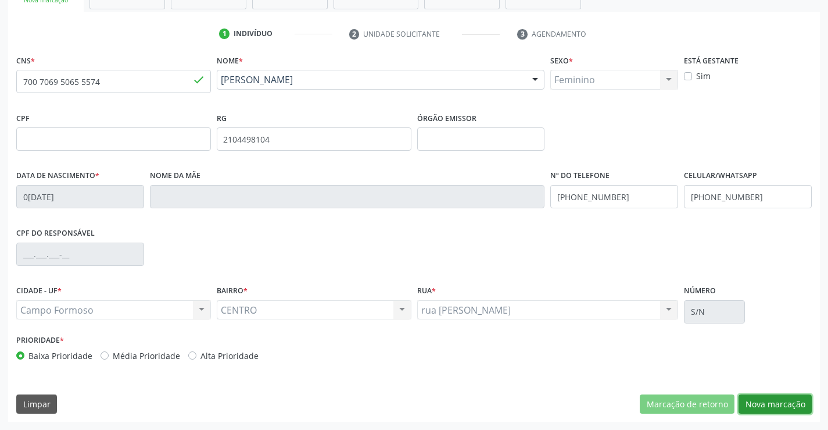
click at [769, 406] on button "Nova marcação" at bounding box center [775, 404] width 73 height 20
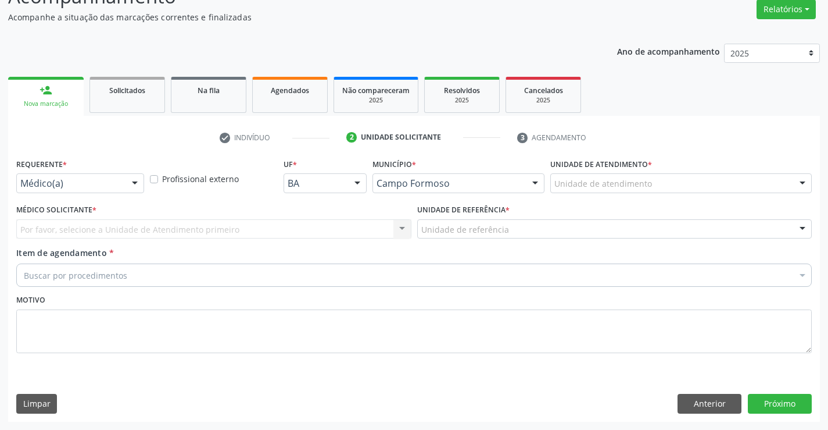
scroll to position [97, 0]
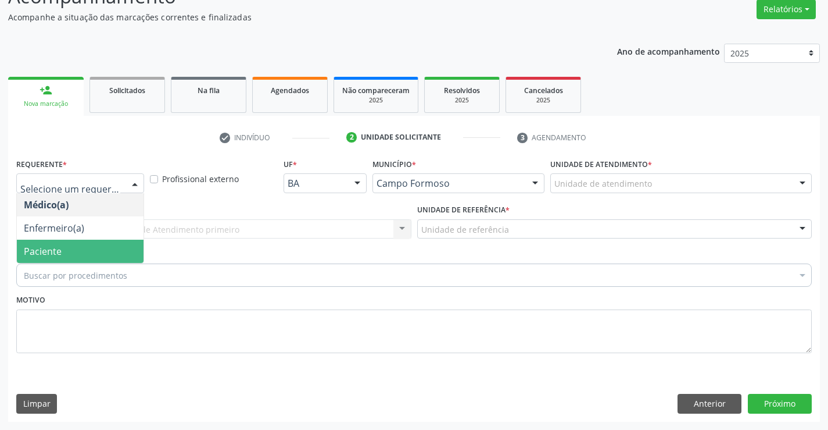
click at [31, 251] on span "Paciente" at bounding box center [43, 251] width 38 height 13
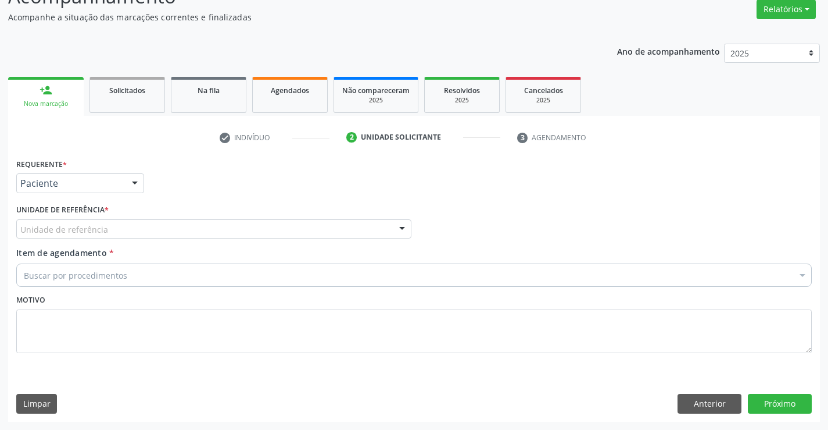
click at [37, 237] on div "Unidade de referência" at bounding box center [213, 229] width 395 height 20
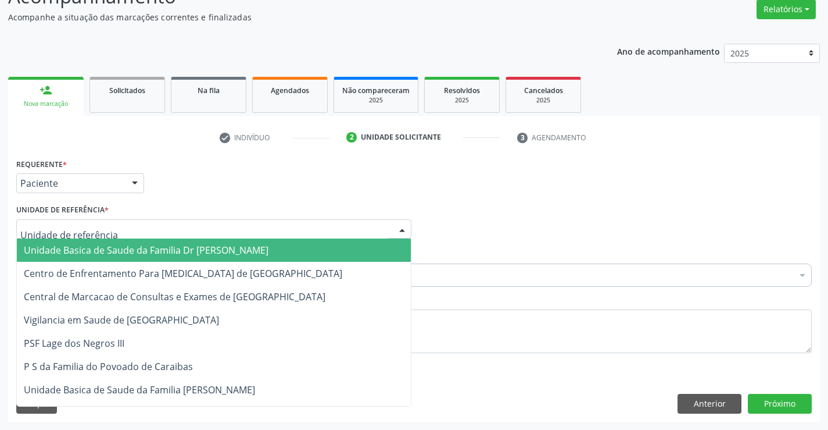
click at [38, 252] on span "Unidade Basica de Saude da Familia Dr [PERSON_NAME]" at bounding box center [146, 250] width 245 height 13
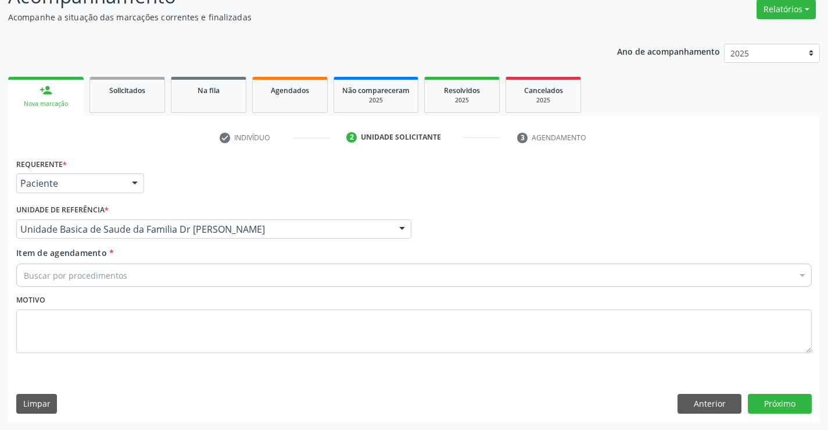
click at [42, 285] on div "Buscar por procedimentos" at bounding box center [414, 274] width 796 height 23
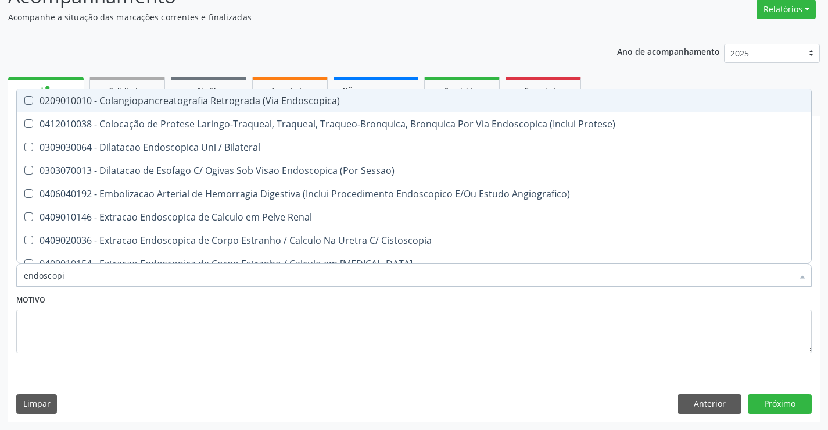
type input "endoscopia"
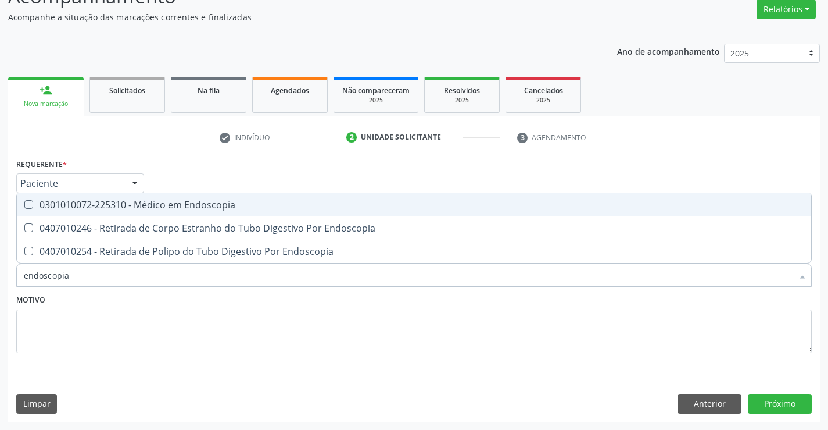
click at [127, 200] on div "0301010072-225310 - Médico em Endoscopia" at bounding box center [414, 204] width 781 height 9
checkbox Endoscopia "true"
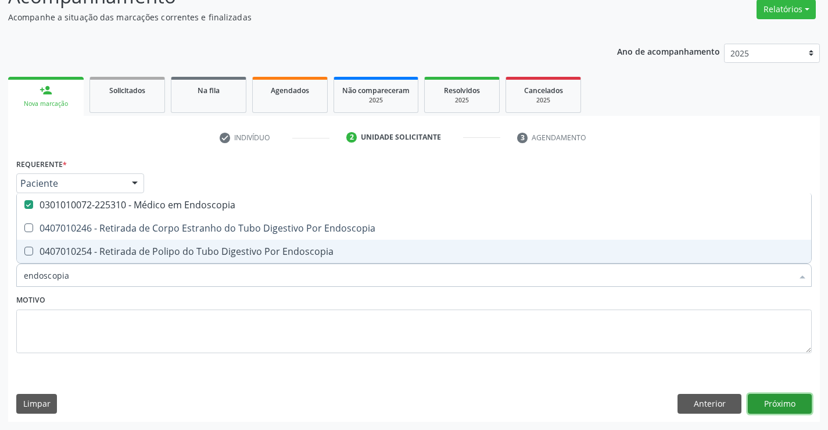
click at [764, 405] on button "Próximo" at bounding box center [780, 404] width 64 height 20
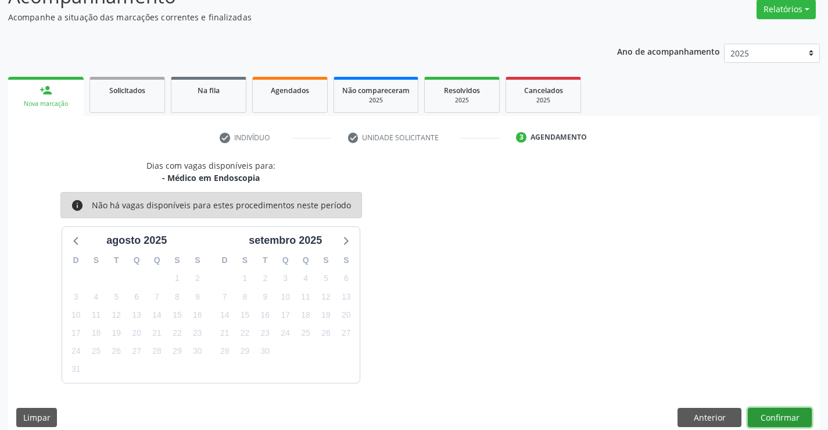
click at [766, 410] on button "Confirmar" at bounding box center [780, 417] width 64 height 20
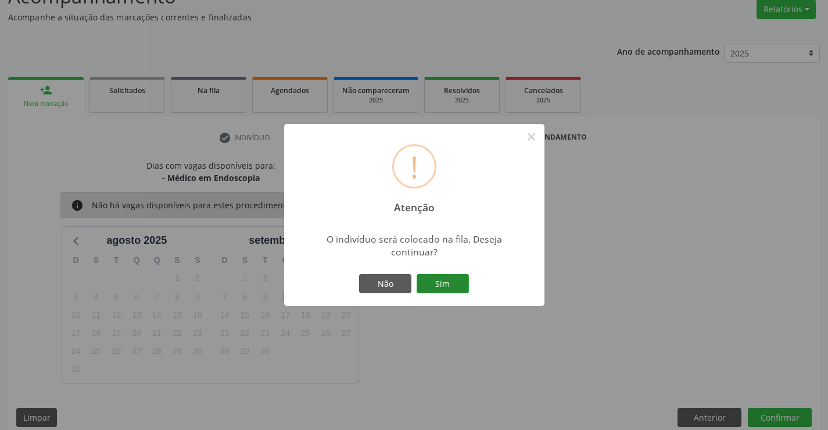
click at [457, 278] on button "Sim" at bounding box center [443, 284] width 52 height 20
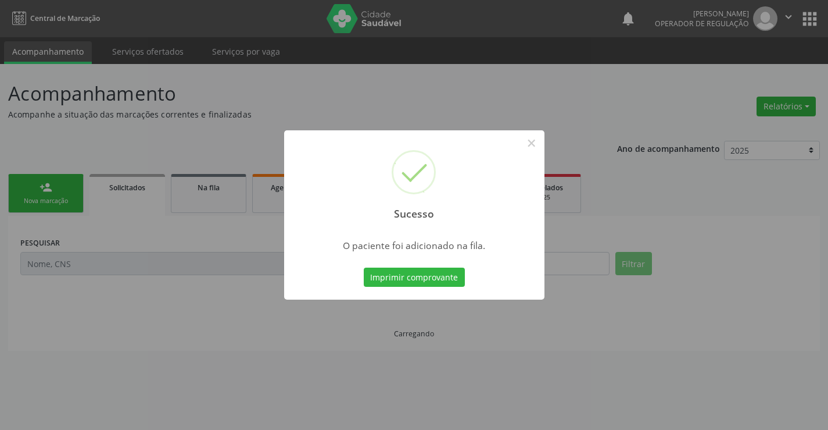
scroll to position [0, 0]
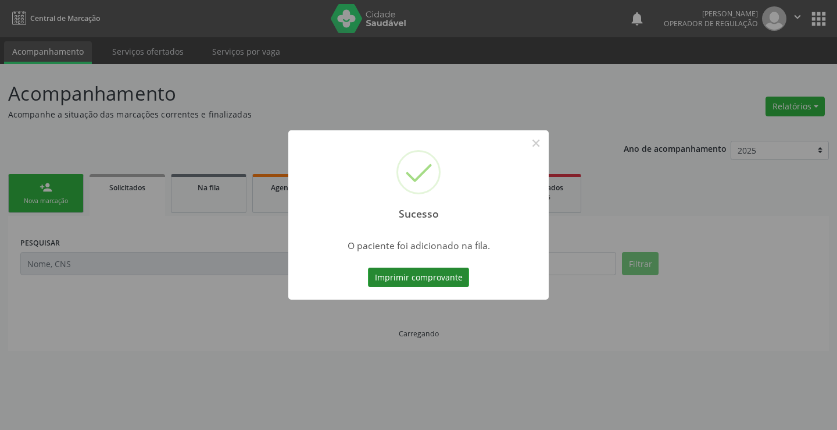
click at [452, 281] on button "Imprimir comprovante" at bounding box center [418, 277] width 101 height 20
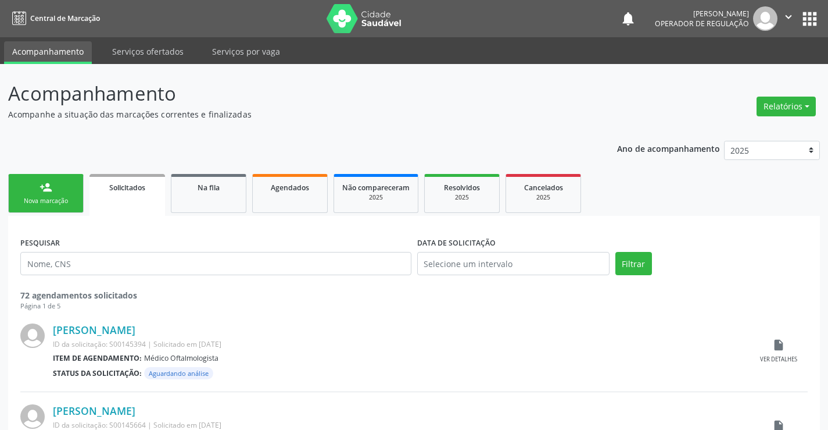
click at [53, 187] on link "person_add Nova marcação" at bounding box center [46, 193] width 76 height 39
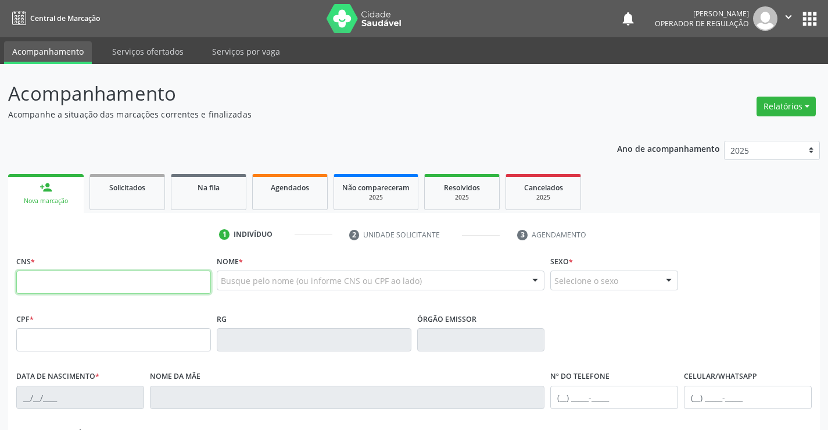
drag, startPoint x: 53, startPoint y: 187, endPoint x: 103, endPoint y: 277, distance: 103.0
click at [103, 277] on input "text" at bounding box center [113, 281] width 195 height 23
type input "706 2095 8053 9164"
type input "2382238178"
type input "[DATE]"
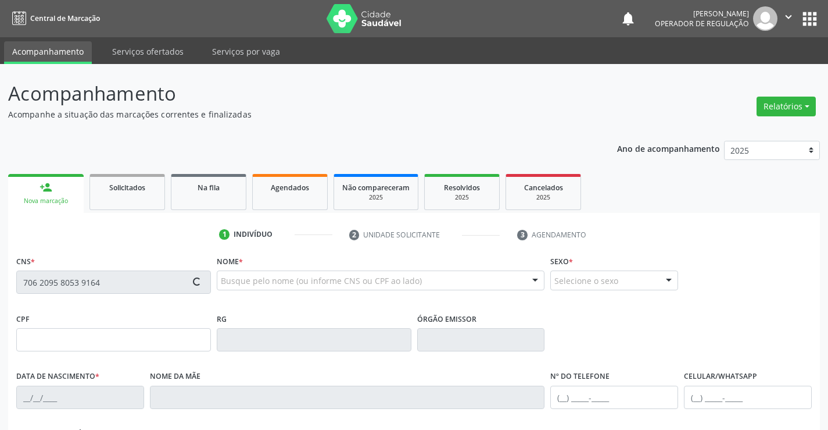
type input "[PHONE_NUMBER]"
type input "S/N"
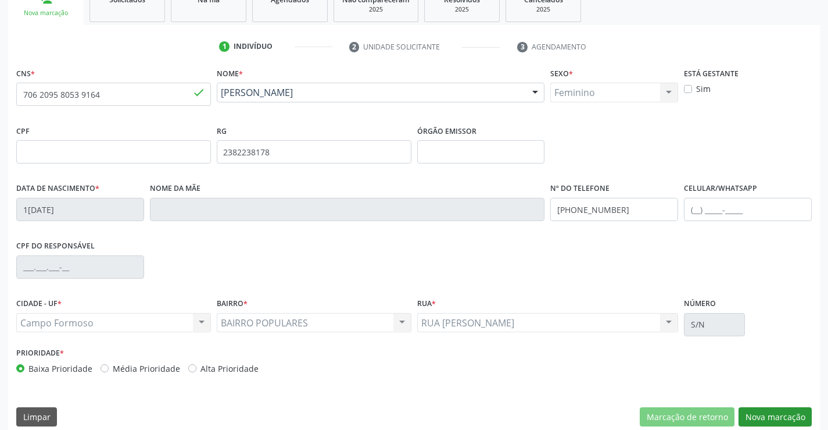
scroll to position [201, 0]
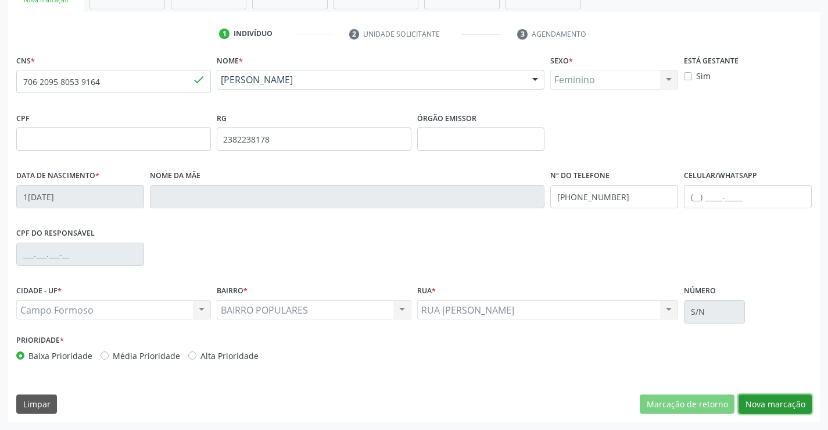
click at [777, 407] on button "Nova marcação" at bounding box center [775, 404] width 73 height 20
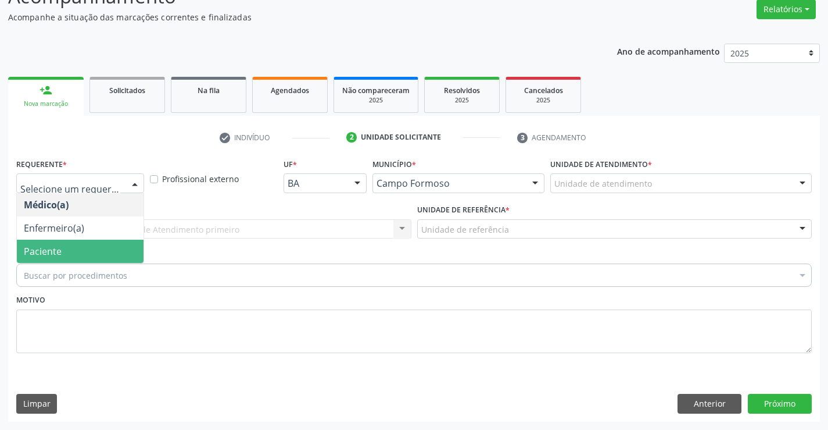
click at [76, 246] on span "Paciente" at bounding box center [80, 250] width 127 height 23
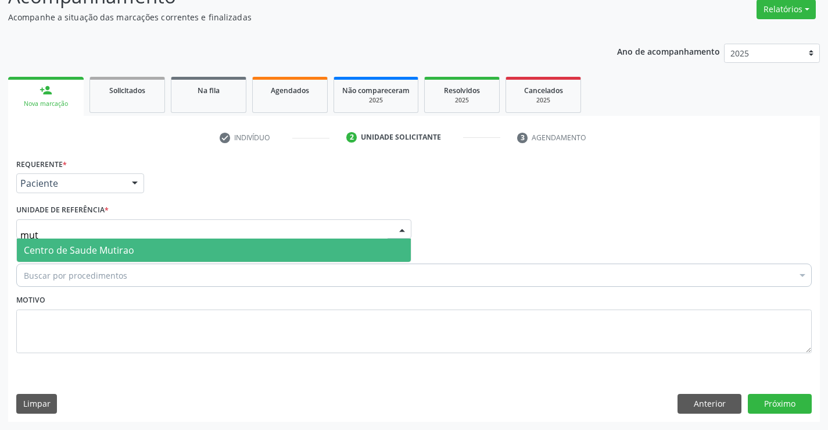
type input "muti"
click at [63, 251] on span "Centro de Saude Mutirao" at bounding box center [79, 250] width 110 height 13
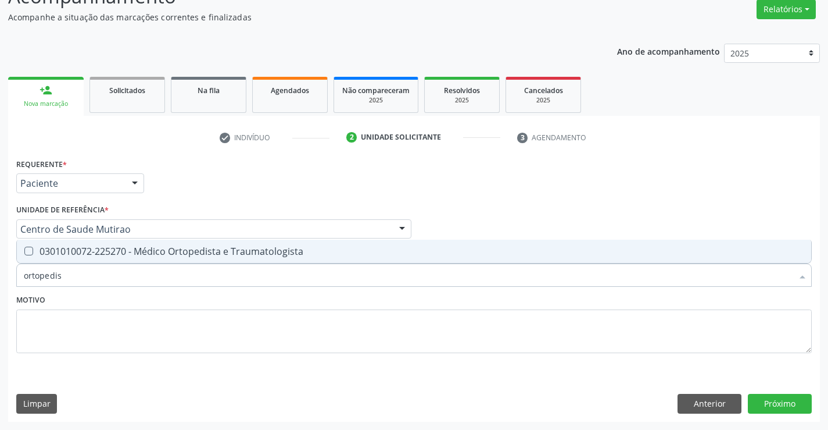
type input "ortopedist"
click at [138, 240] on span "0301010072-225270 - Médico Ortopedista e Traumatologista" at bounding box center [414, 250] width 795 height 23
checkbox Traumatologista "true"
click at [127, 328] on textarea at bounding box center [414, 331] width 796 height 44
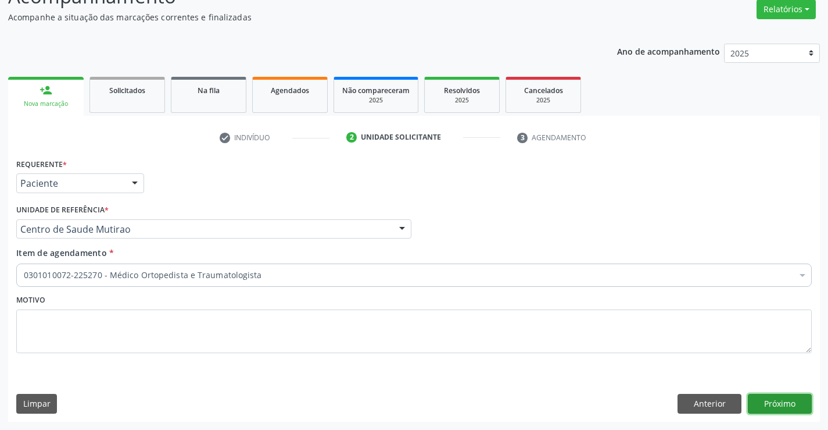
click at [777, 400] on button "Próximo" at bounding box center [780, 404] width 64 height 20
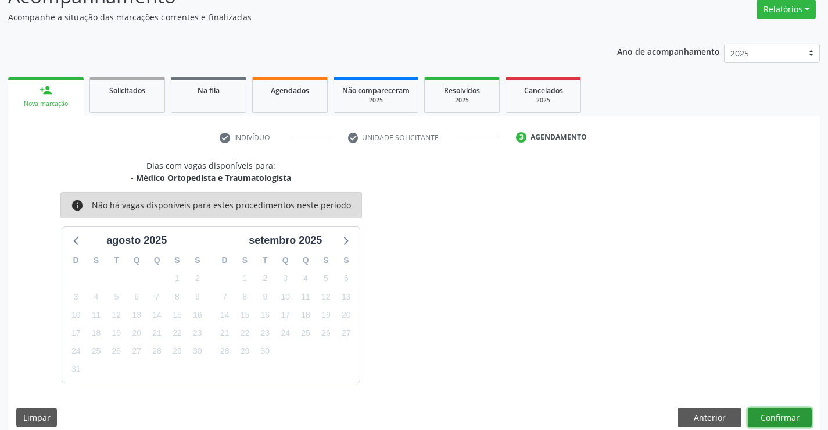
click at [763, 415] on button "Confirmar" at bounding box center [780, 417] width 64 height 20
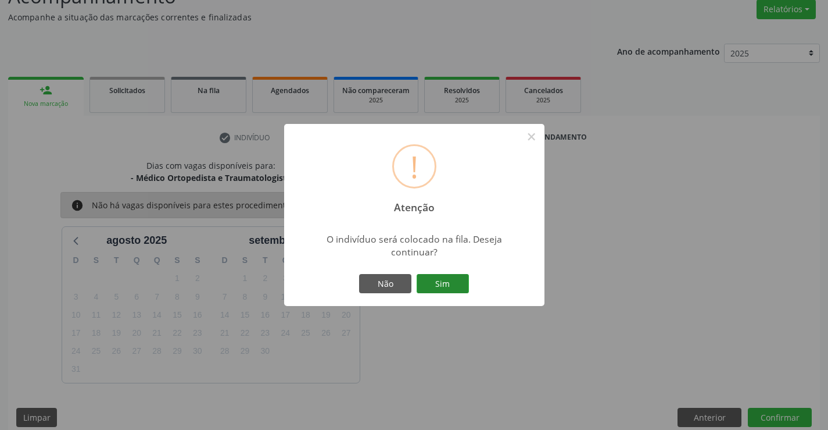
click at [448, 287] on button "Sim" at bounding box center [443, 284] width 52 height 20
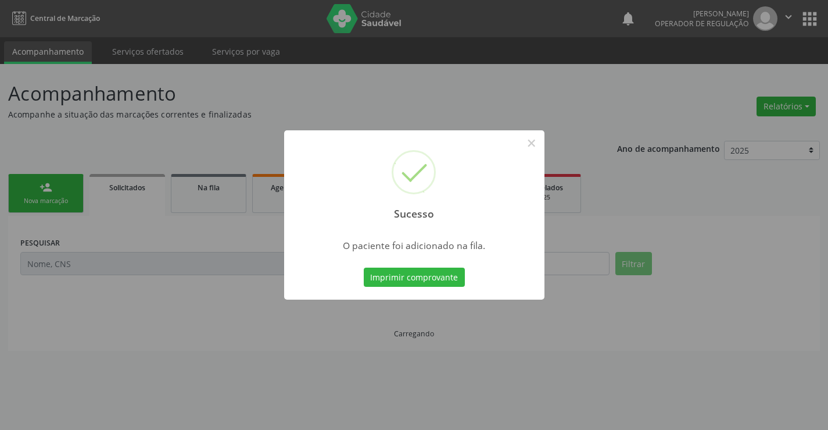
scroll to position [0, 0]
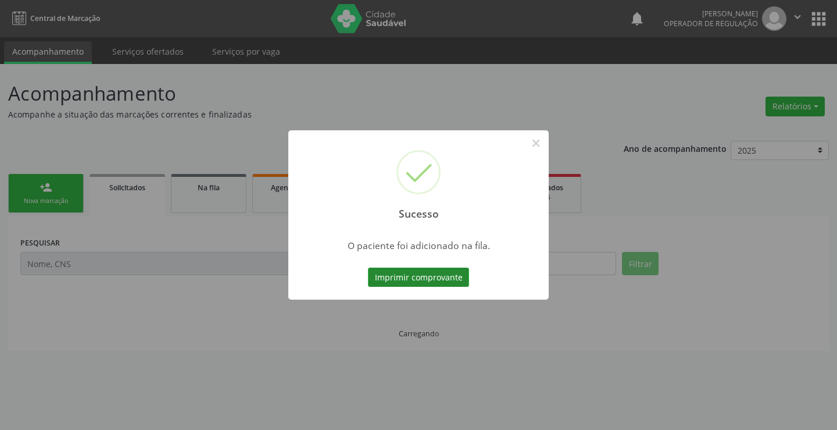
click at [435, 282] on button "Imprimir comprovante" at bounding box center [418, 277] width 101 height 20
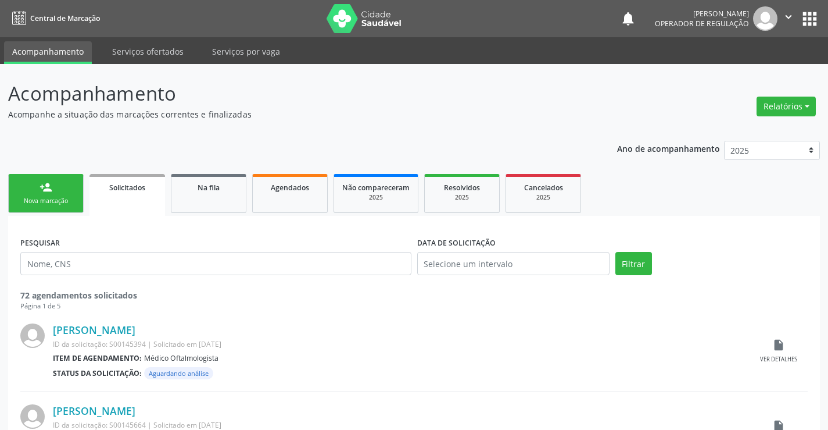
click at [58, 187] on link "person_add Nova marcação" at bounding box center [46, 193] width 76 height 39
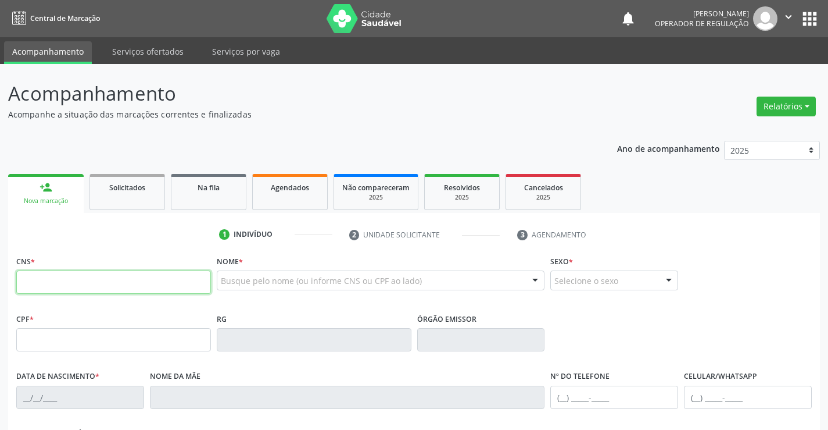
click at [110, 292] on input "text" at bounding box center [113, 281] width 195 height 23
type input "706 2095 8053 9164"
type input "2382238178"
type input "[DATE]"
type input "[PHONE_NUMBER]"
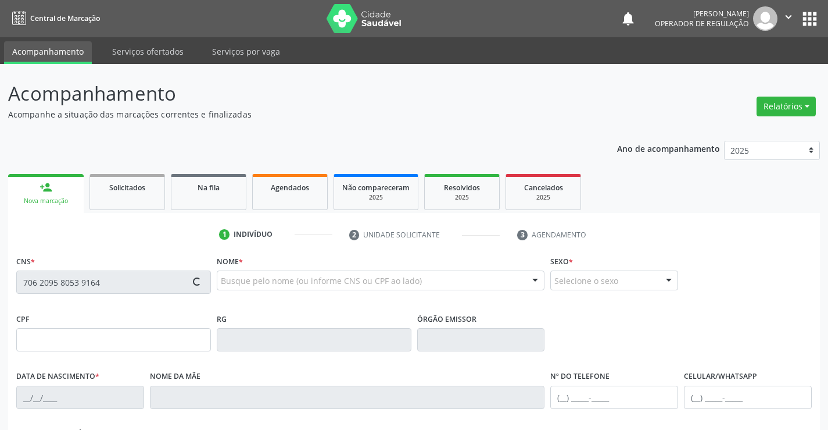
type input "[PHONE_NUMBER]"
type input "108.615.775-31"
type input "S/N"
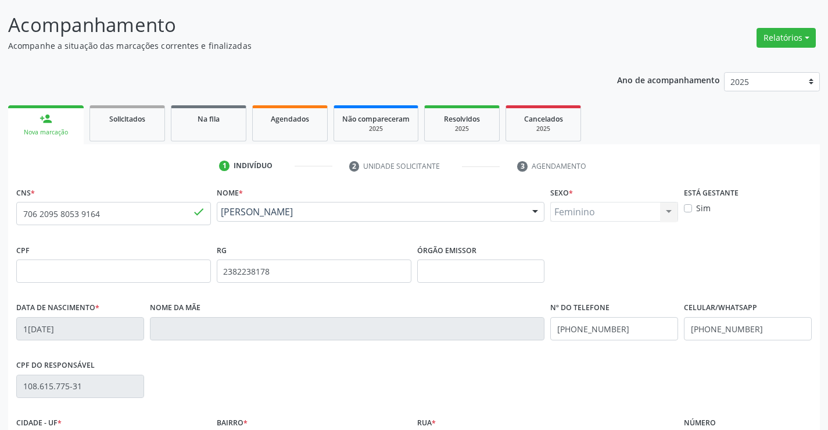
scroll to position [201, 0]
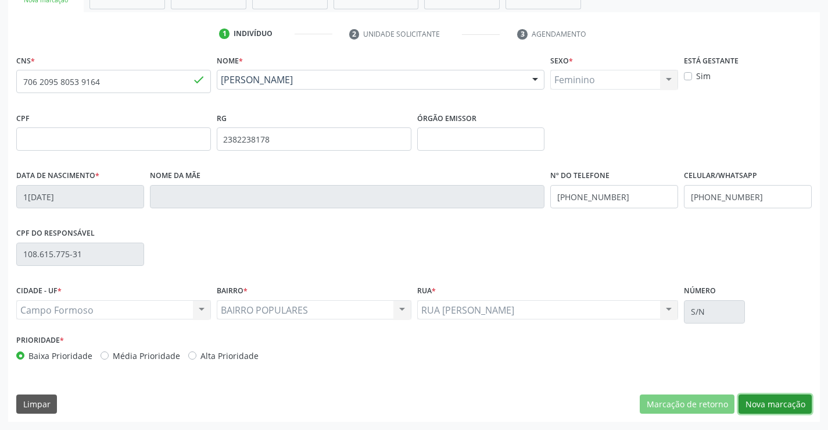
click at [765, 400] on button "Nova marcação" at bounding box center [775, 404] width 73 height 20
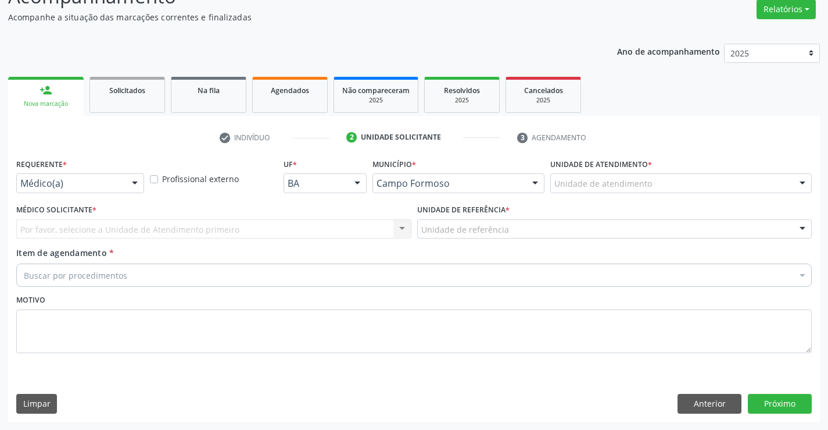
scroll to position [97, 0]
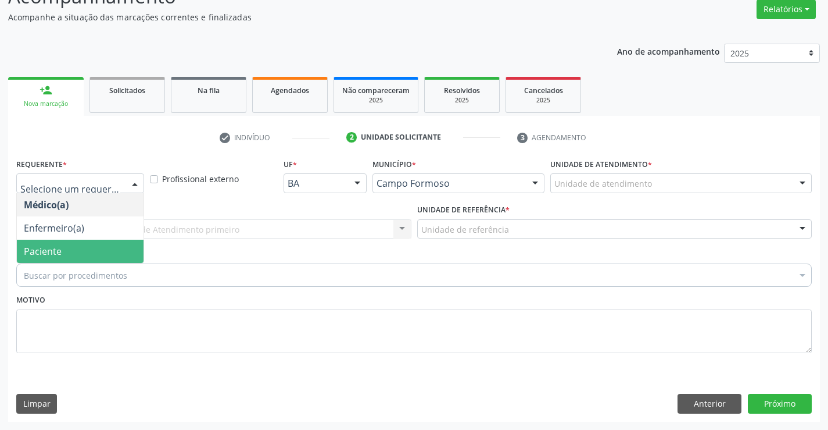
click at [41, 245] on span "Paciente" at bounding box center [43, 251] width 38 height 13
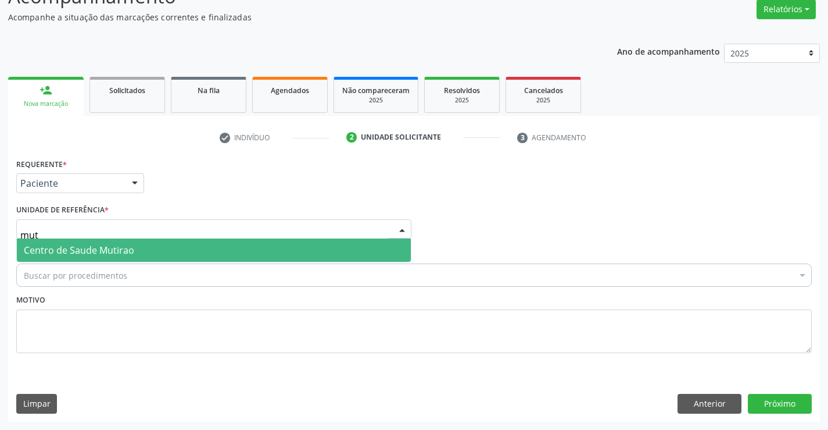
type input "muti"
click at [66, 246] on span "Centro de Saude Mutirao" at bounding box center [79, 250] width 110 height 13
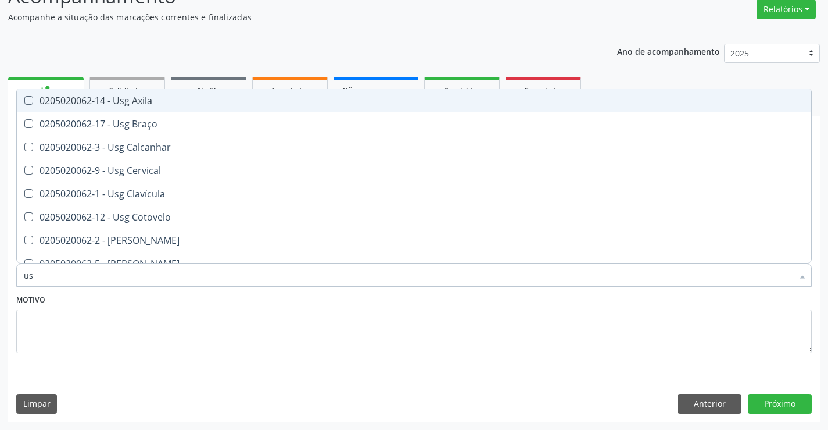
type input "usg"
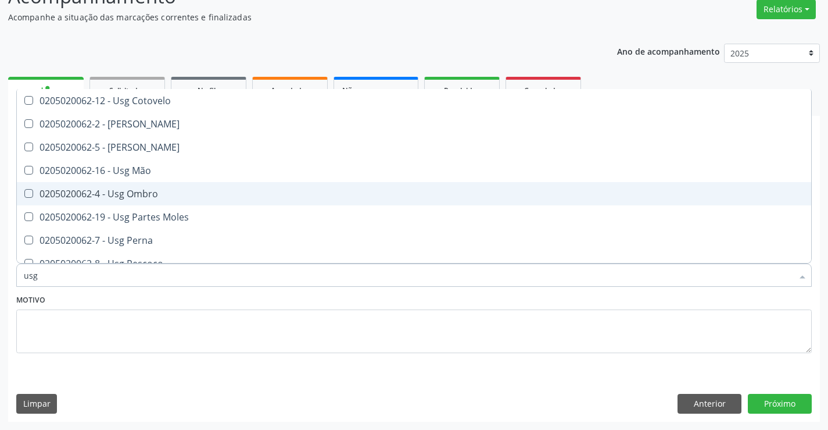
scroll to position [174, 0]
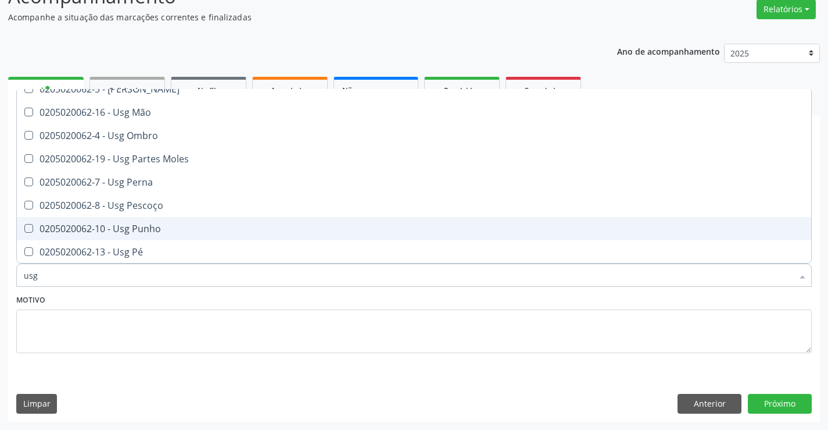
click at [142, 227] on div "0205020062-10 - Usg Punho" at bounding box center [414, 228] width 781 height 9
checkbox Punho "true"
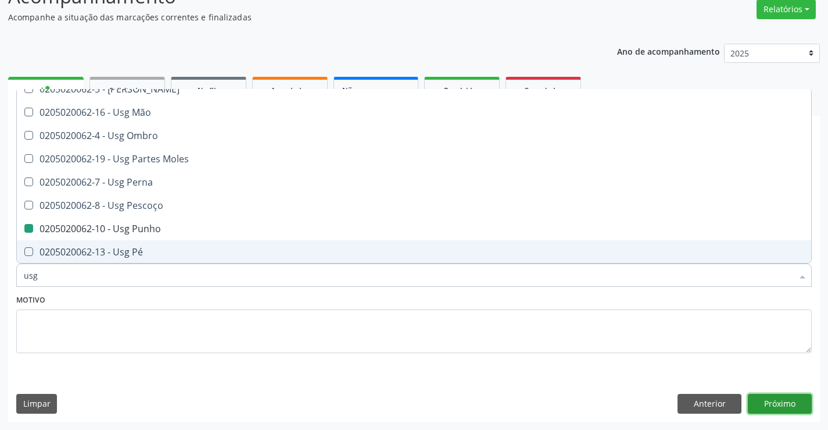
click at [778, 405] on button "Próximo" at bounding box center [780, 404] width 64 height 20
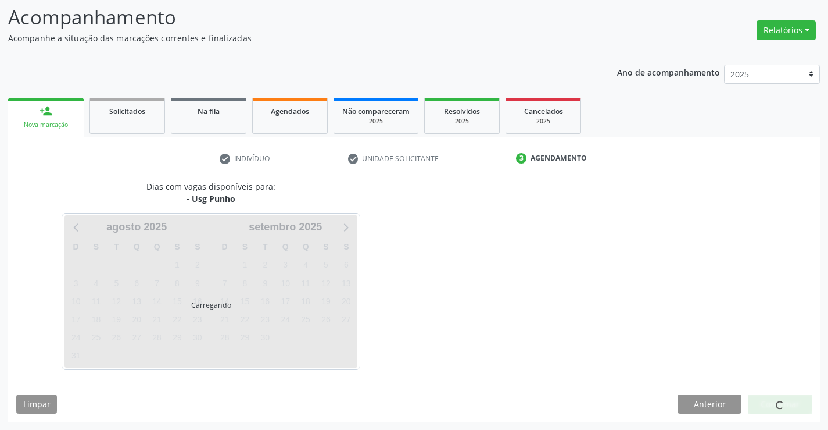
scroll to position [0, 0]
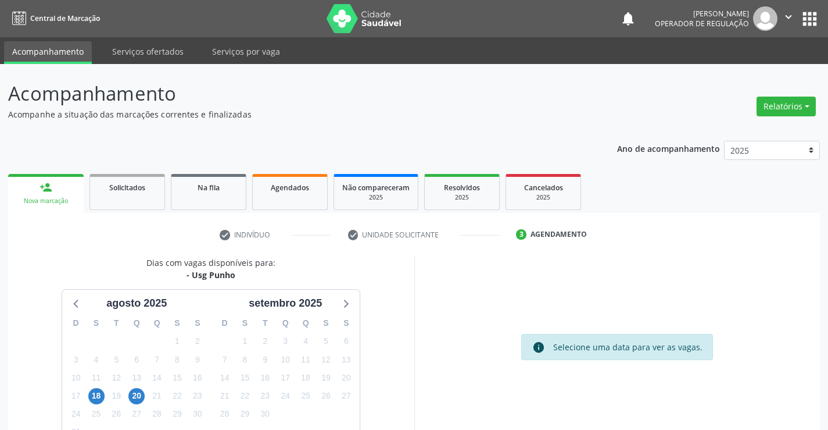
scroll to position [76, 0]
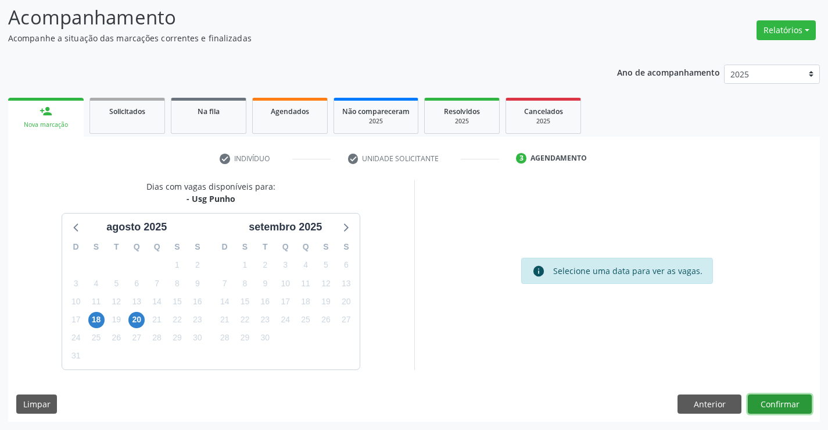
click at [785, 404] on button "Confirmar" at bounding box center [780, 404] width 64 height 20
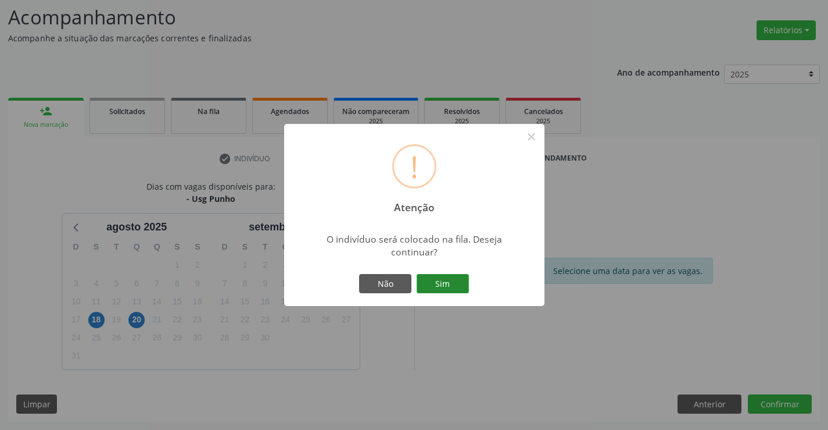
click at [455, 284] on button "Sim" at bounding box center [443, 284] width 52 height 20
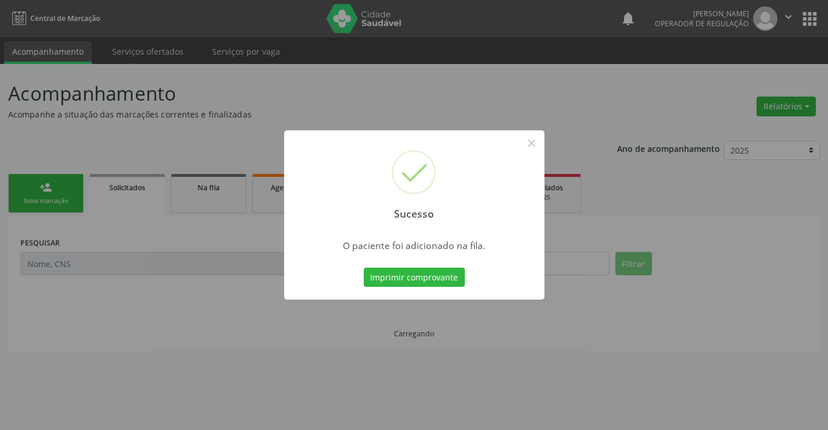
scroll to position [0, 0]
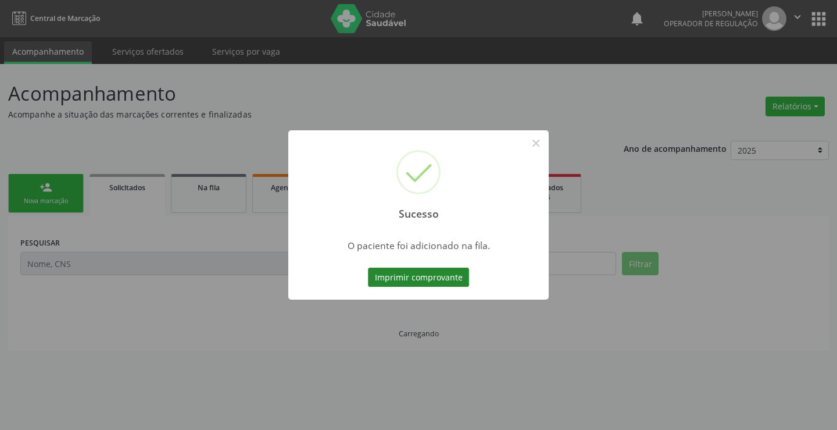
click at [438, 282] on button "Imprimir comprovante" at bounding box center [418, 277] width 101 height 20
